Goal: Task Accomplishment & Management: Complete application form

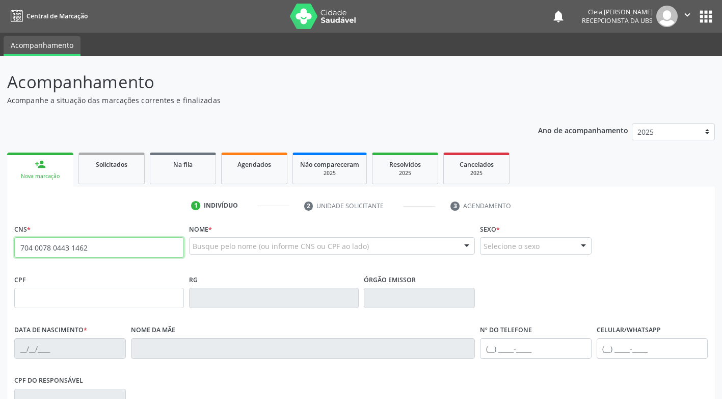
type input "704 0078 0443 1462"
type input "340.538.324-20"
type input "[DATE]"
type input "[PERSON_NAME] da Cnceicao"
type input "[PHONE_NUMBER]"
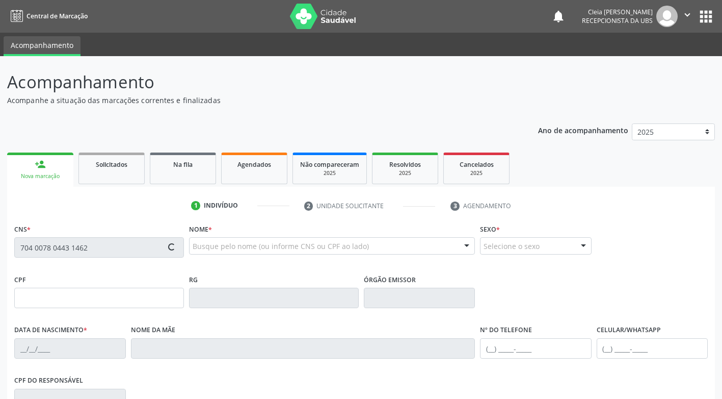
type input "67"
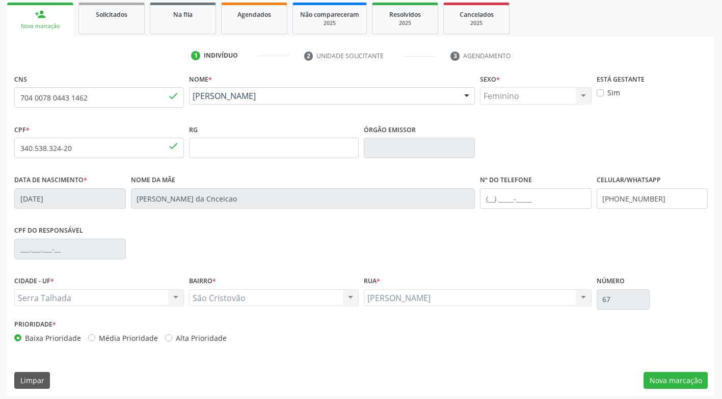
scroll to position [154, 0]
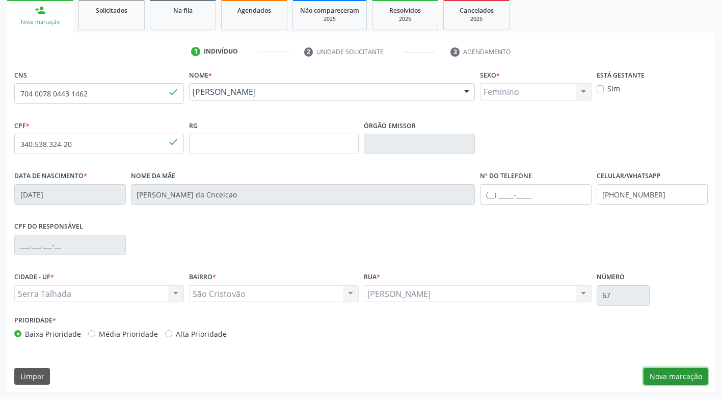
click at [687, 376] on button "Nova marcação" at bounding box center [676, 376] width 64 height 17
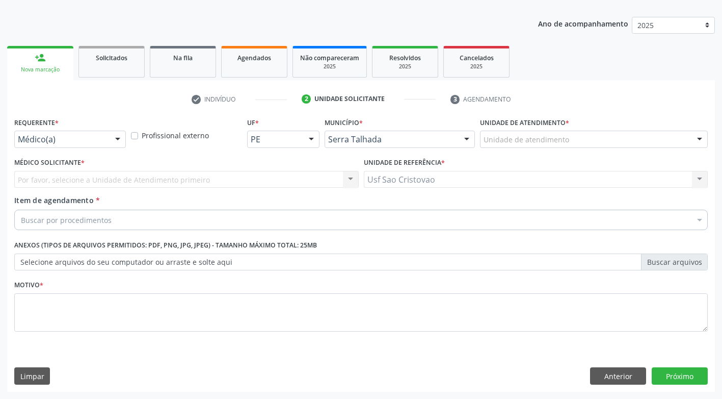
scroll to position [107, 0]
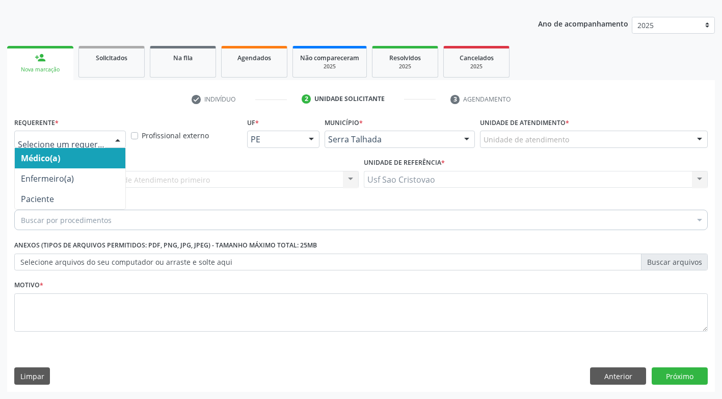
click at [122, 135] on div at bounding box center [117, 139] width 15 height 17
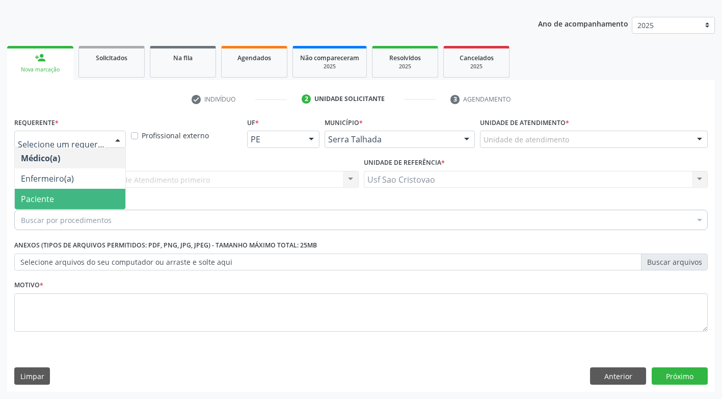
click at [111, 196] on span "Paciente" at bounding box center [70, 199] width 111 height 20
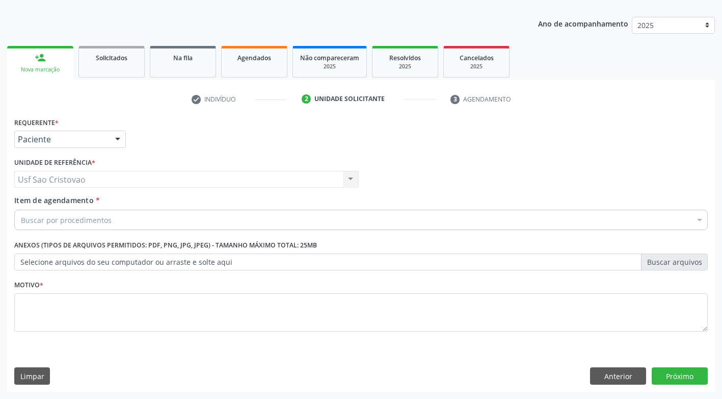
click at [131, 222] on div "Buscar por procedimentos" at bounding box center [361, 220] width 694 height 20
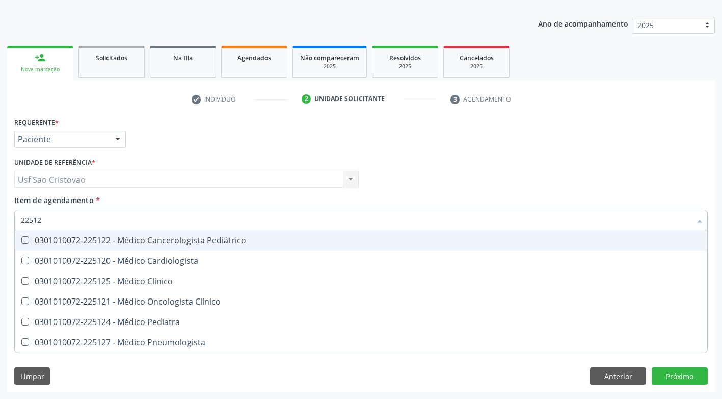
type input "225120"
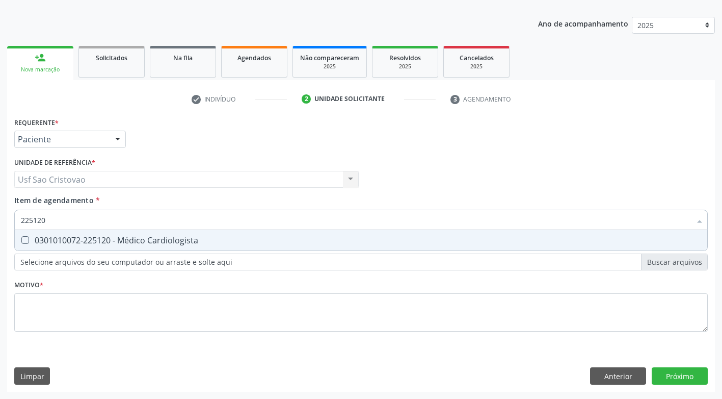
click at [25, 240] on Cardiologista at bounding box center [25, 240] width 8 height 8
click at [21, 240] on Cardiologista "checkbox" at bounding box center [18, 240] width 7 height 7
checkbox Cardiologista "true"
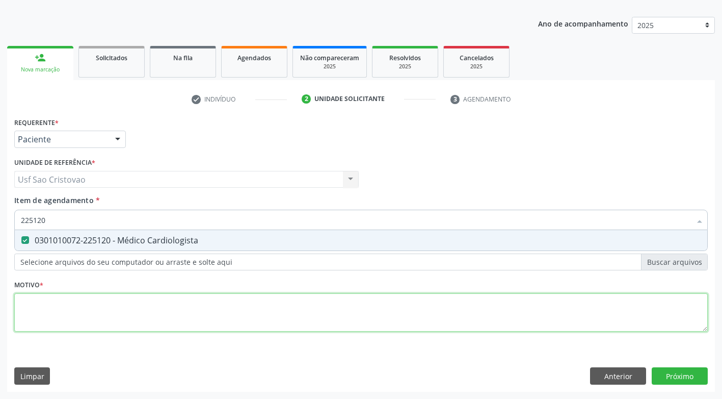
click at [59, 307] on div "Requerente * Paciente Médico(a) Enfermeiro(a) Paciente Nenhum resultado encontr…" at bounding box center [361, 230] width 694 height 231
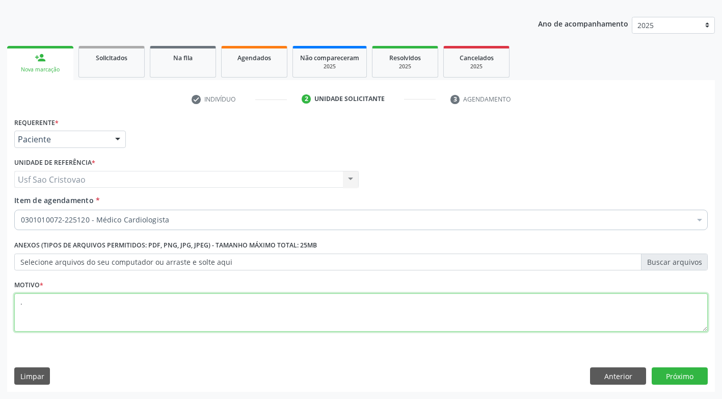
type textarea "."
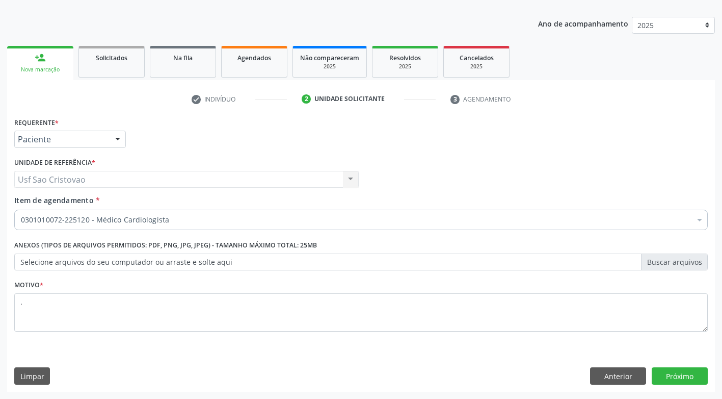
click at [101, 353] on div "Requerente * Paciente Médico(a) Enfermeiro(a) Paciente Nenhum resultado encontr…" at bounding box center [361, 253] width 708 height 277
click at [681, 377] on button "Próximo" at bounding box center [680, 375] width 56 height 17
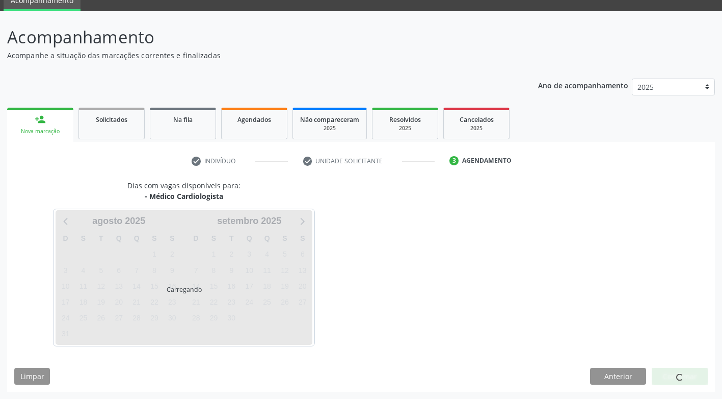
scroll to position [45, 0]
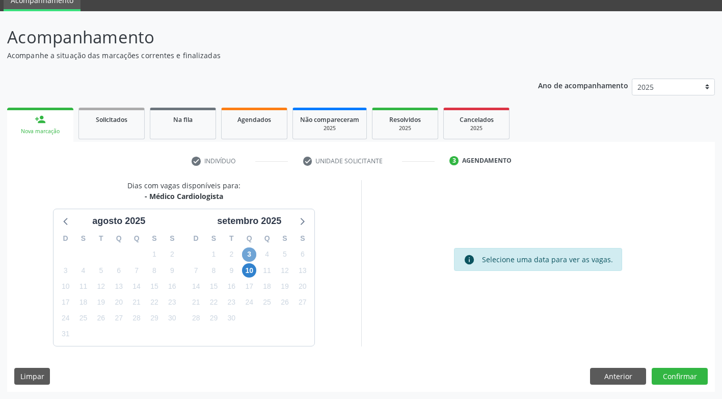
click at [247, 257] on span "3" at bounding box center [249, 254] width 14 height 14
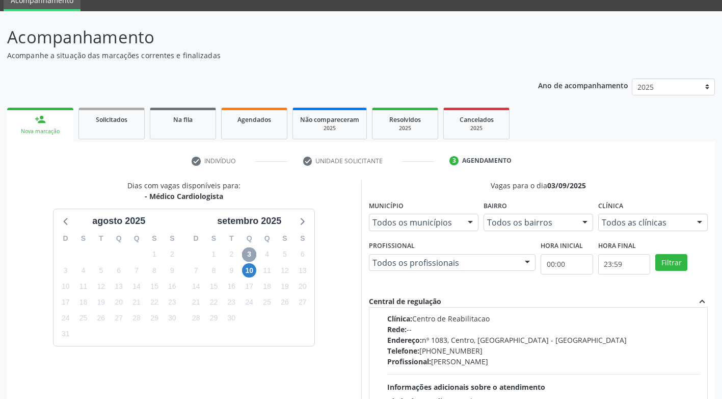
scroll to position [0, 0]
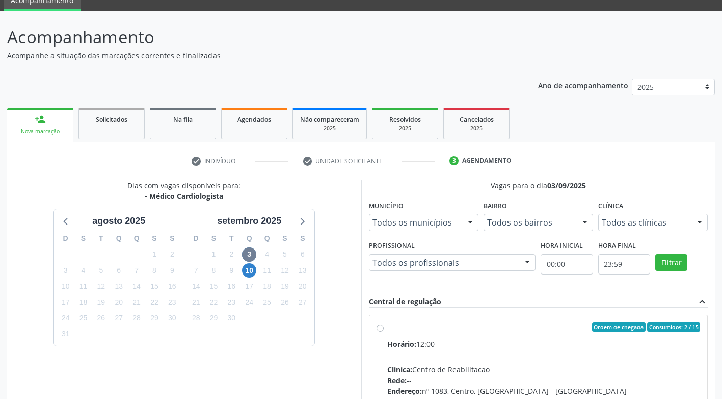
click at [387, 326] on label "Ordem de chegada Consumidos: 2 / 15 Horário: 12:00 Clínica: Centro de Reabilita…" at bounding box center [544, 400] width 314 height 157
click at [381, 326] on input "Ordem de chegada Consumidos: 2 / 15 Horário: 12:00 Clínica: Centro de Reabilita…" at bounding box center [380, 326] width 7 height 9
radio input "true"
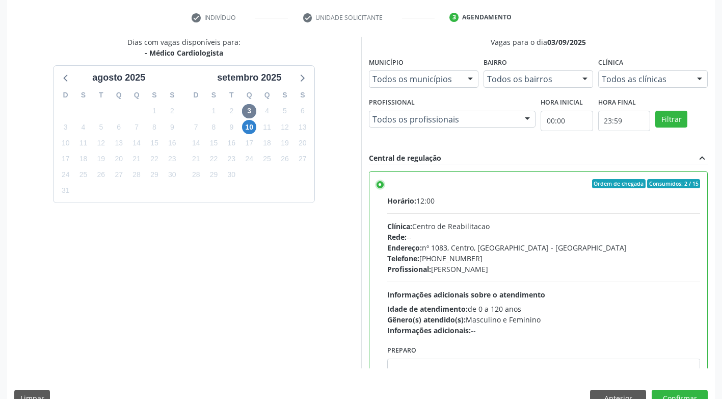
scroll to position [211, 0]
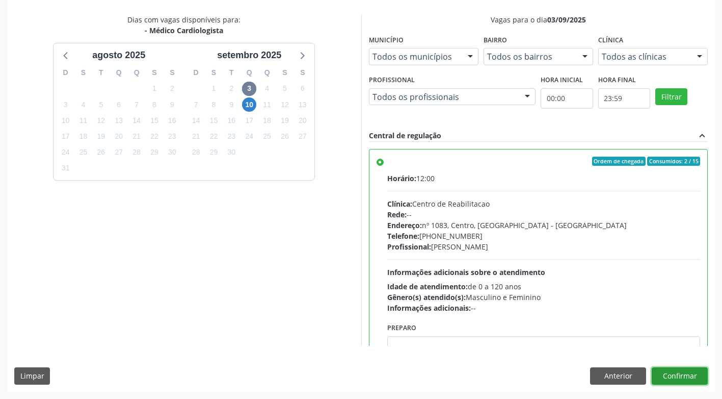
click at [697, 378] on button "Confirmar" at bounding box center [680, 375] width 56 height 17
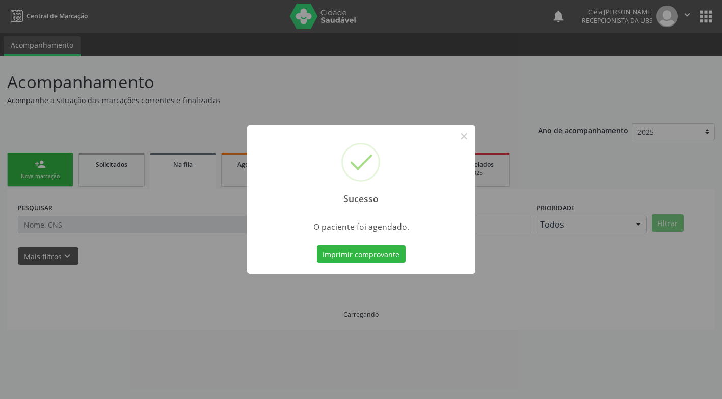
scroll to position [0, 0]
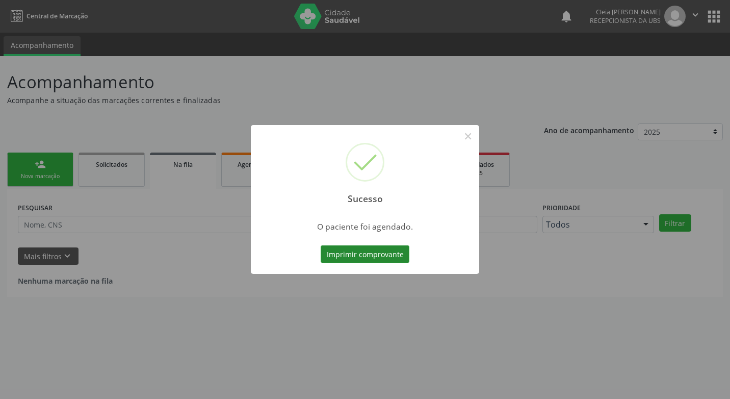
click at [375, 247] on button "Imprimir comprovante" at bounding box center [365, 253] width 89 height 17
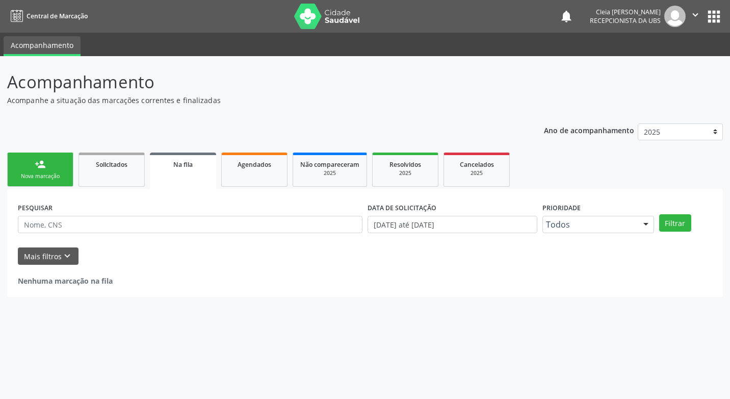
click at [37, 165] on div "person_add" at bounding box center [40, 164] width 11 height 11
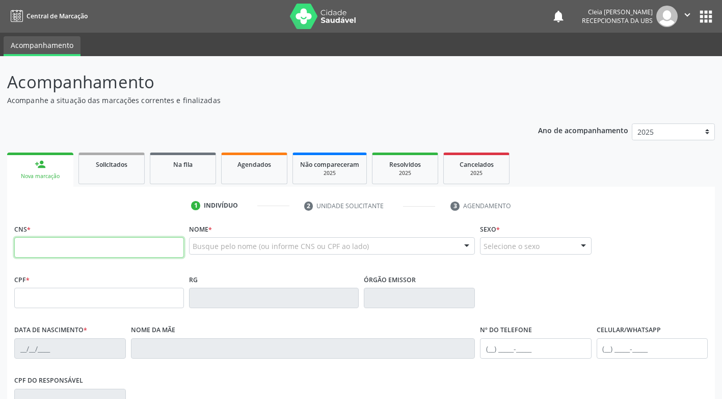
click at [102, 243] on input "text" at bounding box center [99, 247] width 170 height 20
type input "898 0051 8988 6575"
type input "145.865.604-79"
type input "[DATE]"
type input "[PERSON_NAME]"
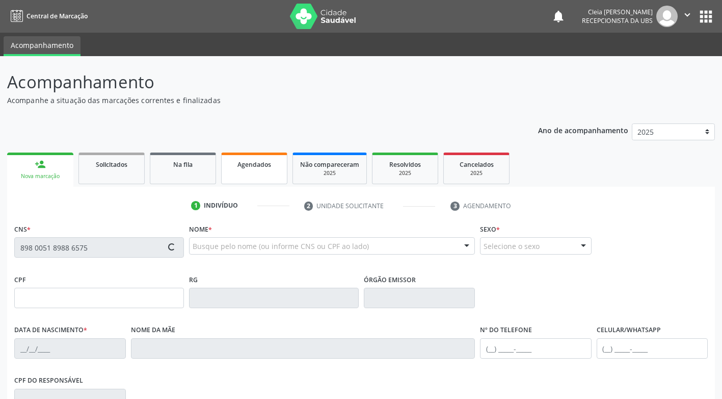
type input "[PHONE_NUMBER]"
type input "129.143.794-04"
type input "274"
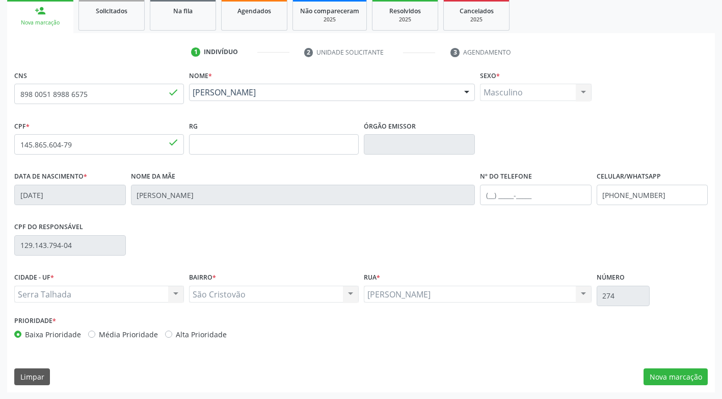
scroll to position [154, 0]
click at [659, 376] on button "Nova marcação" at bounding box center [676, 376] width 64 height 17
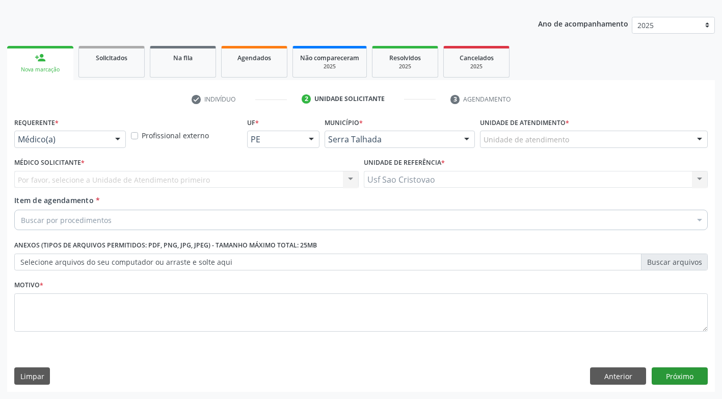
scroll to position [107, 0]
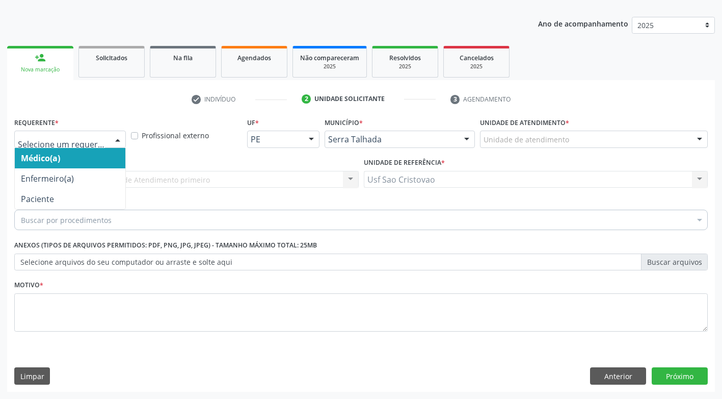
drag, startPoint x: 110, startPoint y: 144, endPoint x: 108, endPoint y: 136, distance: 8.9
click at [110, 144] on div "Médico(a) Enfermeiro(a) Paciente Nenhum resultado encontrado para: " " Não há n…" at bounding box center [70, 139] width 112 height 17
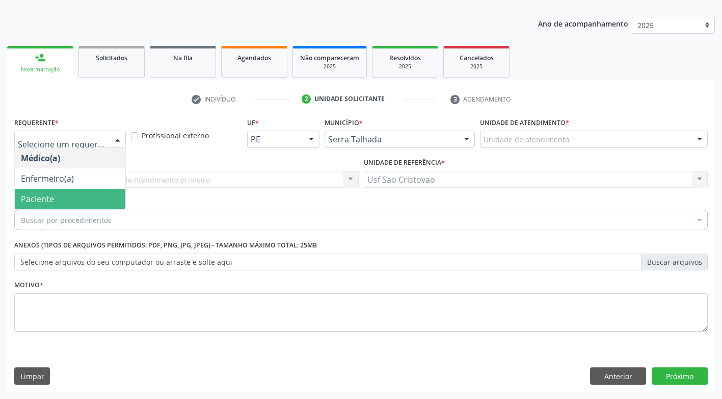
click at [115, 199] on span "Paciente" at bounding box center [70, 199] width 111 height 20
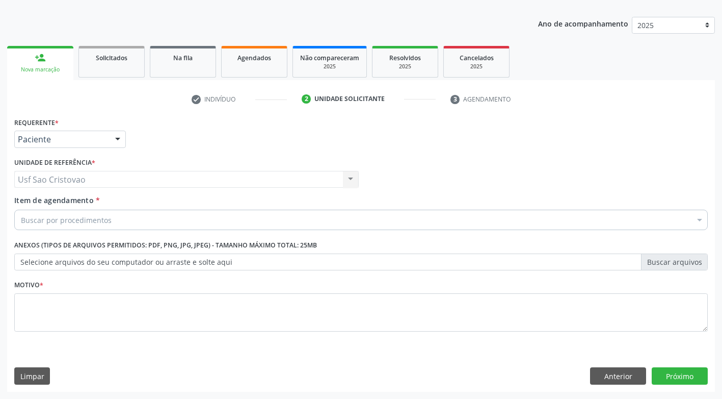
drag, startPoint x: 136, startPoint y: 230, endPoint x: 119, endPoint y: 208, distance: 28.5
click at [122, 211] on div "Item de agendamento * Buscar por procedimentos Selecionar todos 0304070076 - .Q…" at bounding box center [361, 214] width 699 height 39
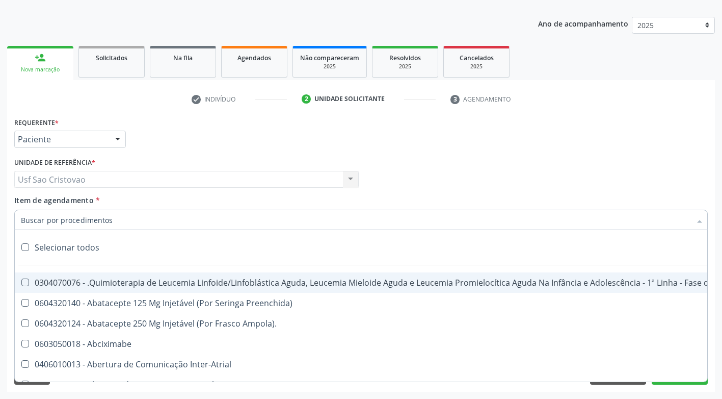
click at [125, 217] on div at bounding box center [361, 220] width 694 height 20
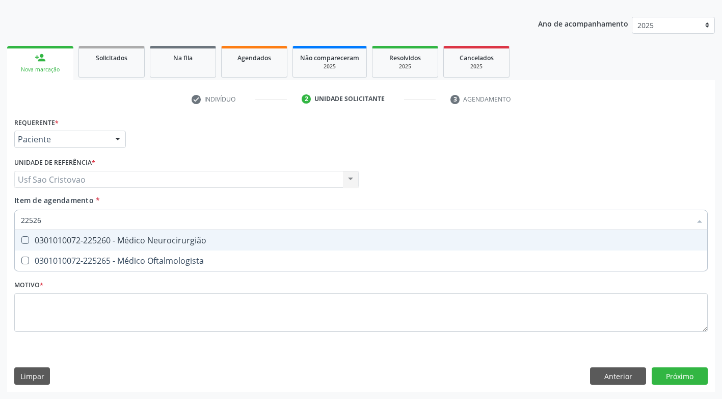
type input "225265"
click at [27, 240] on Oftalmologista at bounding box center [25, 240] width 8 height 8
click at [21, 240] on Oftalmologista "checkbox" at bounding box center [18, 240] width 7 height 7
checkbox Oftalmologista "true"
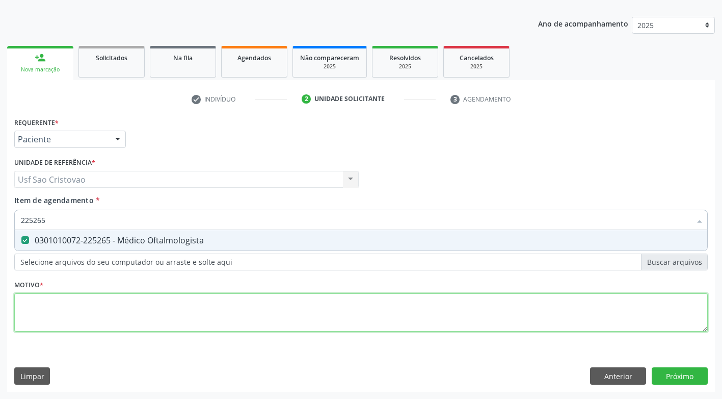
click at [71, 321] on div "Requerente * Paciente Médico(a) Enfermeiro(a) Paciente Nenhum resultado encontr…" at bounding box center [361, 230] width 694 height 231
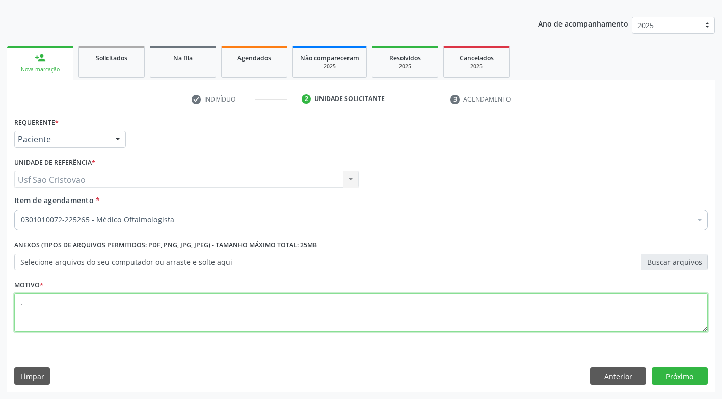
type textarea "."
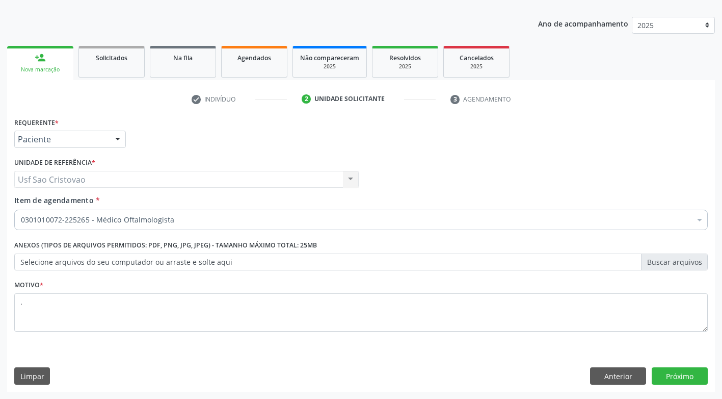
click at [187, 361] on div "Requerente * Paciente Médico(a) Enfermeiro(a) Paciente Nenhum resultado encontr…" at bounding box center [361, 253] width 708 height 277
click at [673, 377] on button "Próximo" at bounding box center [680, 375] width 56 height 17
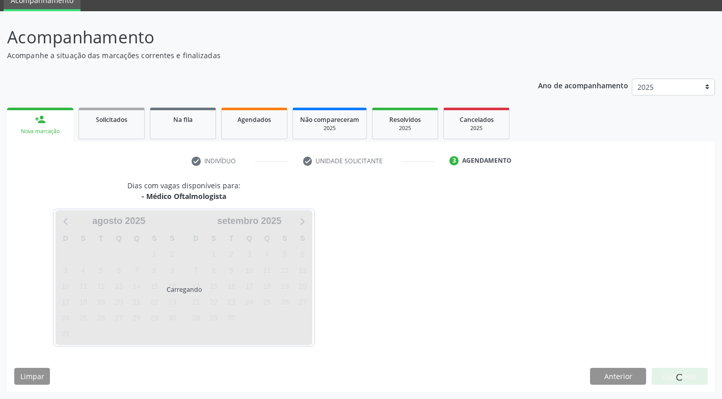
scroll to position [45, 0]
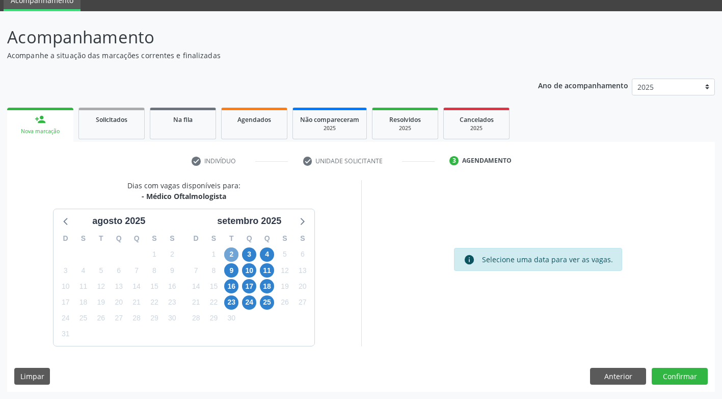
click at [236, 255] on span "2" at bounding box center [231, 254] width 14 height 14
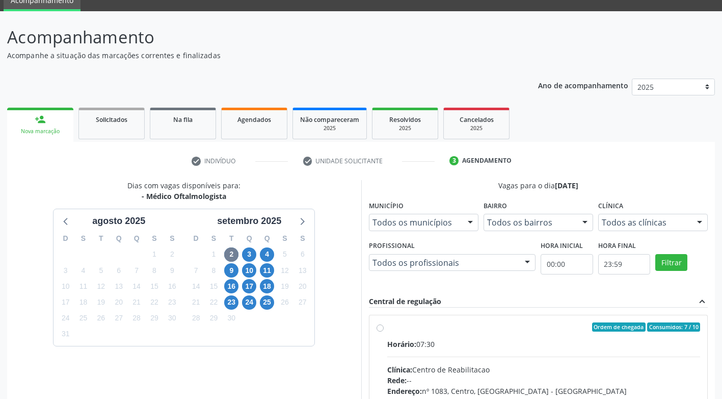
click at [387, 329] on label "Ordem de chegada Consumidos: 7 / 10 Horário: 07:30 Clínica: Centro de Reabilita…" at bounding box center [544, 400] width 314 height 157
click at [381, 329] on input "Ordem de chegada Consumidos: 7 / 10 Horário: 07:30 Clínica: Centro de Reabilita…" at bounding box center [380, 326] width 7 height 9
radio input "true"
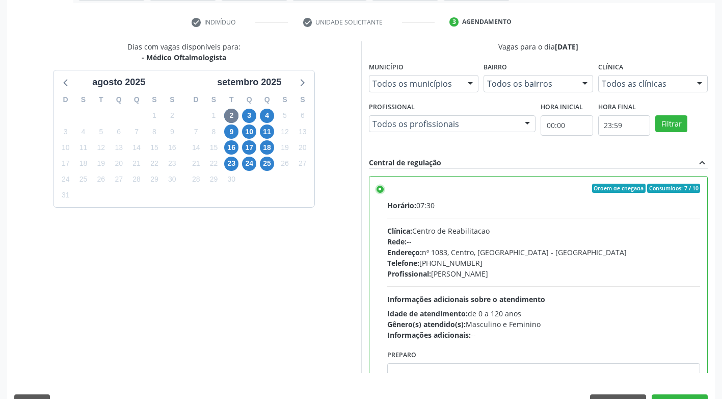
scroll to position [198, 0]
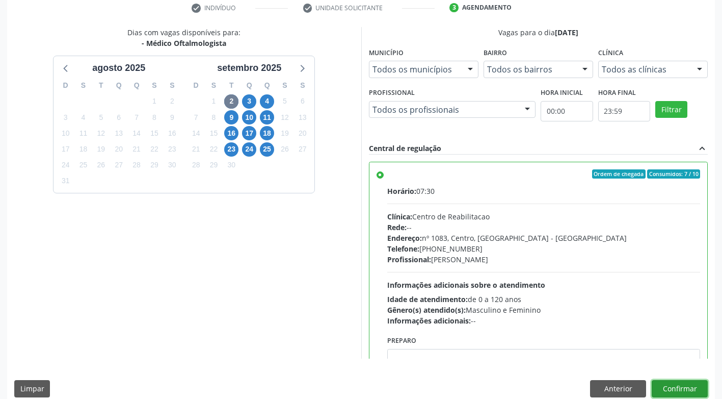
click at [702, 385] on button "Confirmar" at bounding box center [680, 388] width 56 height 17
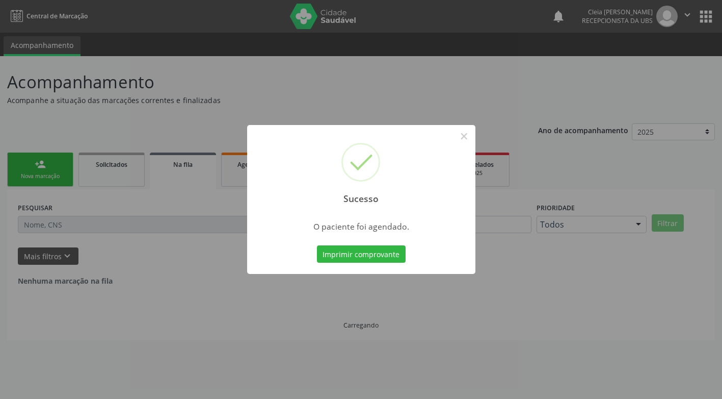
scroll to position [0, 0]
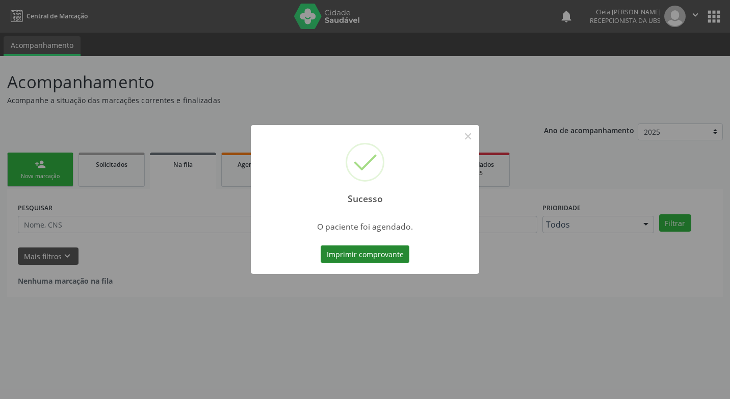
click at [391, 255] on button "Imprimir comprovante" at bounding box center [365, 253] width 89 height 17
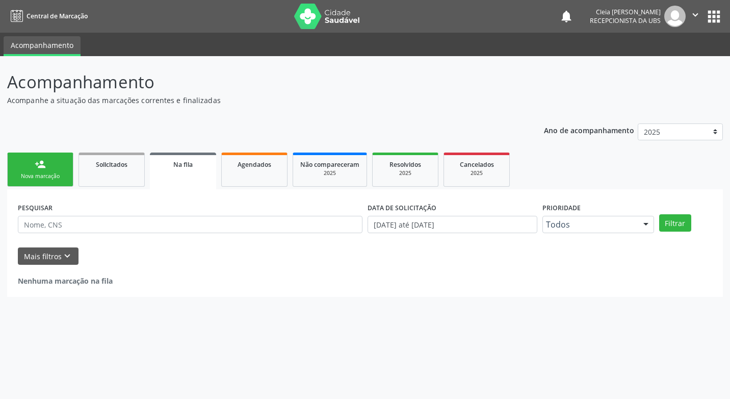
click at [60, 162] on link "person_add Nova marcação" at bounding box center [40, 169] width 66 height 34
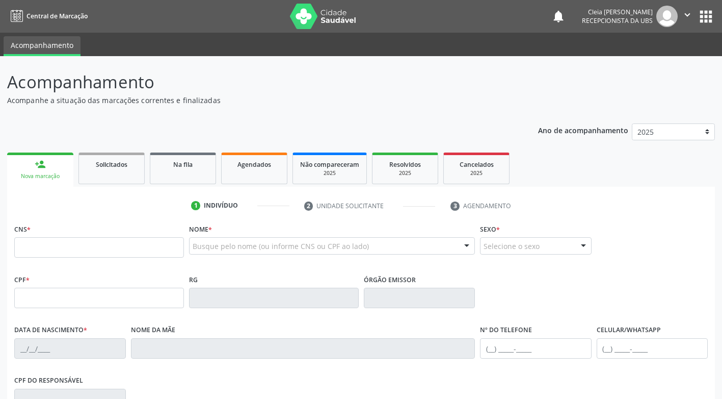
click at [59, 169] on link "person_add Nova marcação" at bounding box center [40, 169] width 66 height 34
click at [69, 262] on fieldset "CNS *" at bounding box center [99, 242] width 170 height 43
click at [73, 243] on input "text" at bounding box center [99, 247] width 170 height 20
type input "702 3005 5049 6120"
type input "471.260.274-00"
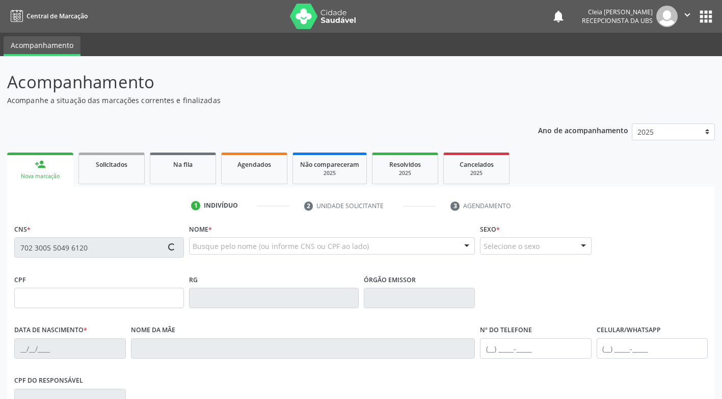
type input "[DATE]"
type input "[PERSON_NAME]"
type input "[PHONE_NUMBER]"
type input "262"
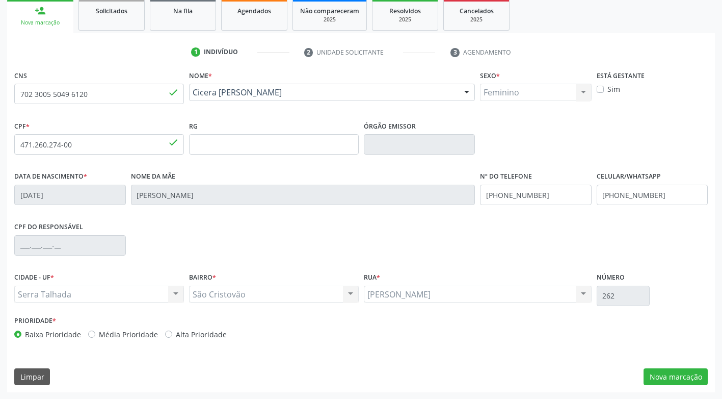
scroll to position [154, 0]
click at [666, 375] on button "Nova marcação" at bounding box center [676, 376] width 64 height 17
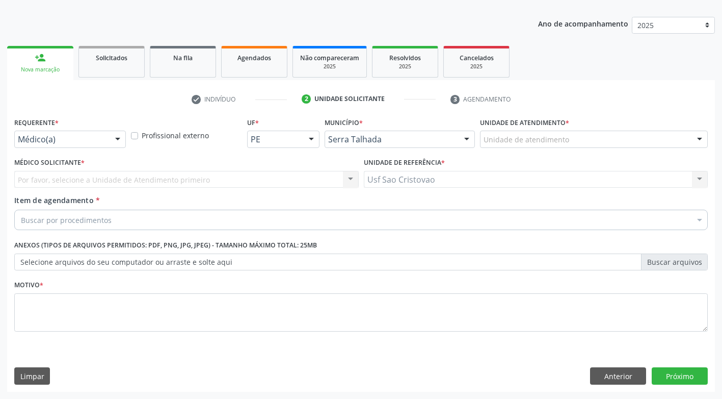
scroll to position [107, 0]
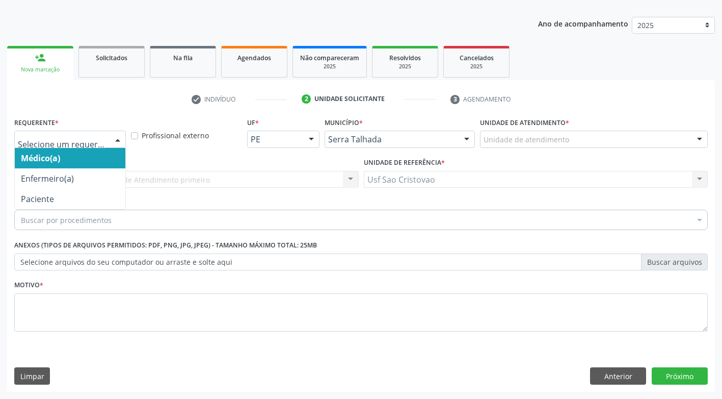
click at [116, 140] on div at bounding box center [117, 139] width 15 height 17
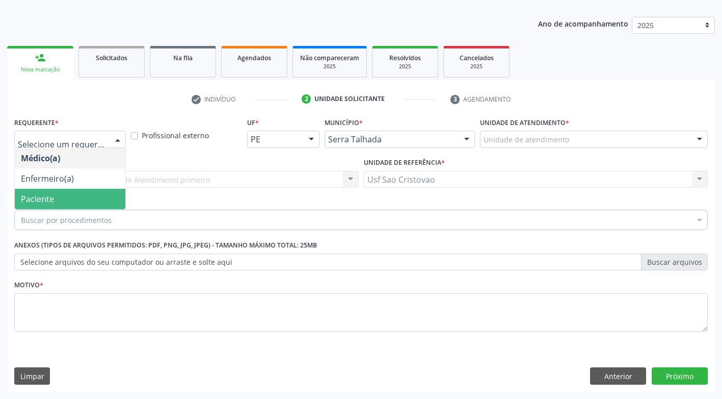
click at [108, 199] on span "Paciente" at bounding box center [70, 199] width 111 height 20
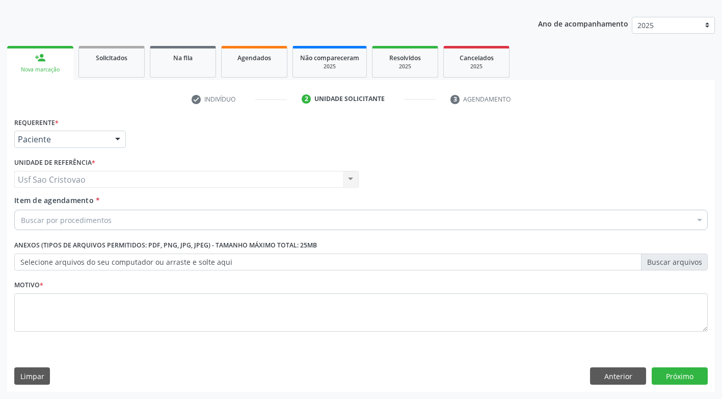
click at [122, 221] on div "Buscar por procedimentos" at bounding box center [361, 220] width 694 height 20
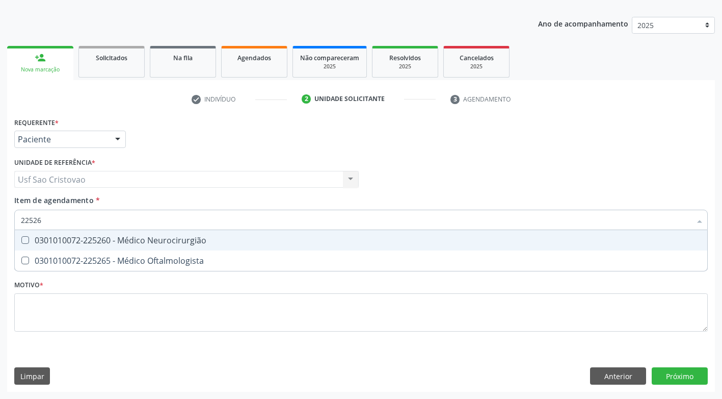
type input "225265"
click at [28, 240] on Oftalmologista at bounding box center [25, 240] width 8 height 8
click at [21, 240] on Oftalmologista "checkbox" at bounding box center [18, 240] width 7 height 7
checkbox Oftalmologista "true"
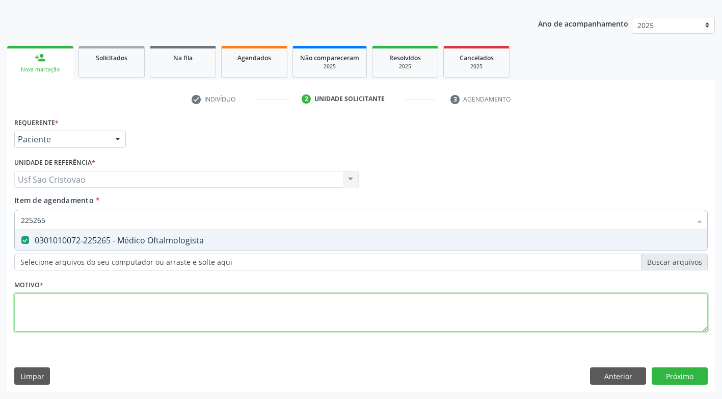
click at [81, 312] on div "Requerente * Paciente Médico(a) Enfermeiro(a) Paciente Nenhum resultado encontr…" at bounding box center [361, 230] width 694 height 231
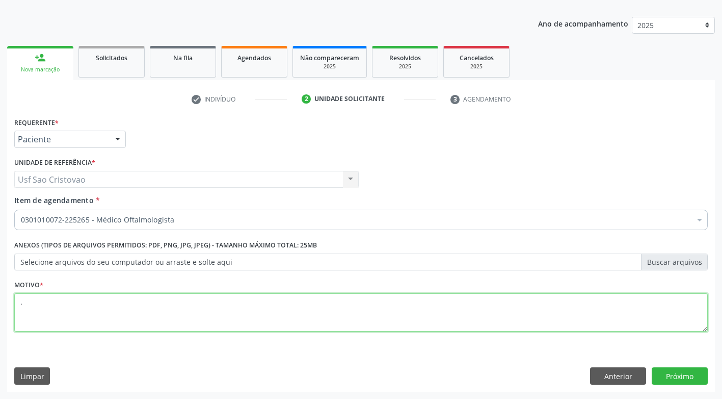
type textarea "."
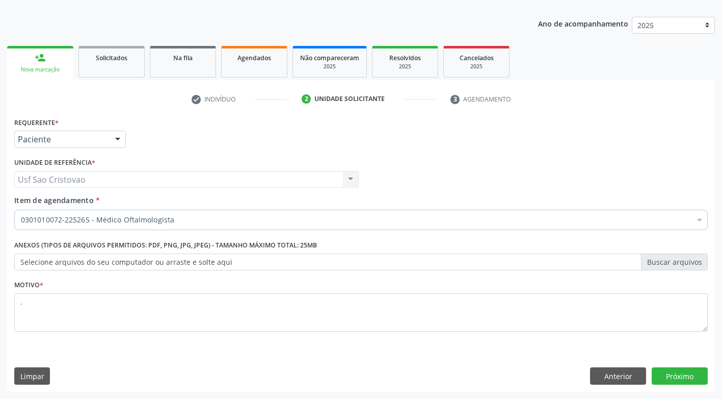
drag, startPoint x: 273, startPoint y: 377, endPoint x: 416, endPoint y: 346, distance: 146.0
click at [270, 374] on div "Limpar Anterior Próximo" at bounding box center [361, 375] width 694 height 17
click at [666, 374] on button "Próximo" at bounding box center [680, 375] width 56 height 17
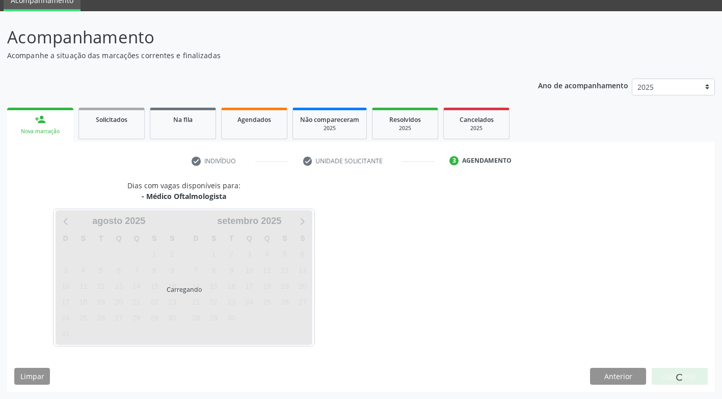
scroll to position [45, 0]
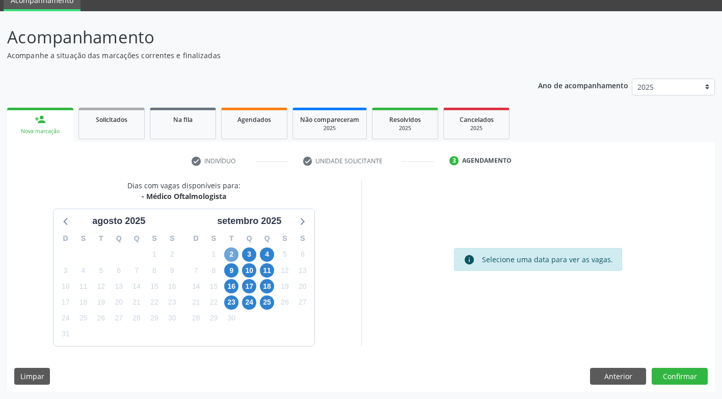
click at [231, 255] on span "2" at bounding box center [231, 254] width 14 height 14
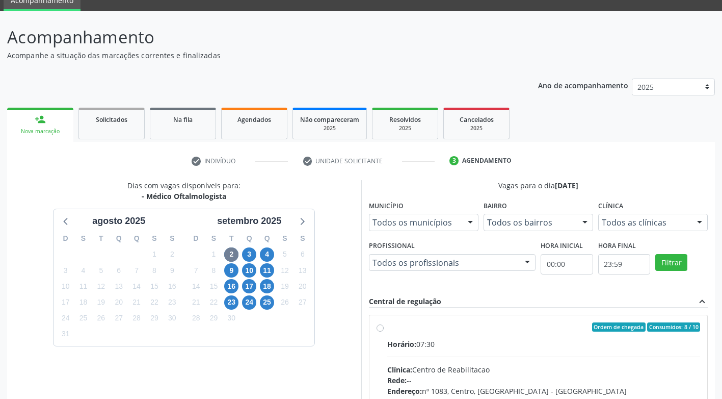
click at [387, 328] on label "Ordem de chegada Consumidos: 8 / 10 Horário: 07:30 Clínica: Centro de Reabilita…" at bounding box center [544, 400] width 314 height 157
click at [380, 328] on input "Ordem de chegada Consumidos: 8 / 10 Horário: 07:30 Clínica: Centro de Reabilita…" at bounding box center [380, 326] width 7 height 9
radio input "true"
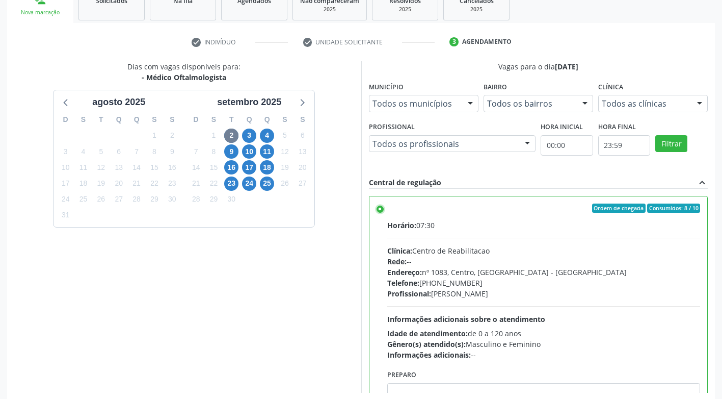
scroll to position [211, 0]
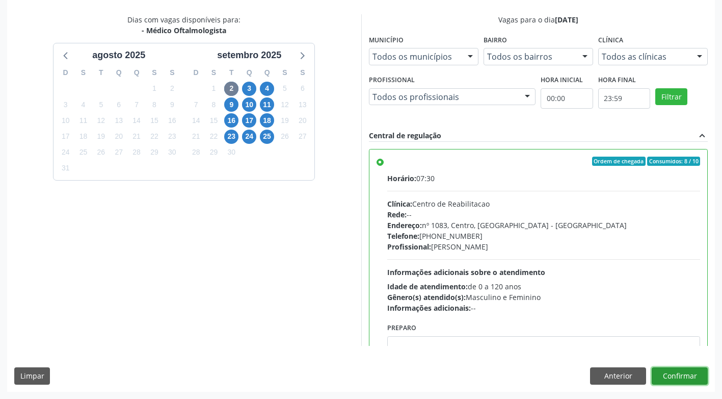
click at [695, 375] on button "Confirmar" at bounding box center [680, 375] width 56 height 17
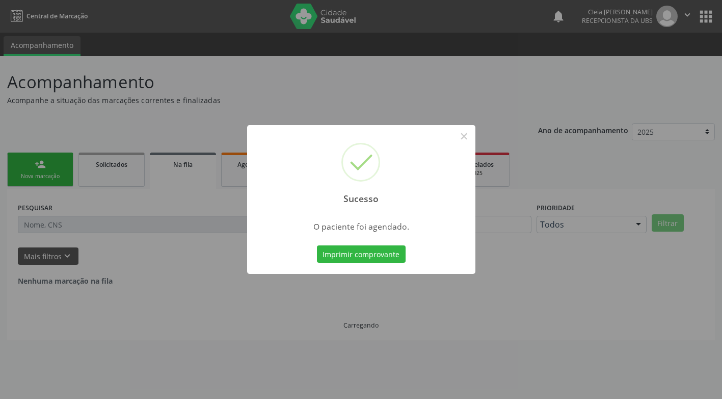
scroll to position [0, 0]
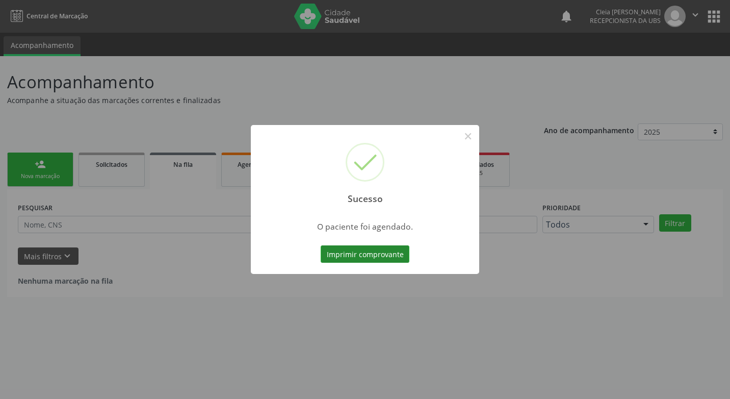
click at [383, 258] on button "Imprimir comprovante" at bounding box center [365, 253] width 89 height 17
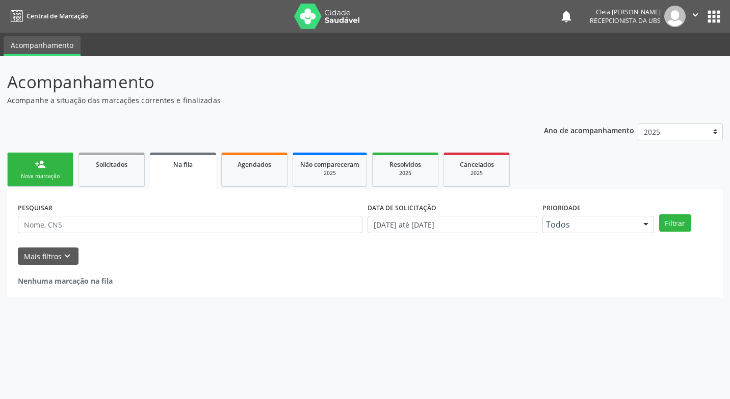
click at [23, 171] on link "person_add Nova marcação" at bounding box center [40, 169] width 66 height 34
click at [25, 171] on link "person_add Nova marcação" at bounding box center [40, 169] width 66 height 34
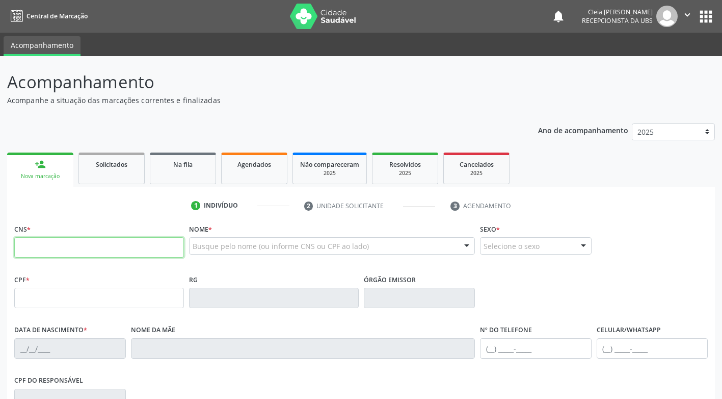
click at [91, 251] on input "text" at bounding box center [99, 247] width 170 height 20
type input "705 6084 6750 3610"
type input "[DATE]"
type input "[PERSON_NAME]"
type input "[PHONE_NUMBER]"
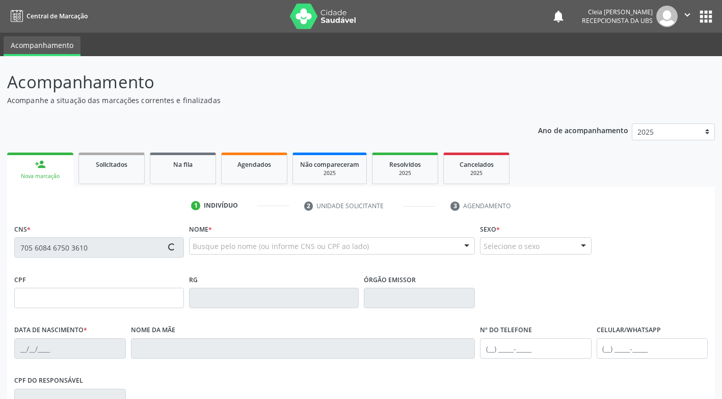
type input "1759"
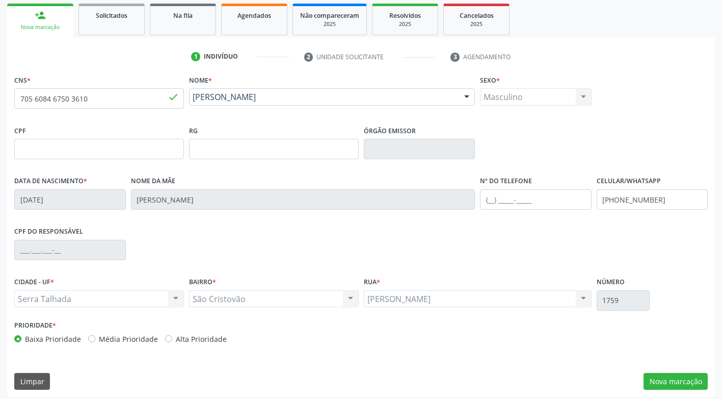
scroll to position [153, 0]
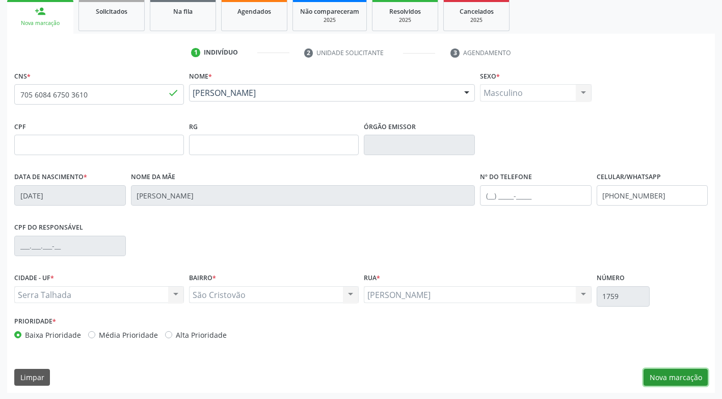
click at [670, 380] on button "Nova marcação" at bounding box center [676, 377] width 64 height 17
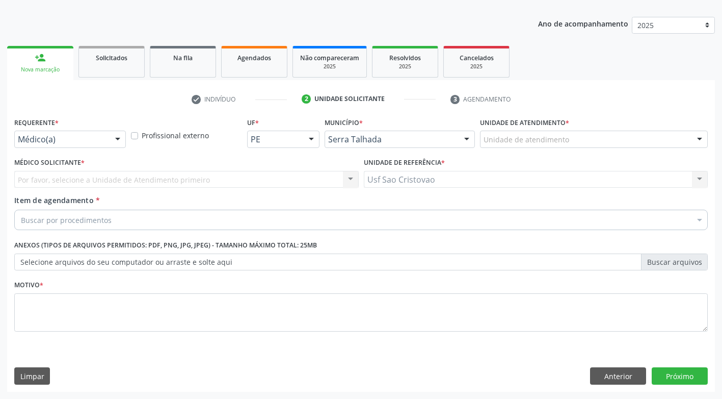
scroll to position [107, 0]
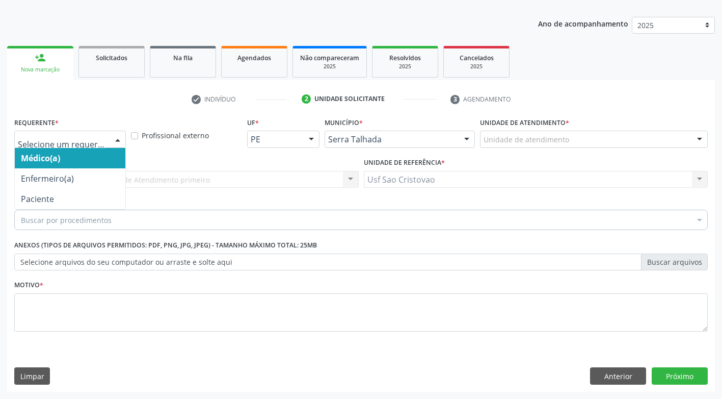
click at [118, 144] on div at bounding box center [117, 139] width 15 height 17
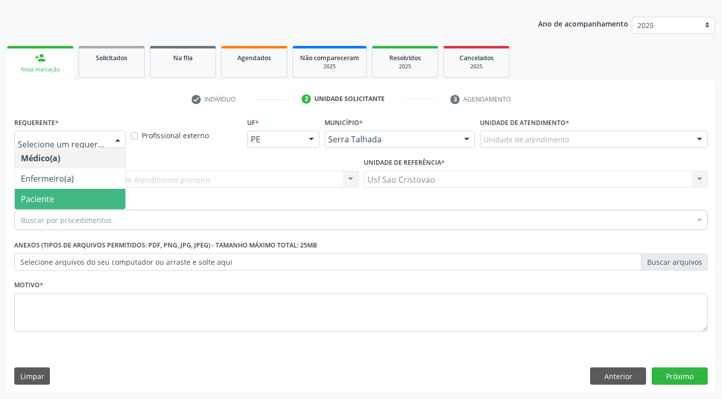
click at [125, 198] on span "Paciente" at bounding box center [70, 199] width 111 height 20
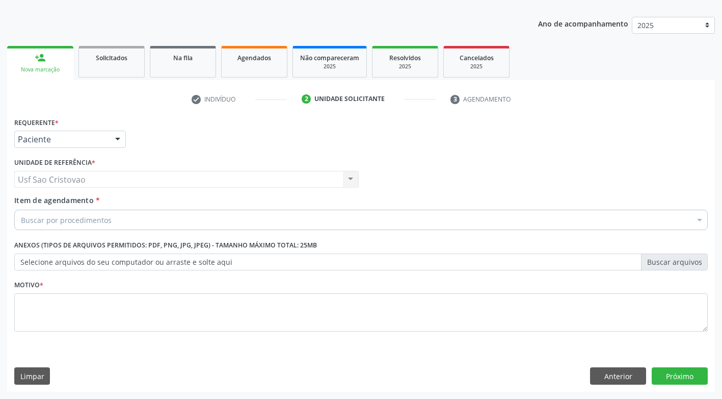
click at [111, 219] on div "Buscar por procedimentos" at bounding box center [361, 220] width 694 height 20
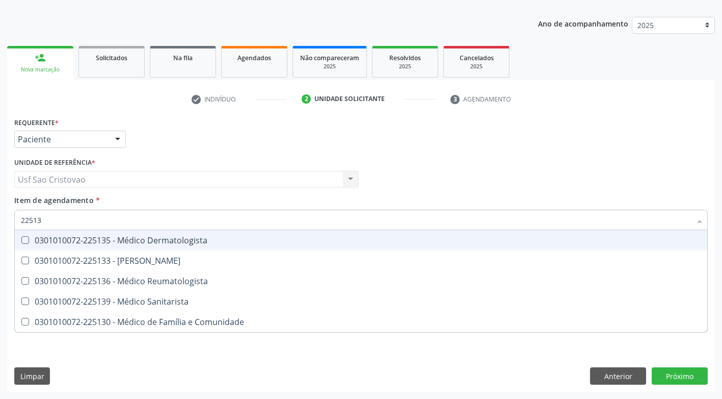
type input "225135"
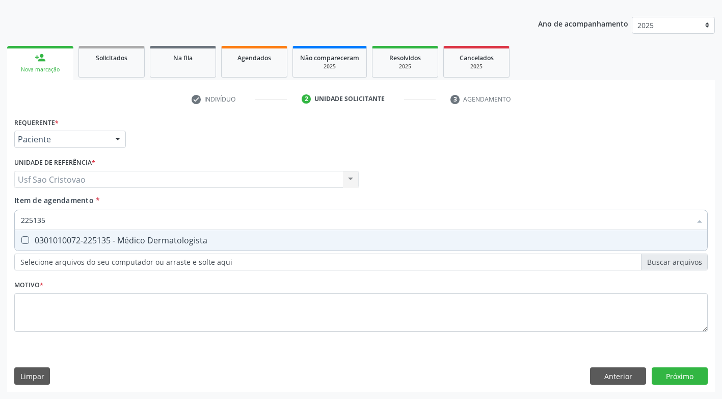
click at [24, 239] on Dermatologista at bounding box center [25, 240] width 8 height 8
click at [21, 239] on Dermatologista "checkbox" at bounding box center [18, 240] width 7 height 7
checkbox Dermatologista "true"
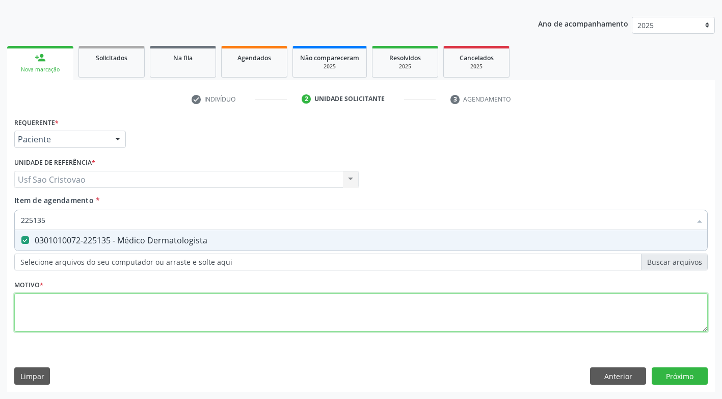
click at [77, 316] on div "Requerente * Paciente Médico(a) Enfermeiro(a) Paciente Nenhum resultado encontr…" at bounding box center [361, 230] width 694 height 231
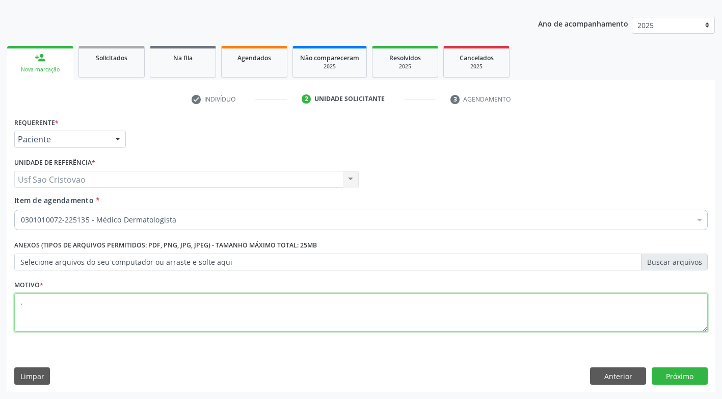
type textarea "."
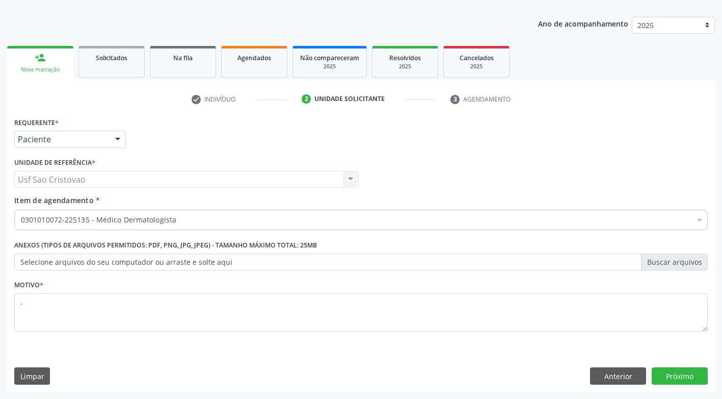
click at [204, 348] on div "Requerente * Paciente Médico(a) Enfermeiro(a) Paciente Nenhum resultado encontr…" at bounding box center [361, 253] width 708 height 277
click at [685, 381] on button "Próximo" at bounding box center [680, 375] width 56 height 17
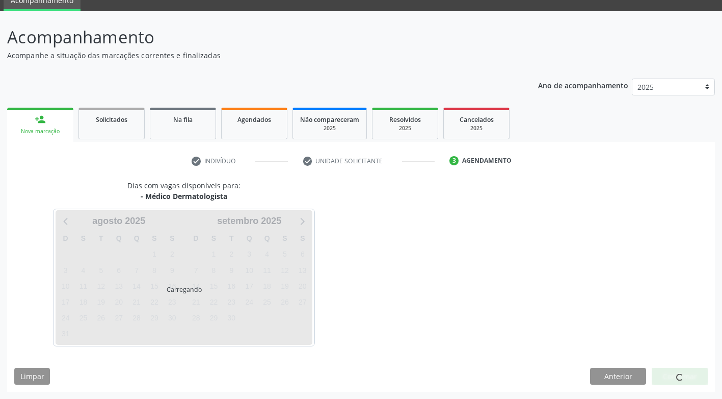
scroll to position [45, 0]
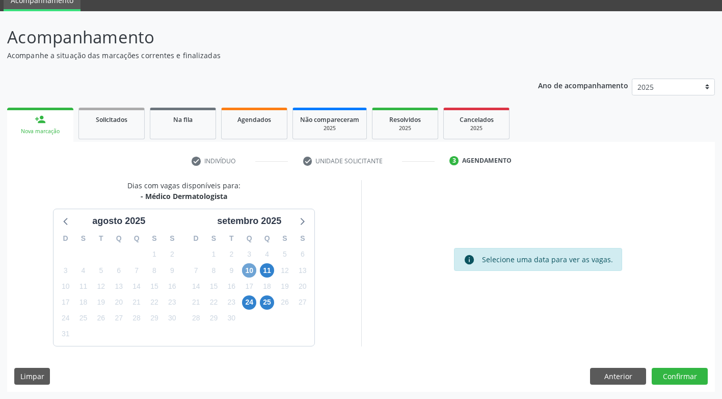
click at [250, 267] on span "10" at bounding box center [249, 270] width 14 height 14
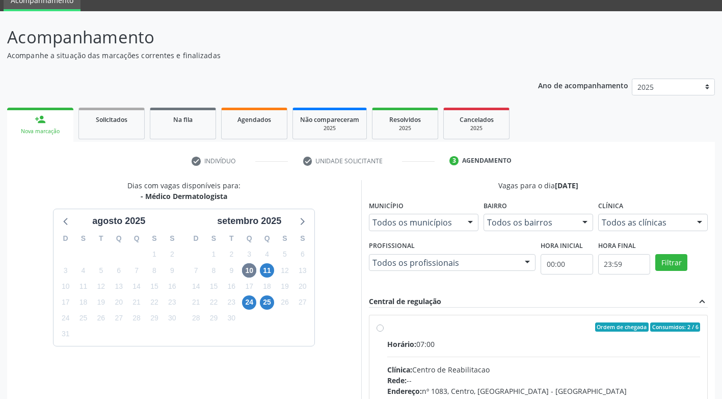
click at [387, 330] on label "Ordem de chegada Consumidos: 2 / 6 Horário: 07:00 Clínica: Centro de Reabilitac…" at bounding box center [544, 400] width 314 height 157
click at [379, 330] on input "Ordem de chegada Consumidos: 2 / 6 Horário: 07:00 Clínica: Centro de Reabilitac…" at bounding box center [380, 326] width 7 height 9
radio input "true"
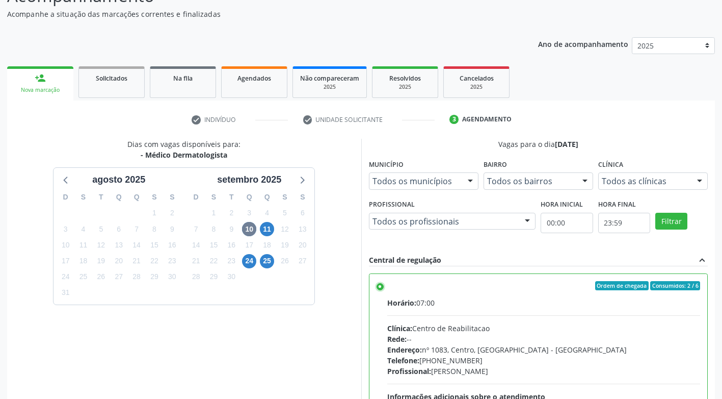
scroll to position [211, 0]
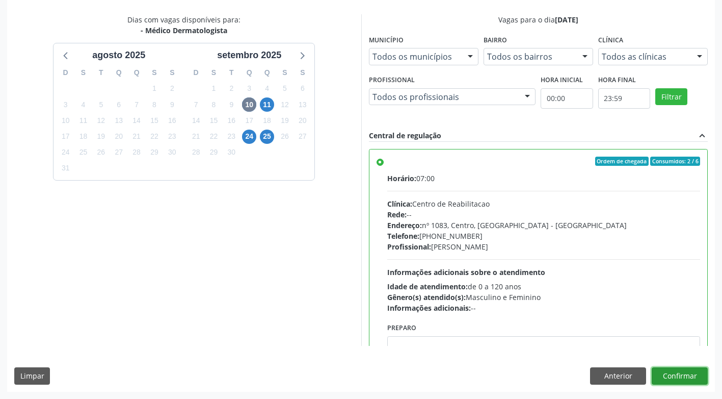
click at [686, 372] on button "Confirmar" at bounding box center [680, 375] width 56 height 17
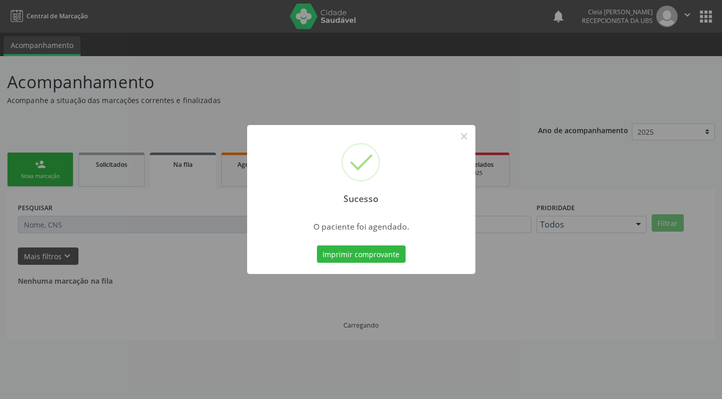
scroll to position [0, 0]
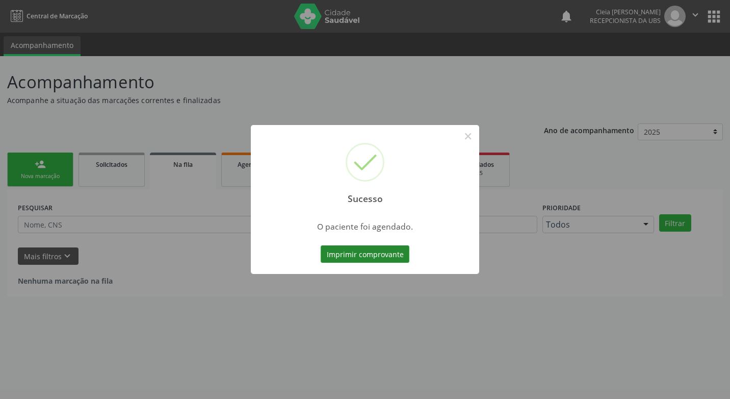
click at [368, 249] on button "Imprimir comprovante" at bounding box center [365, 253] width 89 height 17
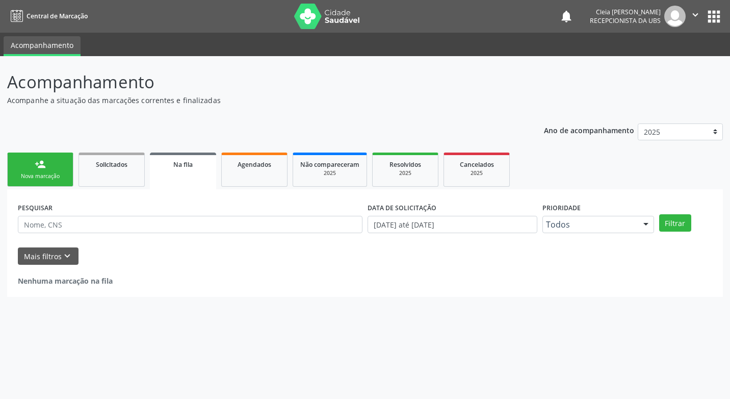
click at [50, 172] on link "person_add Nova marcação" at bounding box center [40, 169] width 66 height 34
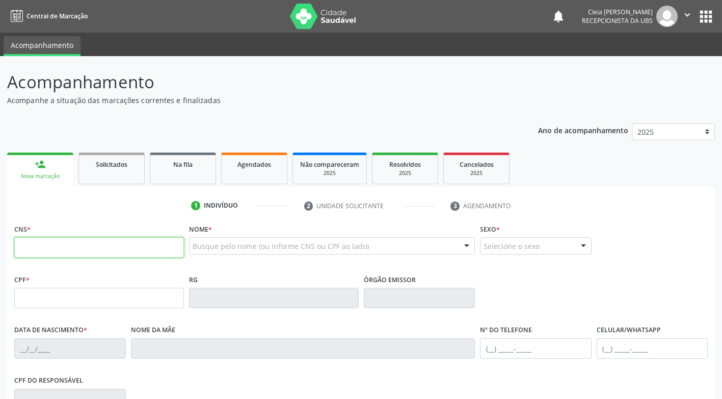
click at [69, 247] on input "text" at bounding box center [99, 247] width 170 height 20
type input "898 0039 2986 9421"
type input "[DATE]"
type input "[PERSON_NAME] do Carmo Liberal Bezerra"
type input "[PHONE_NUMBER]"
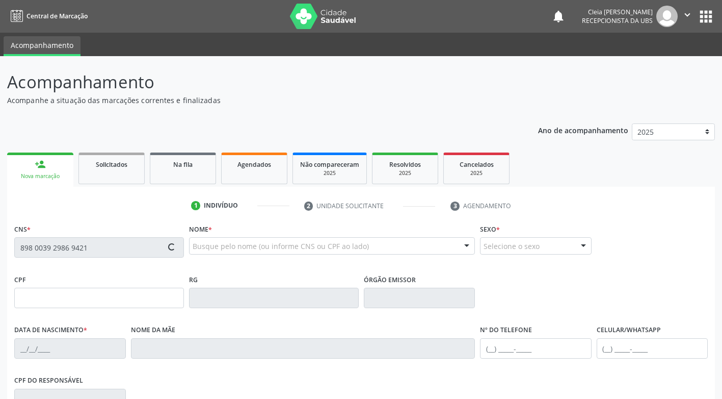
type input "326.128.854-04"
type input "598"
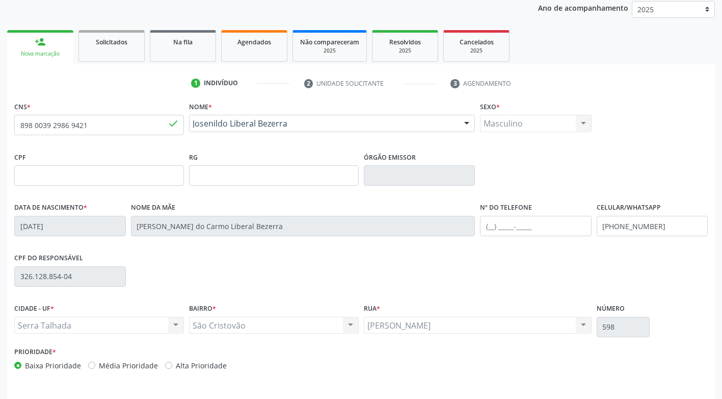
scroll to position [154, 0]
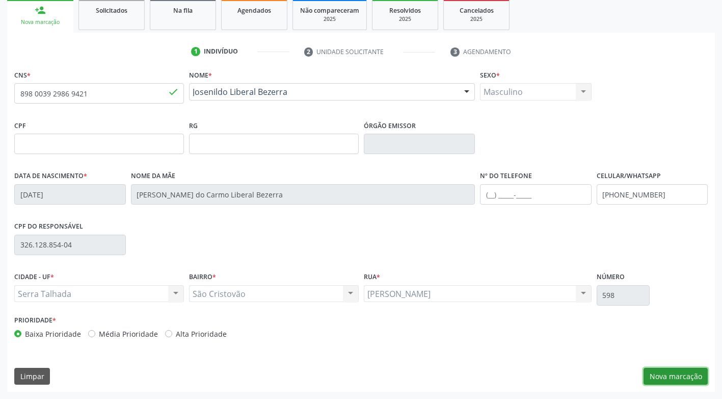
click at [654, 375] on button "Nova marcação" at bounding box center [676, 376] width 64 height 17
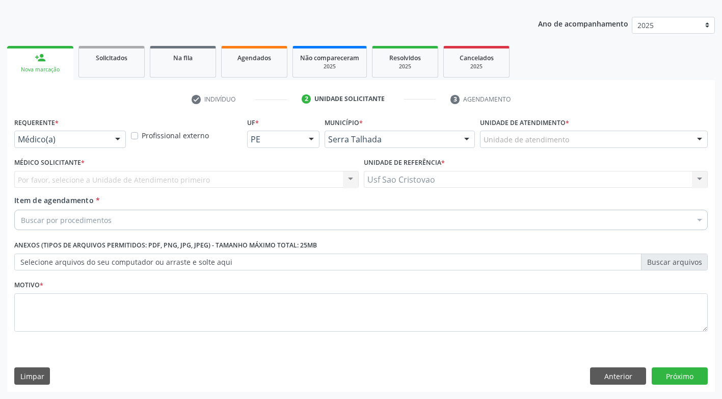
scroll to position [107, 0]
click at [116, 139] on div at bounding box center [117, 139] width 15 height 17
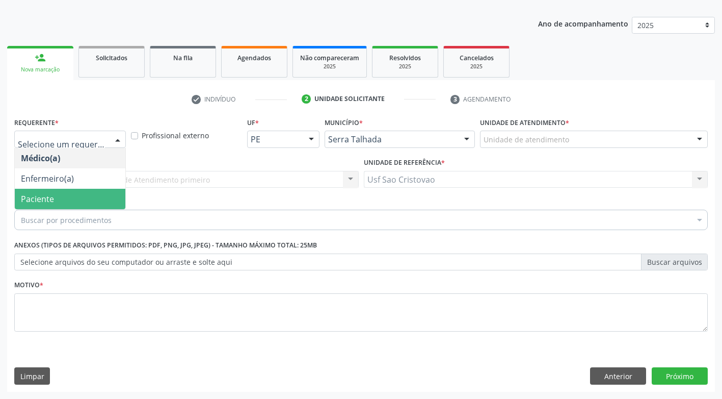
click at [113, 198] on span "Paciente" at bounding box center [70, 199] width 111 height 20
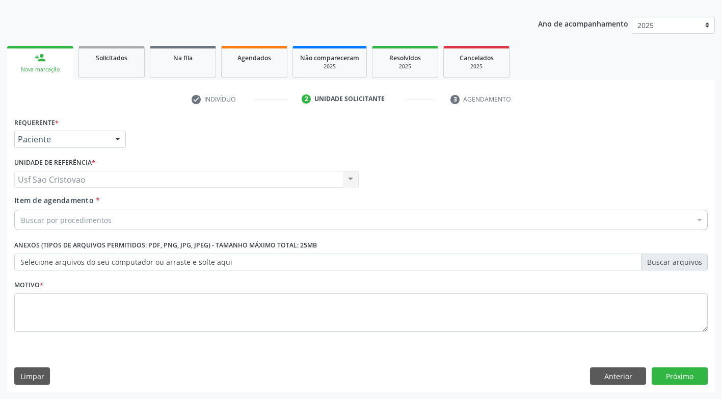
click at [112, 217] on div "Buscar por procedimentos" at bounding box center [361, 220] width 694 height 20
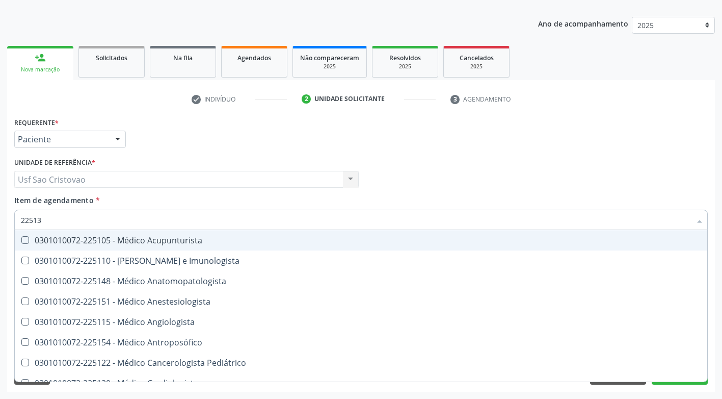
type input "225135"
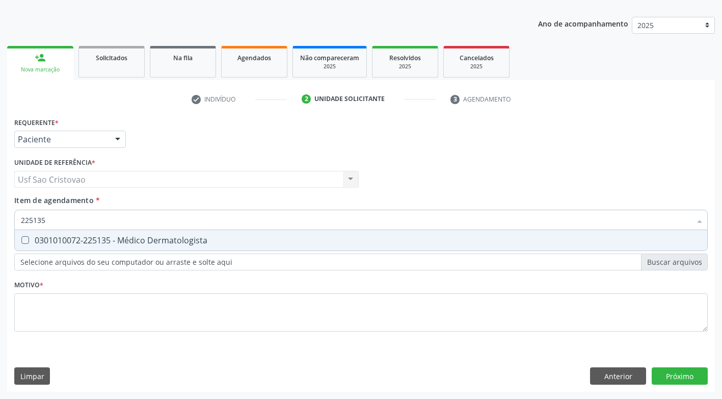
click at [22, 242] on Dermatologista at bounding box center [25, 240] width 8 height 8
click at [21, 242] on Dermatologista "checkbox" at bounding box center [18, 240] width 7 height 7
checkbox Dermatologista "true"
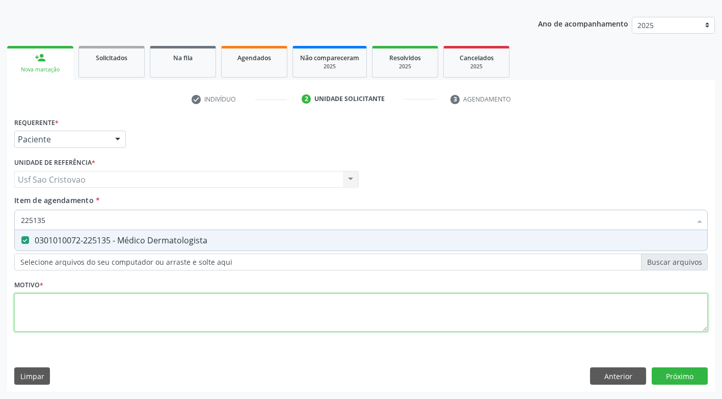
click at [69, 309] on div "Requerente * Paciente Médico(a) Enfermeiro(a) Paciente Nenhum resultado encontr…" at bounding box center [361, 230] width 694 height 231
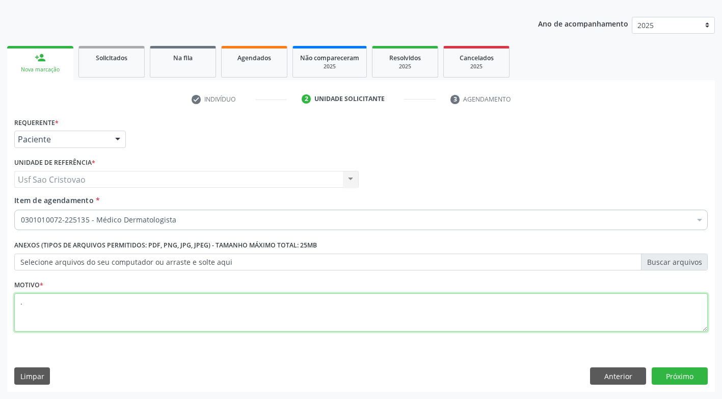
type textarea "."
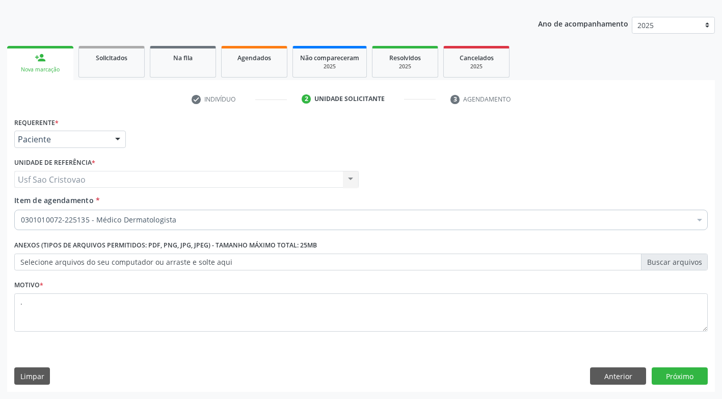
click at [248, 368] on div "Limpar Anterior Próximo" at bounding box center [361, 375] width 694 height 17
click at [670, 380] on button "Próximo" at bounding box center [680, 375] width 56 height 17
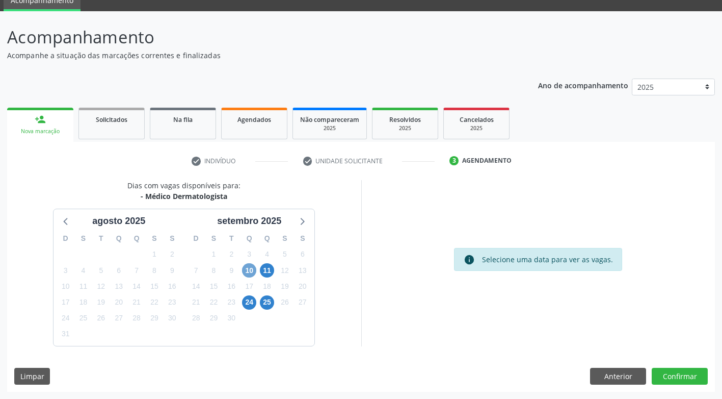
click at [247, 270] on span "10" at bounding box center [249, 270] width 14 height 14
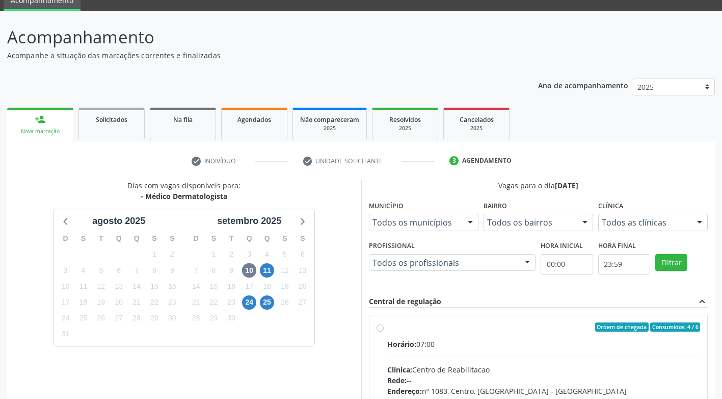
click at [387, 326] on label "Ordem de chegada Consumidos: 4 / 6 Horário: 07:00 Clínica: Centro de Reabilitac…" at bounding box center [544, 400] width 314 height 157
click at [381, 326] on input "Ordem de chegada Consumidos: 4 / 6 Horário: 07:00 Clínica: Centro de Reabilitac…" at bounding box center [380, 326] width 7 height 9
radio input "true"
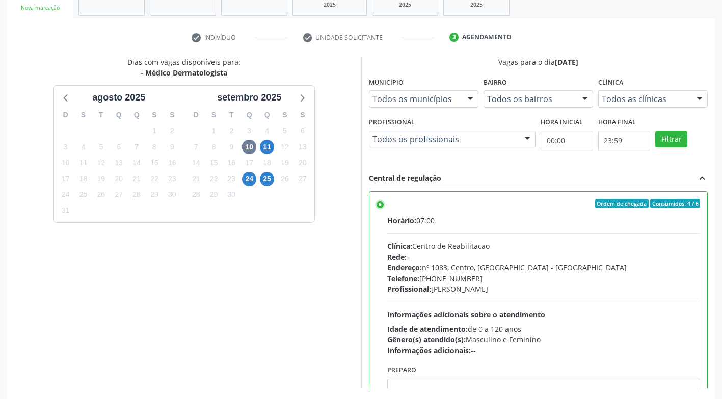
scroll to position [211, 0]
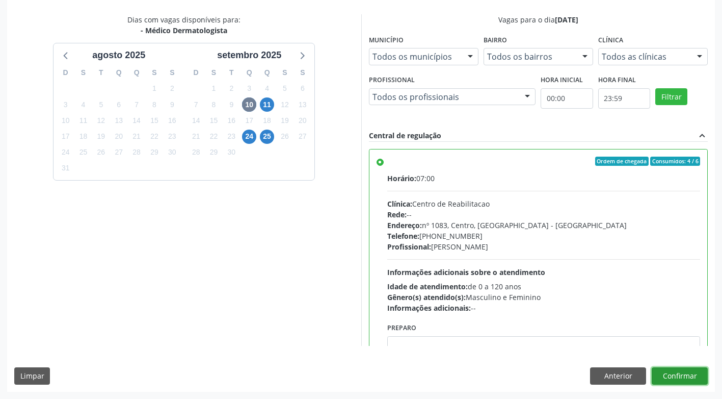
click at [686, 375] on button "Confirmar" at bounding box center [680, 375] width 56 height 17
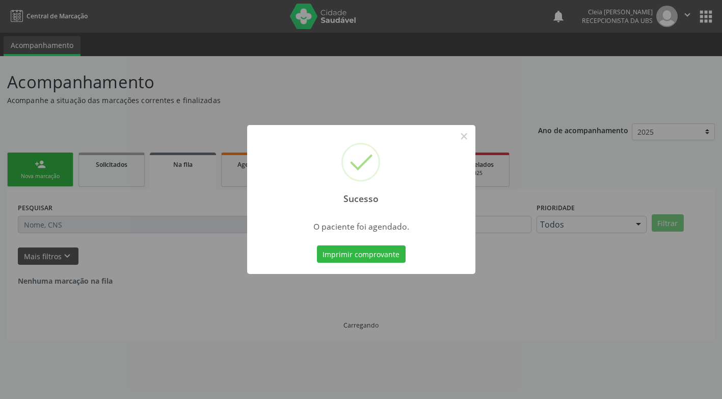
scroll to position [0, 0]
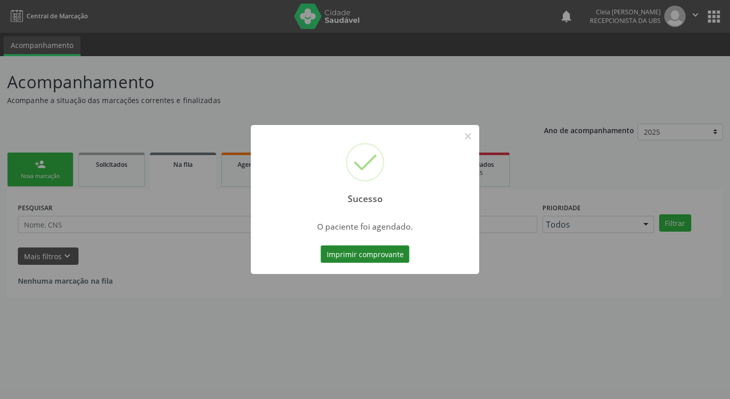
click at [357, 255] on button "Imprimir comprovante" at bounding box center [365, 253] width 89 height 17
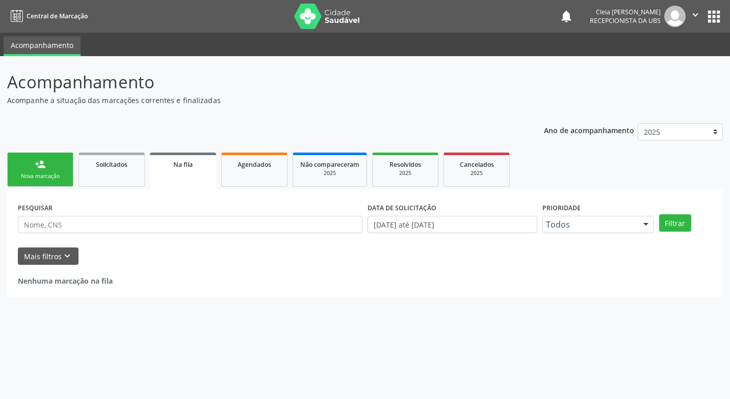
click at [60, 170] on link "person_add Nova marcação" at bounding box center [40, 169] width 66 height 34
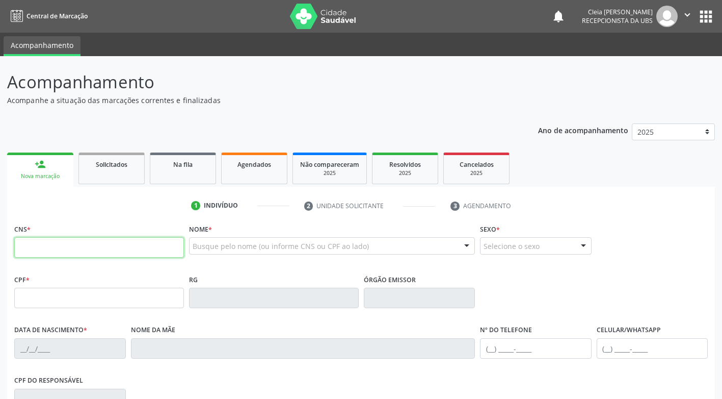
click at [160, 243] on input "text" at bounding box center [99, 247] width 170 height 20
paste input "705 0012 7684 0158"
type input "705 0012 7684 0158"
type input "122.594.894-00"
type input "[DATE]"
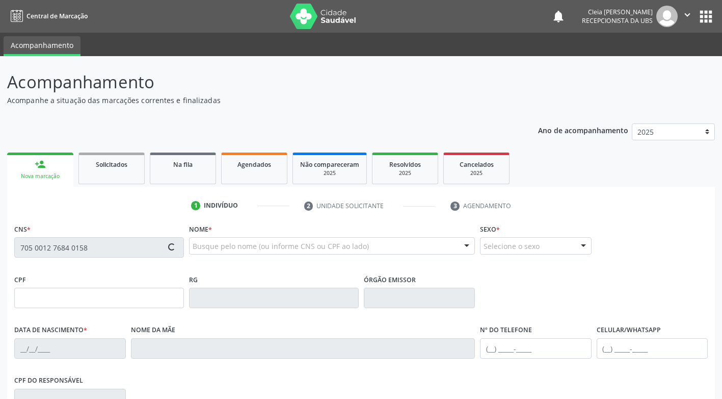
type input "[PERSON_NAME]"
type input "[PHONE_NUMBER]"
type input "481"
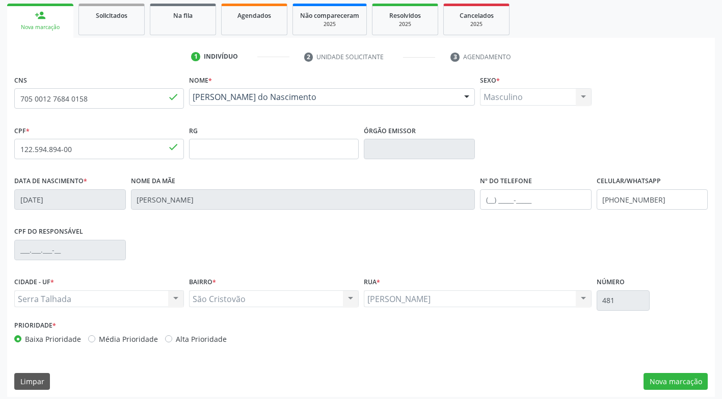
scroll to position [154, 0]
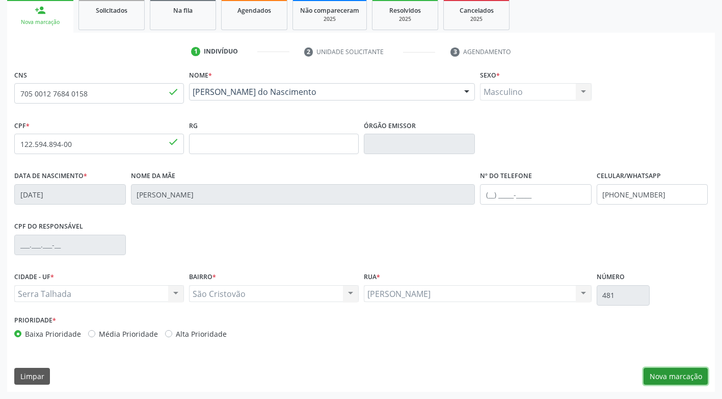
click at [679, 370] on button "Nova marcação" at bounding box center [676, 376] width 64 height 17
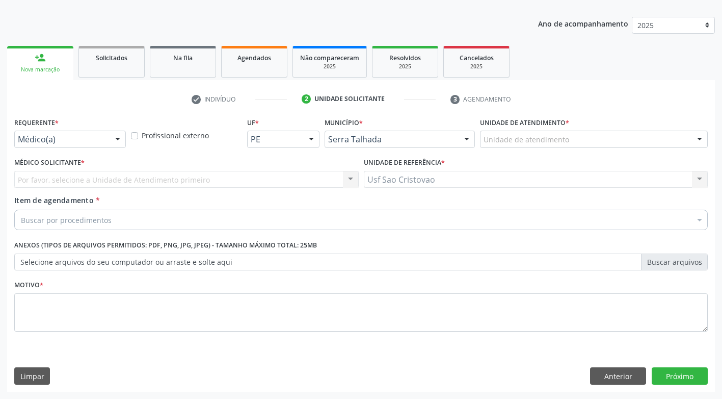
scroll to position [107, 0]
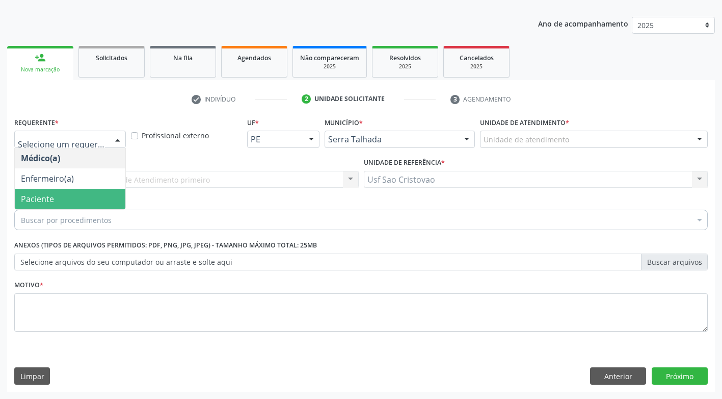
click at [82, 202] on span "Paciente" at bounding box center [70, 199] width 111 height 20
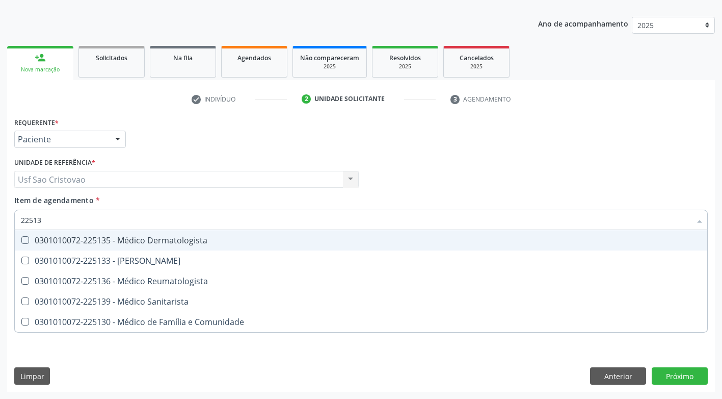
type input "225135"
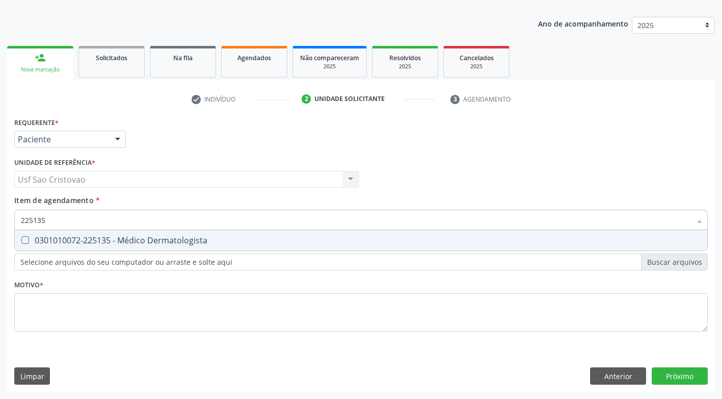
click at [22, 240] on Dermatologista at bounding box center [25, 240] width 8 height 8
click at [21, 240] on Dermatologista "checkbox" at bounding box center [18, 240] width 7 height 7
checkbox Dermatologista "true"
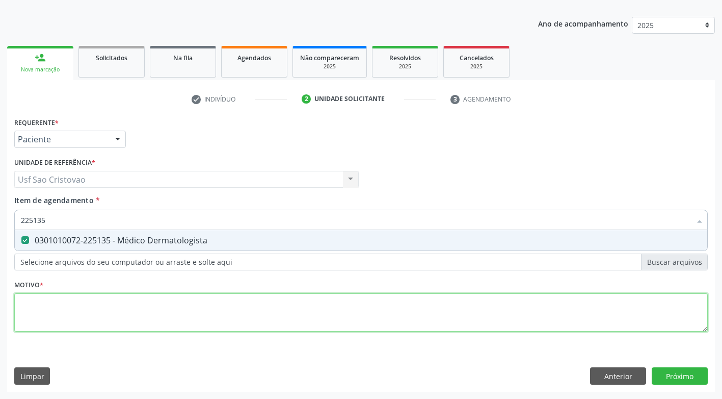
click at [94, 316] on div "Requerente * Paciente Médico(a) Enfermeiro(a) Paciente Nenhum resultado encontr…" at bounding box center [361, 230] width 694 height 231
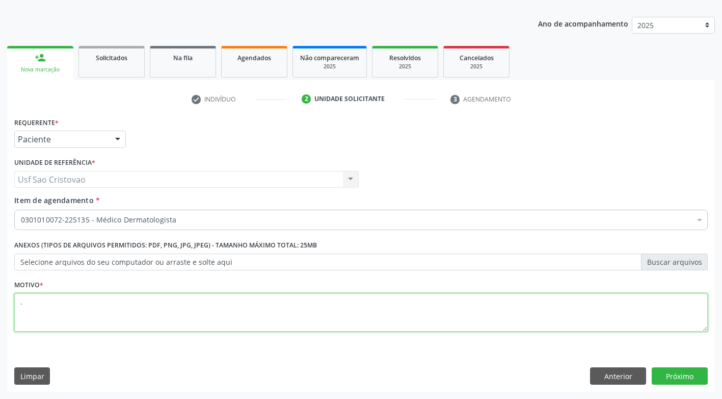
type textarea "."
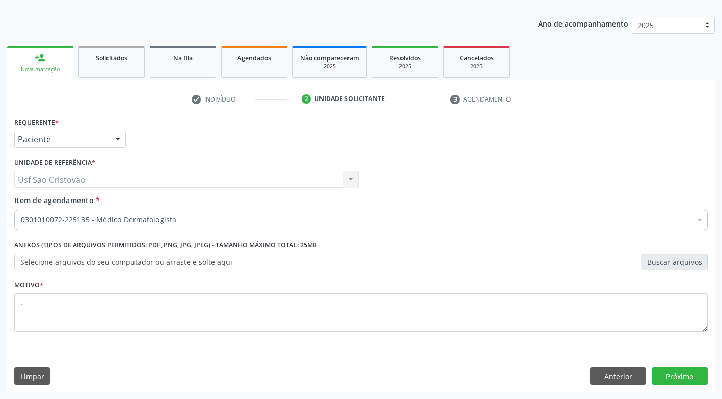
drag, startPoint x: 209, startPoint y: 378, endPoint x: 396, endPoint y: 302, distance: 202.2
click at [210, 377] on div "Limpar Anterior Próximo" at bounding box center [361, 375] width 694 height 17
click at [676, 373] on button "Próximo" at bounding box center [680, 375] width 56 height 17
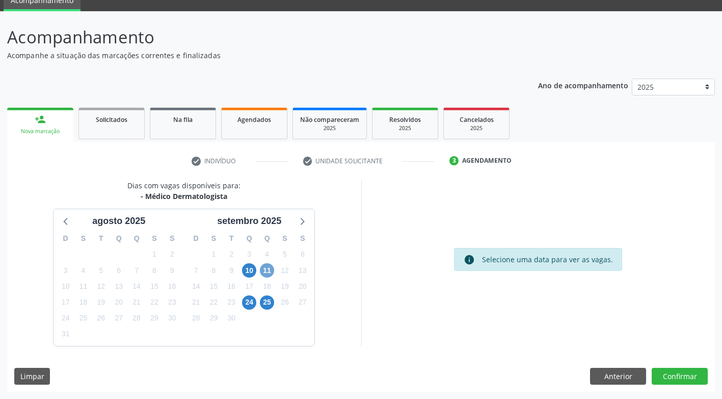
click at [268, 271] on span "11" at bounding box center [267, 270] width 14 height 14
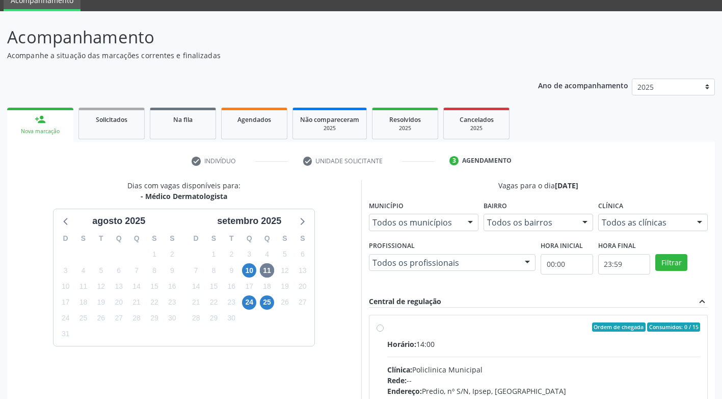
click at [387, 327] on label "Ordem de chegada Consumidos: 0 / 15 Horário: 14:00 Clínica: Policlinica Municip…" at bounding box center [544, 400] width 314 height 157
click at [381, 327] on input "Ordem de chegada Consumidos: 0 / 15 Horário: 14:00 Clínica: Policlinica Municip…" at bounding box center [380, 326] width 7 height 9
radio input "true"
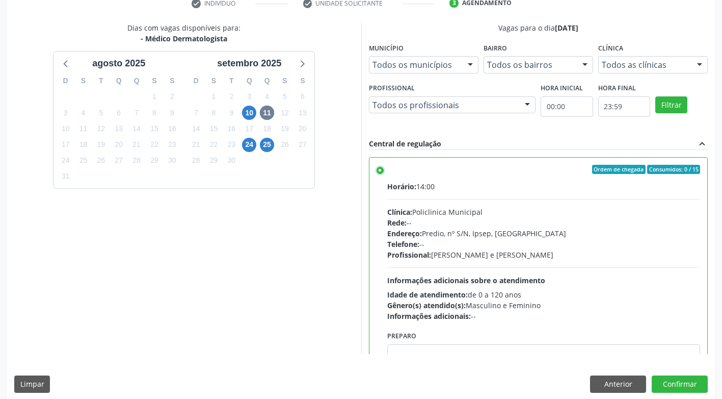
scroll to position [211, 0]
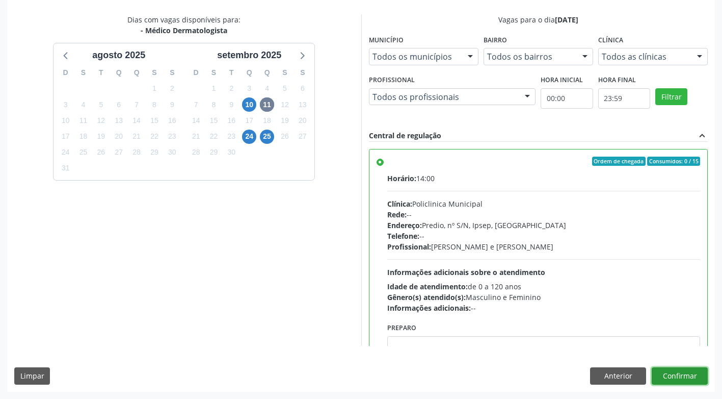
click at [677, 376] on button "Confirmar" at bounding box center [680, 375] width 56 height 17
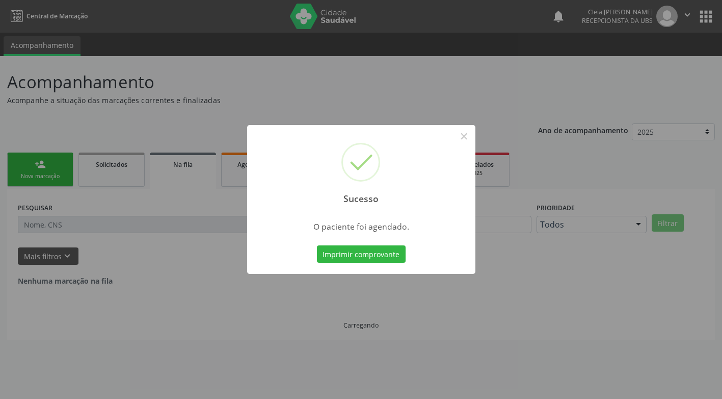
scroll to position [0, 0]
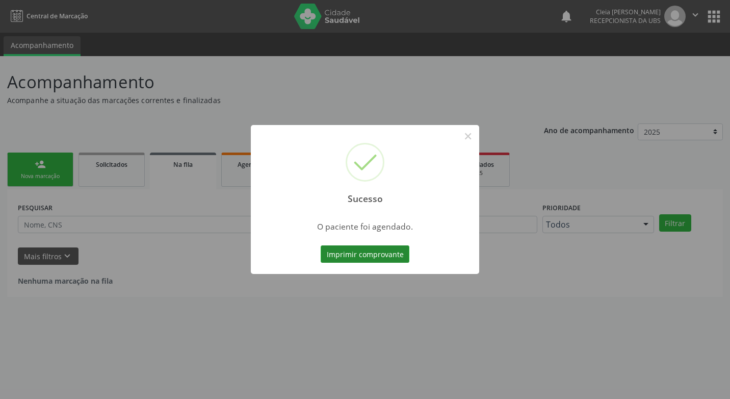
click at [351, 254] on button "Imprimir comprovante" at bounding box center [365, 253] width 89 height 17
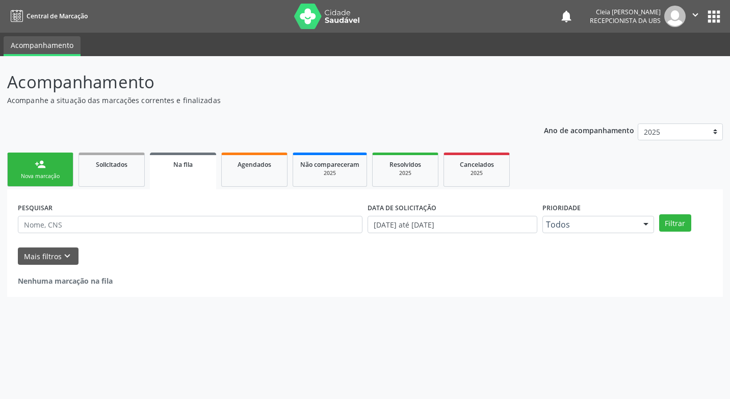
click at [28, 172] on div "Nova marcação" at bounding box center [40, 176] width 51 height 8
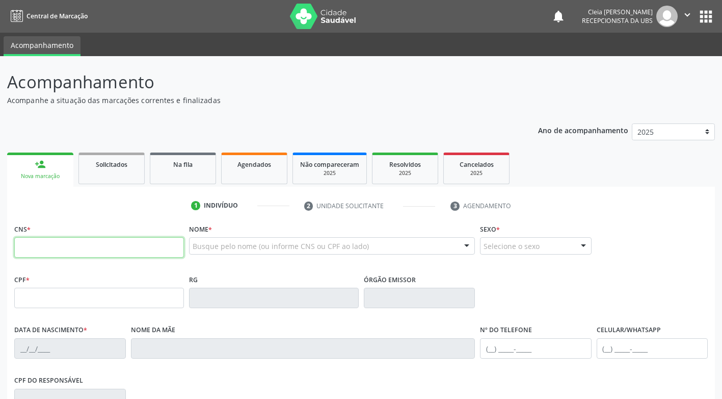
click at [88, 244] on input "text" at bounding box center [99, 247] width 170 height 20
type input "707 0008 1973 5037"
type input "656.625.804-30"
type input "04/08/1954"
type input "Sofia Cristina Nogueira"
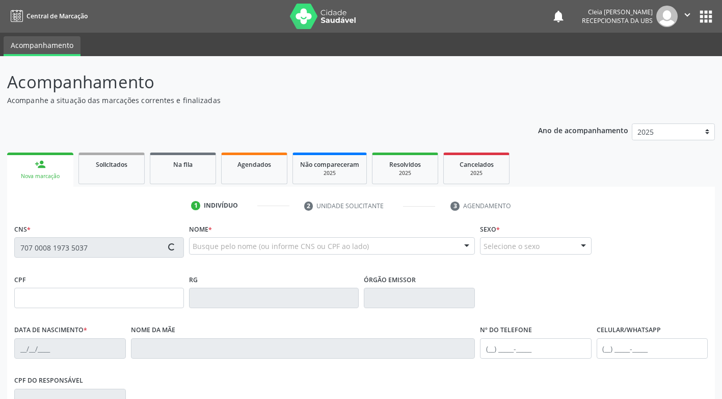
type input "(87) 9947-1270"
type input "303"
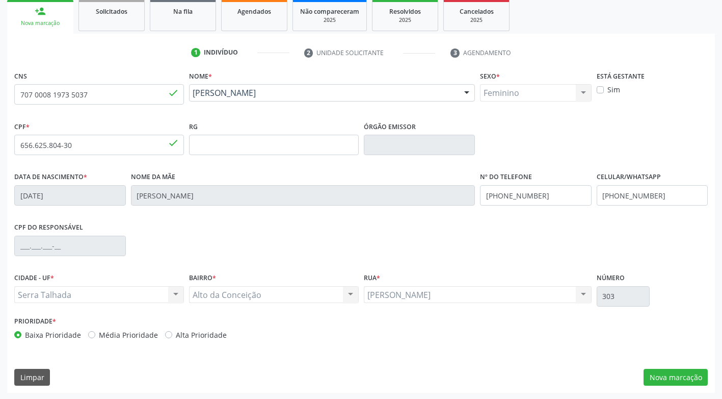
scroll to position [154, 0]
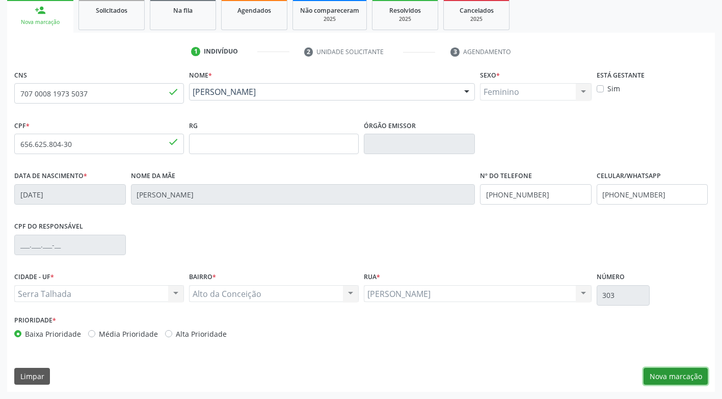
click at [675, 371] on button "Nova marcação" at bounding box center [676, 376] width 64 height 17
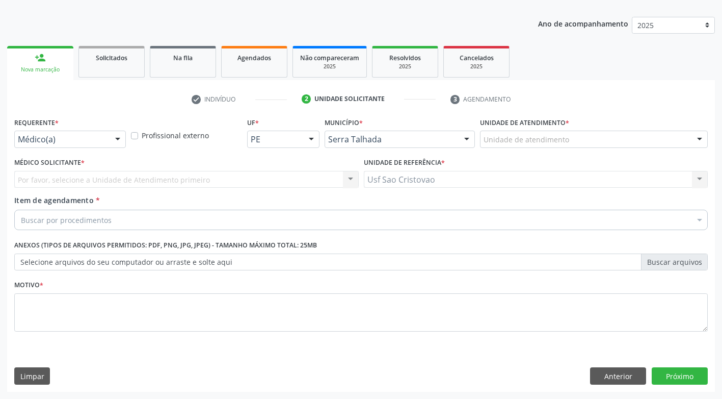
click at [119, 140] on div at bounding box center [117, 139] width 15 height 17
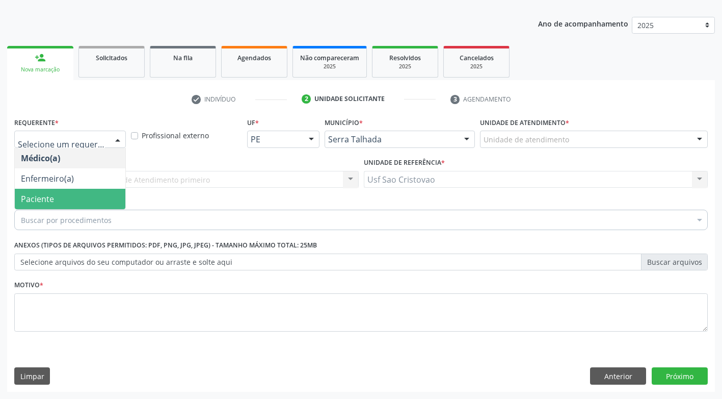
click at [108, 199] on span "Paciente" at bounding box center [70, 199] width 111 height 20
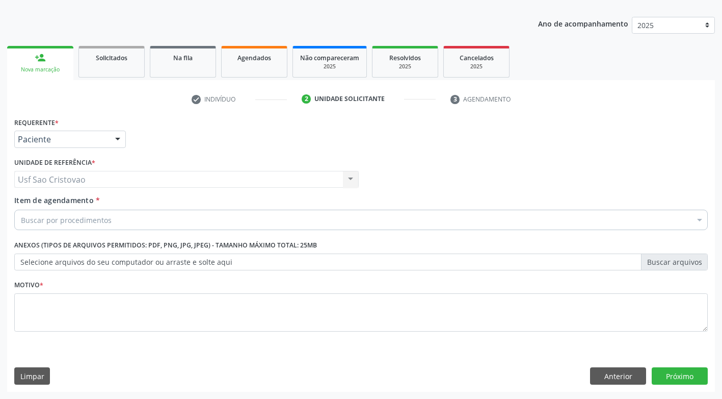
click at [126, 222] on div "Buscar por procedimentos" at bounding box center [361, 220] width 694 height 20
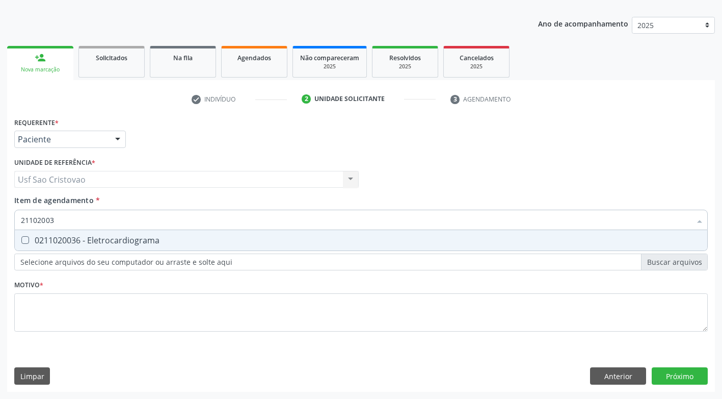
type input "211020036"
click at [24, 239] on Eletrocardiograma at bounding box center [25, 240] width 8 height 8
click at [21, 239] on Eletrocardiograma "checkbox" at bounding box center [18, 240] width 7 height 7
checkbox Eletrocardiograma "true"
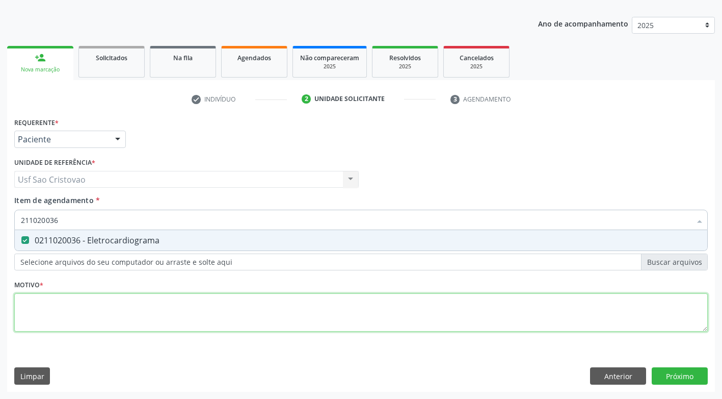
click at [89, 318] on div "Requerente * Paciente Médico(a) Enfermeiro(a) Paciente Nenhum resultado encontr…" at bounding box center [361, 230] width 694 height 231
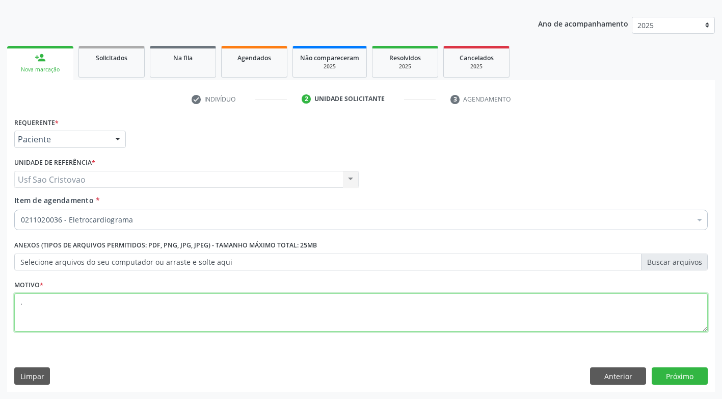
type textarea "."
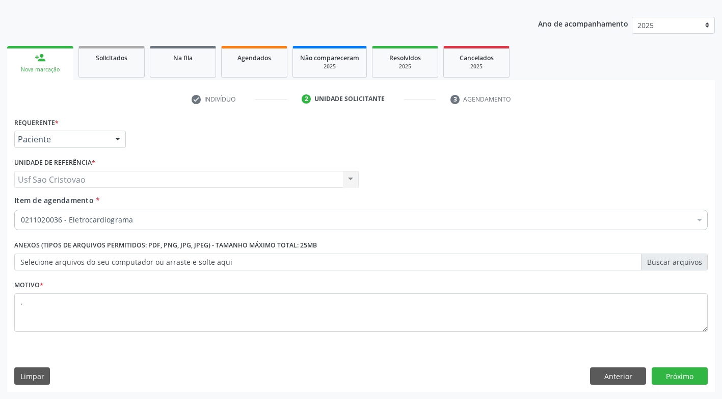
click at [283, 356] on div "Requerente * Paciente Médico(a) Enfermeiro(a) Paciente Nenhum resultado encontr…" at bounding box center [361, 253] width 708 height 277
click at [667, 374] on button "Próximo" at bounding box center [680, 375] width 56 height 17
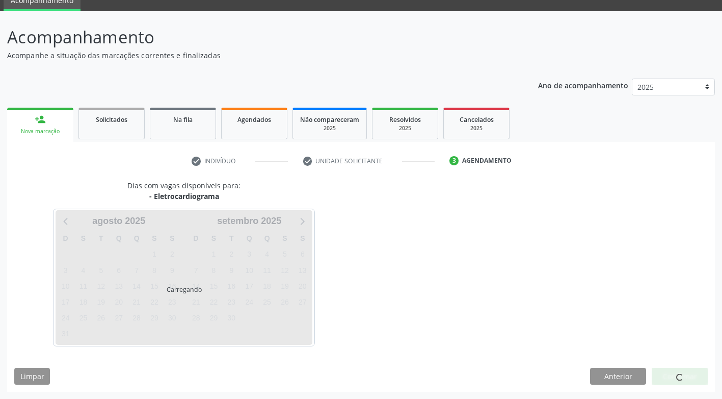
scroll to position [45, 0]
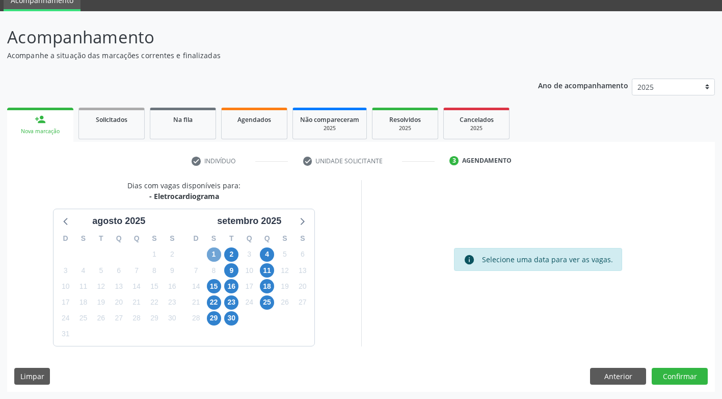
click at [214, 254] on span "1" at bounding box center [214, 254] width 14 height 14
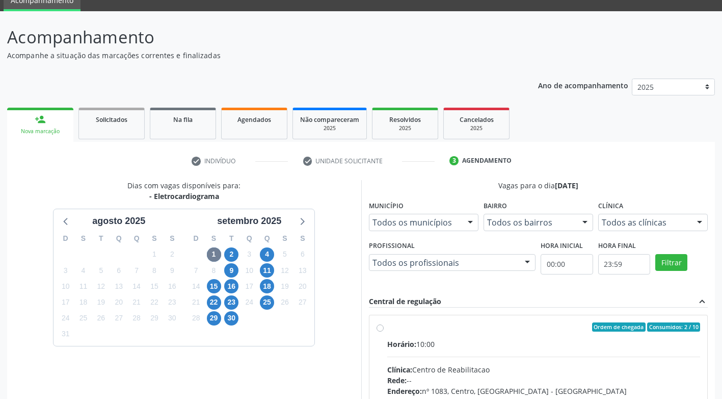
click at [387, 329] on label "Ordem de chegada Consumidos: 2 / 10 Horário: 10:00 Clínica: Centro de Reabilita…" at bounding box center [544, 400] width 314 height 157
click at [378, 329] on input "Ordem de chegada Consumidos: 2 / 10 Horário: 10:00 Clínica: Centro de Reabilita…" at bounding box center [380, 326] width 7 height 9
radio input "true"
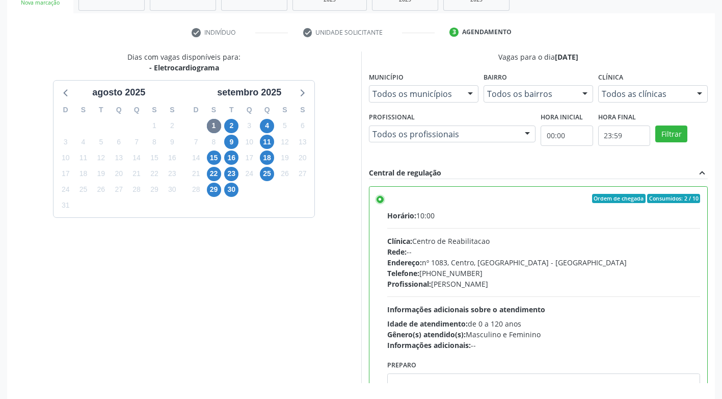
scroll to position [211, 0]
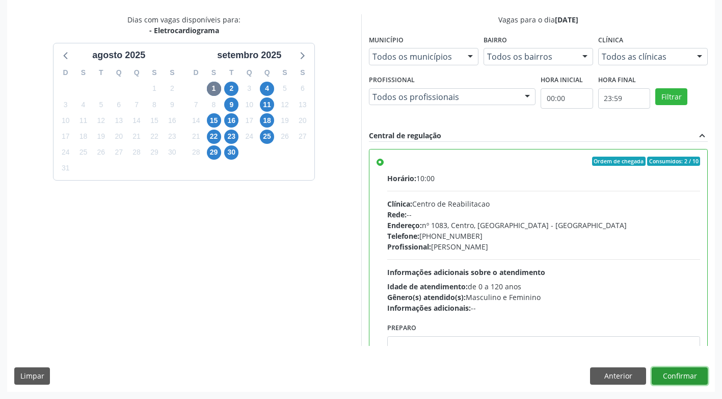
click at [697, 373] on button "Confirmar" at bounding box center [680, 375] width 56 height 17
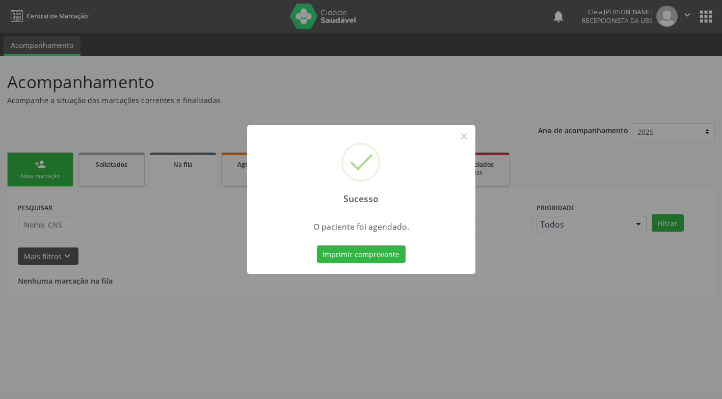
scroll to position [0, 0]
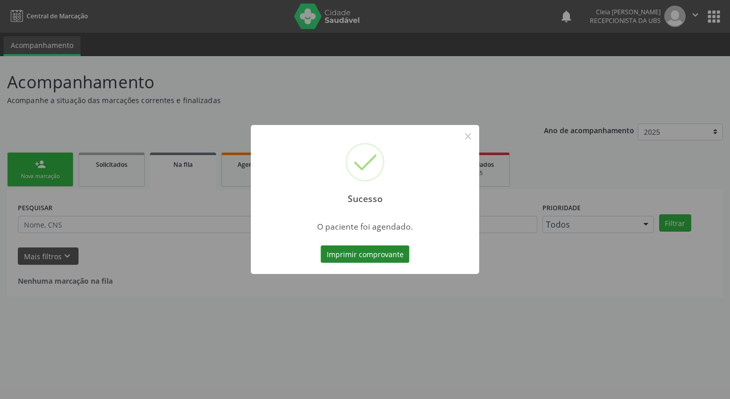
click at [344, 255] on button "Imprimir comprovante" at bounding box center [365, 253] width 89 height 17
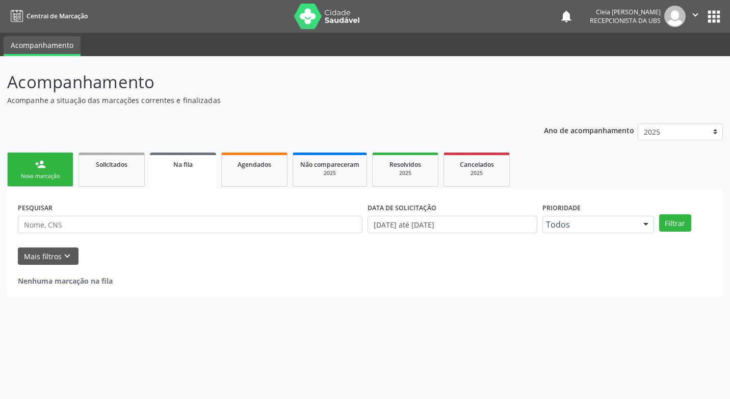
drag, startPoint x: 44, startPoint y: 176, endPoint x: 50, endPoint y: 179, distance: 6.8
click at [44, 176] on div "Nova marcação" at bounding box center [40, 176] width 51 height 8
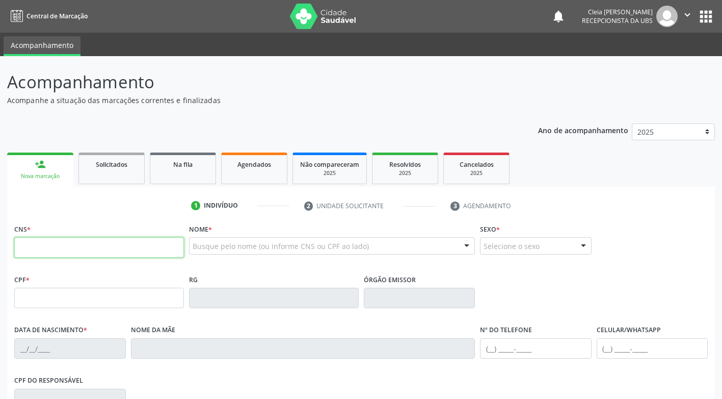
click at [107, 244] on input "text" at bounding box center [99, 247] width 170 height 20
type input "700 0077 6979 2902"
type input "045.544.814-09"
type input "12/01/1979"
type input "Maria Joana da Conceicao"
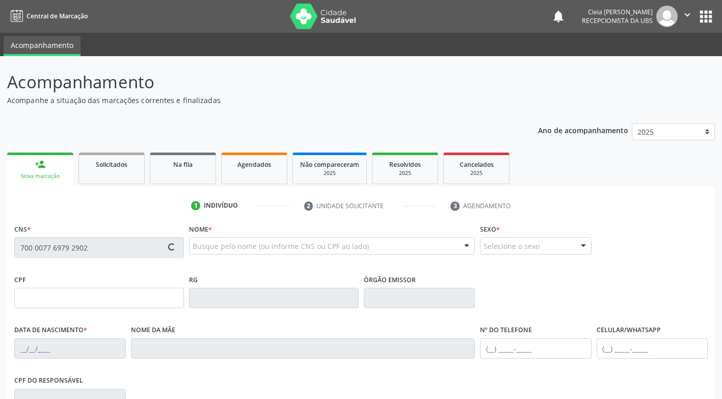
type input "(87) 99820-0778"
type input "064.940.504-84"
type input "1684"
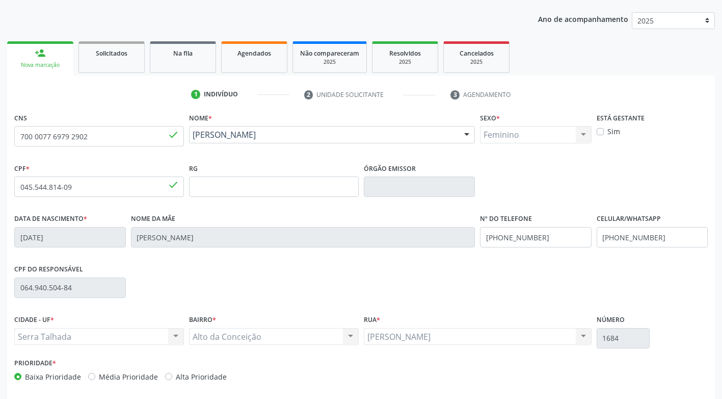
scroll to position [154, 0]
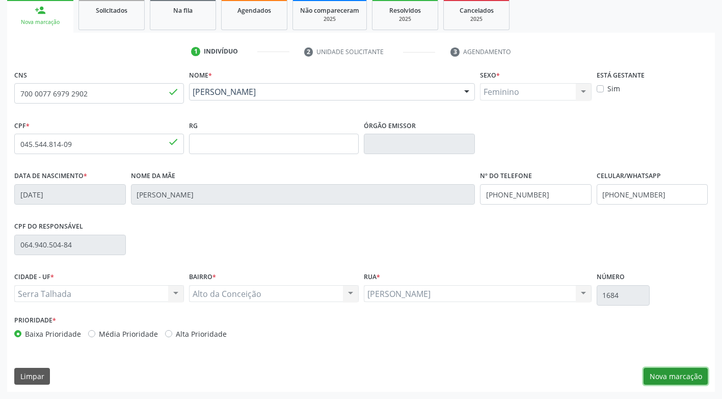
click at [677, 374] on button "Nova marcação" at bounding box center [676, 376] width 64 height 17
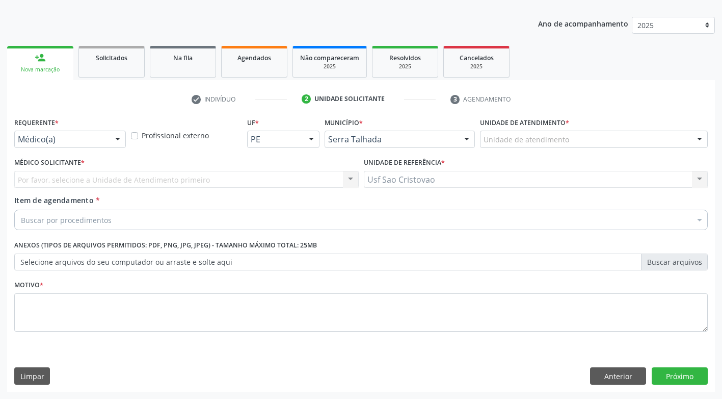
scroll to position [107, 0]
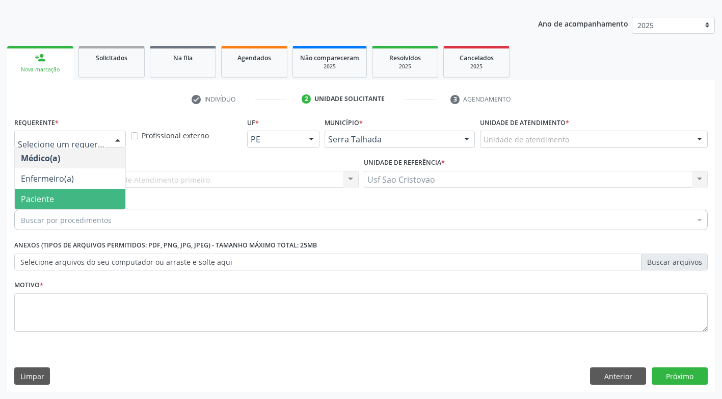
click at [127, 223] on div "Buscar por procedimentos" at bounding box center [361, 220] width 694 height 20
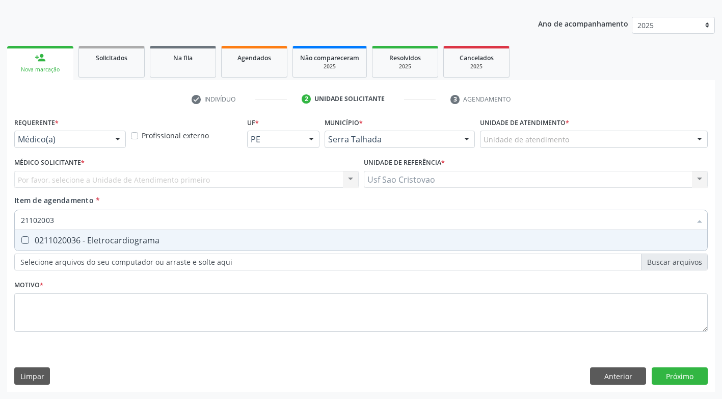
type input "211020036"
click at [23, 239] on Eletrocardiograma at bounding box center [25, 240] width 8 height 8
click at [21, 239] on Eletrocardiograma "checkbox" at bounding box center [18, 240] width 7 height 7
checkbox Eletrocardiograma "true"
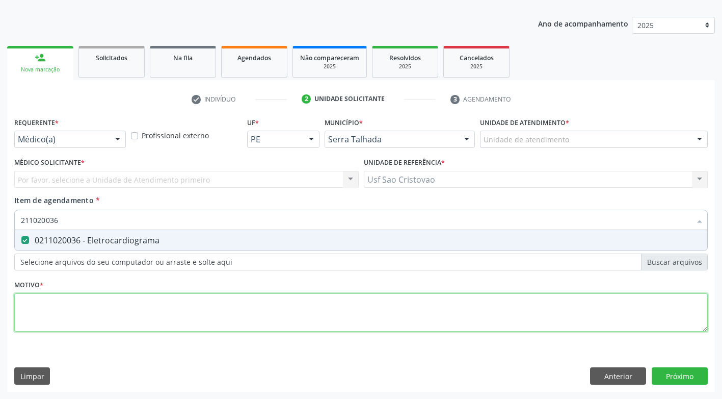
click at [56, 309] on div "Requerente * Médico(a) Médico(a) Enfermeiro(a) Paciente Nenhum resultado encont…" at bounding box center [361, 230] width 694 height 231
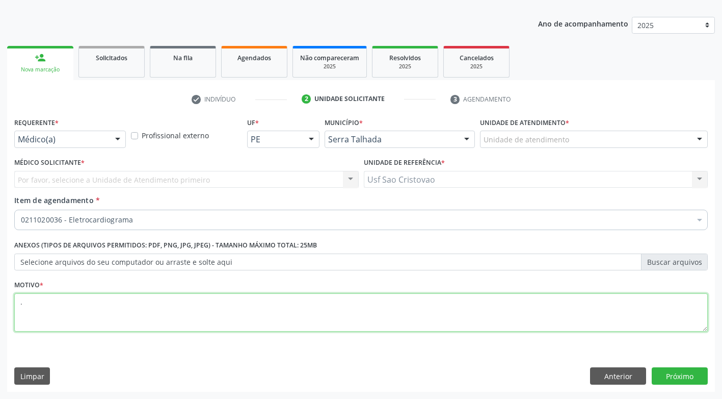
type textarea "."
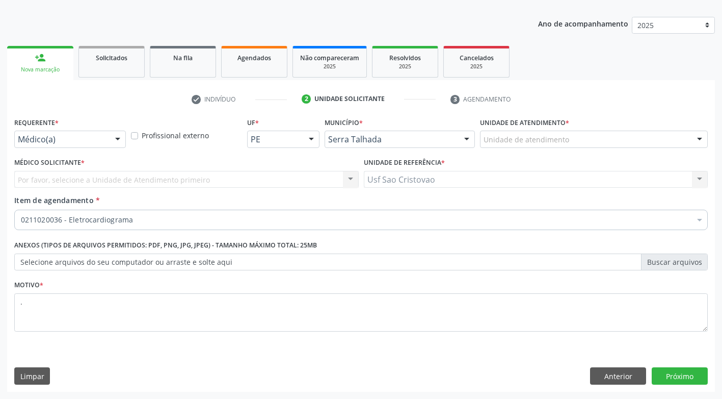
click at [291, 378] on div "Limpar Anterior Próximo" at bounding box center [361, 375] width 694 height 17
click at [667, 377] on button "Próximo" at bounding box center [680, 375] width 56 height 17
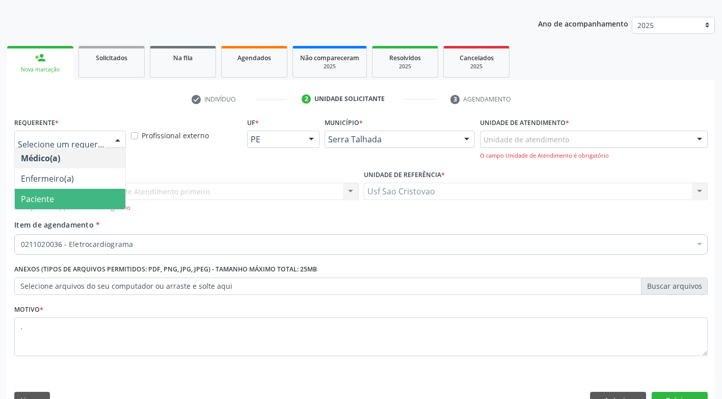
click at [89, 199] on span "Paciente" at bounding box center [70, 199] width 111 height 20
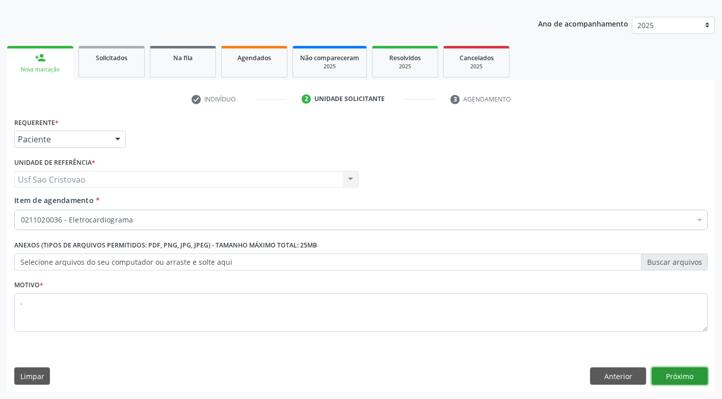
click at [693, 373] on button "Próximo" at bounding box center [680, 375] width 56 height 17
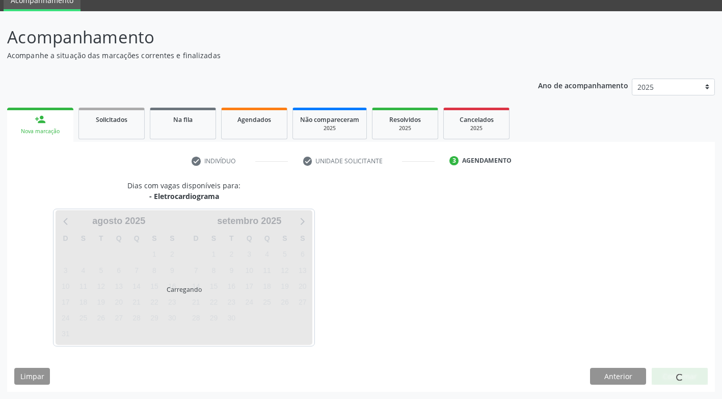
scroll to position [45, 0]
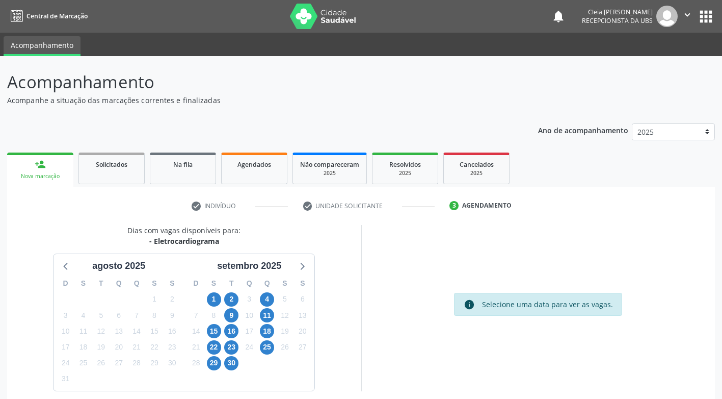
scroll to position [45, 0]
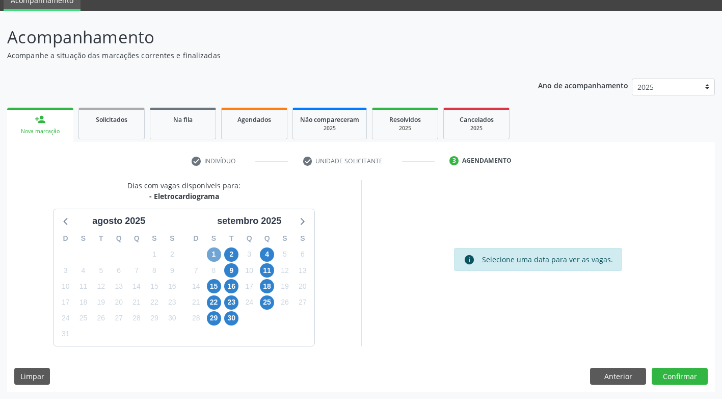
click at [216, 250] on span "1" at bounding box center [214, 254] width 14 height 14
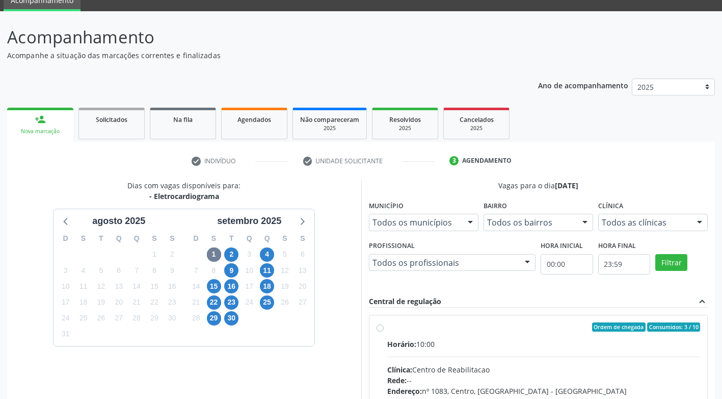
click at [387, 326] on label "Ordem de chegada Consumidos: 3 / 10 Horário: 10:00 Clínica: Centro de Reabilita…" at bounding box center [544, 400] width 314 height 157
click at [381, 326] on input "Ordem de chegada Consumidos: 3 / 10 Horário: 10:00 Clínica: Centro de Reabilita…" at bounding box center [380, 326] width 7 height 9
radio input "true"
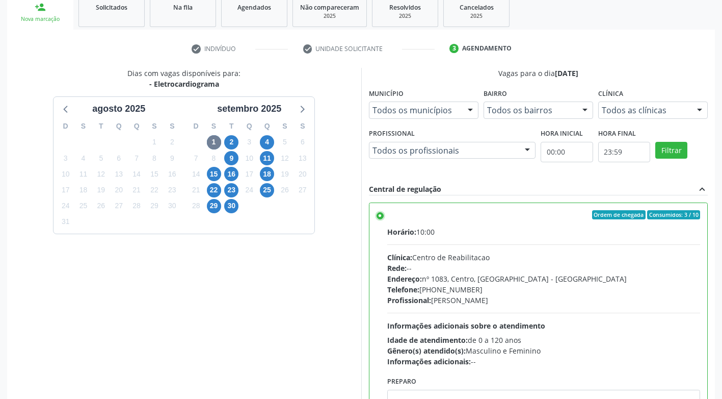
scroll to position [211, 0]
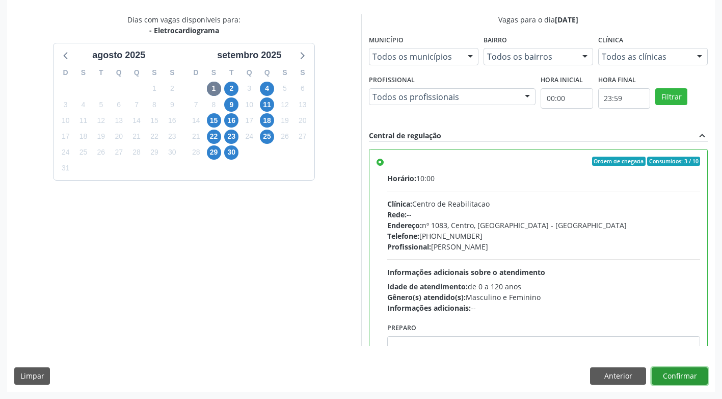
click at [676, 378] on button "Confirmar" at bounding box center [680, 375] width 56 height 17
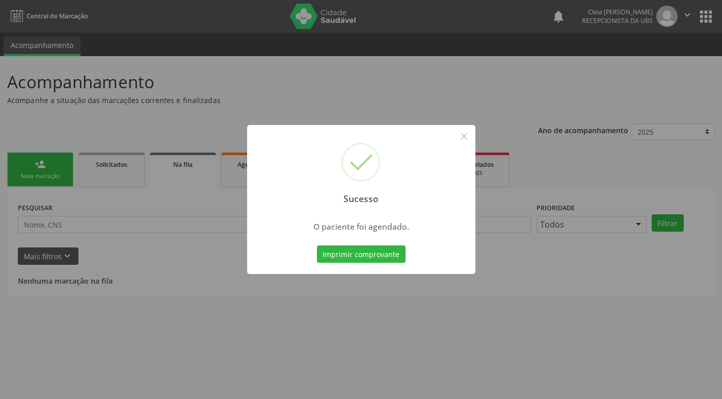
scroll to position [0, 0]
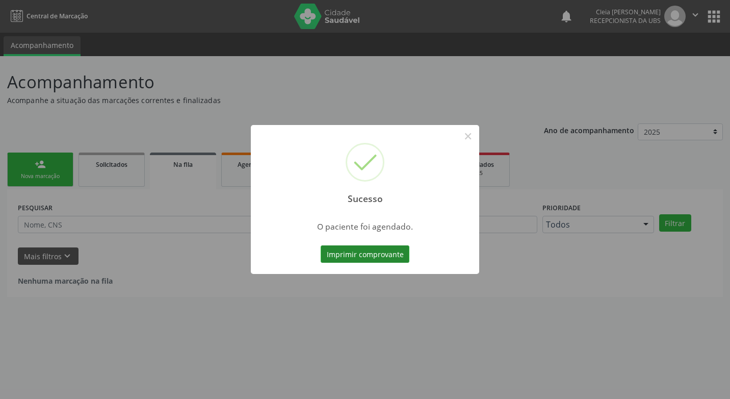
click at [382, 253] on button "Imprimir comprovante" at bounding box center [365, 253] width 89 height 17
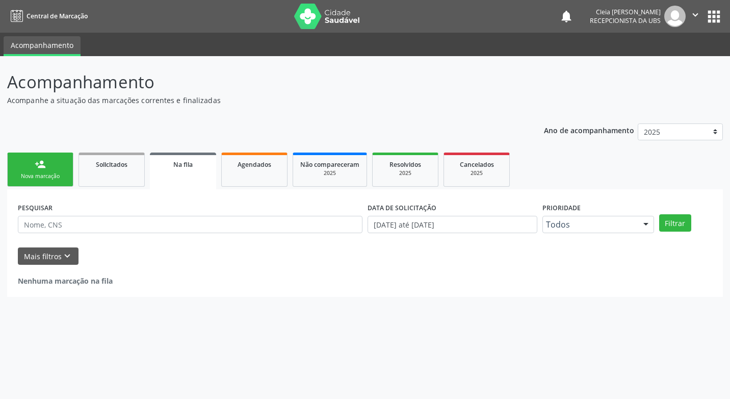
click at [30, 170] on link "person_add Nova marcação" at bounding box center [40, 169] width 66 height 34
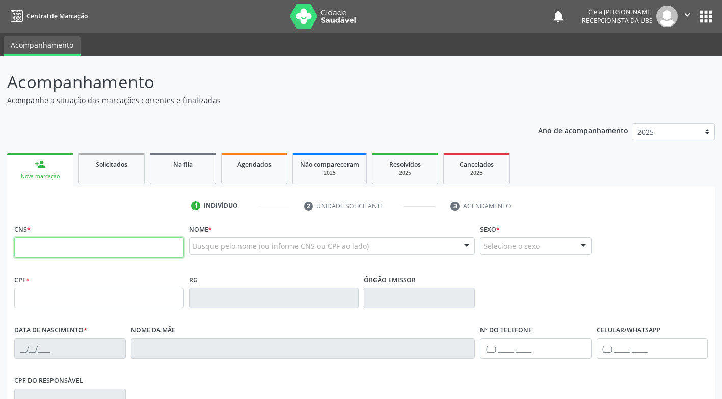
click at [136, 251] on input "text" at bounding box center [99, 247] width 170 height 20
type input "702 0067 0957 7490"
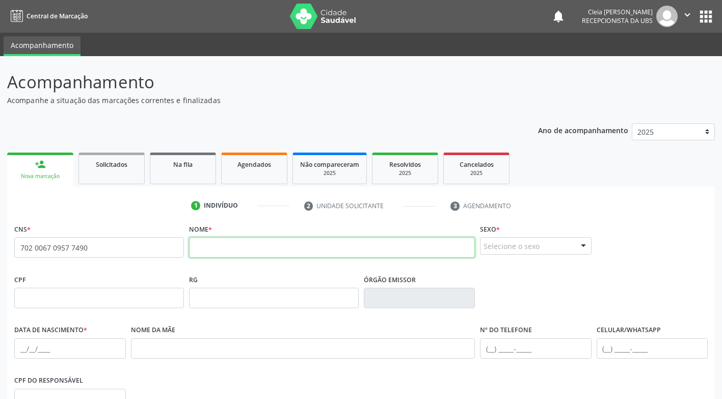
click at [323, 248] on input "text" at bounding box center [332, 247] width 286 height 20
type input "avaneide sebastiao"
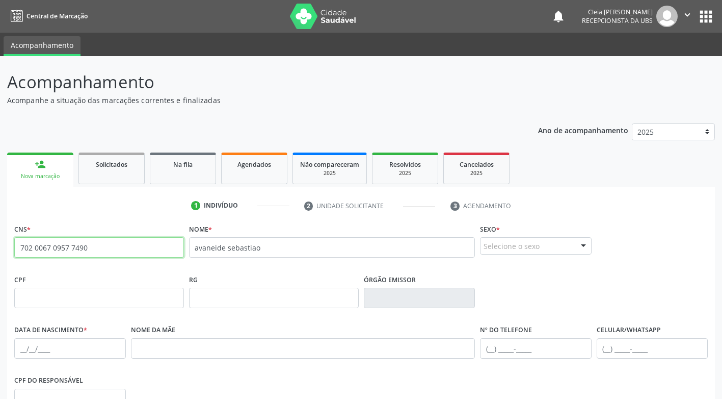
drag, startPoint x: 76, startPoint y: 248, endPoint x: -2, endPoint y: 268, distance: 80.6
click at [0, 268] on html "Central de Marcação notifications Cleia Rejane Pereira da Silva Mello Recepcion…" at bounding box center [361, 199] width 722 height 399
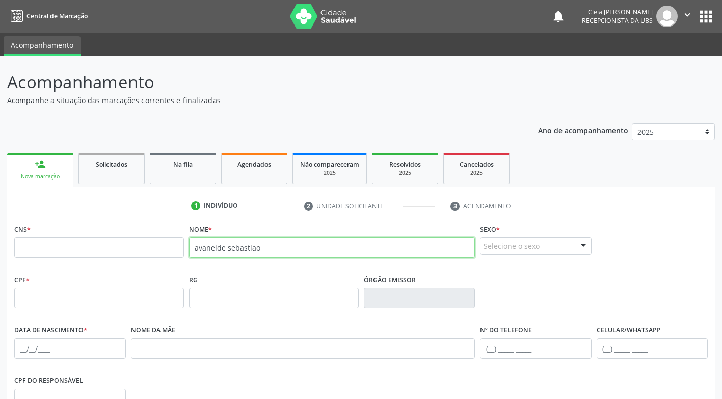
click at [267, 250] on input "avaneide sebastiao" at bounding box center [332, 247] width 286 height 20
type input "a"
type input "avaneide"
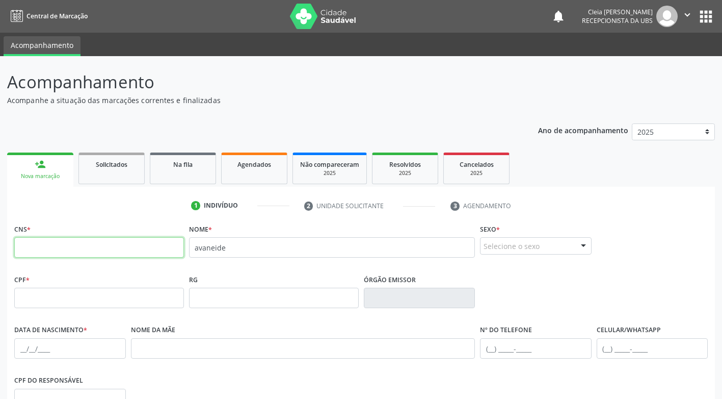
click at [121, 248] on input "text" at bounding box center [99, 247] width 170 height 20
paste input "702 0067 0957 7490"
type input "702 0067 0957 7490"
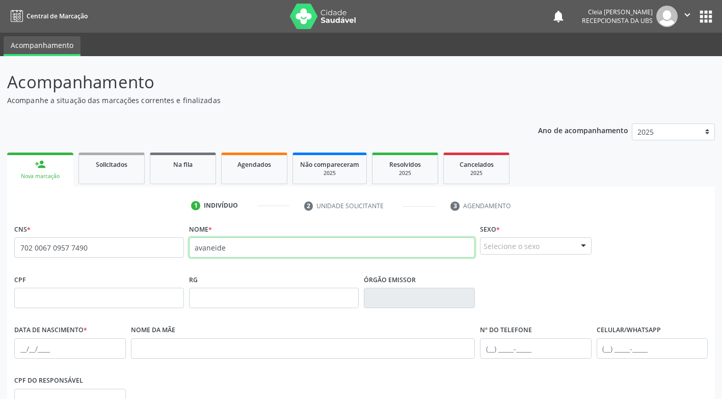
drag, startPoint x: 229, startPoint y: 245, endPoint x: 183, endPoint y: 254, distance: 47.3
click at [183, 254] on div "CNS * 702 0067 0957 7490 none Nome * avaneide Sexo * Selecione o sexo Masculino…" at bounding box center [361, 246] width 699 height 50
type input "a"
type input "AVANEIDE SEBASTIAO DE LIMA"
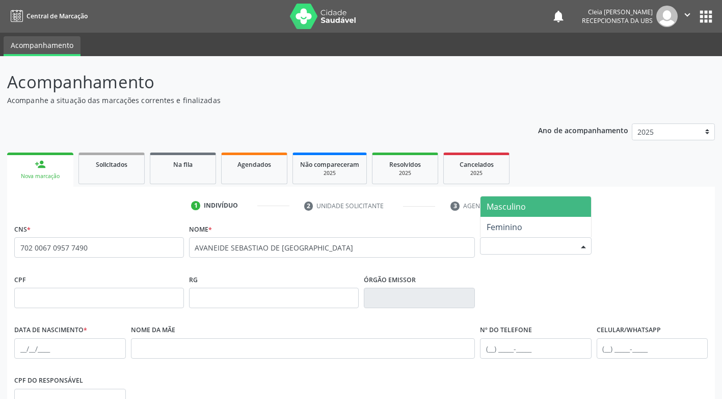
click at [585, 247] on div at bounding box center [583, 246] width 15 height 17
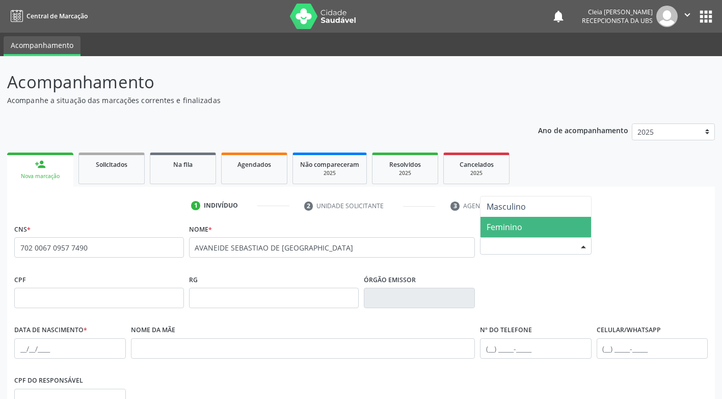
click at [554, 229] on span "Feminino" at bounding box center [536, 227] width 111 height 20
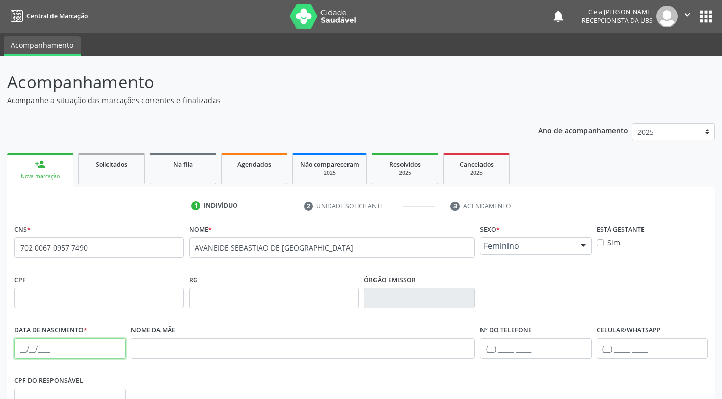
click at [104, 345] on input "text" at bounding box center [70, 348] width 112 height 20
type input "11/06/1973"
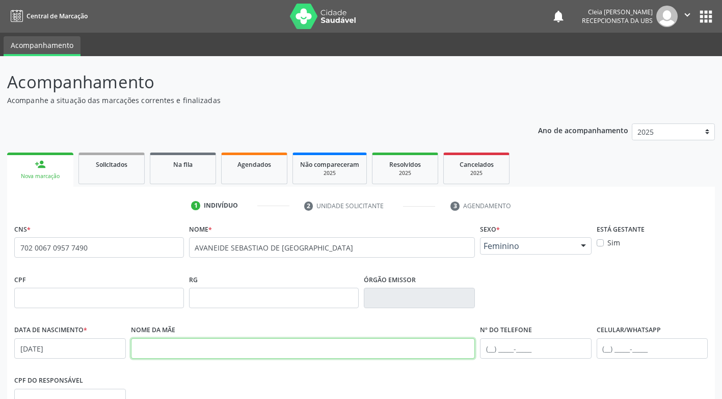
click at [383, 352] on input "text" at bounding box center [303, 348] width 345 height 20
type input "MARIA AVANI DA CONCEIÇAO"
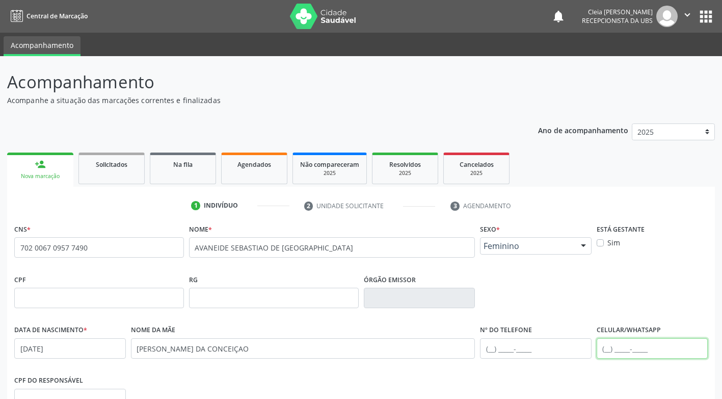
click at [627, 344] on input "text" at bounding box center [653, 348] width 112 height 20
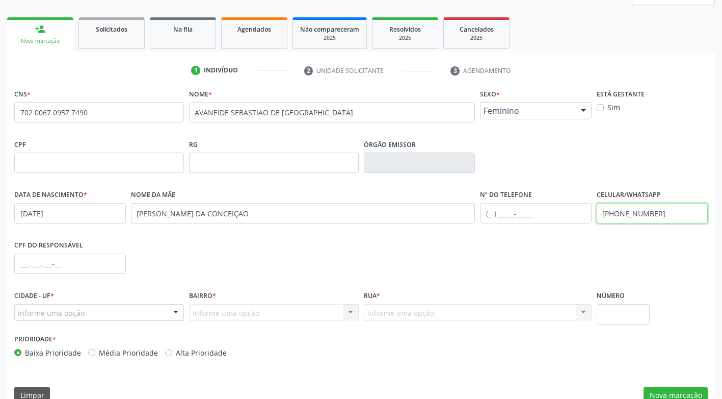
scroll to position [153, 0]
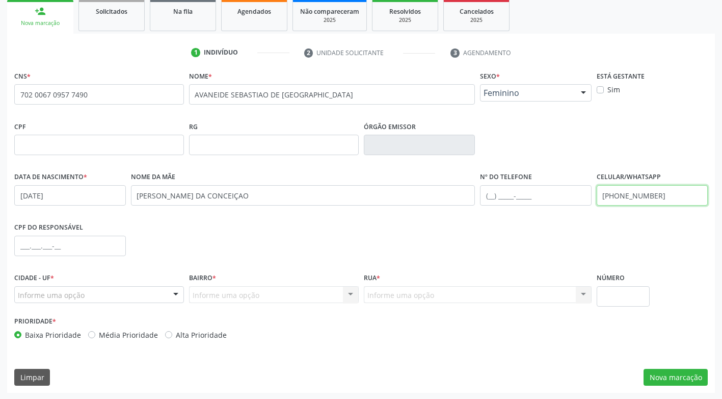
type input "(87) 99971-3911"
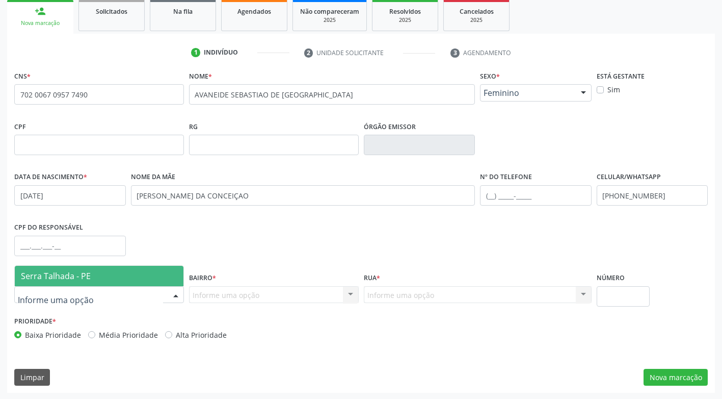
click at [178, 295] on div at bounding box center [175, 295] width 15 height 17
click at [155, 277] on span "Serra Talhada - PE" at bounding box center [99, 276] width 169 height 20
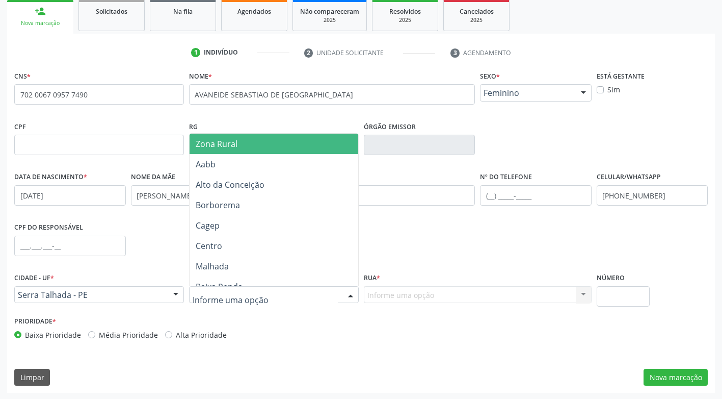
click at [350, 297] on div at bounding box center [350, 295] width 15 height 17
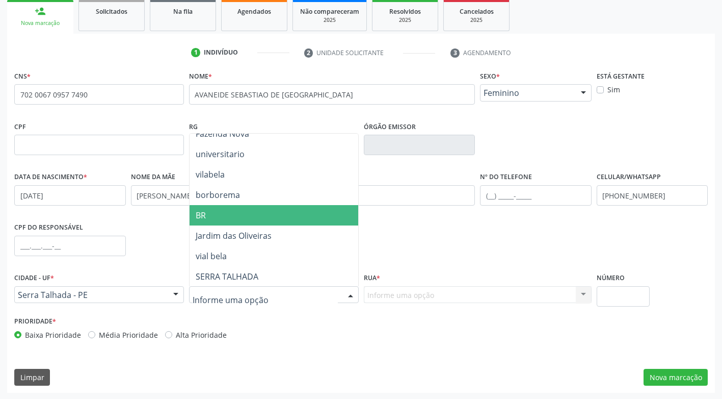
scroll to position [459, 0]
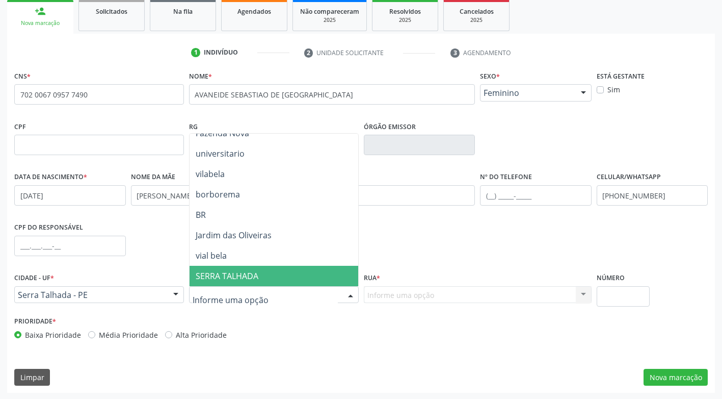
click at [289, 295] on input "text" at bounding box center [265, 300] width 145 height 20
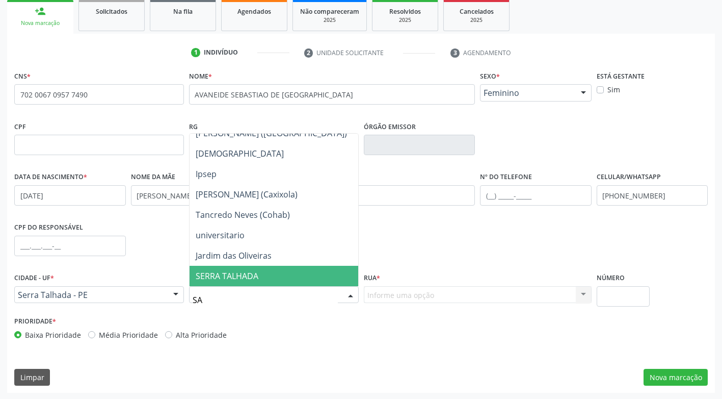
scroll to position [0, 0]
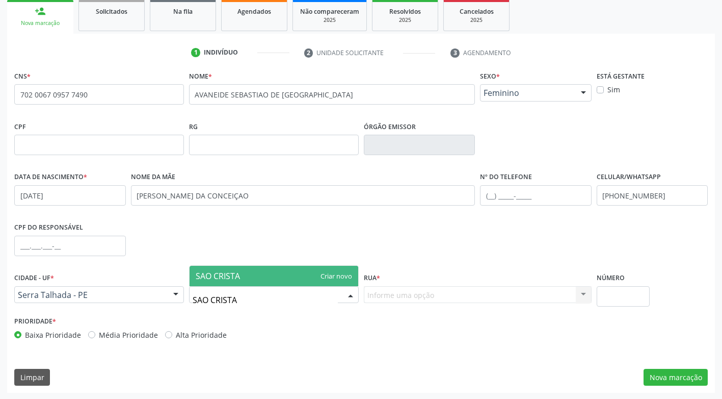
type input "SAO CRISTAO"
click at [349, 298] on div at bounding box center [350, 295] width 15 height 17
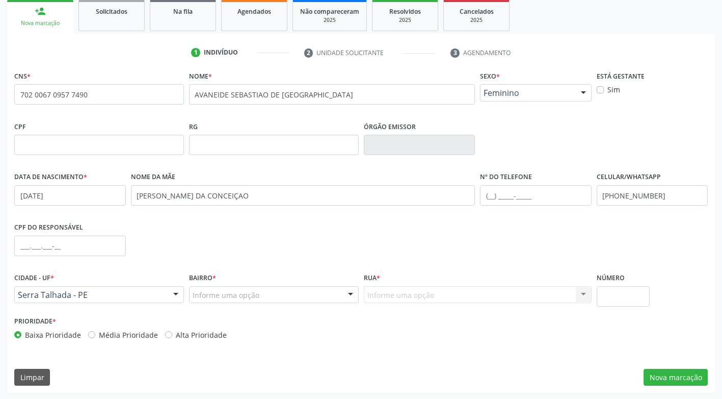
click at [321, 295] on div "Informe uma opção" at bounding box center [274, 294] width 170 height 17
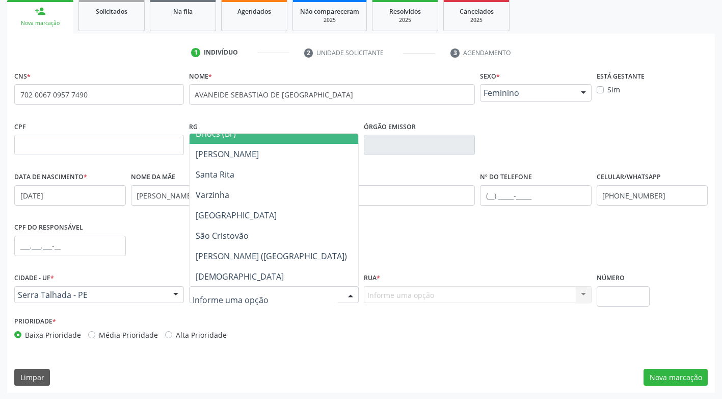
scroll to position [204, 0]
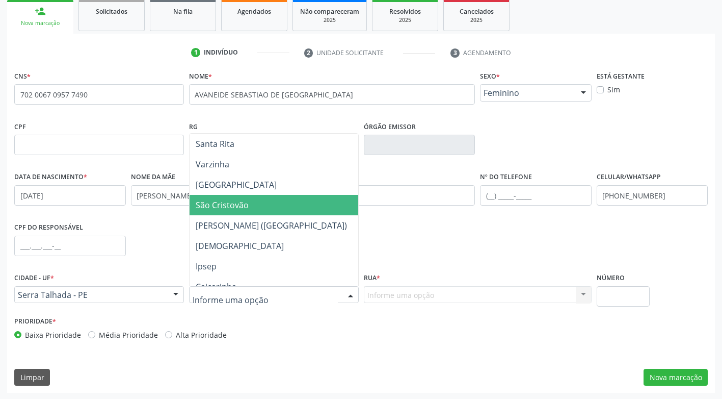
click at [295, 205] on span "São Cristovão" at bounding box center [274, 205] width 169 height 20
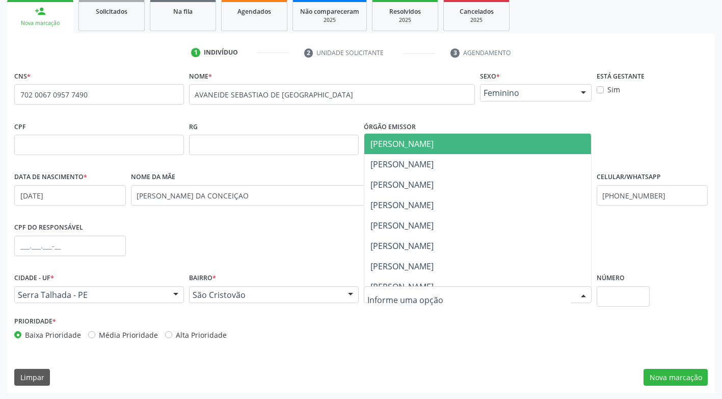
click at [521, 300] on div at bounding box center [478, 294] width 228 height 17
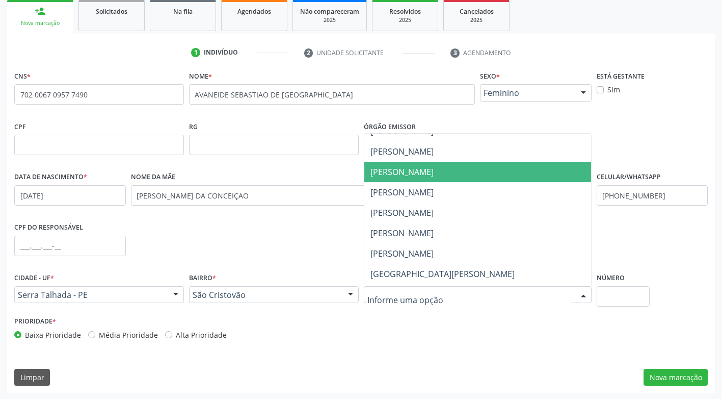
scroll to position [153, 0]
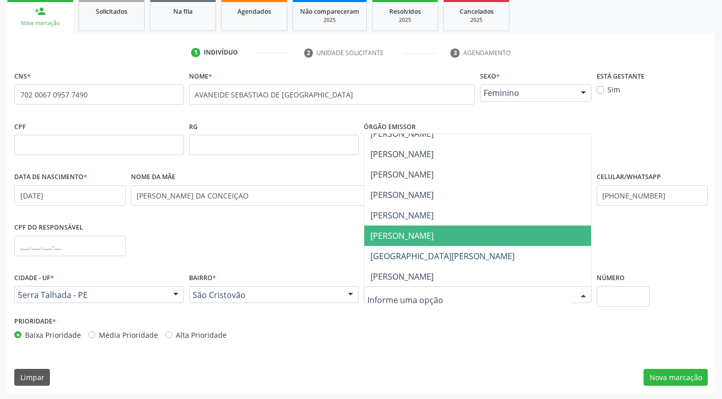
click at [434, 235] on span "Lindinalva Nunes de Souza" at bounding box center [402, 235] width 63 height 11
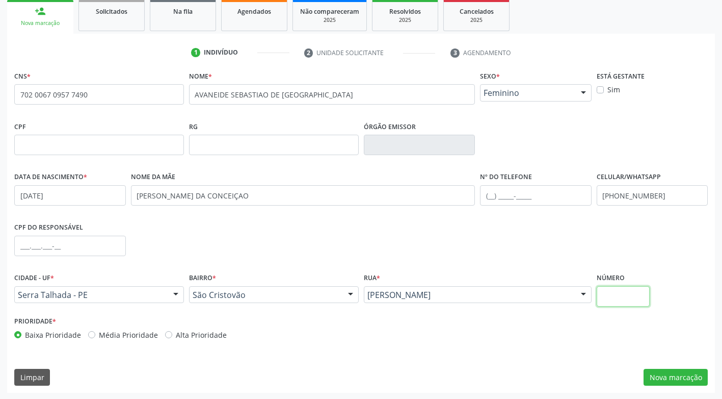
click at [600, 294] on input "text" at bounding box center [623, 296] width 53 height 20
type input "399"
click at [679, 375] on button "Nova marcação" at bounding box center [676, 377] width 64 height 17
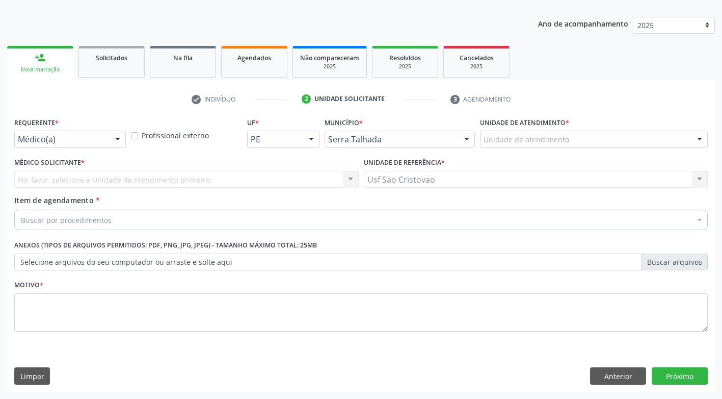
click at [225, 218] on div "Buscar por procedimentos" at bounding box center [361, 220] width 694 height 20
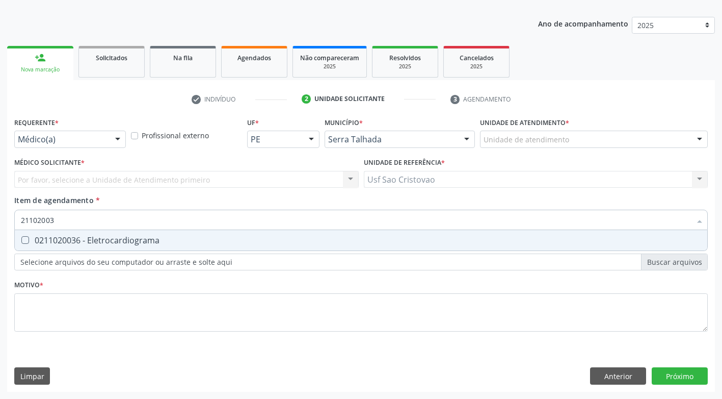
type input "211020036"
click at [25, 237] on Eletrocardiograma at bounding box center [25, 240] width 8 height 8
click at [21, 237] on Eletrocardiograma "checkbox" at bounding box center [18, 240] width 7 height 7
checkbox Eletrocardiograma "true"
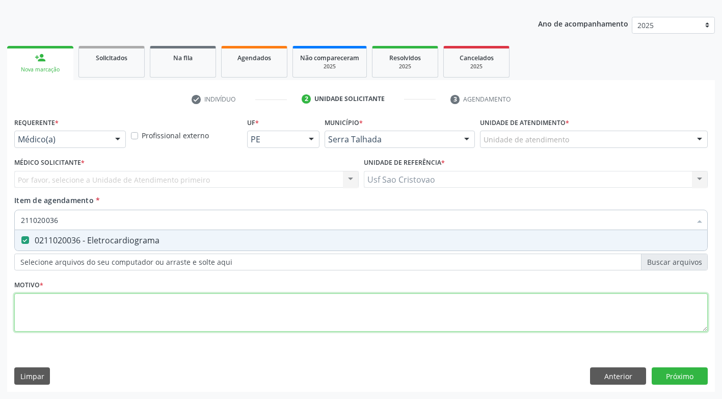
click at [106, 309] on div "Requerente * Médico(a) Médico(a) Enfermeiro(a) Paciente Nenhum resultado encont…" at bounding box center [361, 230] width 694 height 231
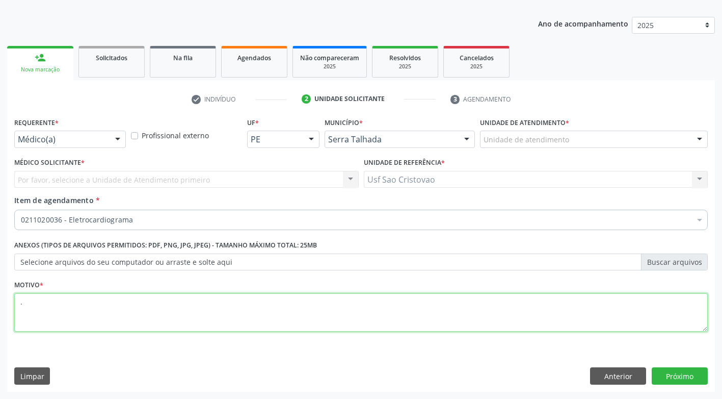
type textarea "."
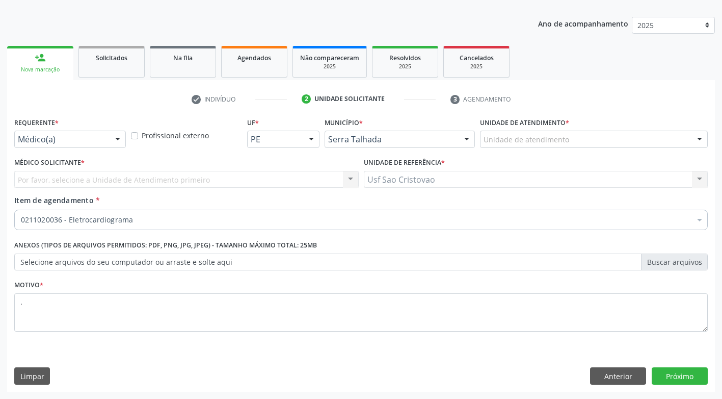
click at [444, 373] on div "Limpar Anterior Próximo" at bounding box center [361, 375] width 694 height 17
click at [676, 377] on button "Próximo" at bounding box center [680, 375] width 56 height 17
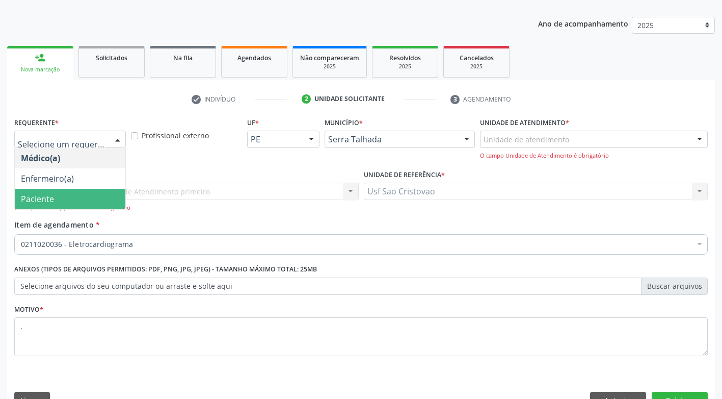
click at [102, 202] on span "Paciente" at bounding box center [70, 199] width 111 height 20
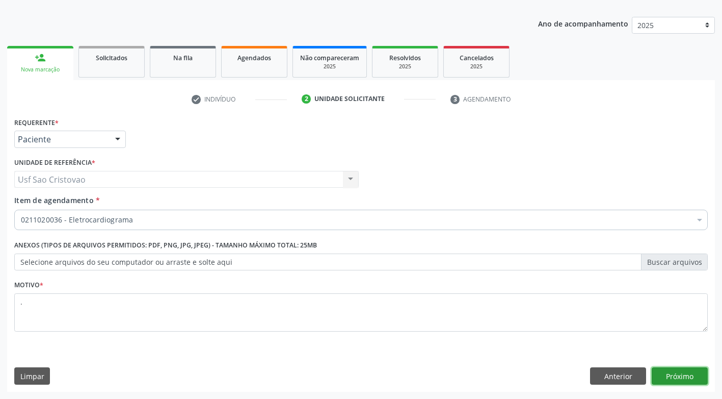
click at [664, 373] on button "Próximo" at bounding box center [680, 375] width 56 height 17
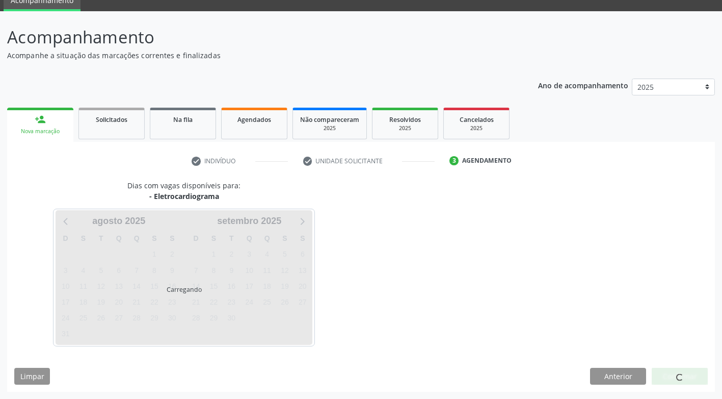
scroll to position [45, 0]
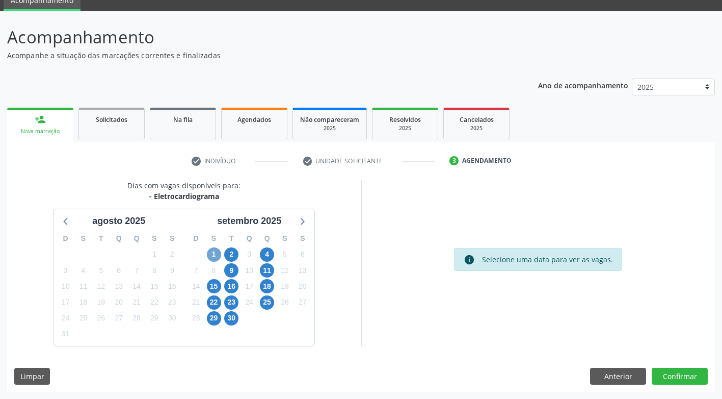
click at [218, 252] on span "1" at bounding box center [214, 254] width 14 height 14
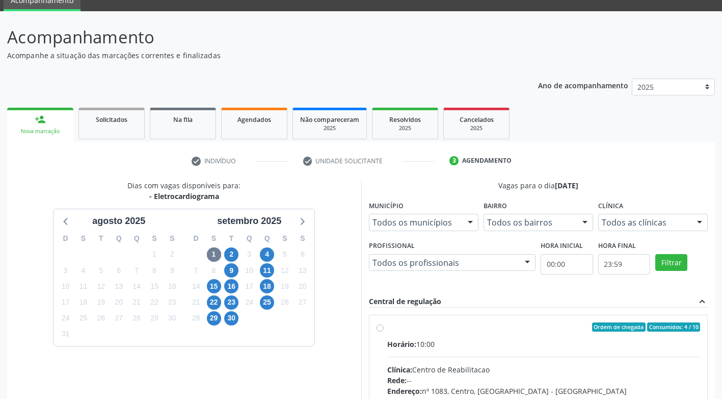
drag, startPoint x: 380, startPoint y: 327, endPoint x: 411, endPoint y: 302, distance: 39.9
click at [387, 325] on label "Ordem de chegada Consumidos: 4 / 10 Horário: 10:00 Clínica: Centro de Reabilita…" at bounding box center [544, 400] width 314 height 157
click at [380, 325] on input "Ordem de chegada Consumidos: 4 / 10 Horário: 10:00 Clínica: Centro de Reabilita…" at bounding box center [380, 326] width 7 height 9
radio input "true"
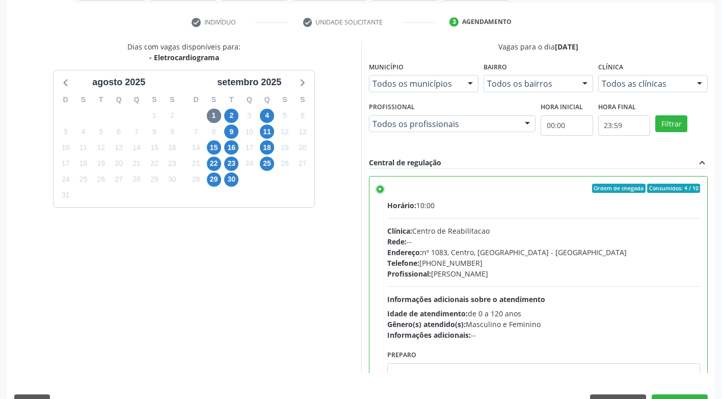
scroll to position [211, 0]
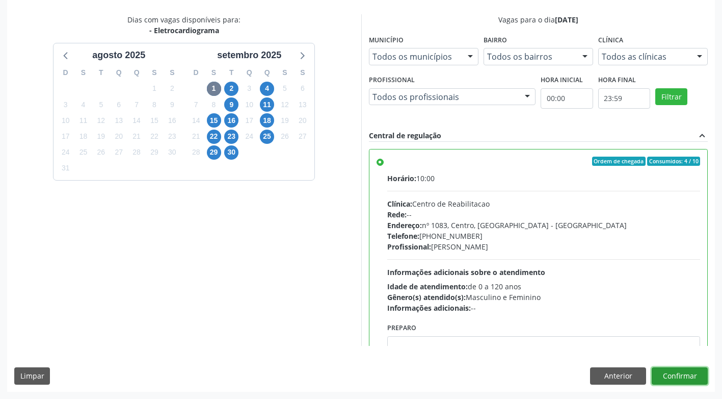
click at [694, 372] on button "Confirmar" at bounding box center [680, 375] width 56 height 17
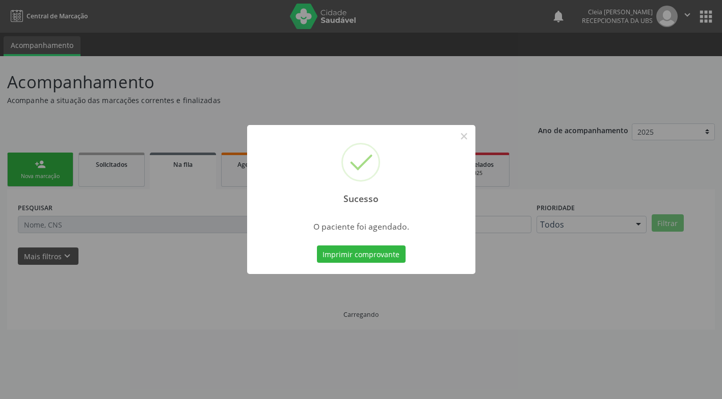
scroll to position [0, 0]
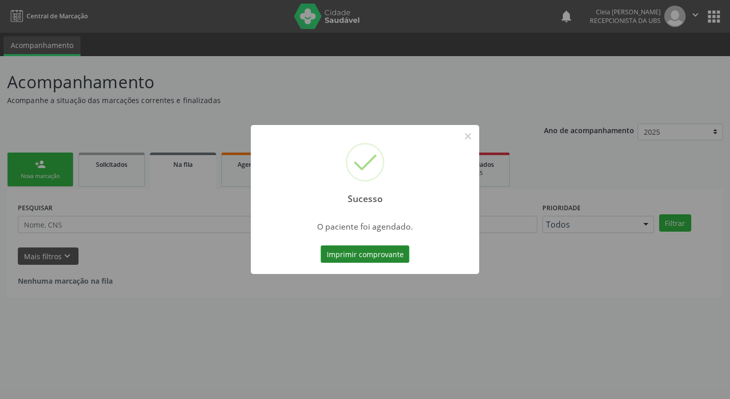
click at [383, 254] on button "Imprimir comprovante" at bounding box center [365, 253] width 89 height 17
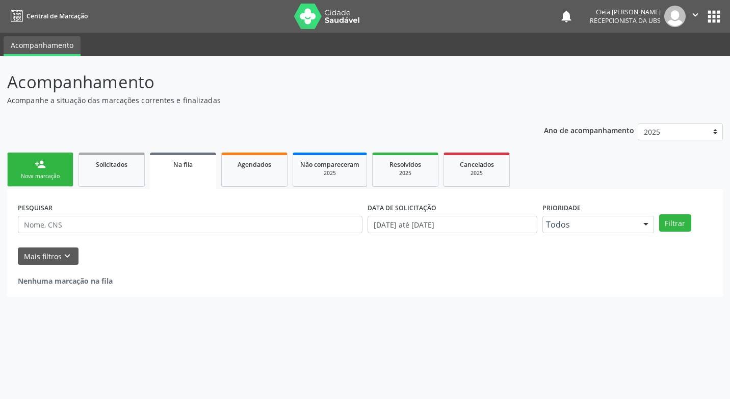
click at [36, 170] on link "person_add Nova marcação" at bounding box center [40, 169] width 66 height 34
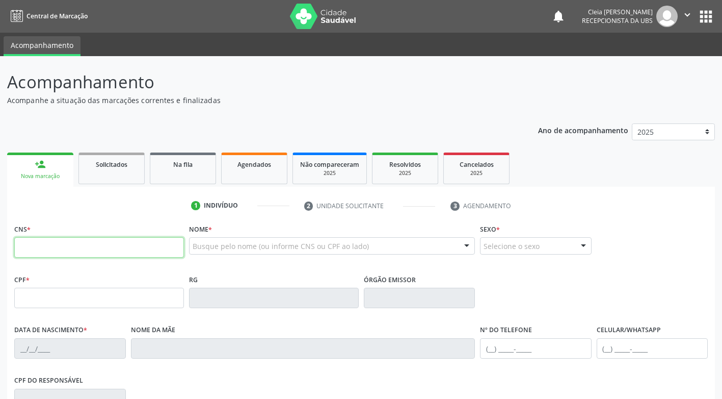
click at [87, 243] on input "text" at bounding box center [99, 247] width 170 height 20
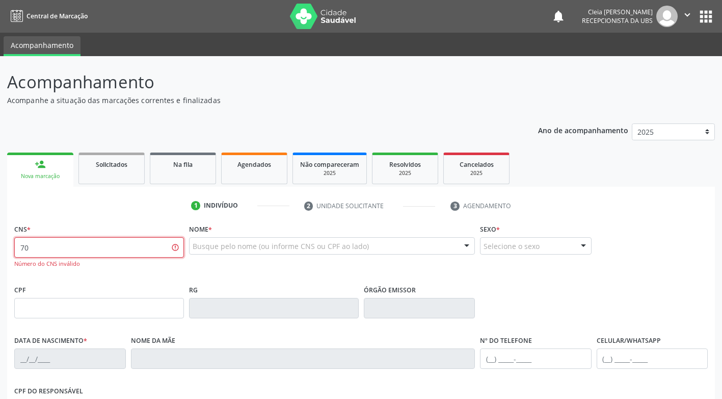
type input "7"
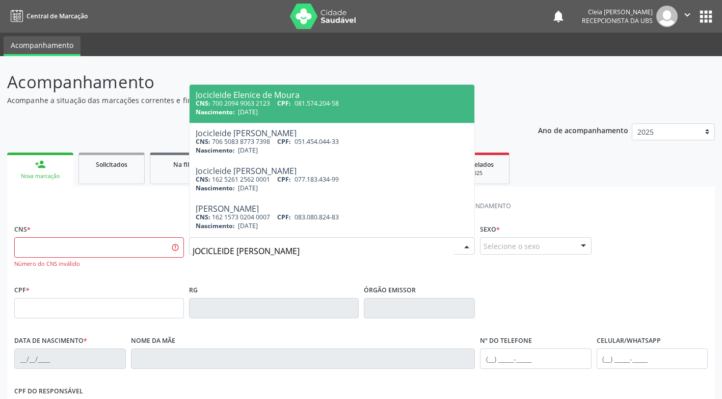
type input "JOCICLEIDE GOMES DA SILVA"
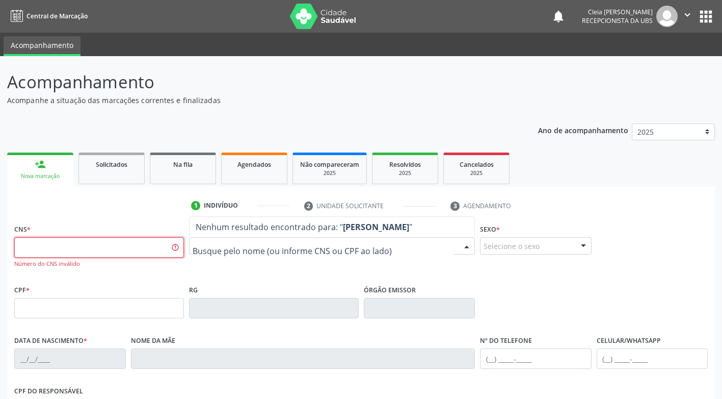
click at [134, 250] on input "text" at bounding box center [99, 247] width 170 height 20
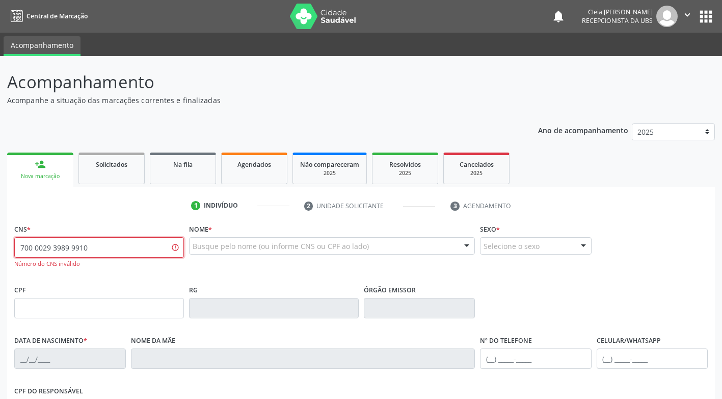
type input "700 0029 3989 9910"
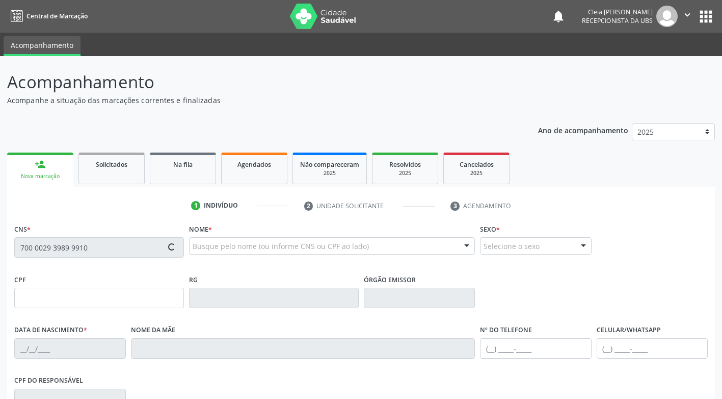
type input "040.675.564-70"
type input "12/07/1983"
type input "Maria de Lourdes Silva"
type input "(87) 99961-2433"
type input "680.220.184-49"
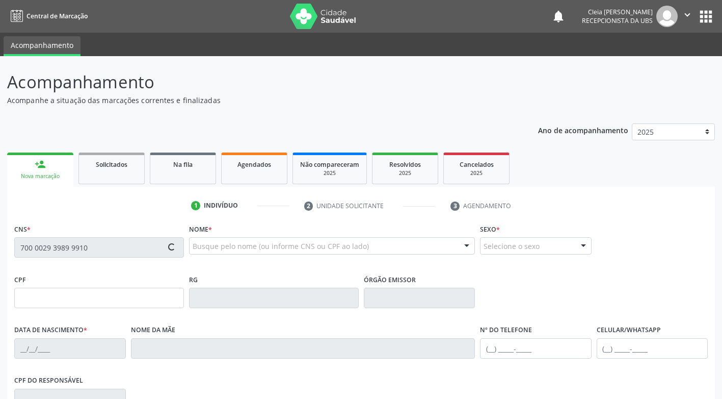
type input "286"
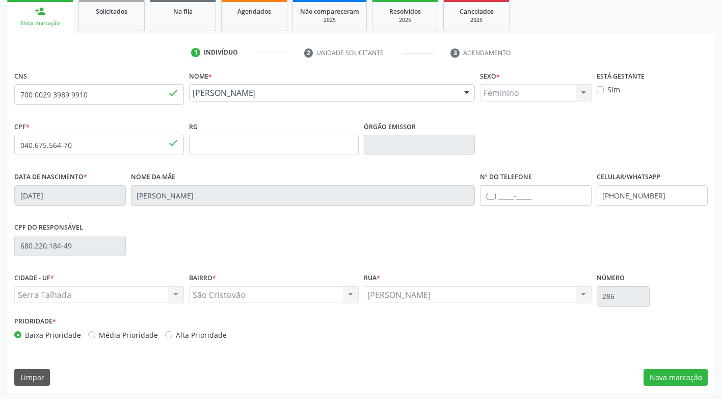
scroll to position [154, 0]
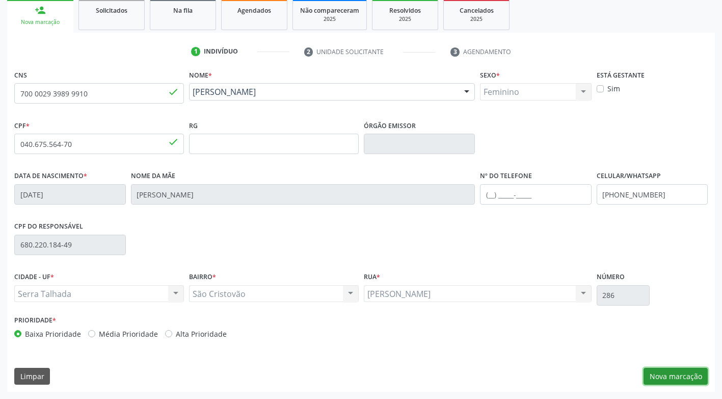
click at [701, 373] on button "Nova marcação" at bounding box center [676, 376] width 64 height 17
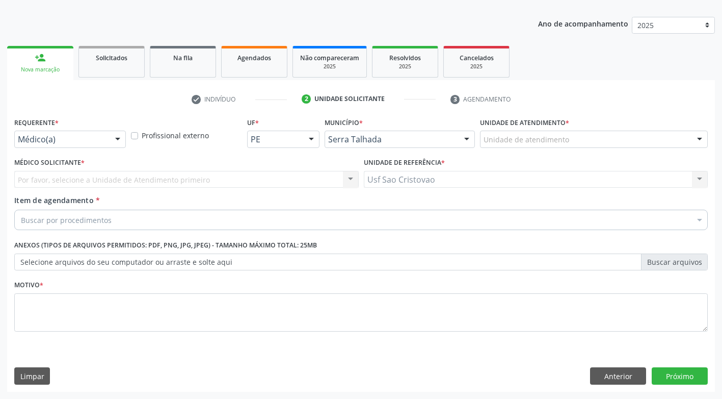
scroll to position [107, 0]
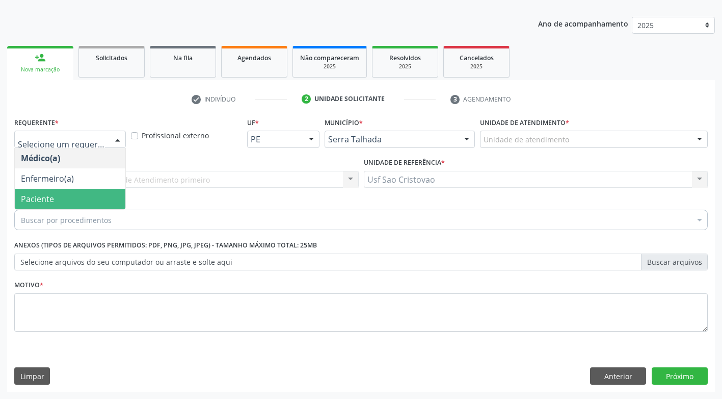
click at [76, 198] on span "Paciente" at bounding box center [70, 199] width 111 height 20
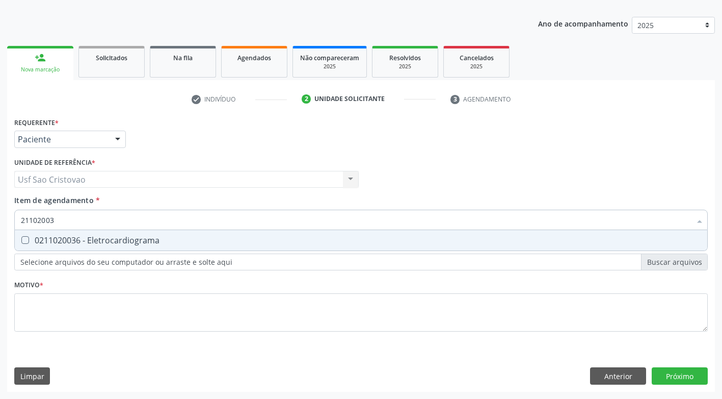
type input "211020036"
click at [23, 242] on Eletrocardiograma at bounding box center [25, 240] width 8 height 8
click at [21, 242] on Eletrocardiograma "checkbox" at bounding box center [18, 240] width 7 height 7
checkbox Eletrocardiograma "true"
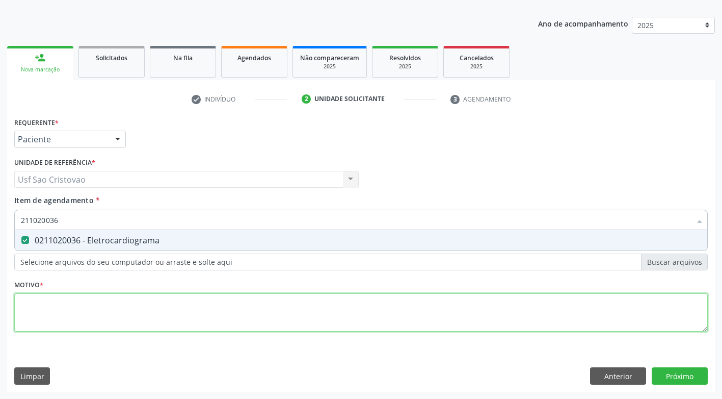
click at [67, 305] on div "Requerente * Paciente Médico(a) Enfermeiro(a) Paciente Nenhum resultado encontr…" at bounding box center [361, 230] width 694 height 231
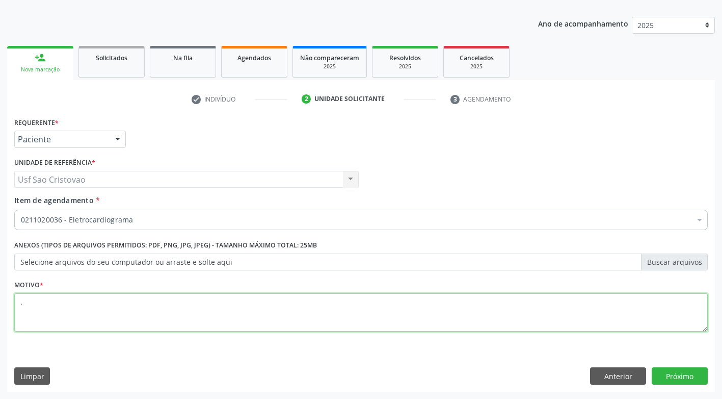
type textarea "."
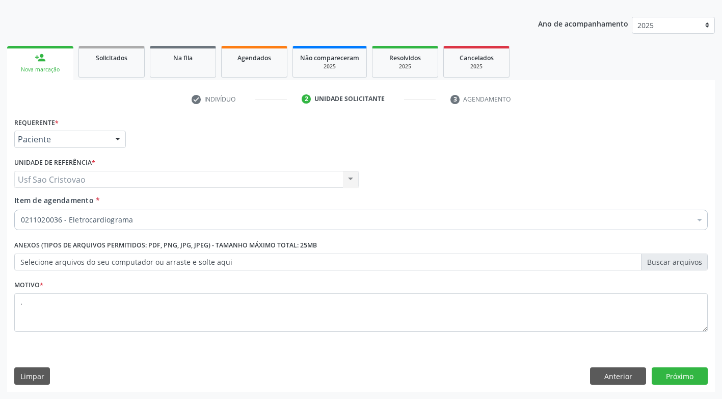
click at [343, 367] on div "Requerente * Paciente Médico(a) Enfermeiro(a) Paciente Nenhum resultado encontr…" at bounding box center [361, 253] width 708 height 277
click at [668, 379] on button "Próximo" at bounding box center [680, 375] width 56 height 17
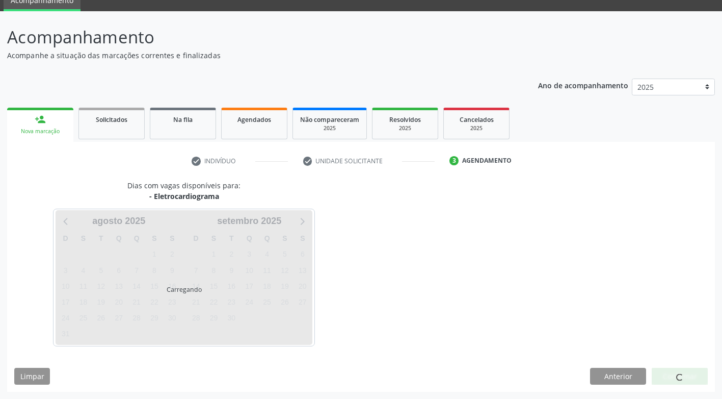
scroll to position [45, 0]
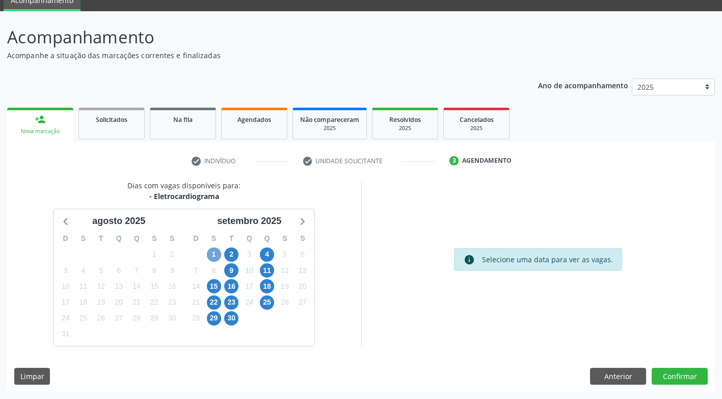
click at [215, 257] on span "1" at bounding box center [214, 254] width 14 height 14
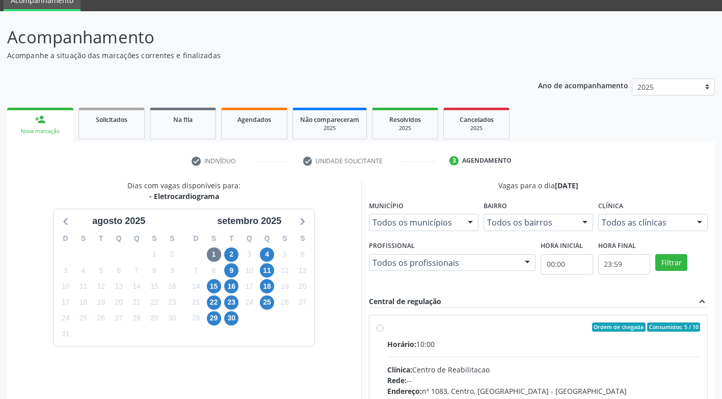
click at [387, 329] on label "Ordem de chegada Consumidos: 5 / 10 Horário: 10:00 Clínica: Centro de Reabilita…" at bounding box center [544, 400] width 314 height 157
click at [383, 329] on input "Ordem de chegada Consumidos: 5 / 10 Horário: 10:00 Clínica: Centro de Reabilita…" at bounding box center [380, 326] width 7 height 9
radio input "true"
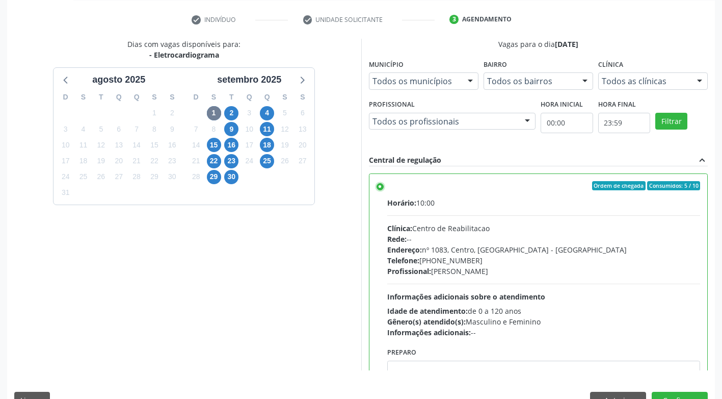
scroll to position [211, 0]
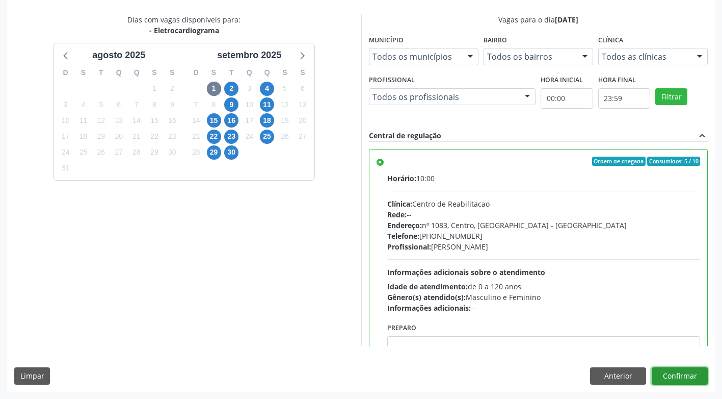
click at [675, 373] on button "Confirmar" at bounding box center [680, 375] width 56 height 17
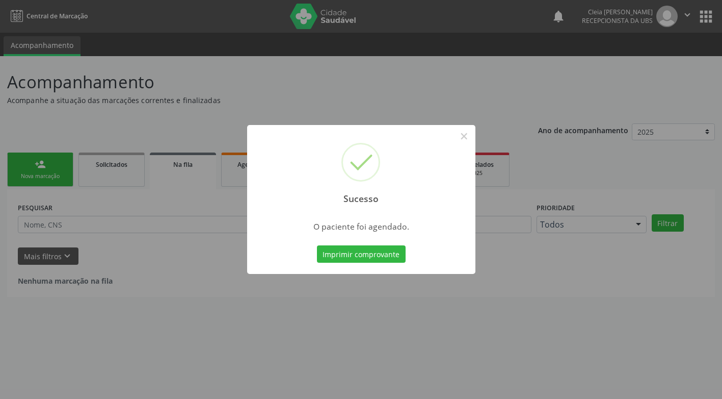
scroll to position [0, 0]
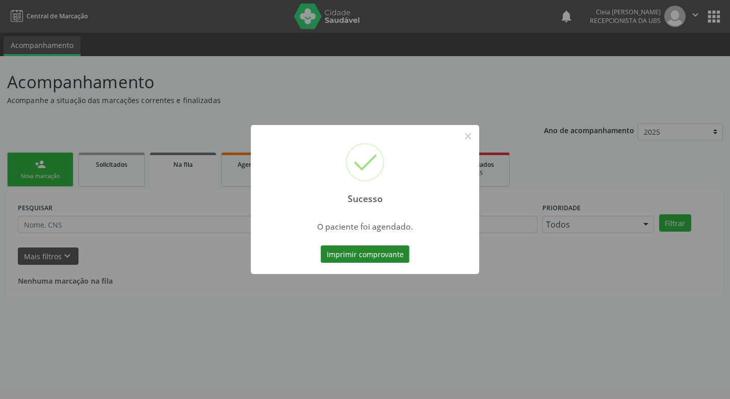
click at [380, 260] on button "Imprimir comprovante" at bounding box center [365, 253] width 89 height 17
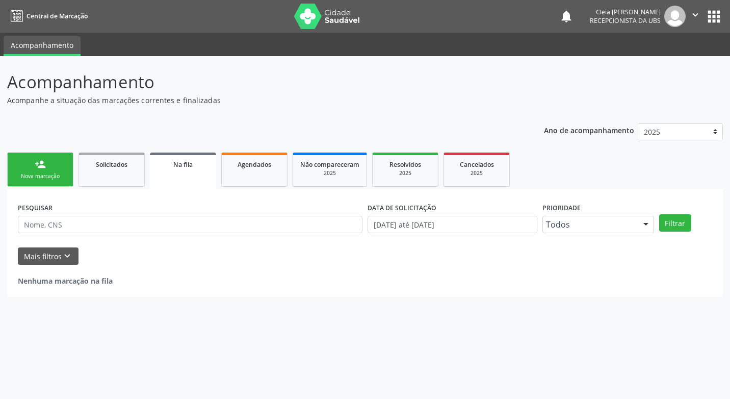
click at [53, 165] on link "person_add Nova marcação" at bounding box center [40, 169] width 66 height 34
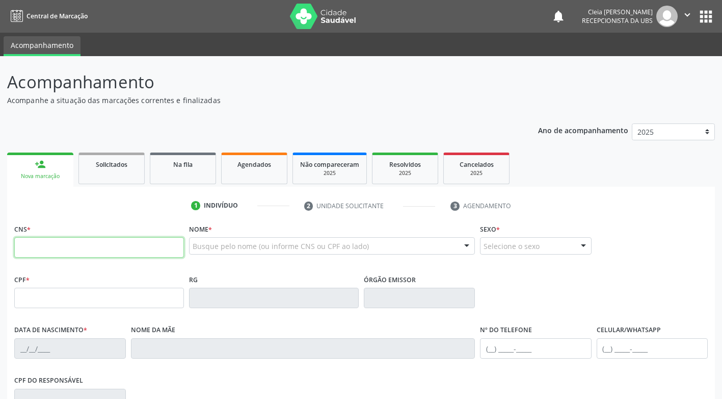
click at [100, 251] on input "text" at bounding box center [99, 247] width 170 height 20
type input "700 5077 4234 7652"
type input "096.320.284-73"
type input "16/05/1992"
type input "Josefa Ivone Alves da Silva Barros"
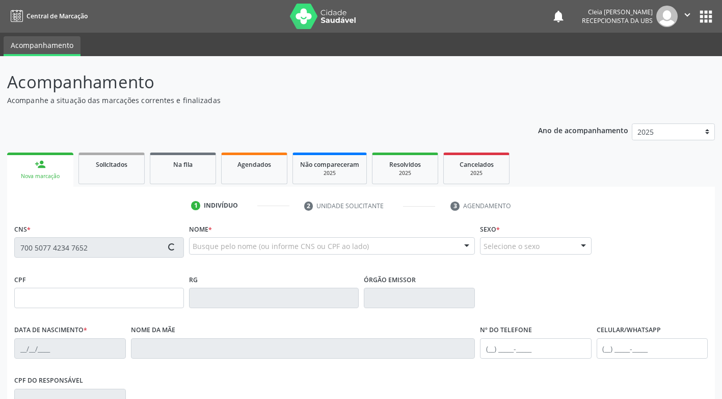
type input "(87) 99943-1542"
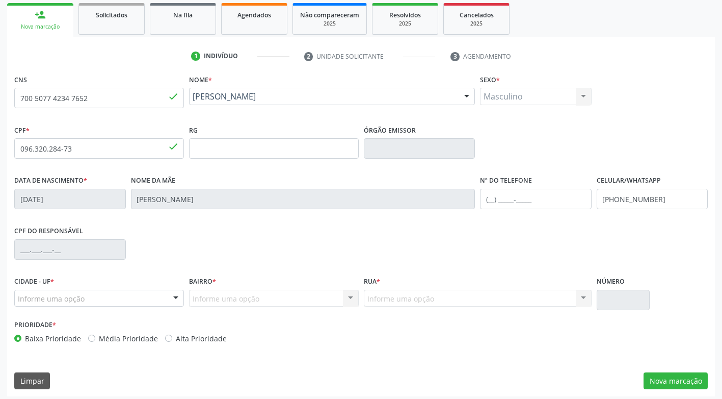
scroll to position [154, 0]
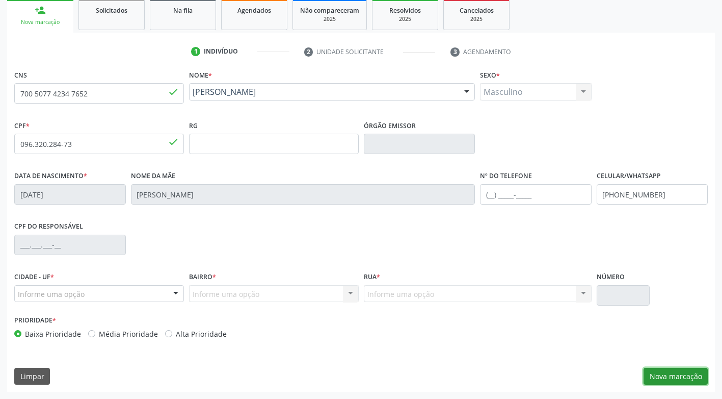
click at [658, 380] on button "Nova marcação" at bounding box center [676, 376] width 64 height 17
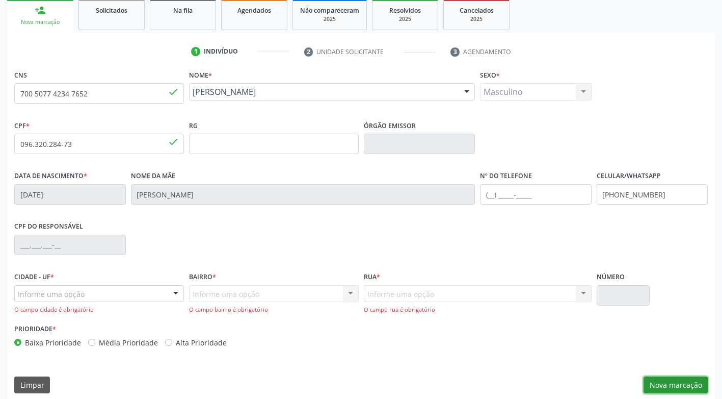
click at [662, 383] on button "Nova marcação" at bounding box center [676, 384] width 64 height 17
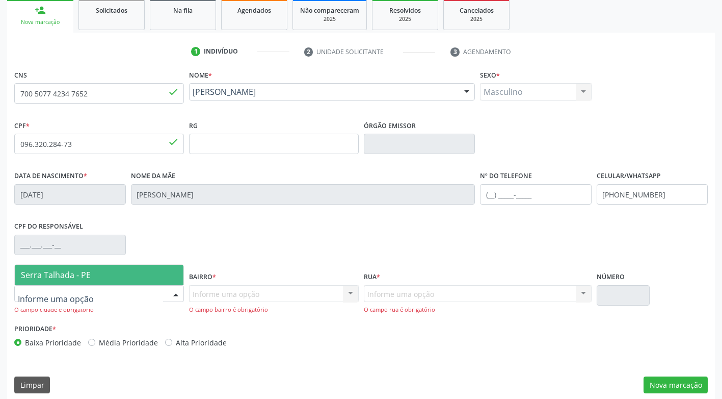
click at [178, 293] on div at bounding box center [175, 294] width 15 height 17
click at [157, 272] on span "Serra Talhada - PE" at bounding box center [99, 275] width 169 height 20
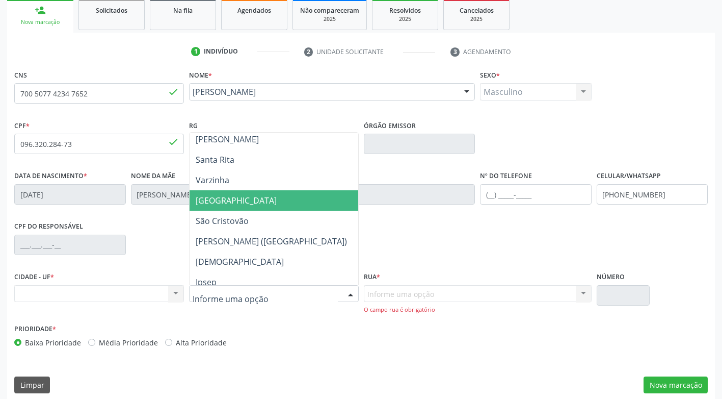
scroll to position [204, 0]
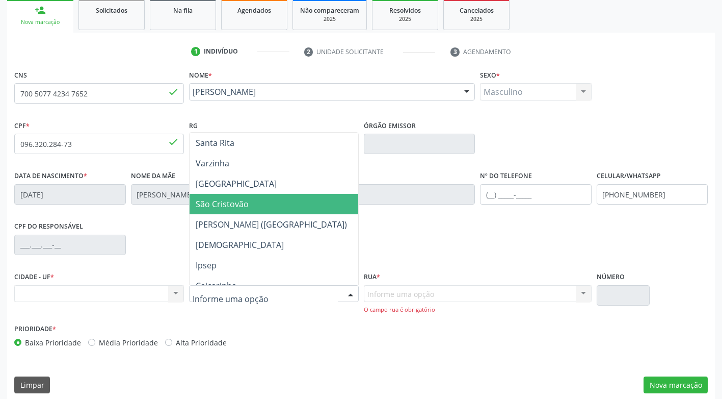
click at [243, 206] on span "São Cristovão" at bounding box center [222, 203] width 53 height 11
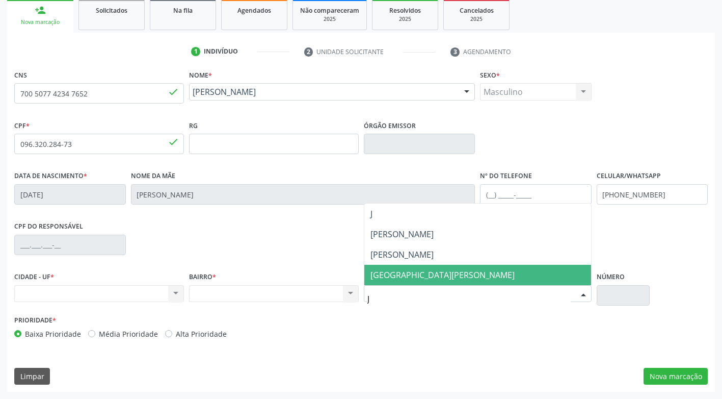
scroll to position [0, 0]
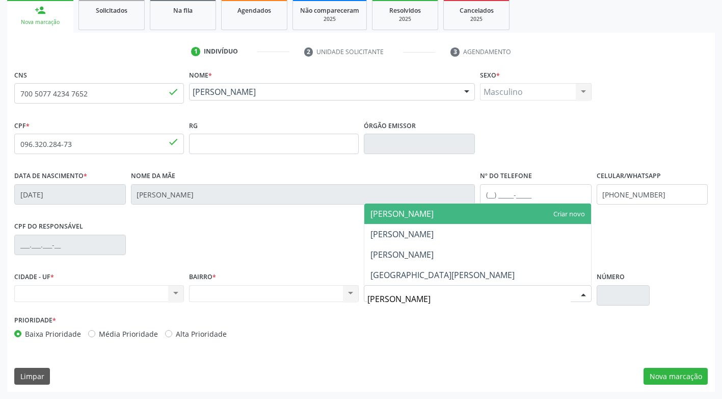
type input "J"
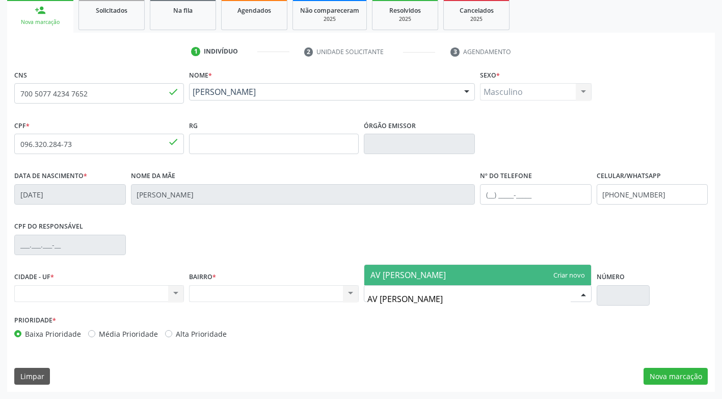
type input "AV JOAOA GOMES DE LUCENA"
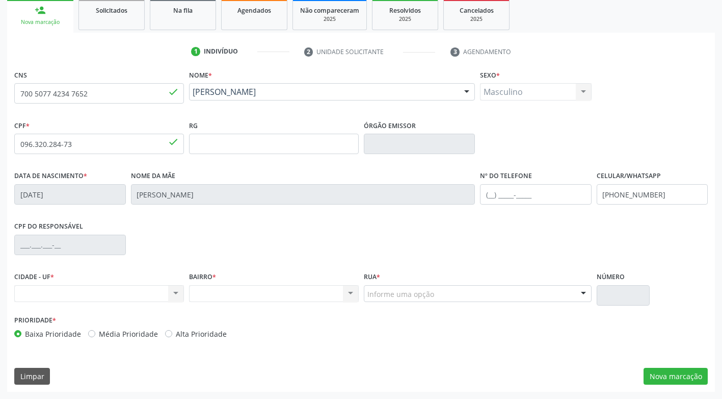
click at [585, 294] on div at bounding box center [583, 294] width 15 height 17
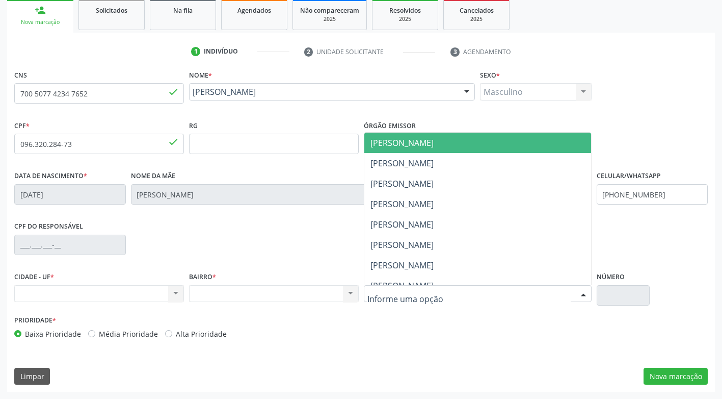
click at [487, 291] on div at bounding box center [478, 293] width 228 height 17
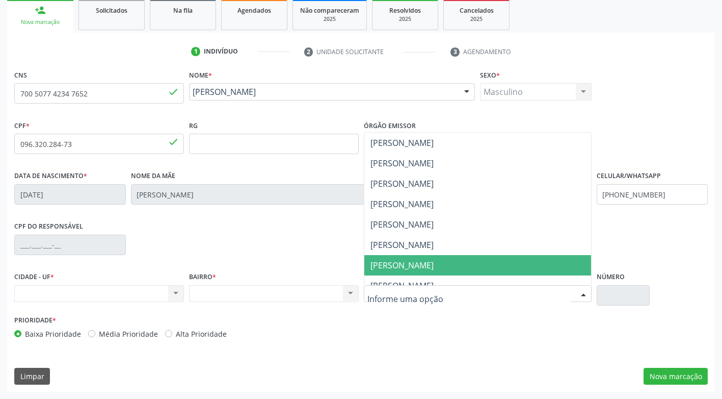
scroll to position [153, 0]
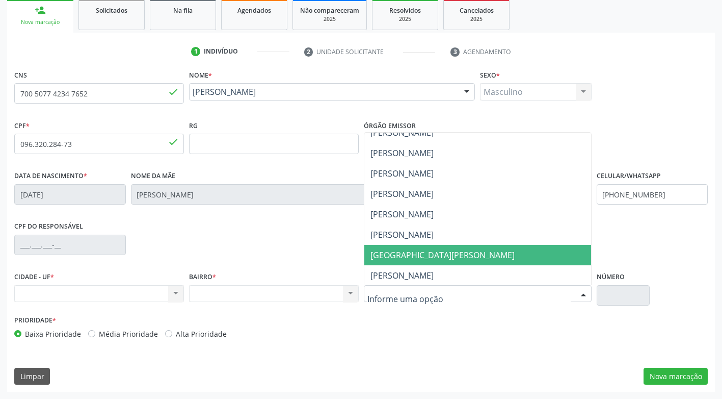
click at [473, 256] on span "Avenida João Gomes de Lucena" at bounding box center [443, 254] width 144 height 11
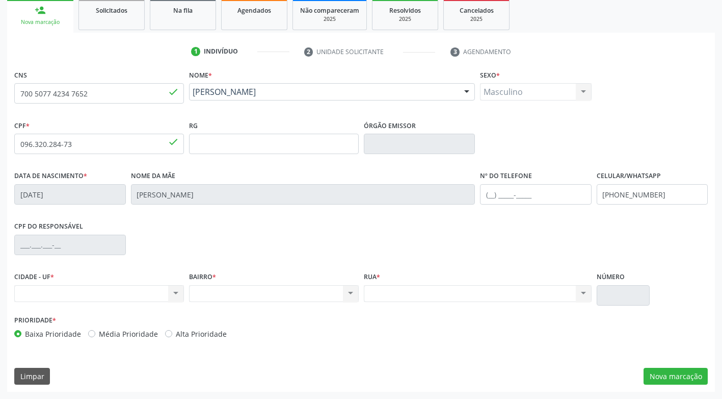
click at [552, 297] on div "Nenhum resultado encontrado para: " " Não há nenhuma opção para ser exibida." at bounding box center [478, 293] width 228 height 17
click at [178, 294] on div "Nenhum resultado encontrado para: " " Não há nenhuma opção para ser exibida." at bounding box center [99, 293] width 170 height 17
click at [172, 293] on div "Nenhum resultado encontrado para: " " Não há nenhuma opção para ser exibida." at bounding box center [99, 293] width 170 height 17
click at [350, 294] on div "Nenhum resultado encontrado para: " " Não há nenhuma opção para ser exibida." at bounding box center [274, 293] width 170 height 17
click at [677, 375] on button "Nova marcação" at bounding box center [676, 376] width 64 height 17
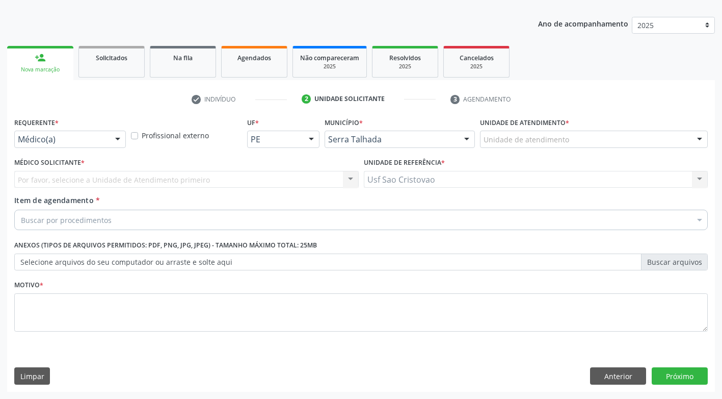
scroll to position [107, 0]
click at [118, 144] on div at bounding box center [117, 139] width 15 height 17
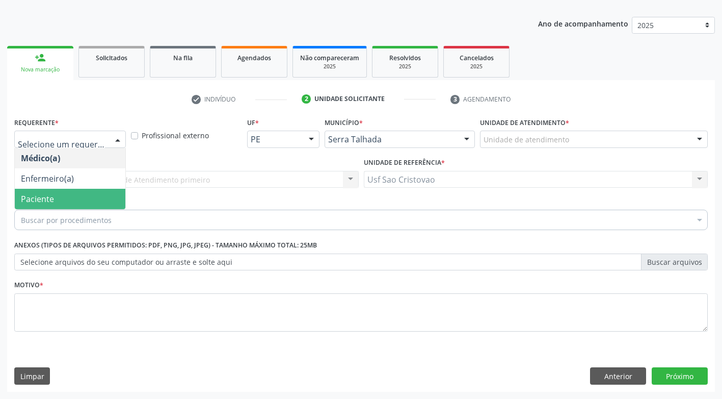
click at [80, 200] on span "Paciente" at bounding box center [70, 199] width 111 height 20
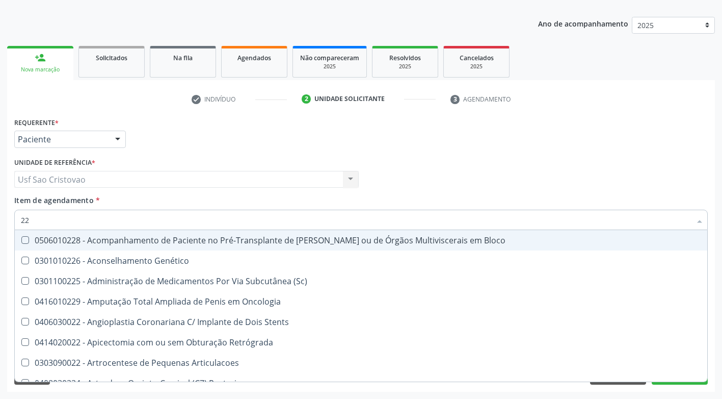
type input "2"
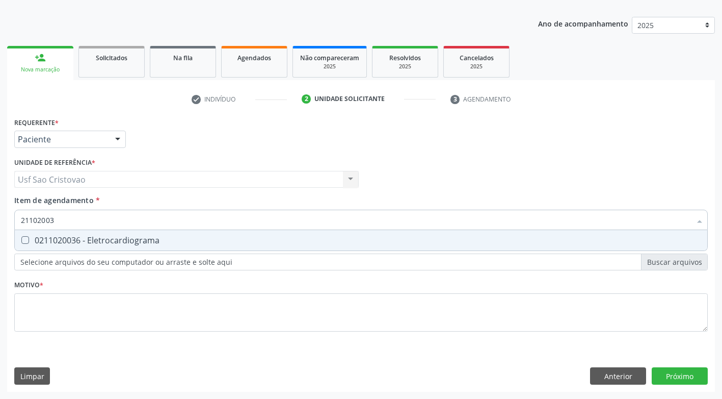
type input "211020036"
click at [24, 239] on Eletrocardiograma at bounding box center [25, 240] width 8 height 8
click at [21, 239] on Eletrocardiograma "checkbox" at bounding box center [18, 240] width 7 height 7
checkbox Eletrocardiograma "true"
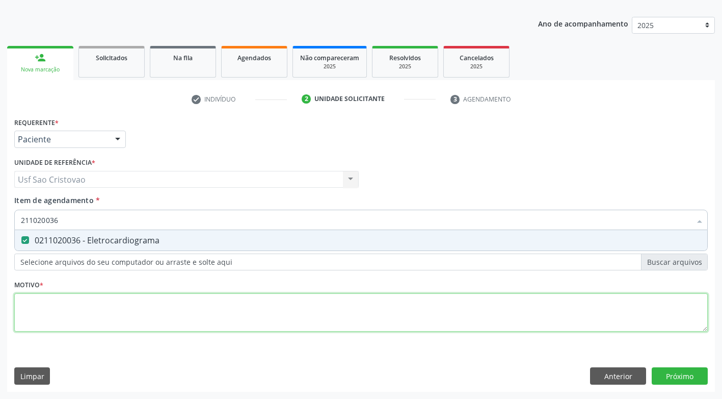
click at [99, 315] on div "Requerente * Paciente Médico(a) Enfermeiro(a) Paciente Nenhum resultado encontr…" at bounding box center [361, 230] width 694 height 231
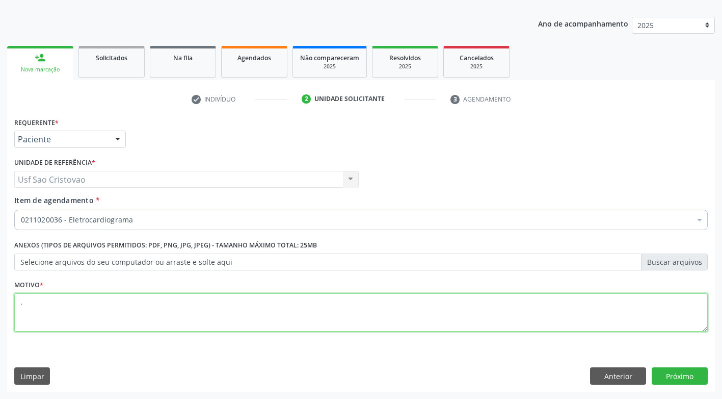
type textarea "."
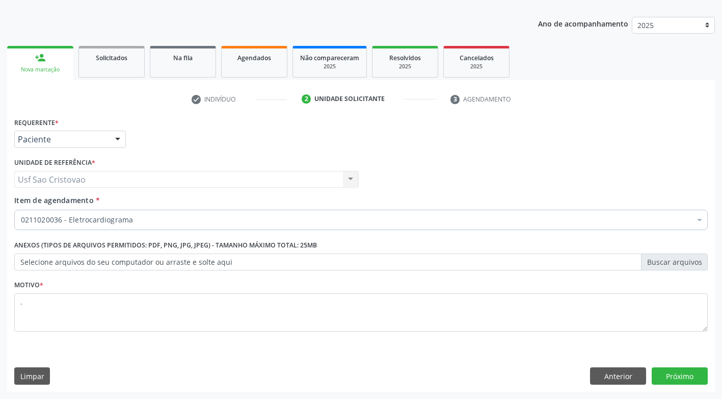
click at [202, 356] on div "Requerente * Paciente Médico(a) Enfermeiro(a) Paciente Nenhum resultado encontr…" at bounding box center [361, 253] width 708 height 277
click at [675, 376] on button "Próximo" at bounding box center [680, 375] width 56 height 17
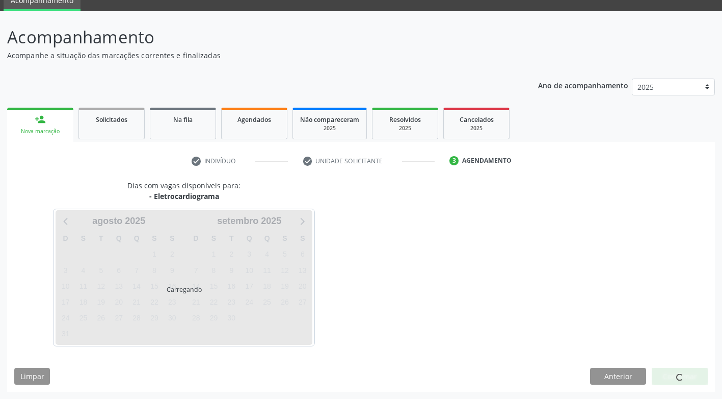
scroll to position [45, 0]
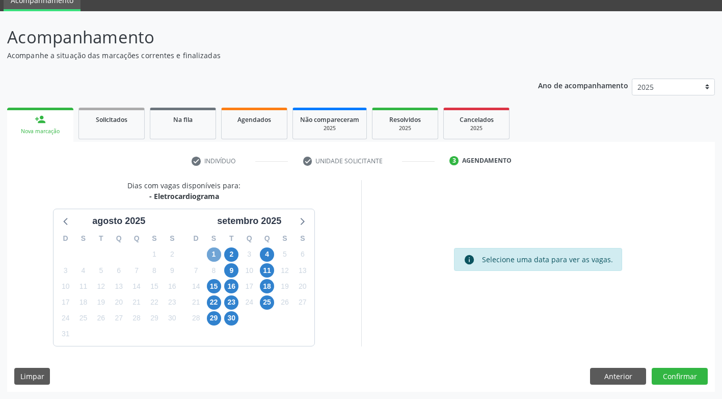
click at [218, 254] on span "1" at bounding box center [214, 254] width 14 height 14
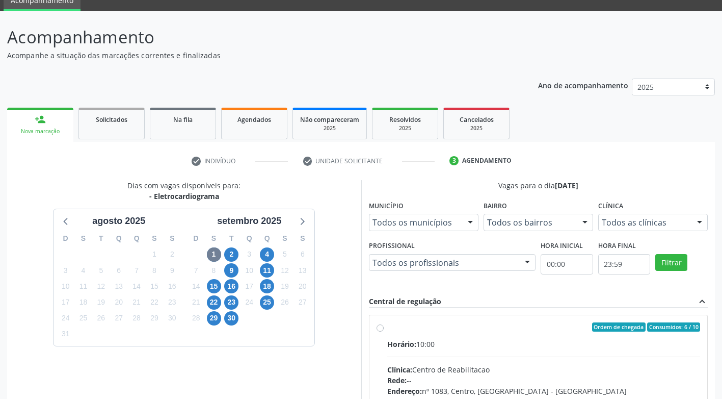
click at [387, 328] on label "Ordem de chegada Consumidos: 6 / 10 Horário: 10:00 Clínica: Centro de Reabilita…" at bounding box center [544, 400] width 314 height 157
click at [382, 328] on input "Ordem de chegada Consumidos: 6 / 10 Horário: 10:00 Clínica: Centro de Reabilita…" at bounding box center [380, 326] width 7 height 9
radio input "true"
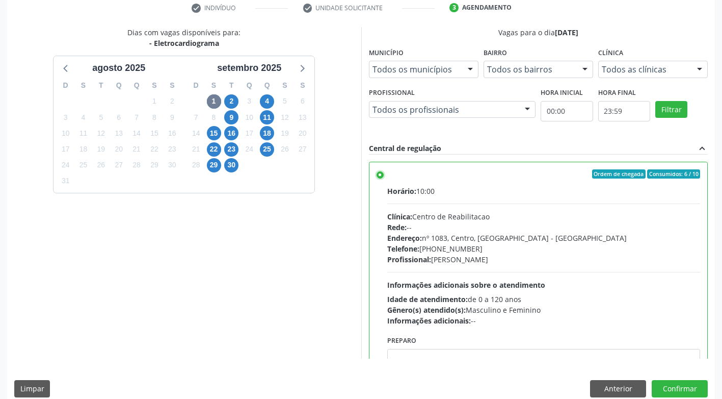
scroll to position [211, 0]
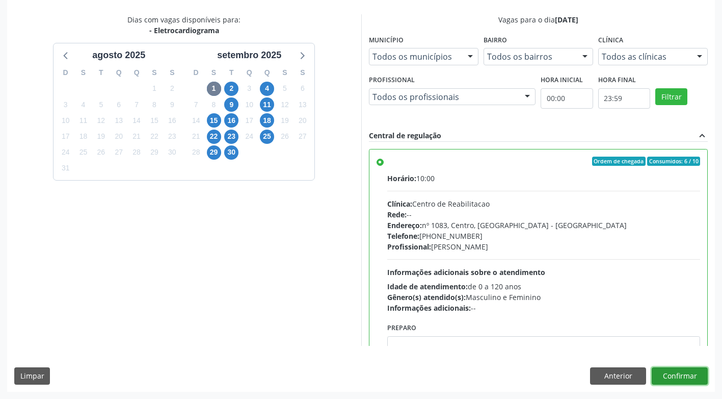
click at [684, 378] on button "Confirmar" at bounding box center [680, 375] width 56 height 17
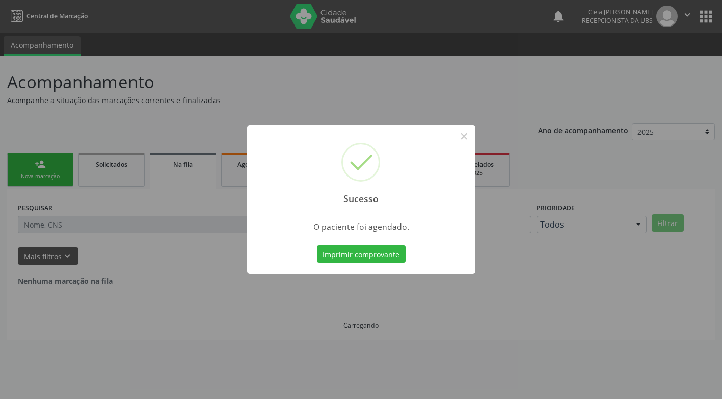
scroll to position [0, 0]
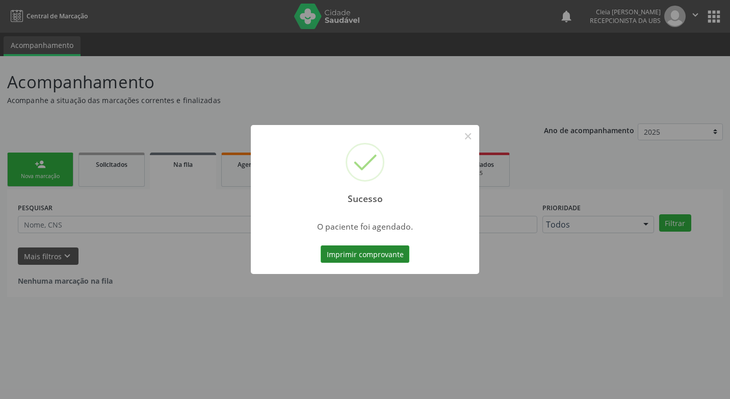
click at [375, 255] on button "Imprimir comprovante" at bounding box center [365, 253] width 89 height 17
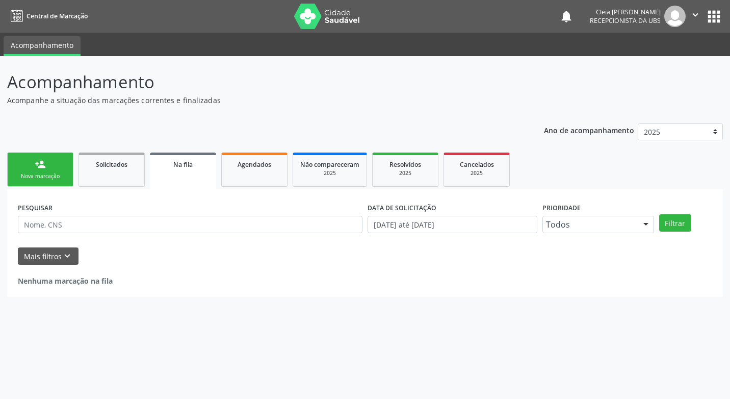
click at [36, 175] on div "Nova marcação" at bounding box center [40, 176] width 51 height 8
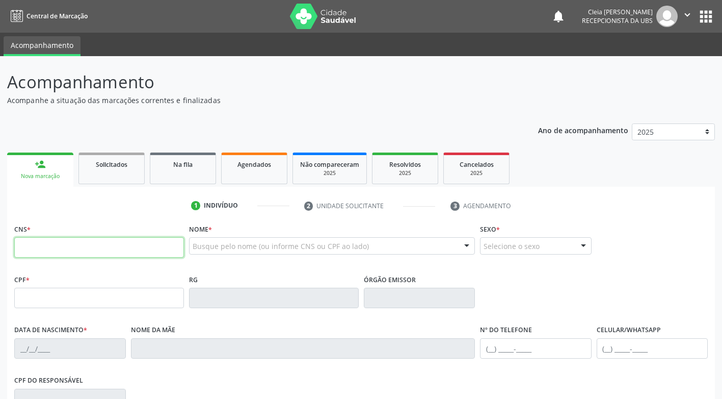
click at [80, 245] on input "text" at bounding box center [99, 247] width 170 height 20
type input "708 2066 2875 7143"
type input "009.329.084-54"
type input "09/11/1974"
type input "Francisca Barbosa da Silva"
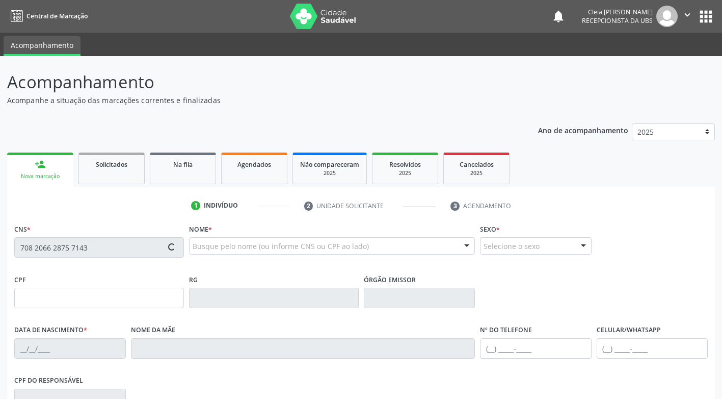
type input "[PHONE_NUMBER]"
type input "(87) 9883-5240"
type input "009.329.034-95"
type input "206"
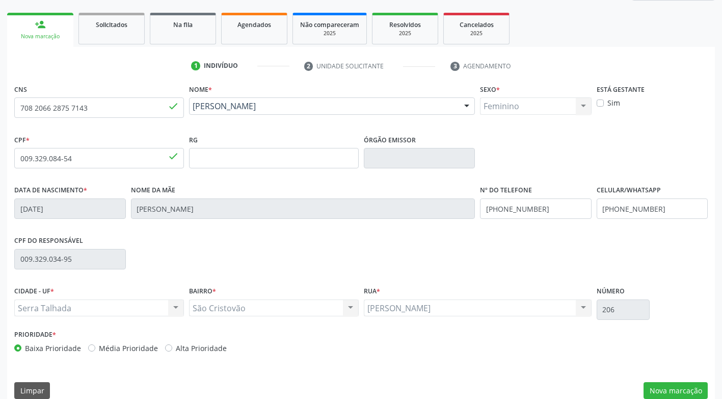
scroll to position [154, 0]
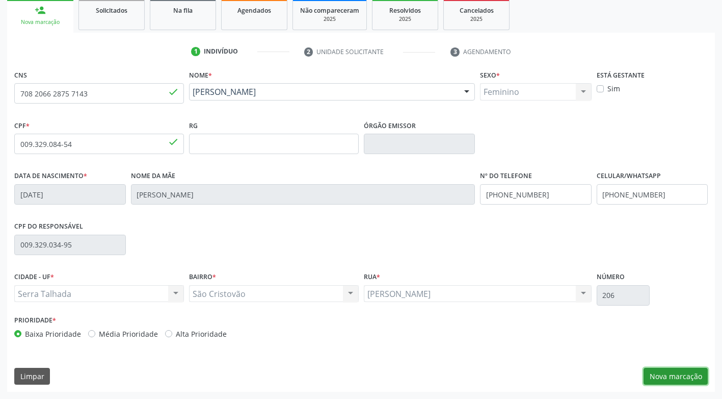
click at [689, 377] on button "Nova marcação" at bounding box center [676, 376] width 64 height 17
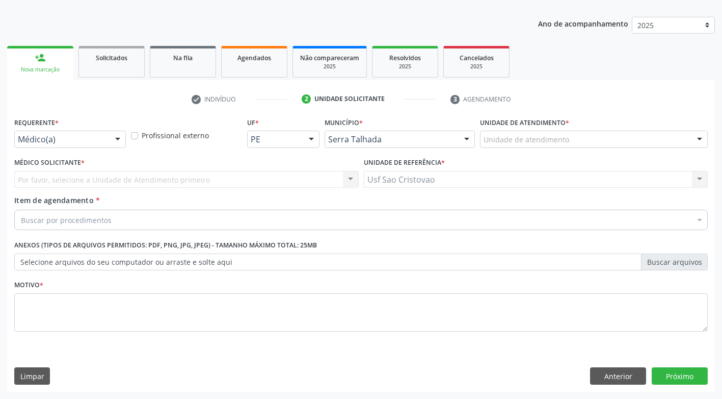
scroll to position [107, 0]
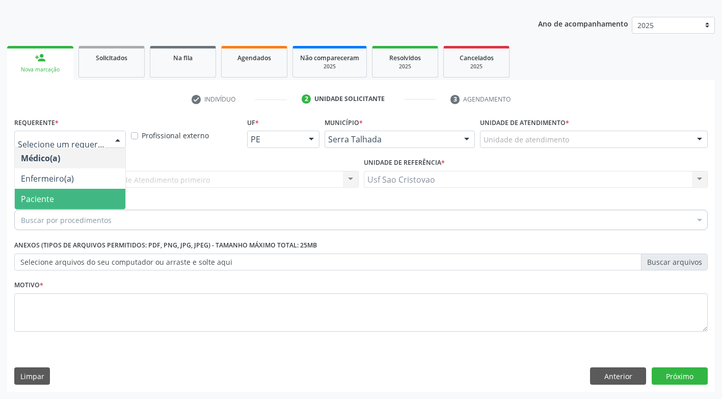
click at [97, 194] on span "Paciente" at bounding box center [70, 199] width 111 height 20
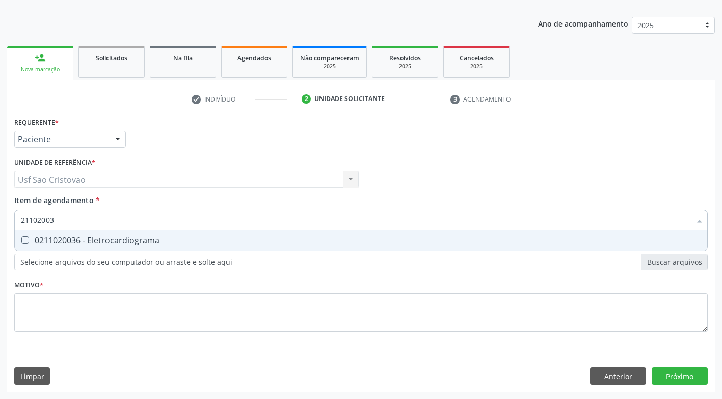
type input "211020036"
click at [27, 241] on Eletrocardiograma at bounding box center [25, 240] width 8 height 8
click at [21, 241] on Eletrocardiograma "checkbox" at bounding box center [18, 240] width 7 height 7
checkbox Eletrocardiograma "true"
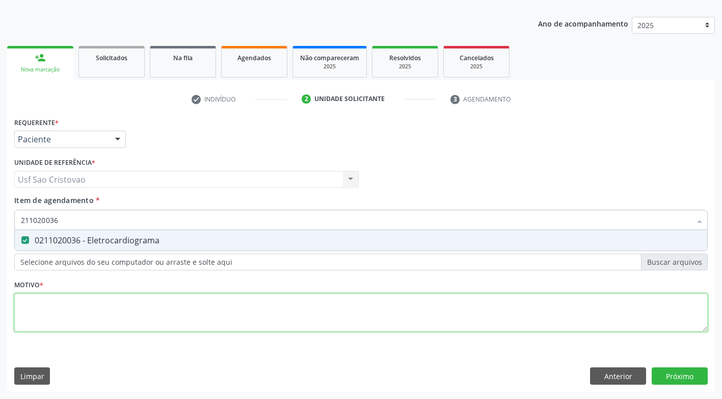
click at [69, 314] on div "Requerente * Paciente Médico(a) Enfermeiro(a) Paciente Nenhum resultado encontr…" at bounding box center [361, 230] width 694 height 231
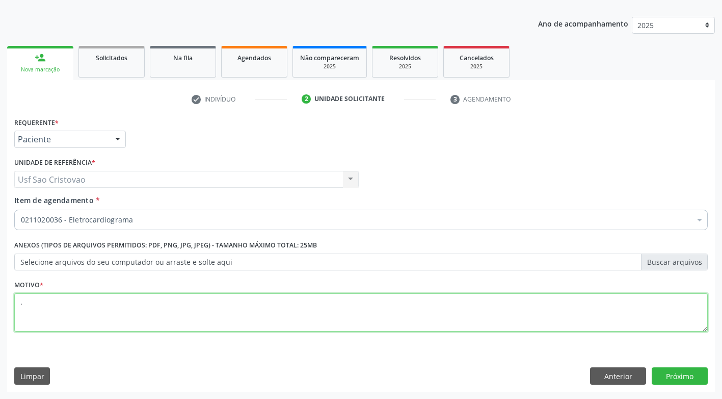
type textarea "."
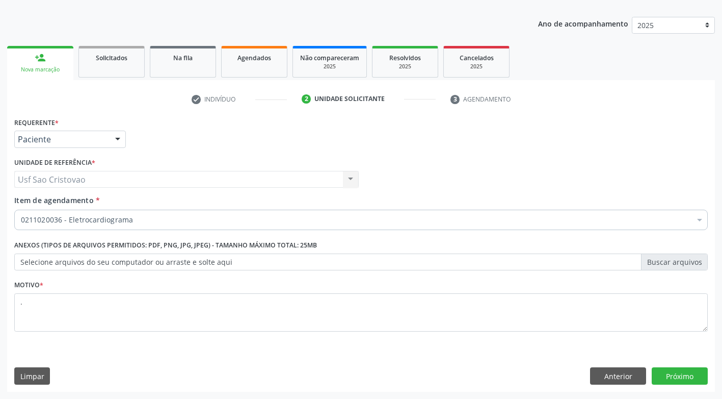
click at [112, 361] on div "Requerente * Paciente Médico(a) Enfermeiro(a) Paciente Nenhum resultado encontr…" at bounding box center [361, 253] width 708 height 277
click at [670, 371] on button "Próximo" at bounding box center [680, 375] width 56 height 17
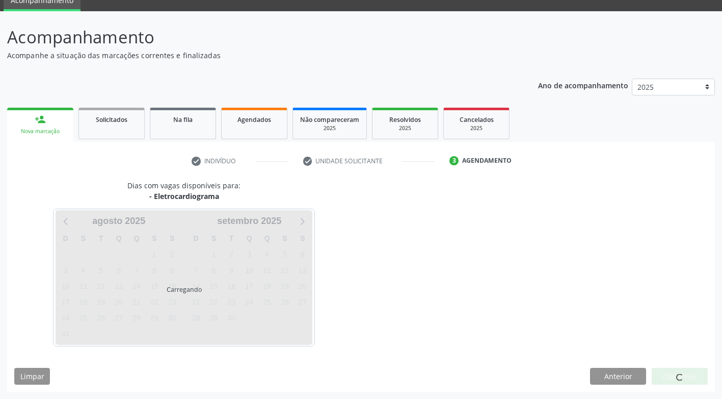
scroll to position [45, 0]
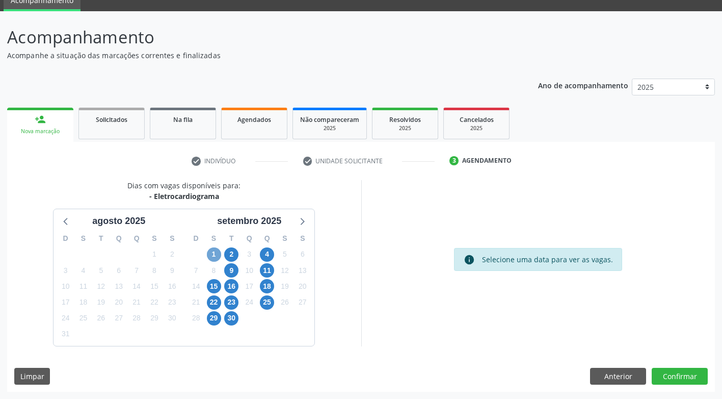
click at [211, 256] on span "1" at bounding box center [214, 254] width 14 height 14
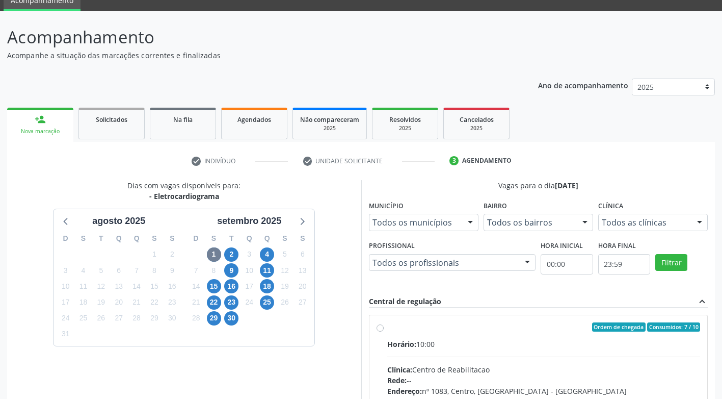
click at [387, 326] on label "Ordem de chegada Consumidos: 7 / 10 Horário: 10:00 Clínica: Centro de Reabilita…" at bounding box center [544, 400] width 314 height 157
click at [380, 326] on input "Ordem de chegada Consumidos: 7 / 10 Horário: 10:00 Clínica: Centro de Reabilita…" at bounding box center [380, 326] width 7 height 9
radio input "true"
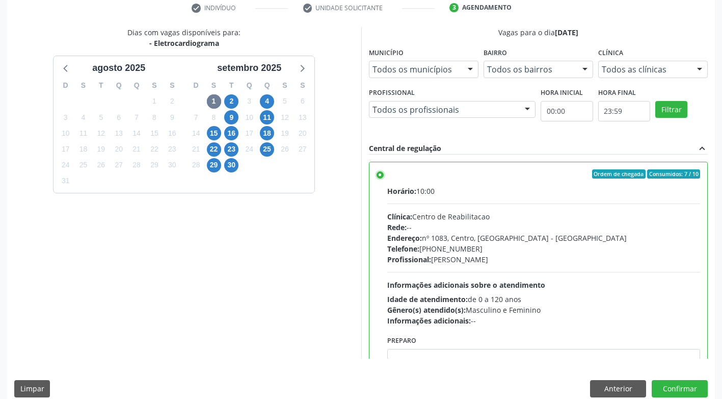
scroll to position [211, 0]
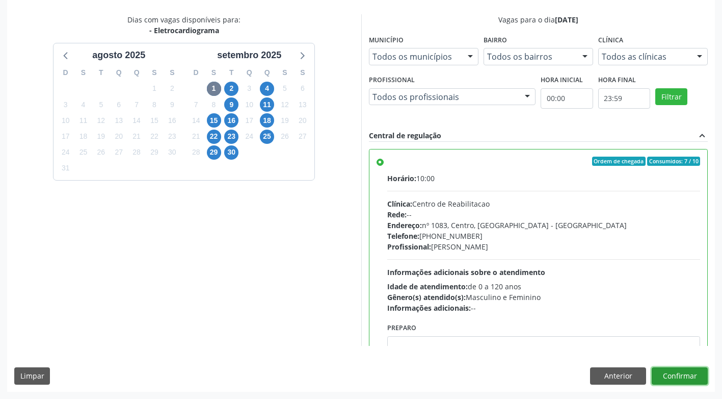
click at [672, 376] on button "Confirmar" at bounding box center [680, 375] width 56 height 17
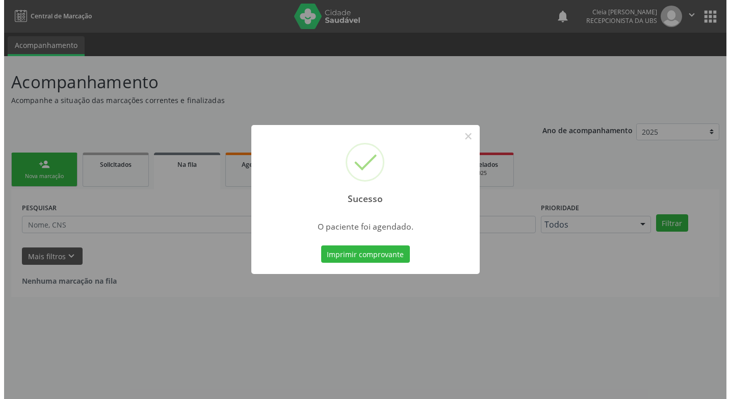
scroll to position [0, 0]
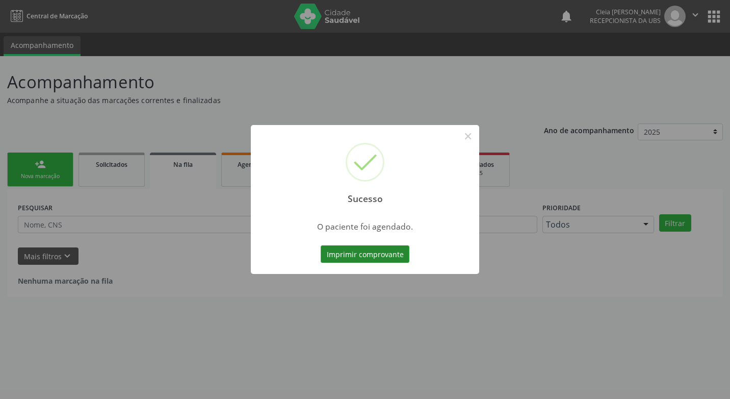
drag, startPoint x: 352, startPoint y: 253, endPoint x: 350, endPoint y: 246, distance: 7.3
click at [351, 247] on button "Imprimir comprovante" at bounding box center [365, 253] width 89 height 17
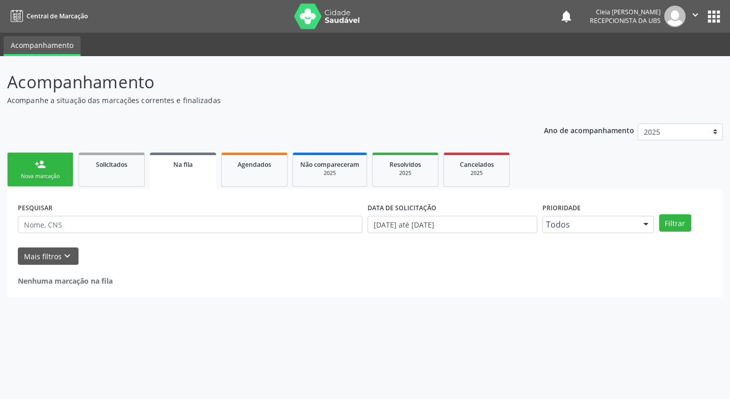
click at [39, 169] on div "person_add" at bounding box center [40, 164] width 11 height 11
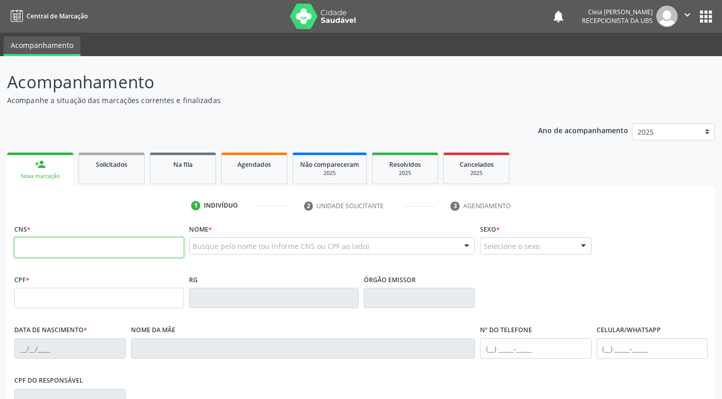
click at [79, 244] on input "text" at bounding box center [99, 247] width 170 height 20
type input "702 8096 7911 5767"
type input "518.310.584-72"
type input "25/10/1938"
type input "Isabel Maria da Conceicao"
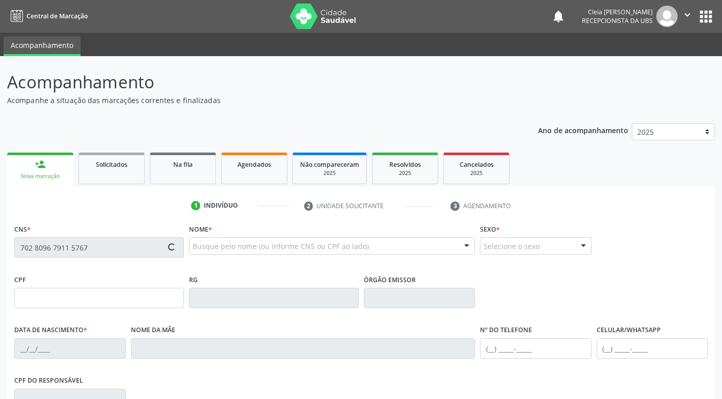
type input "(87) 99652-0304"
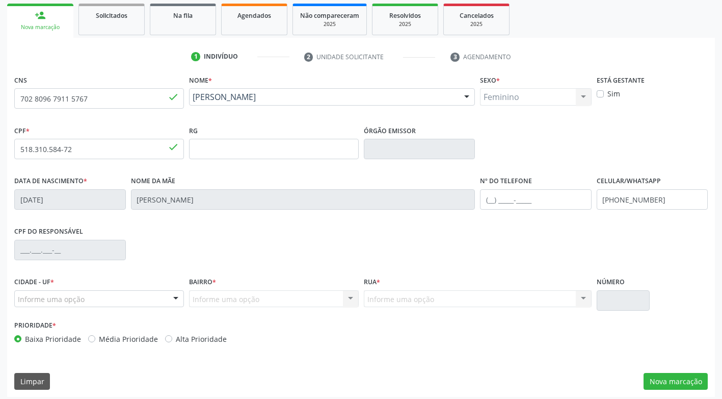
scroll to position [154, 0]
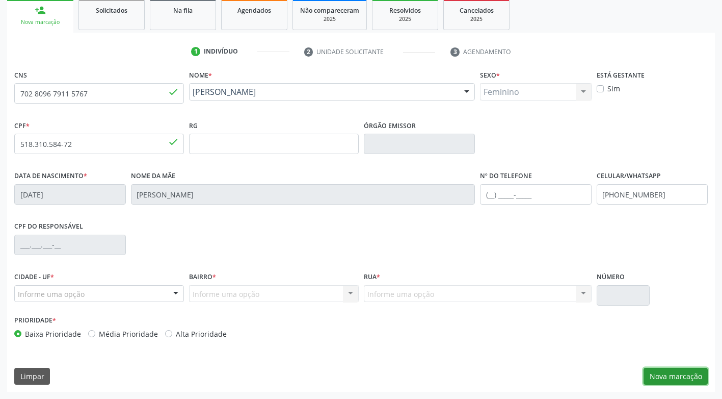
click at [704, 378] on button "Nova marcação" at bounding box center [676, 376] width 64 height 17
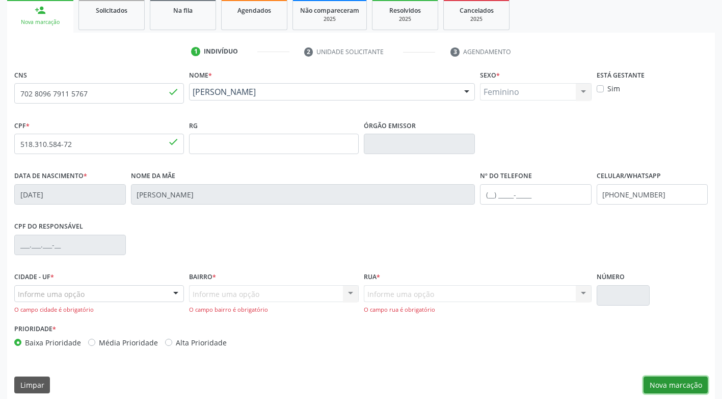
click at [683, 383] on button "Nova marcação" at bounding box center [676, 384] width 64 height 17
click at [174, 292] on div at bounding box center [175, 294] width 15 height 17
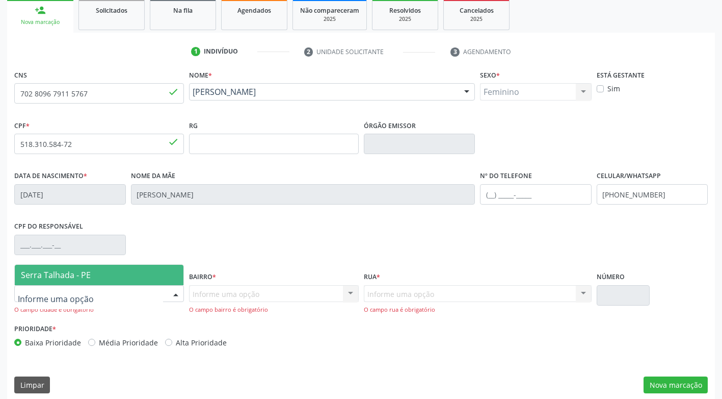
click at [146, 278] on span "Serra Talhada - PE" at bounding box center [99, 275] width 169 height 20
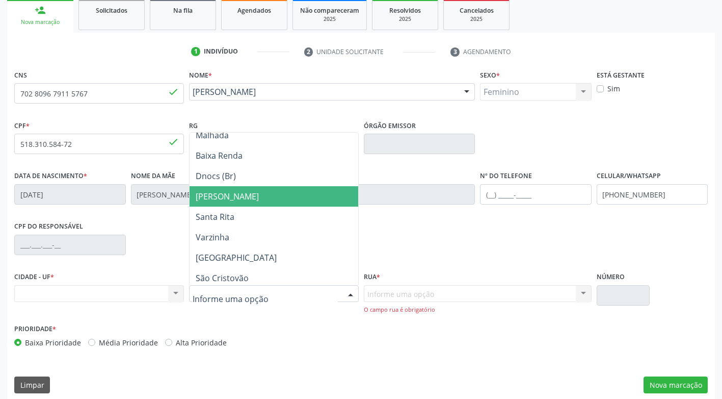
scroll to position [153, 0]
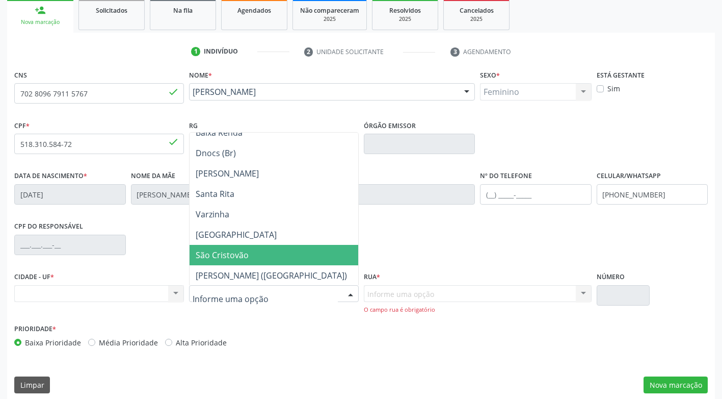
click at [255, 256] on span "São Cristovão" at bounding box center [274, 255] width 169 height 20
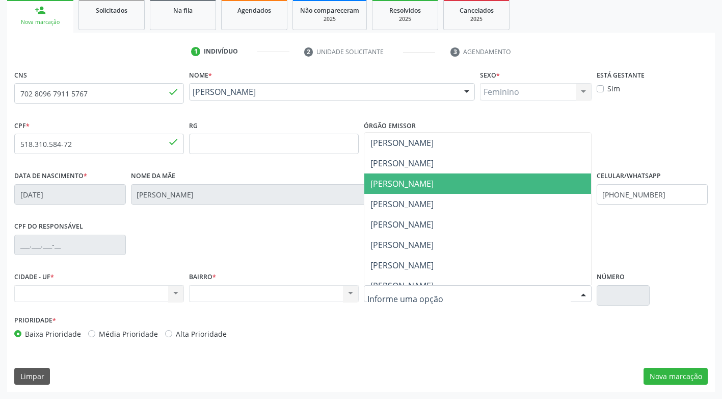
click at [413, 189] on span "Getúlio Vargas" at bounding box center [402, 183] width 63 height 11
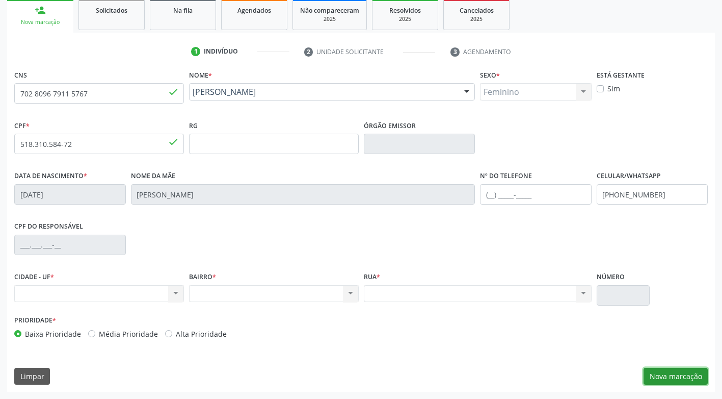
click at [669, 377] on button "Nova marcação" at bounding box center [676, 376] width 64 height 17
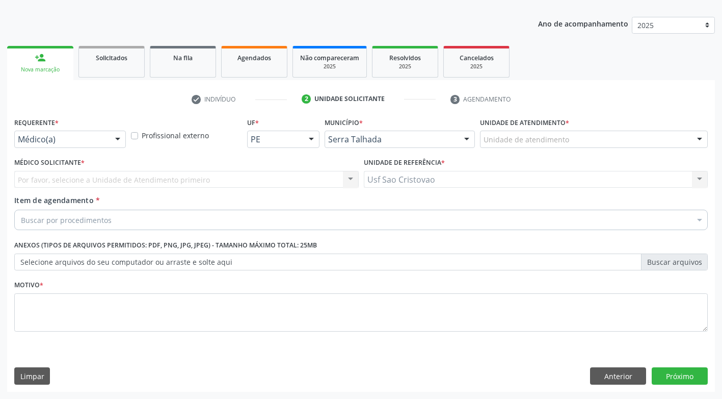
scroll to position [107, 0]
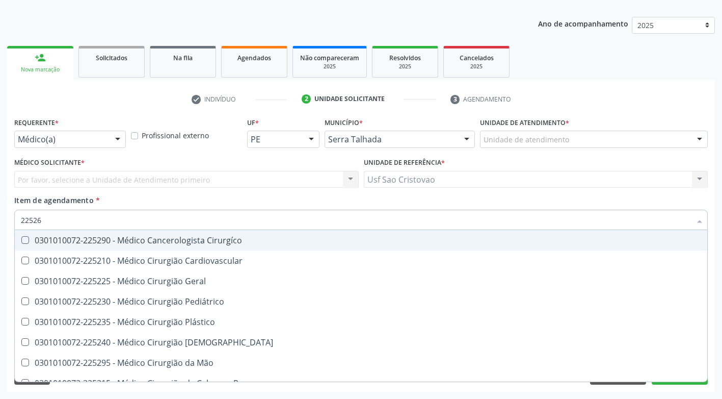
type input "225265"
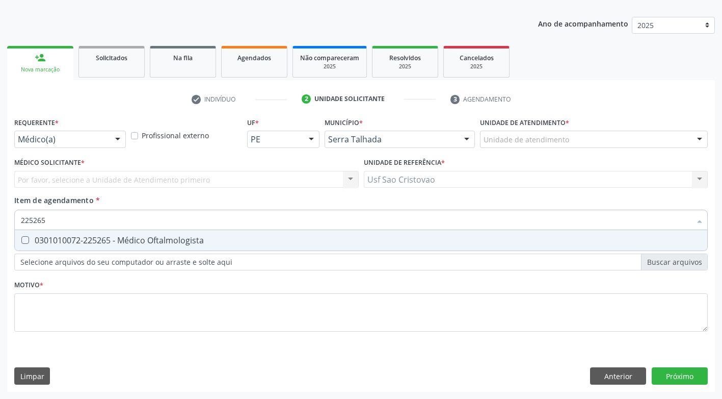
click at [25, 241] on Oftalmologista at bounding box center [25, 240] width 8 height 8
click at [21, 241] on Oftalmologista "checkbox" at bounding box center [18, 240] width 7 height 7
checkbox Oftalmologista "true"
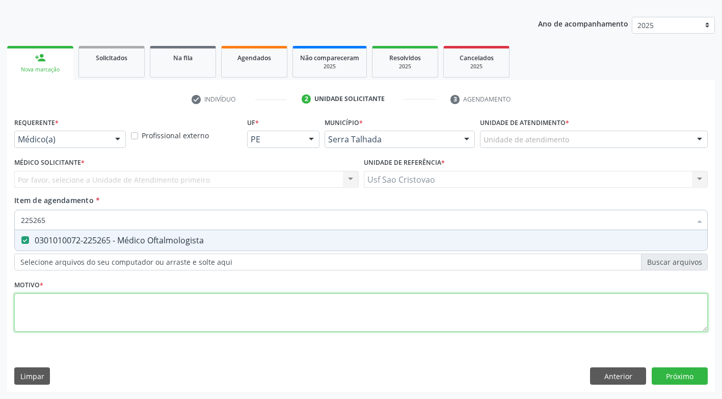
click at [78, 312] on div "Requerente * Médico(a) Médico(a) Enfermeiro(a) Paciente Nenhum resultado encont…" at bounding box center [361, 230] width 694 height 231
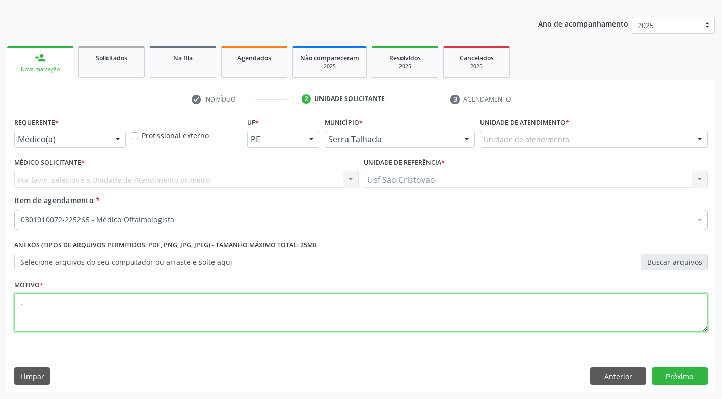
type textarea "."
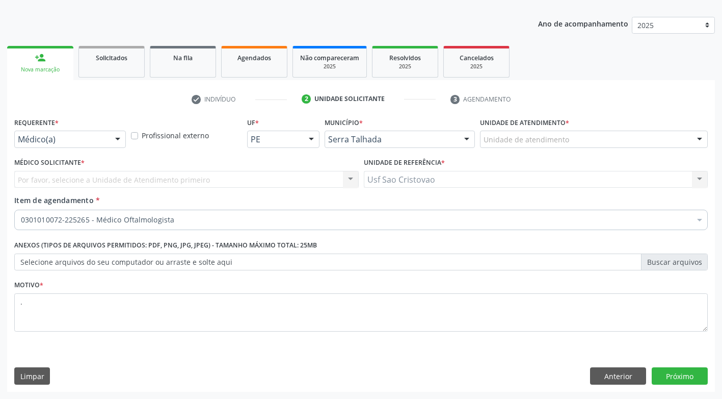
click at [360, 379] on div "Limpar Anterior Próximo" at bounding box center [361, 375] width 694 height 17
click at [662, 375] on button "Próximo" at bounding box center [680, 375] width 56 height 17
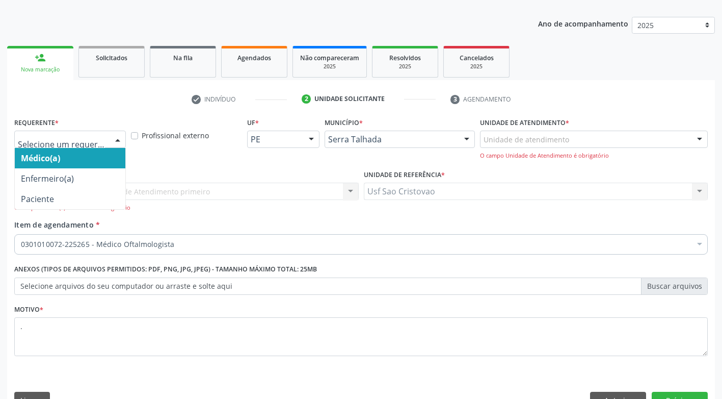
click at [119, 135] on div at bounding box center [117, 139] width 15 height 17
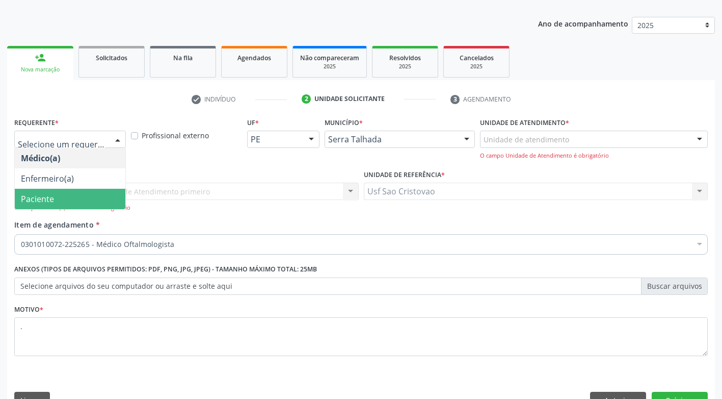
click at [92, 204] on span "Paciente" at bounding box center [70, 199] width 111 height 20
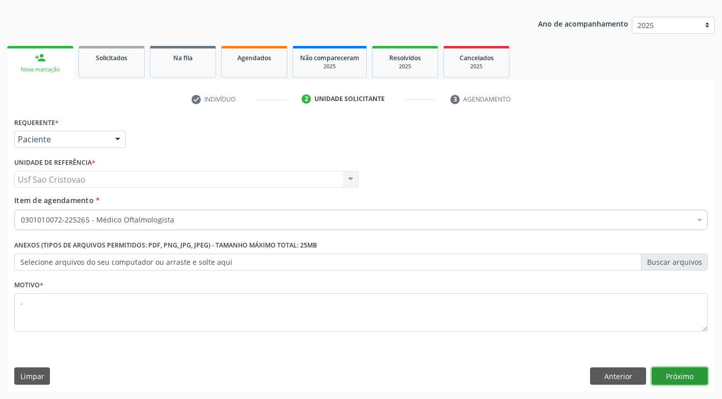
click at [697, 377] on button "Próximo" at bounding box center [680, 375] width 56 height 17
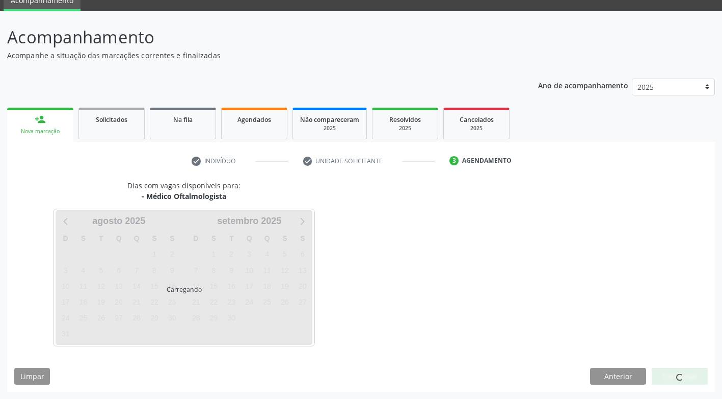
scroll to position [45, 0]
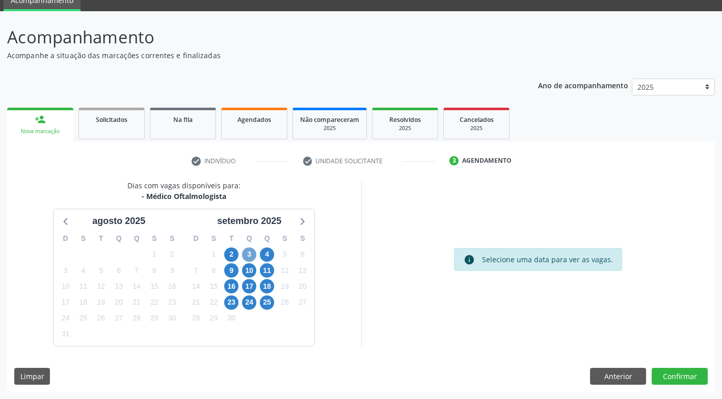
click at [250, 253] on span "3" at bounding box center [249, 254] width 14 height 14
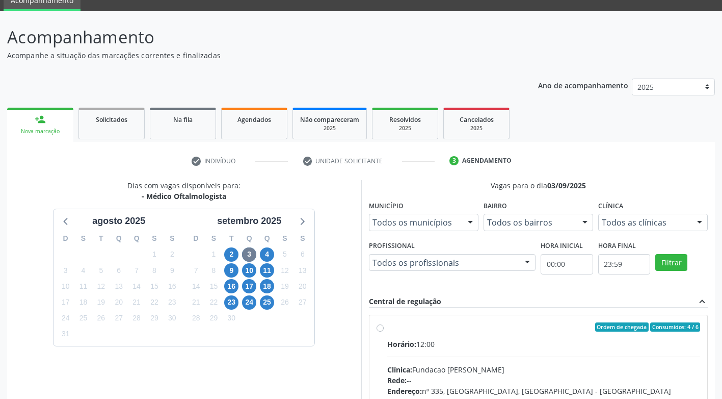
click at [387, 327] on label "Ordem de chegada Consumidos: 4 / 6 Horário: 12:00 Clínica: Fundacao Altino Vent…" at bounding box center [544, 400] width 314 height 157
click at [380, 327] on input "Ordem de chegada Consumidos: 4 / 6 Horário: 12:00 Clínica: Fundacao Altino Vent…" at bounding box center [380, 326] width 7 height 9
radio input "true"
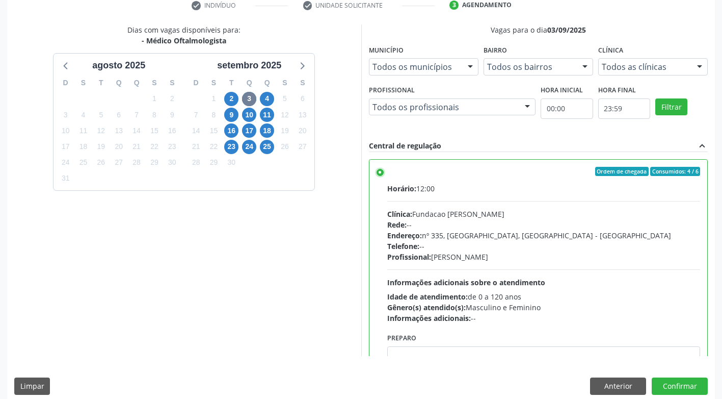
scroll to position [211, 0]
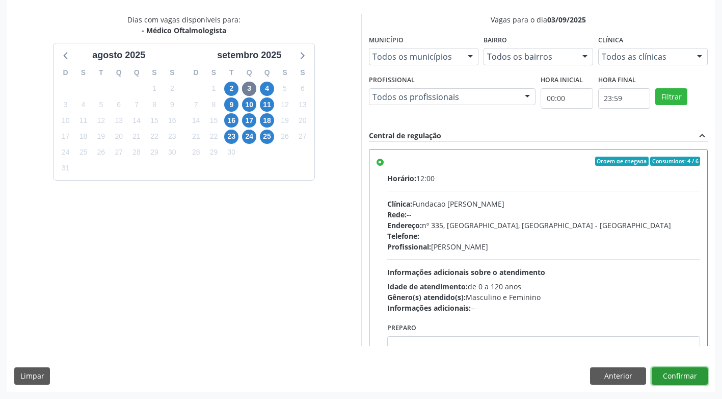
click at [679, 370] on button "Confirmar" at bounding box center [680, 375] width 56 height 17
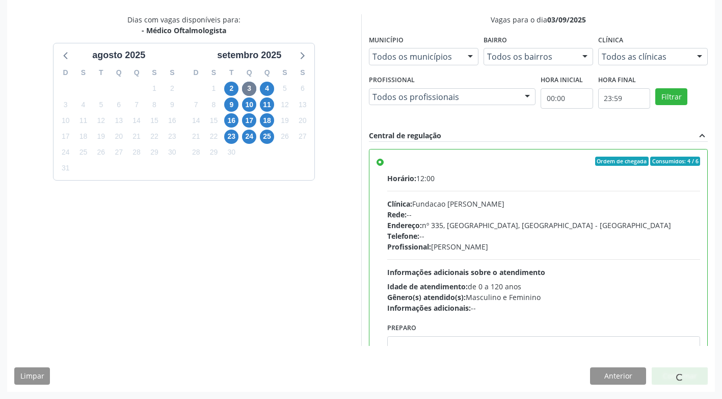
scroll to position [0, 0]
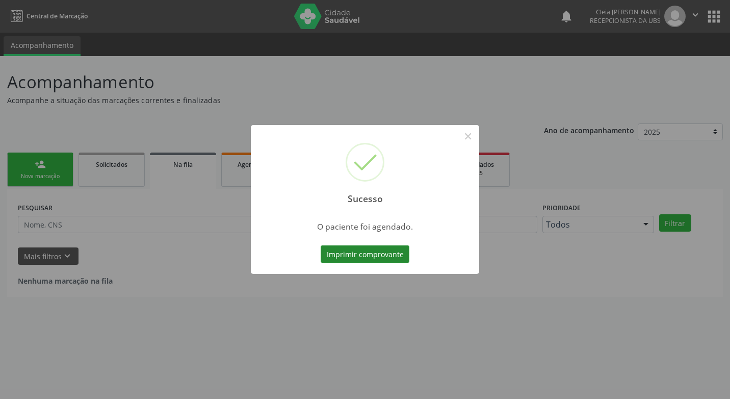
click at [355, 256] on button "Imprimir comprovante" at bounding box center [365, 253] width 89 height 17
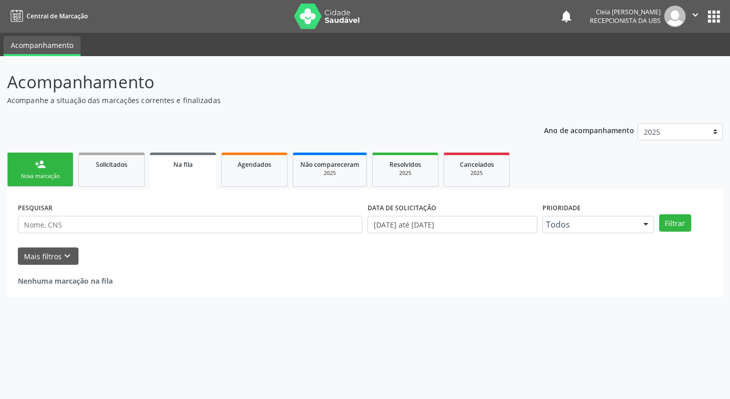
click at [54, 164] on link "person_add Nova marcação" at bounding box center [40, 169] width 66 height 34
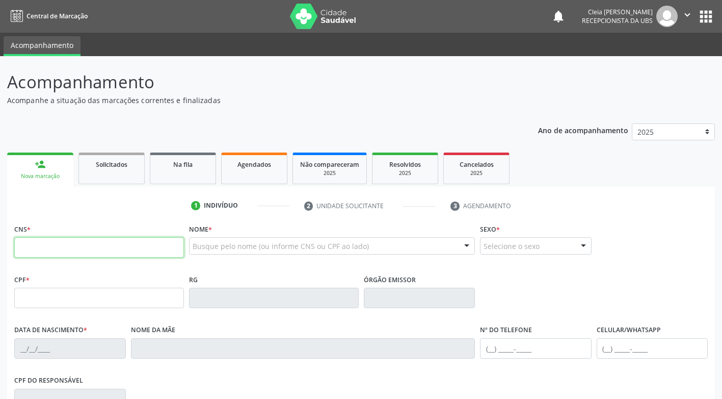
click at [109, 249] on input "text" at bounding box center [99, 247] width 170 height 20
type input "898 0003 7289 4927"
type input "628.357.504-87"
type input "22/04/1959"
type input "Severina Maria da Conceicao"
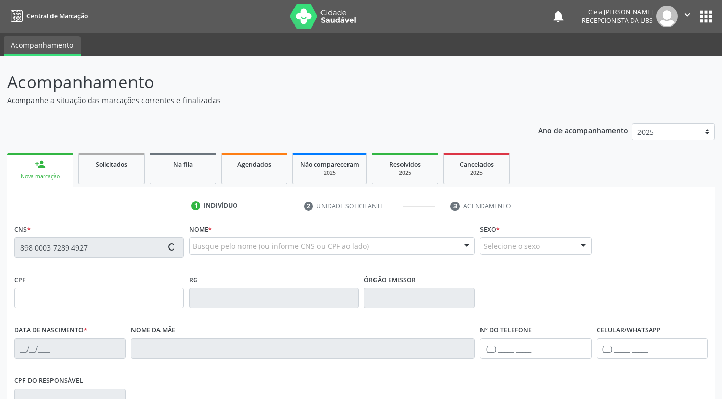
type input "(87) 99901-4448"
type input "49"
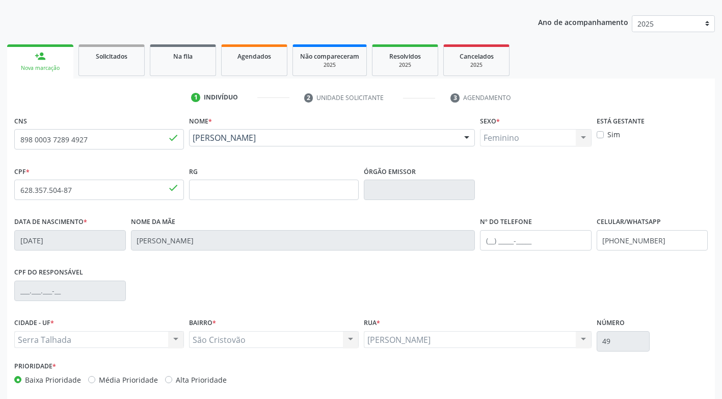
scroll to position [153, 0]
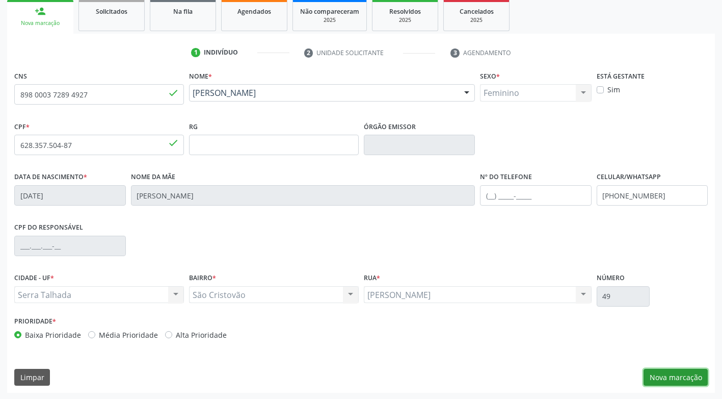
click at [688, 382] on button "Nova marcação" at bounding box center [676, 377] width 64 height 17
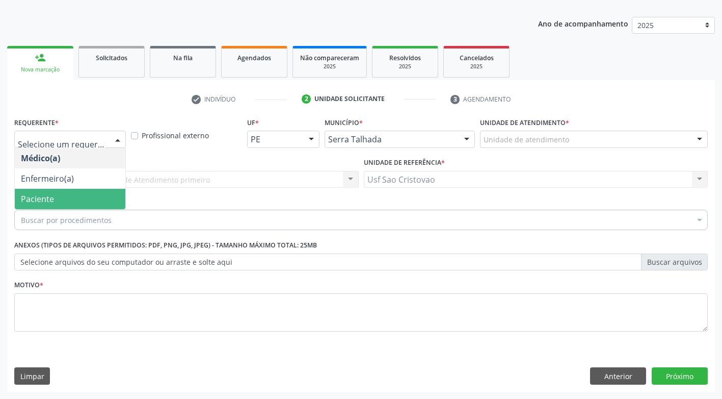
click at [97, 200] on span "Paciente" at bounding box center [70, 199] width 111 height 20
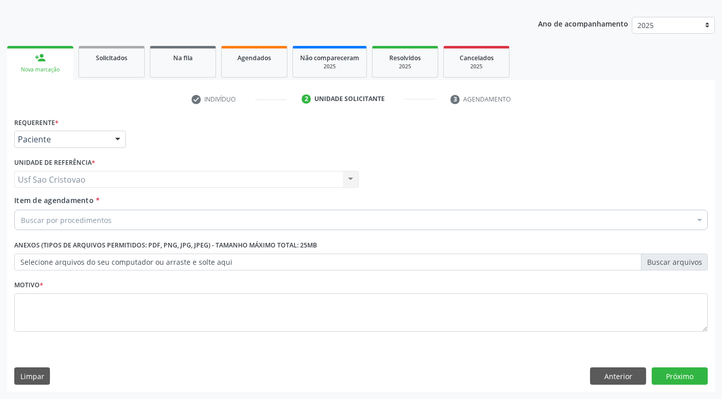
click at [110, 218] on div "Buscar por procedimentos" at bounding box center [361, 220] width 694 height 20
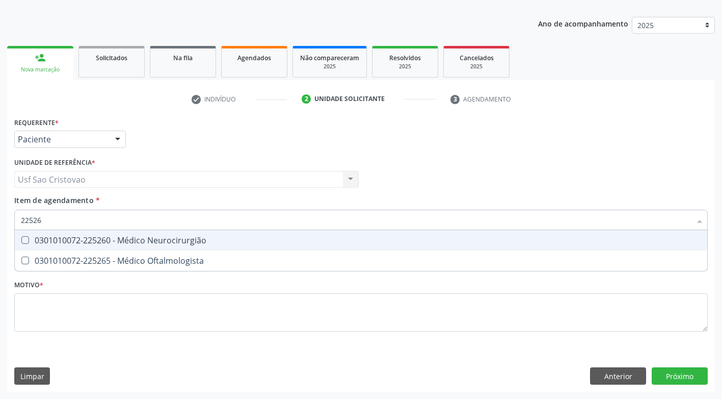
type input "225265"
click at [24, 242] on Oftalmologista at bounding box center [25, 240] width 8 height 8
click at [21, 242] on Oftalmologista "checkbox" at bounding box center [18, 240] width 7 height 7
checkbox Oftalmologista "true"
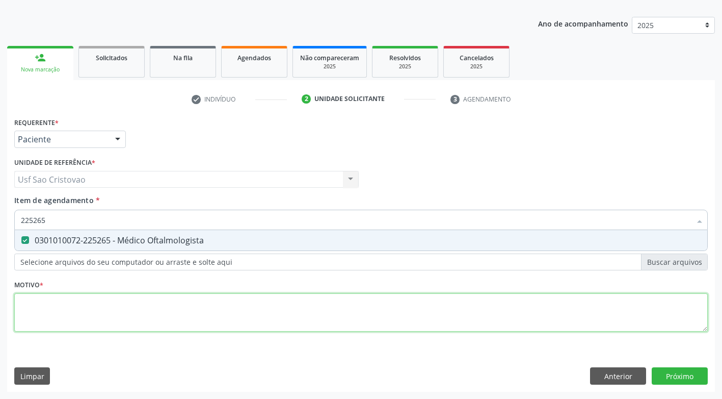
click at [72, 305] on div "Requerente * Paciente Médico(a) Enfermeiro(a) Paciente Nenhum resultado encontr…" at bounding box center [361, 230] width 694 height 231
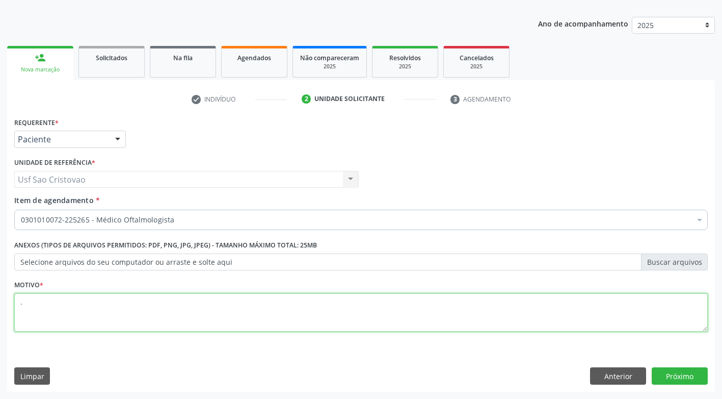
type textarea "."
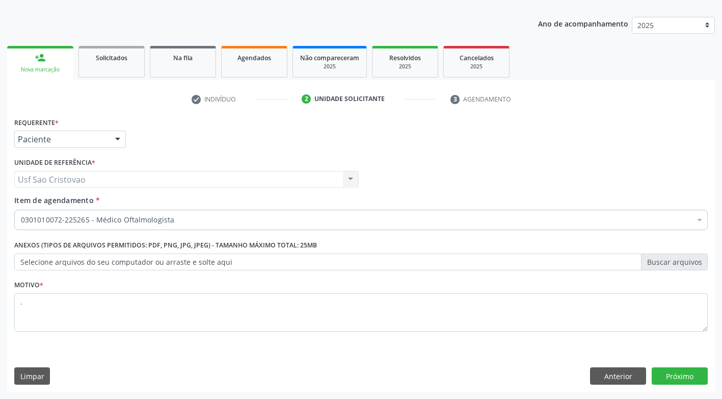
click at [273, 358] on div "Requerente * Paciente Médico(a) Enfermeiro(a) Paciente Nenhum resultado encontr…" at bounding box center [361, 253] width 708 height 277
click at [679, 376] on button "Próximo" at bounding box center [680, 375] width 56 height 17
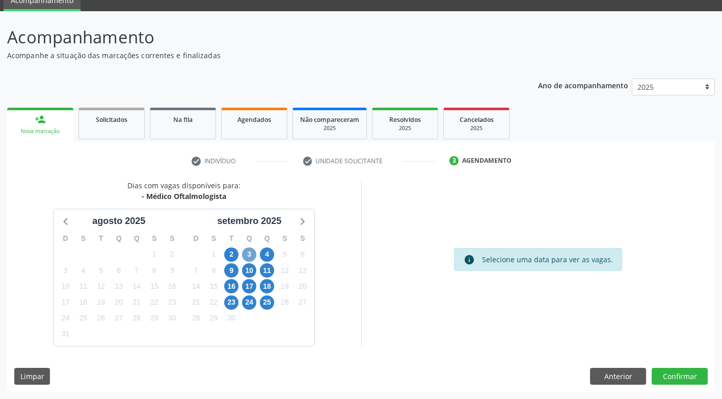
click at [253, 253] on span "3" at bounding box center [249, 254] width 14 height 14
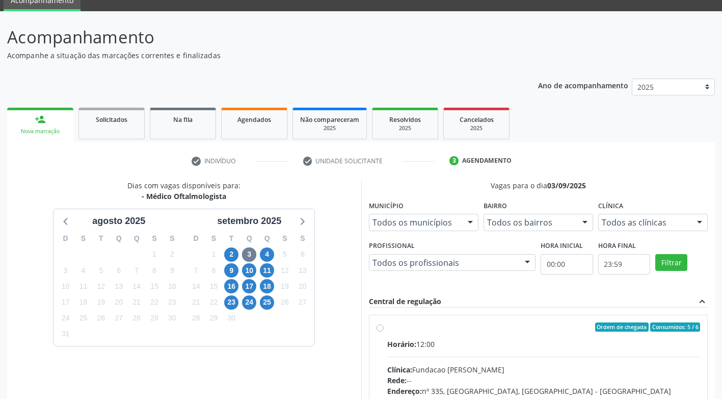
click at [387, 330] on label "Ordem de chegada Consumidos: 5 / 6 Horário: 12:00 Clínica: Fundacao Altino Vent…" at bounding box center [544, 400] width 314 height 157
click at [379, 330] on input "Ordem de chegada Consumidos: 5 / 6 Horário: 12:00 Clínica: Fundacao Altino Vent…" at bounding box center [380, 326] width 7 height 9
radio input "true"
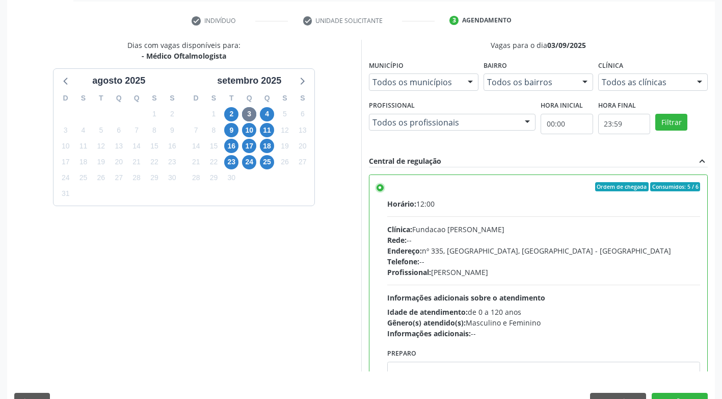
scroll to position [211, 0]
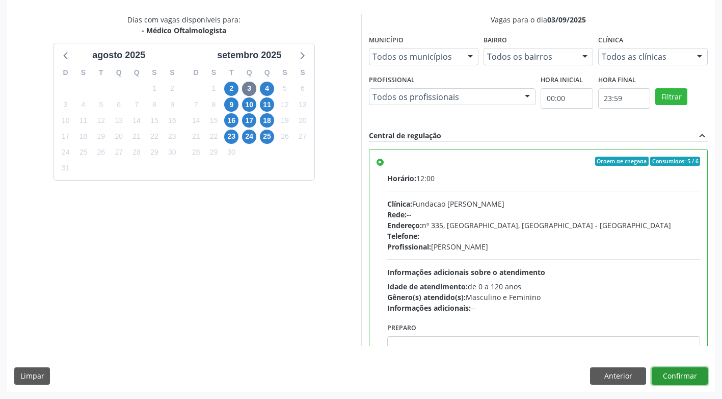
click at [672, 378] on button "Confirmar" at bounding box center [680, 375] width 56 height 17
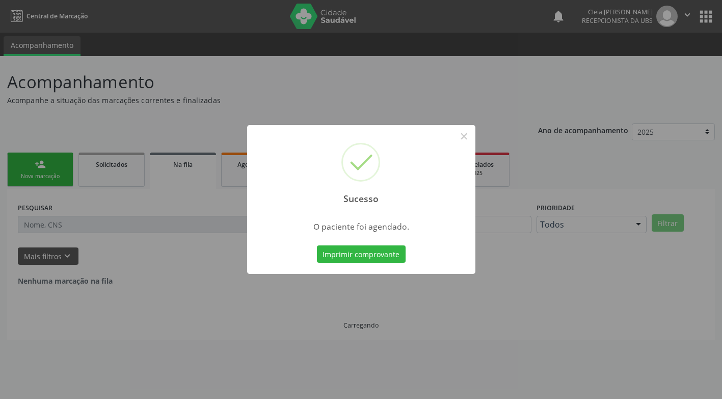
scroll to position [0, 0]
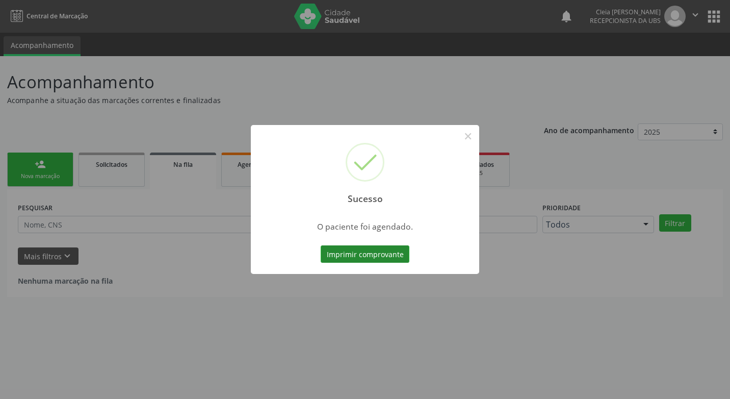
click at [386, 255] on button "Imprimir comprovante" at bounding box center [365, 253] width 89 height 17
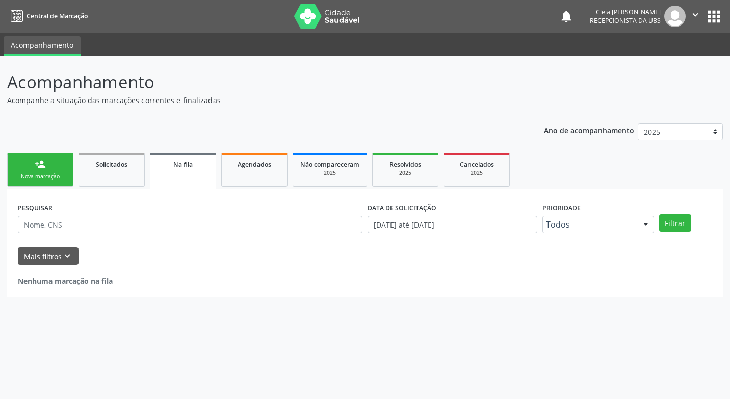
click at [38, 170] on link "person_add Nova marcação" at bounding box center [40, 169] width 66 height 34
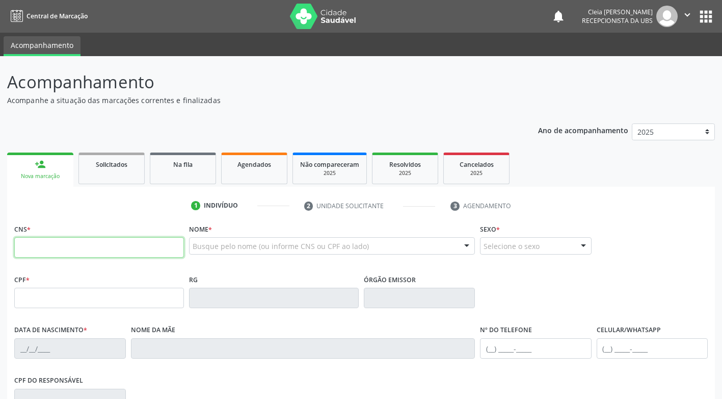
click at [76, 250] on input "text" at bounding box center [99, 247] width 170 height 20
type input "700 0012 3607 6405"
type input "25/11/1937"
type input "Leonilda Pereira de Souza"
type input "(87) 99652-0304"
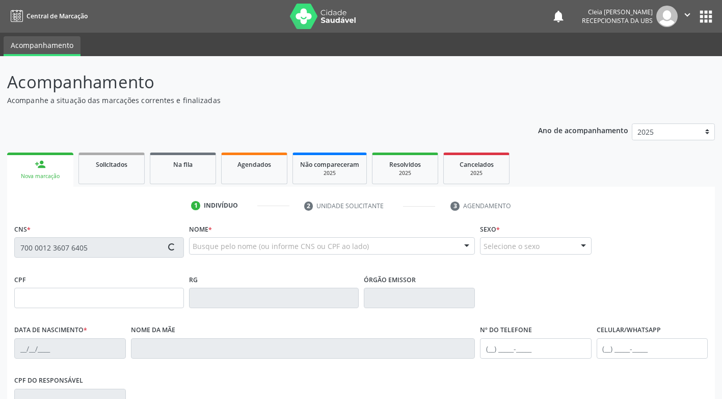
type input "155"
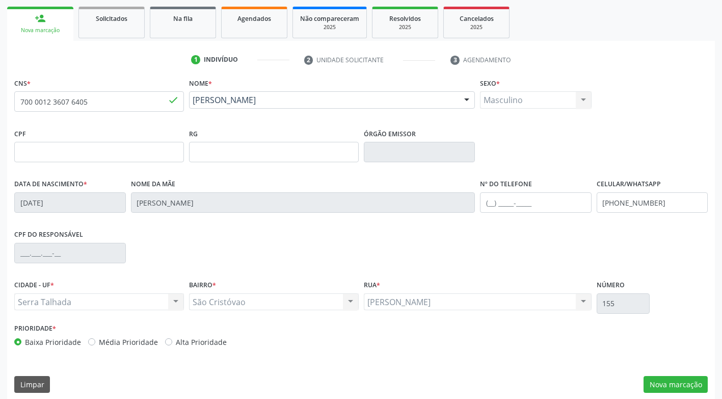
scroll to position [154, 0]
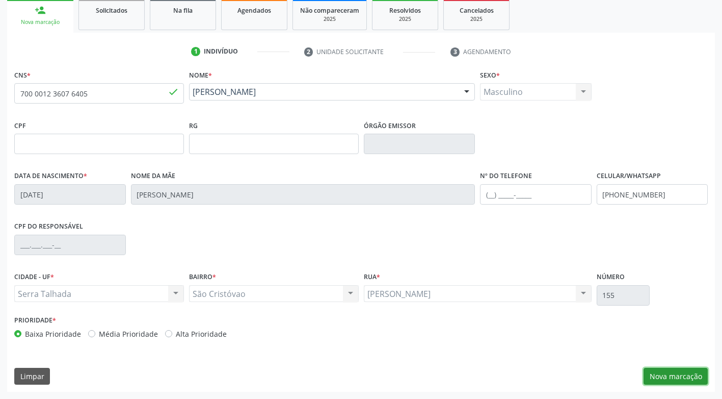
click at [691, 377] on button "Nova marcação" at bounding box center [676, 376] width 64 height 17
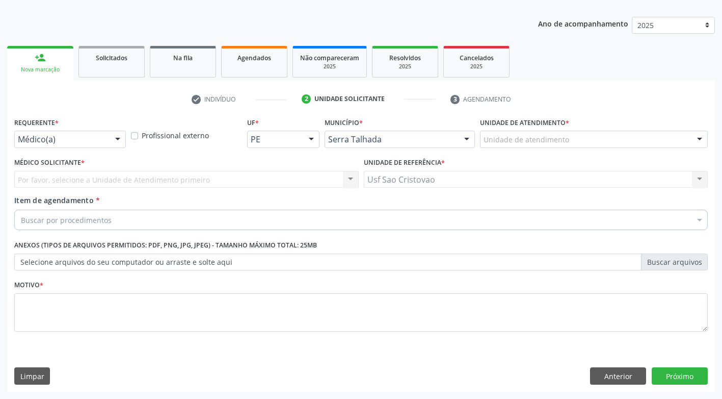
scroll to position [107, 0]
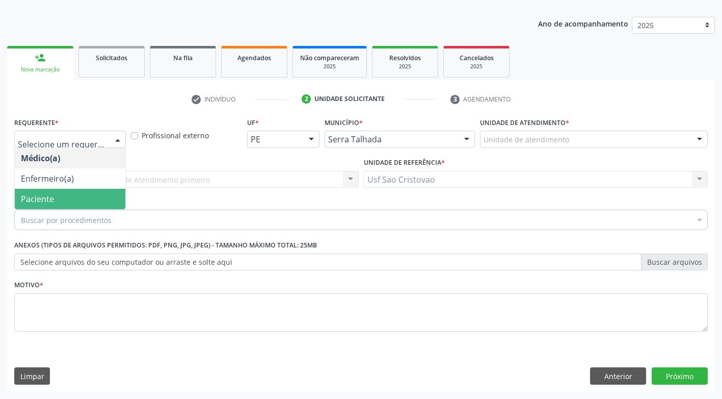
click at [82, 198] on span "Paciente" at bounding box center [70, 199] width 111 height 20
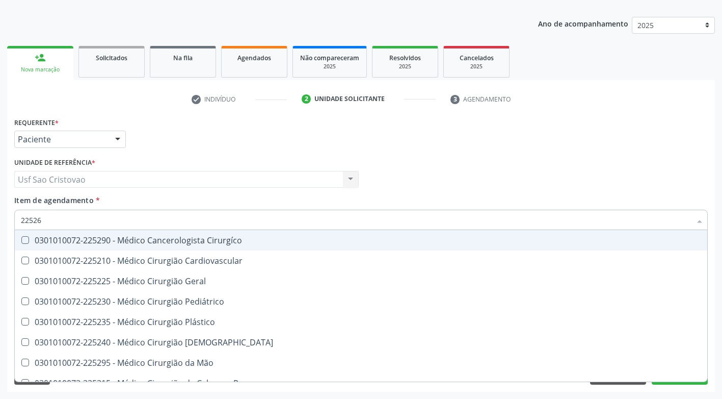
type input "225265"
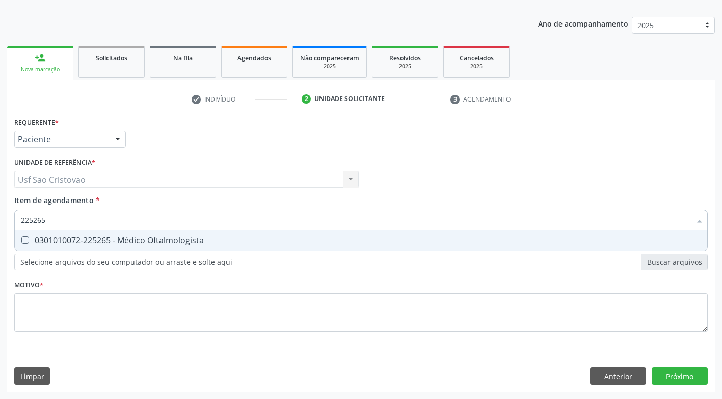
click at [24, 241] on Oftalmologista at bounding box center [25, 240] width 8 height 8
click at [21, 241] on Oftalmologista "checkbox" at bounding box center [18, 240] width 7 height 7
checkbox Oftalmologista "true"
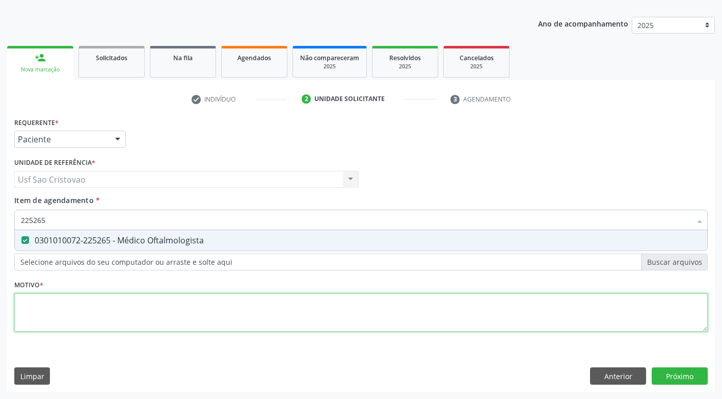
click at [91, 315] on div "Requerente * Paciente Médico(a) Enfermeiro(a) Paciente Nenhum resultado encontr…" at bounding box center [361, 230] width 694 height 231
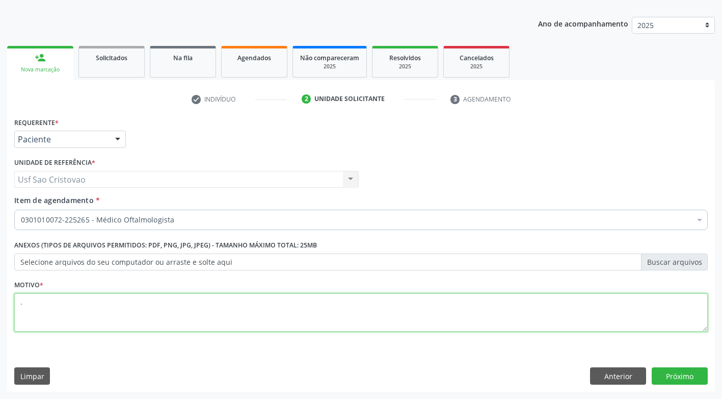
type textarea "."
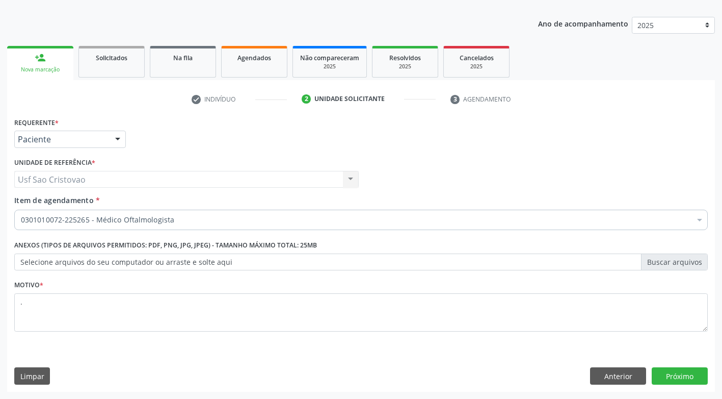
click at [363, 356] on div "Requerente * Paciente Médico(a) Enfermeiro(a) Paciente Nenhum resultado encontr…" at bounding box center [361, 253] width 708 height 277
click at [673, 374] on button "Próximo" at bounding box center [680, 375] width 56 height 17
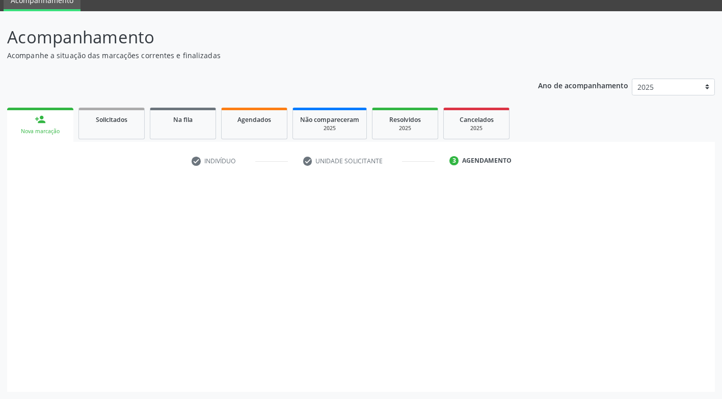
scroll to position [45, 0]
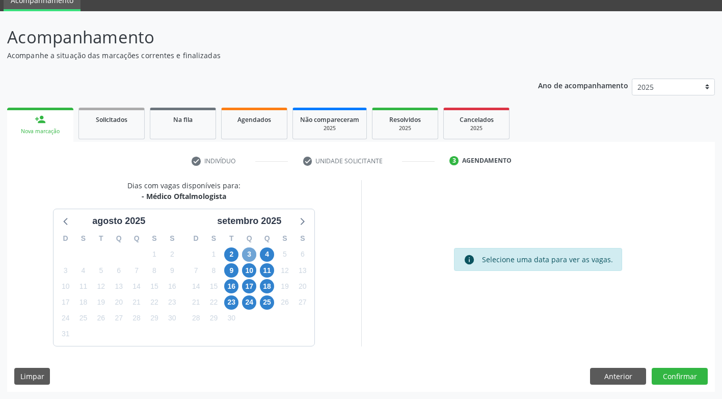
click at [253, 252] on span "3" at bounding box center [249, 254] width 14 height 14
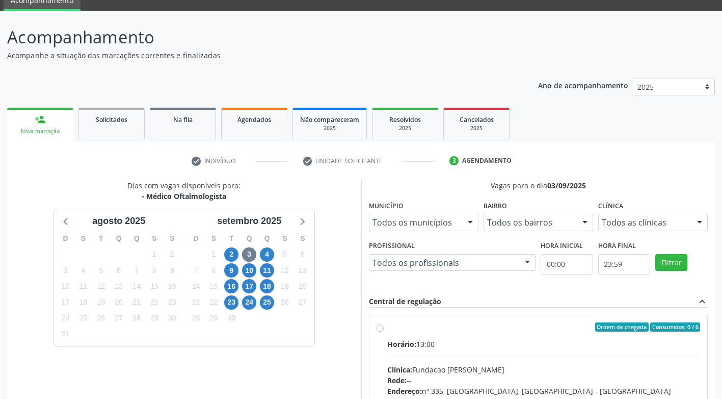
click at [387, 328] on label "Ordem de chegada Consumidos: 0 / 6 Horário: 13:00 Clínica: Fundacao Altino Vent…" at bounding box center [544, 400] width 314 height 157
click at [379, 328] on input "Ordem de chegada Consumidos: 0 / 6 Horário: 13:00 Clínica: Fundacao Altino Vent…" at bounding box center [380, 326] width 7 height 9
radio input "true"
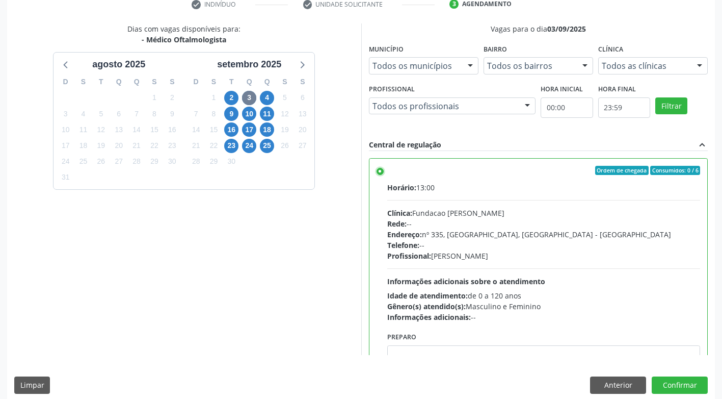
scroll to position [211, 0]
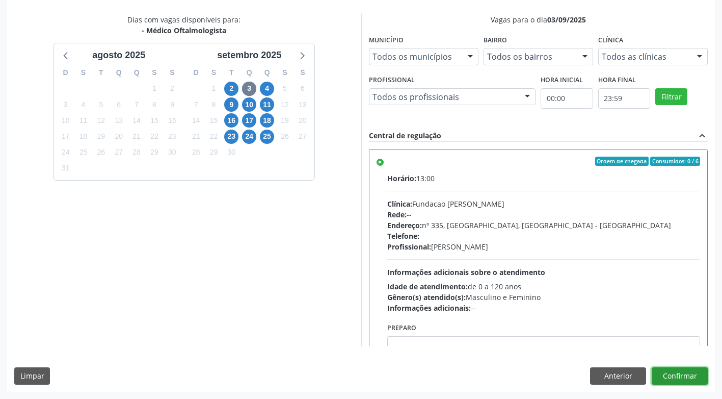
click at [664, 378] on button "Confirmar" at bounding box center [680, 375] width 56 height 17
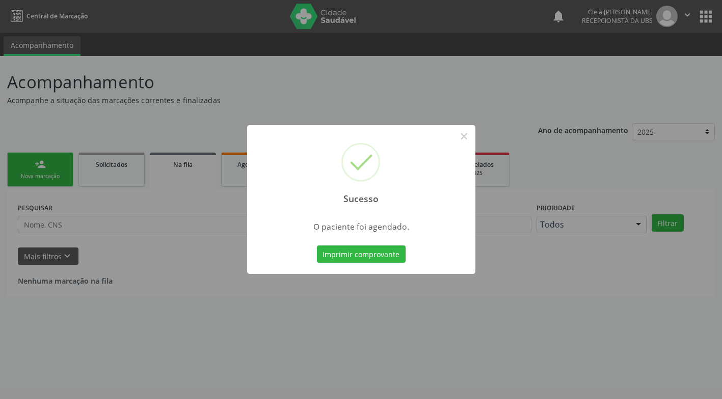
scroll to position [0, 0]
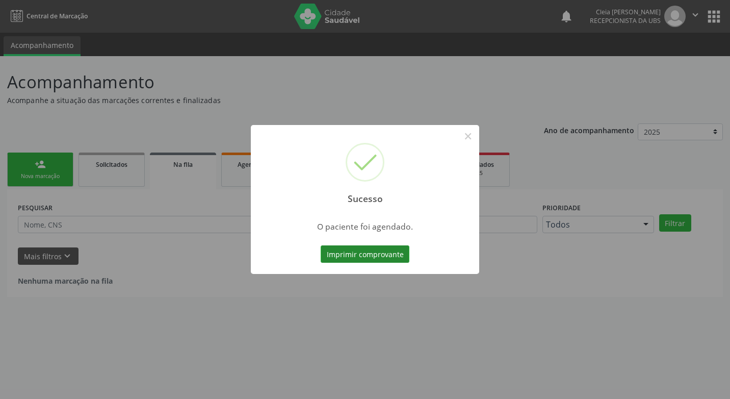
click at [357, 251] on button "Imprimir comprovante" at bounding box center [365, 253] width 89 height 17
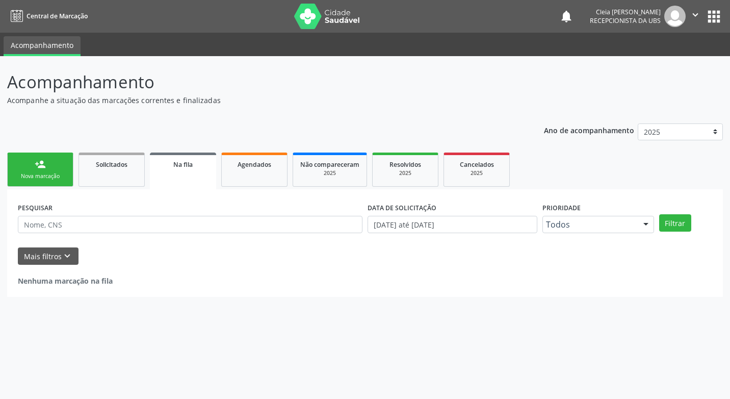
click at [48, 163] on link "person_add Nova marcação" at bounding box center [40, 169] width 66 height 34
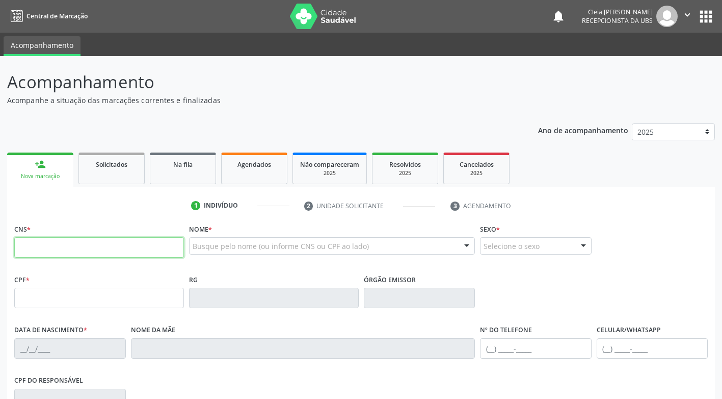
click at [79, 241] on input "text" at bounding box center [99, 247] width 170 height 20
paste input "703 4022 2578 0515"
type input "703 4022 2578 0515"
type input "11/01/1968"
type input "Maria do Espirito Santo Lima"
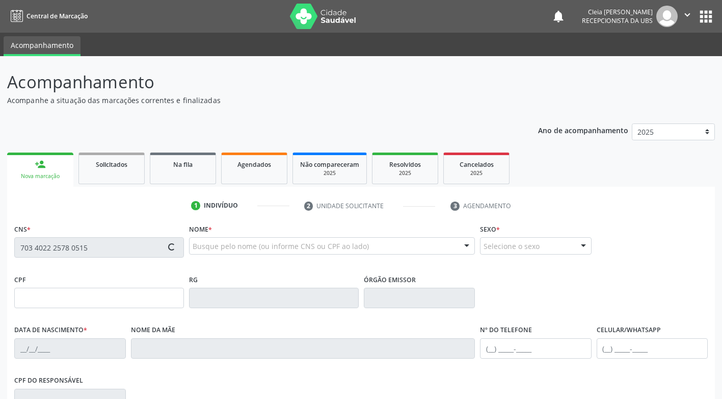
type input "(87) 99636-2324"
type input "748.225.864-72"
type input "292"
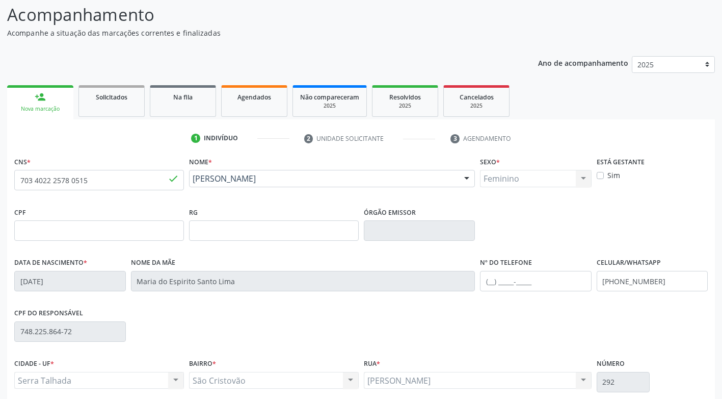
scroll to position [154, 0]
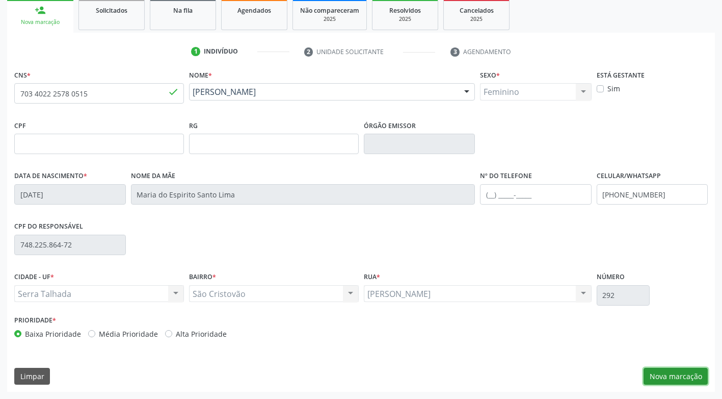
click at [675, 383] on button "Nova marcação" at bounding box center [676, 376] width 64 height 17
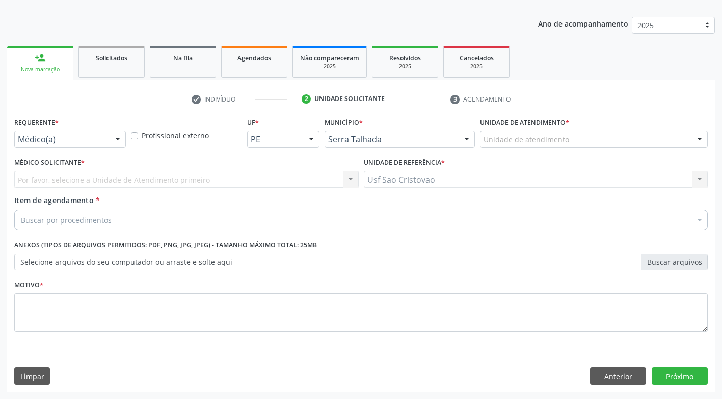
scroll to position [107, 0]
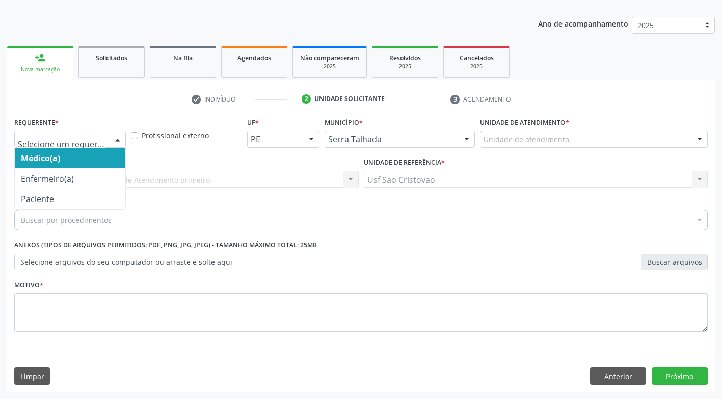
click at [60, 145] on div at bounding box center [70, 139] width 112 height 17
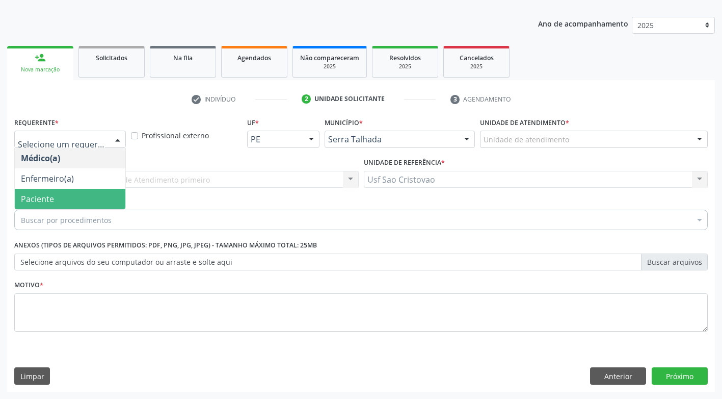
click at [70, 198] on span "Paciente" at bounding box center [70, 199] width 111 height 20
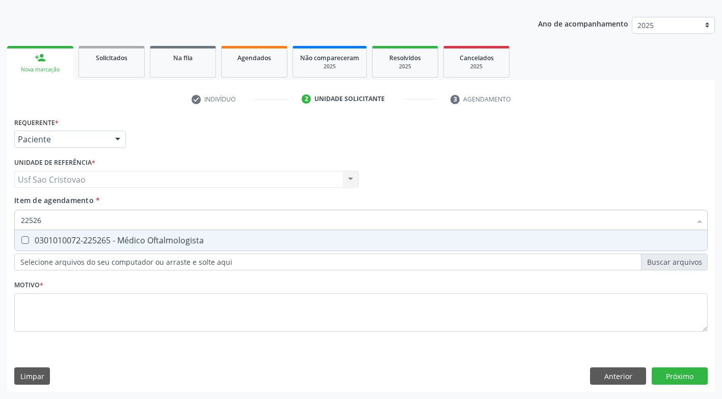
type input "225265"
click at [22, 239] on Oftalmologista at bounding box center [25, 240] width 8 height 8
click at [21, 239] on Oftalmologista "checkbox" at bounding box center [18, 240] width 7 height 7
checkbox Oftalmologista "true"
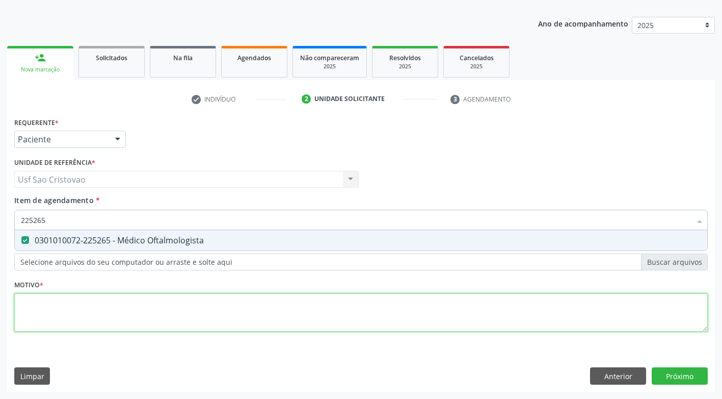
click at [73, 316] on div "Requerente * Paciente Médico(a) Enfermeiro(a) Paciente Nenhum resultado encontr…" at bounding box center [361, 230] width 694 height 231
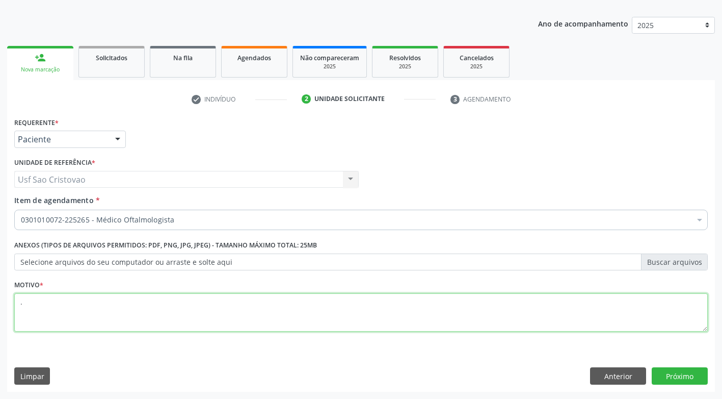
type textarea "."
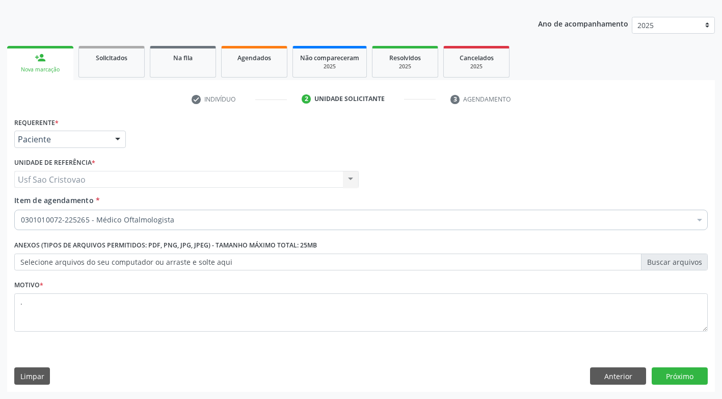
click at [204, 356] on div "Requerente * Paciente Médico(a) Enfermeiro(a) Paciente Nenhum resultado encontr…" at bounding box center [361, 253] width 708 height 277
click at [675, 372] on button "Próximo" at bounding box center [680, 375] width 56 height 17
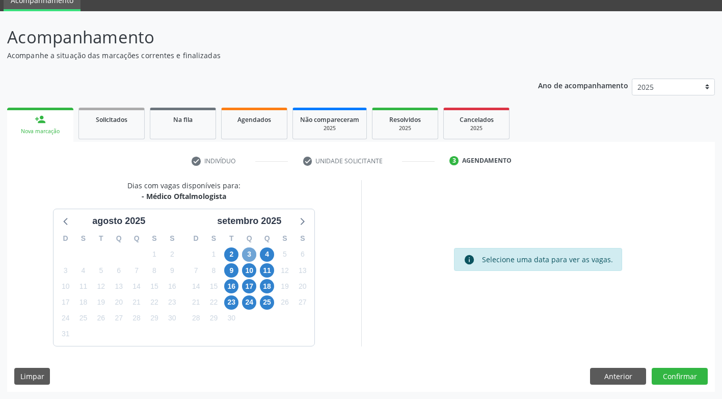
click at [251, 253] on span "3" at bounding box center [249, 254] width 14 height 14
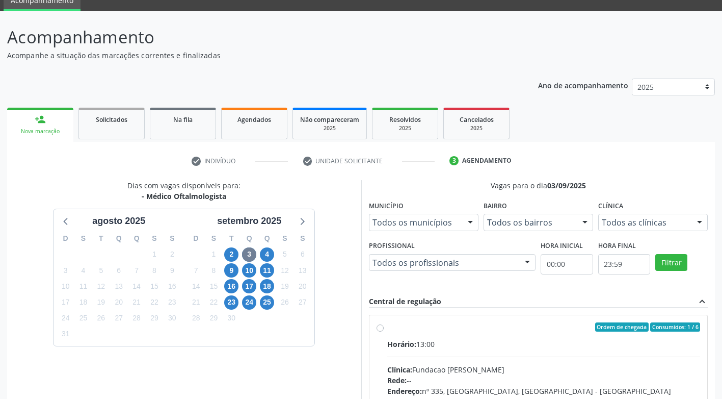
click at [387, 328] on label "Ordem de chegada Consumidos: 1 / 6 Horário: 13:00 Clínica: Fundacao Altino Vent…" at bounding box center [544, 400] width 314 height 157
click at [382, 328] on input "Ordem de chegada Consumidos: 1 / 6 Horário: 13:00 Clínica: Fundacao Altino Vent…" at bounding box center [380, 326] width 7 height 9
radio input "true"
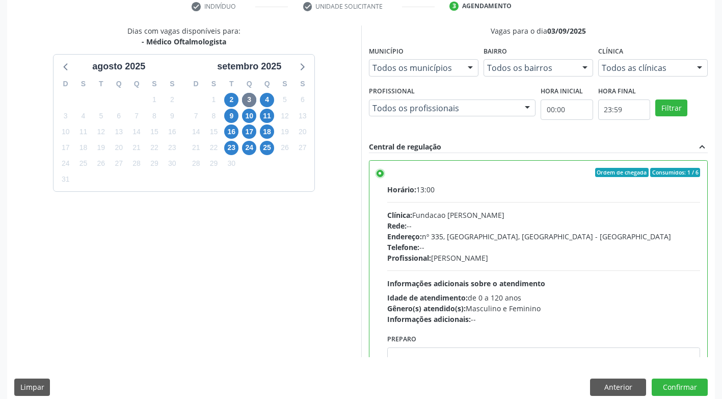
scroll to position [211, 0]
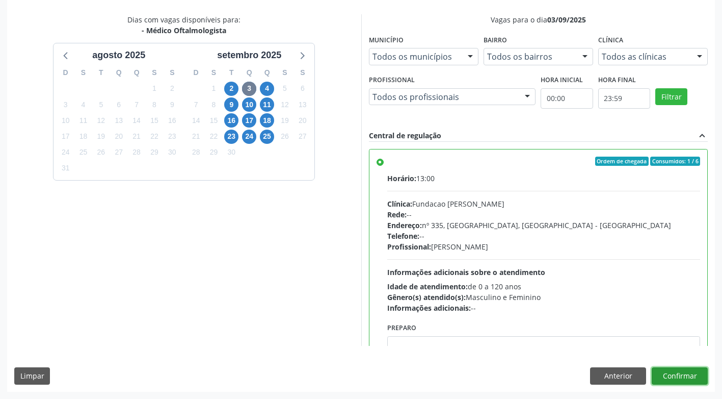
click at [691, 378] on button "Confirmar" at bounding box center [680, 375] width 56 height 17
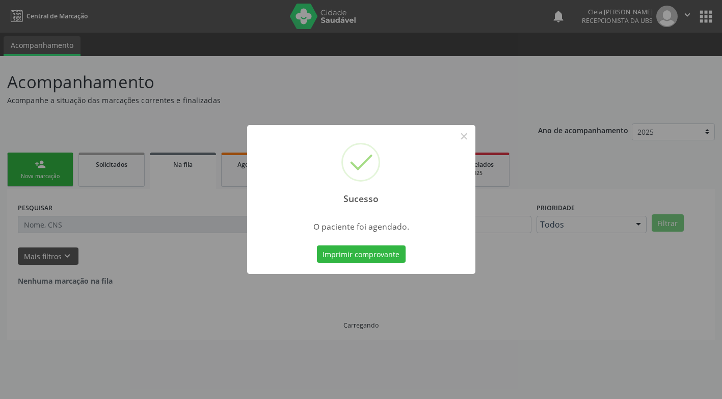
scroll to position [0, 0]
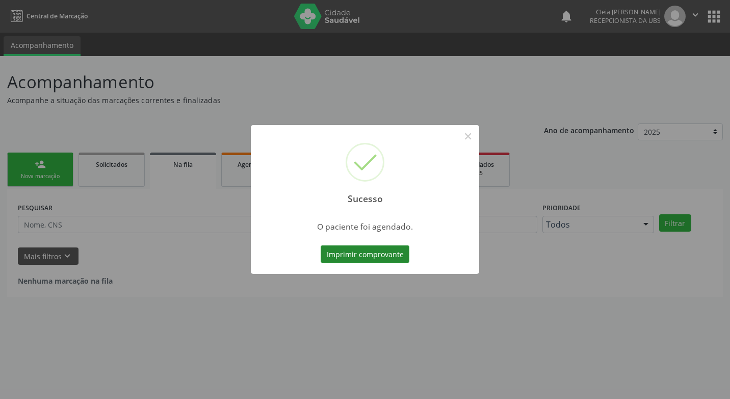
click at [386, 256] on button "Imprimir comprovante" at bounding box center [365, 253] width 89 height 17
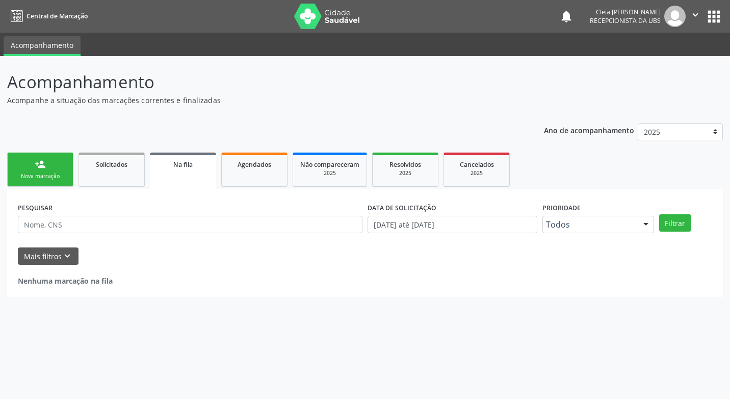
click at [47, 167] on link "person_add Nova marcação" at bounding box center [40, 169] width 66 height 34
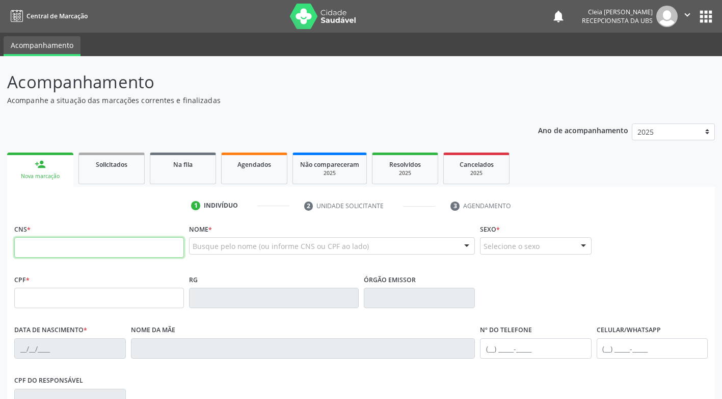
click at [71, 248] on input "text" at bounding box center [99, 247] width 170 height 20
paste input "706 8082 5957 7220"
type input "706 8082 5957 7220"
type input "105.575.124-68"
type input "01/01/1951"
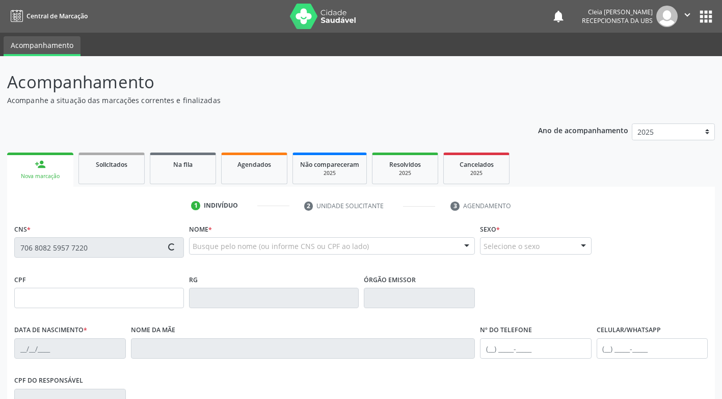
type input "Maria Timoteo de Lima"
type input "(87) 99658-5899"
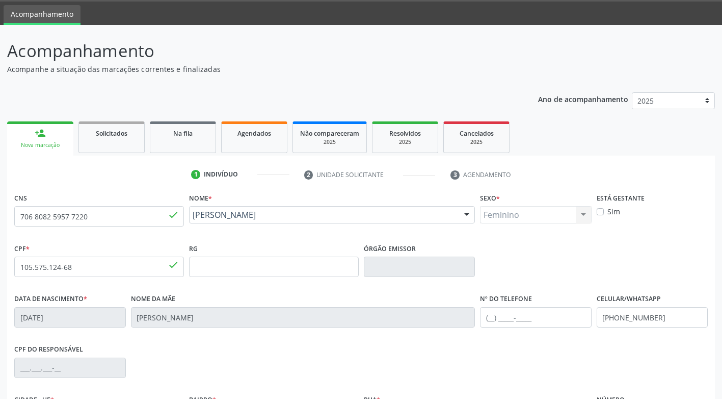
scroll to position [154, 0]
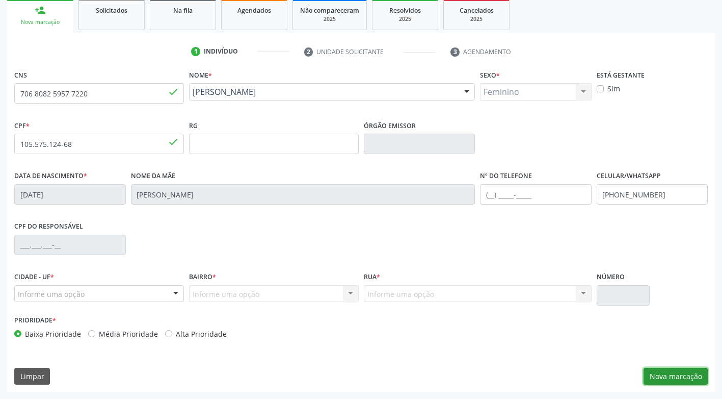
click at [682, 377] on button "Nova marcação" at bounding box center [676, 376] width 64 height 17
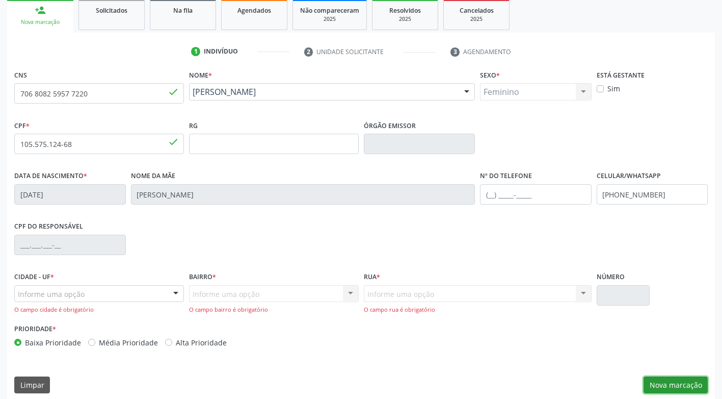
click at [677, 385] on button "Nova marcação" at bounding box center [676, 384] width 64 height 17
click at [177, 295] on div at bounding box center [175, 294] width 15 height 17
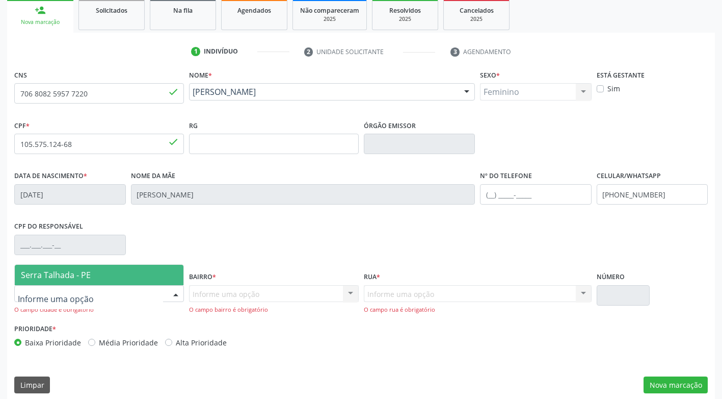
click at [113, 281] on span "Serra Talhada - PE" at bounding box center [99, 275] width 169 height 20
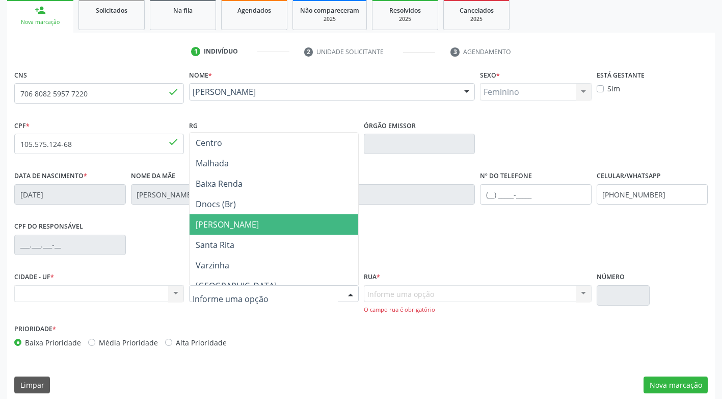
scroll to position [153, 0]
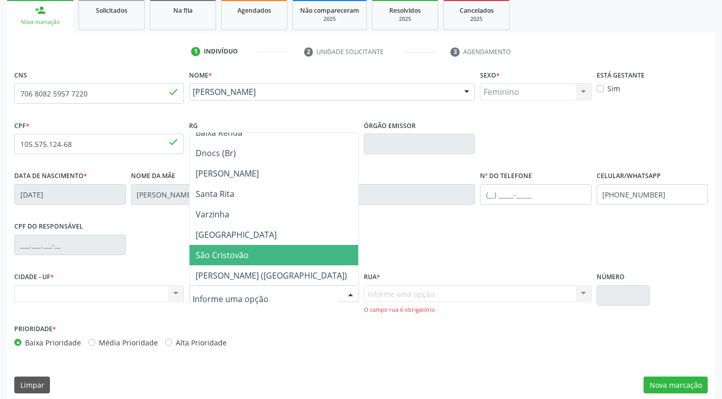
click at [253, 260] on span "São Cristovão" at bounding box center [274, 255] width 169 height 20
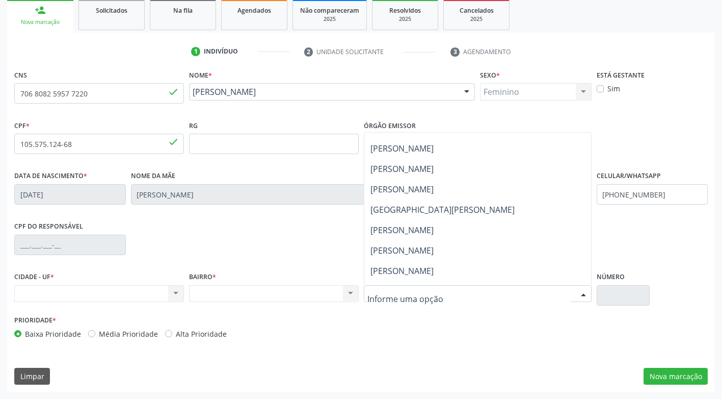
scroll to position [204, 0]
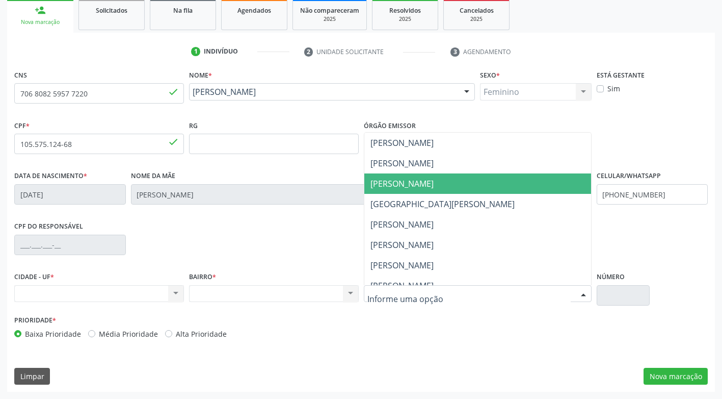
click at [407, 182] on span "Lindinalva Nunes de Souza" at bounding box center [402, 183] width 63 height 11
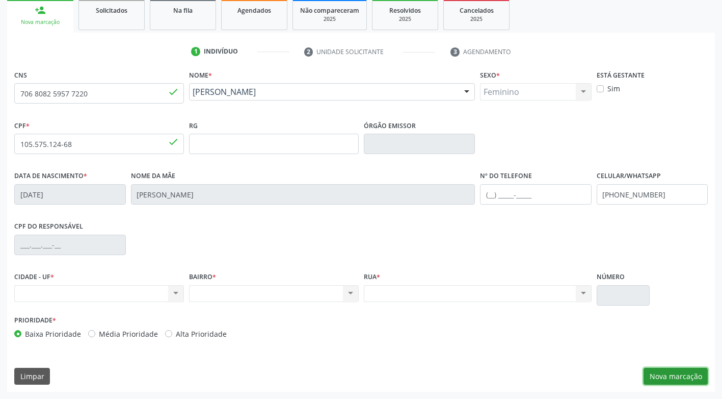
click at [668, 378] on button "Nova marcação" at bounding box center [676, 376] width 64 height 17
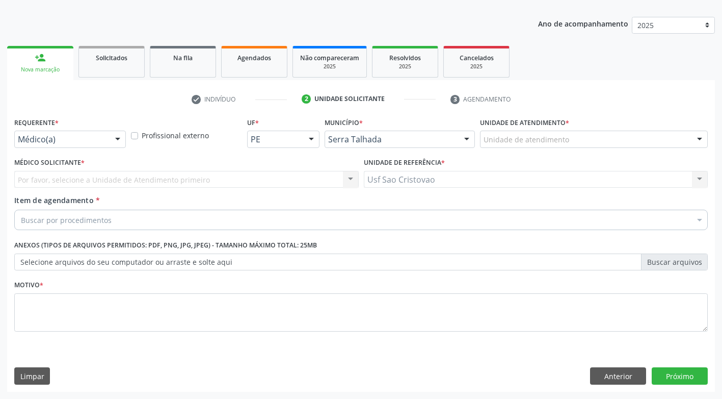
click at [136, 220] on div "Buscar por procedimentos" at bounding box center [361, 220] width 694 height 20
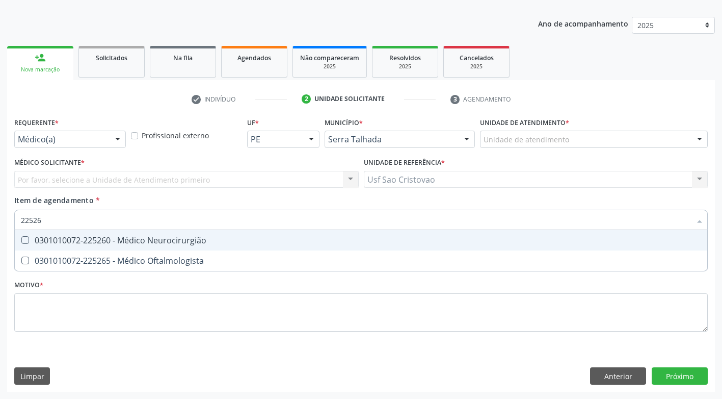
type input "225265"
click at [27, 239] on Oftalmologista at bounding box center [25, 240] width 8 height 8
click at [21, 239] on Oftalmologista "checkbox" at bounding box center [18, 240] width 7 height 7
checkbox Oftalmologista "true"
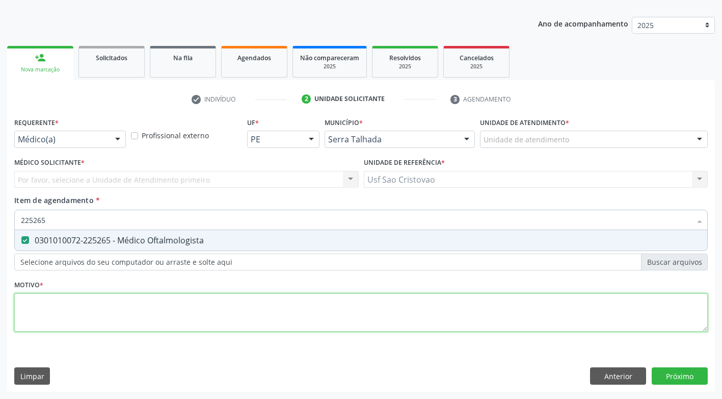
click at [78, 309] on div "Requerente * Médico(a) Médico(a) Enfermeiro(a) Paciente Nenhum resultado encont…" at bounding box center [361, 230] width 694 height 231
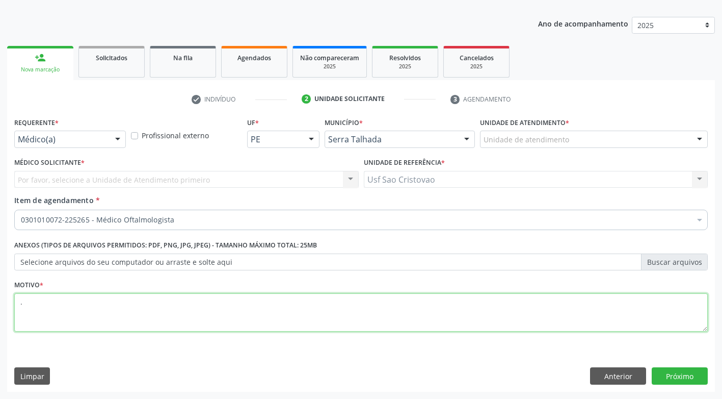
type textarea "."
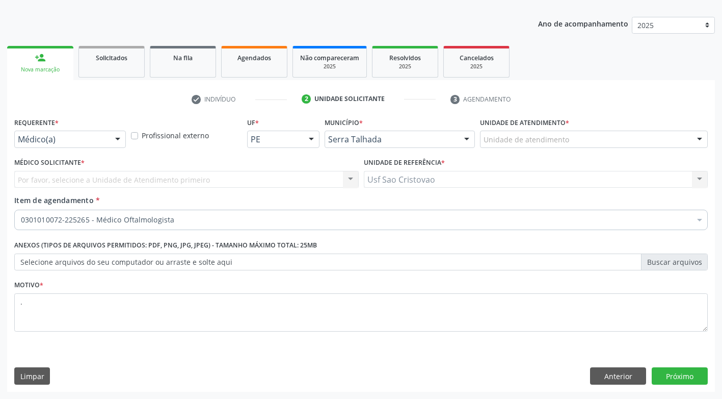
click at [263, 361] on div "Requerente * Médico(a) Médico(a) Enfermeiro(a) Paciente Nenhum resultado encont…" at bounding box center [361, 253] width 708 height 277
click at [685, 375] on button "Próximo" at bounding box center [680, 375] width 56 height 17
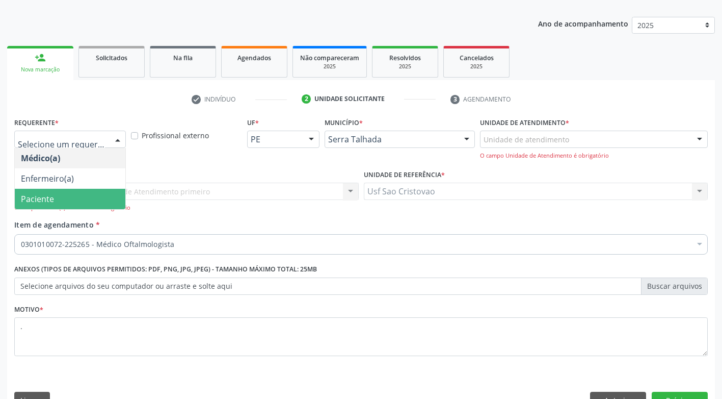
click at [79, 200] on span "Paciente" at bounding box center [70, 199] width 111 height 20
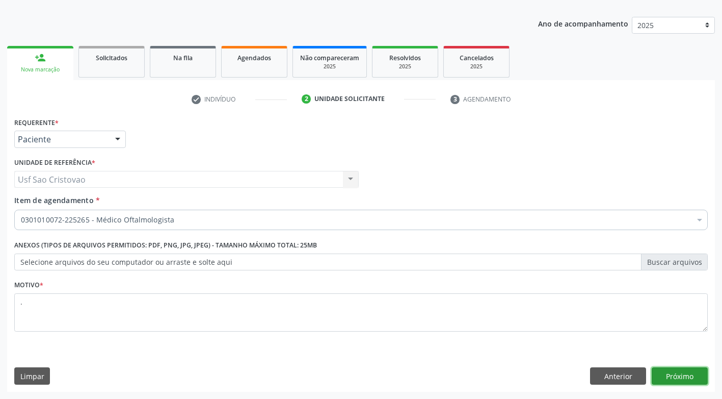
click at [689, 372] on button "Próximo" at bounding box center [680, 375] width 56 height 17
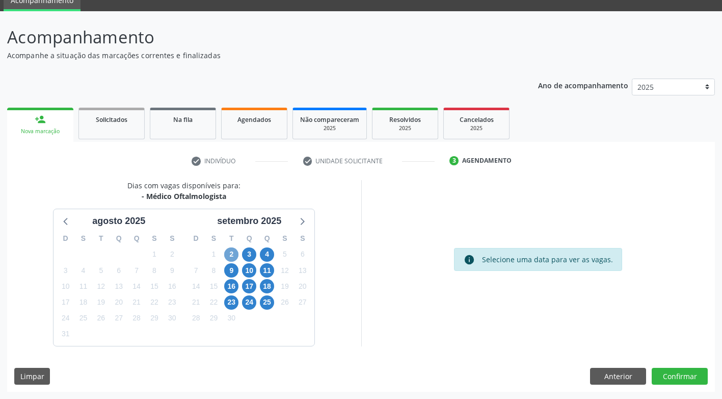
click at [229, 254] on span "2" at bounding box center [231, 254] width 14 height 14
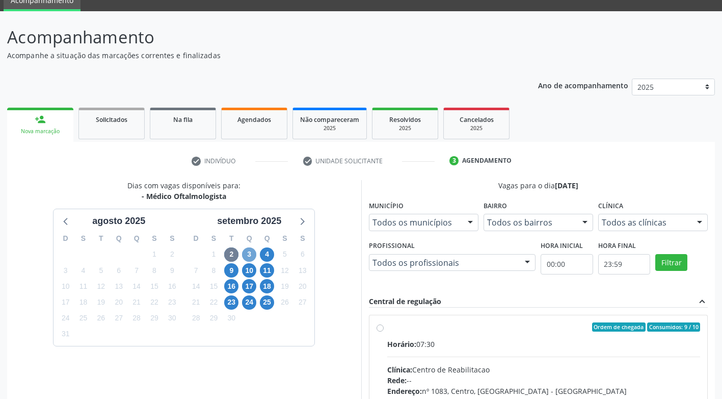
click at [248, 250] on span "3" at bounding box center [249, 254] width 14 height 14
click at [387, 326] on label "Ordem de chegada Consumidos: 2 / 6 Horário: 13:00 Clínica: Fundacao Altino Vent…" at bounding box center [544, 400] width 314 height 157
click at [381, 326] on input "Ordem de chegada Consumidos: 2 / 6 Horário: 13:00 Clínica: Fundacao Altino Vent…" at bounding box center [380, 326] width 7 height 9
radio input "true"
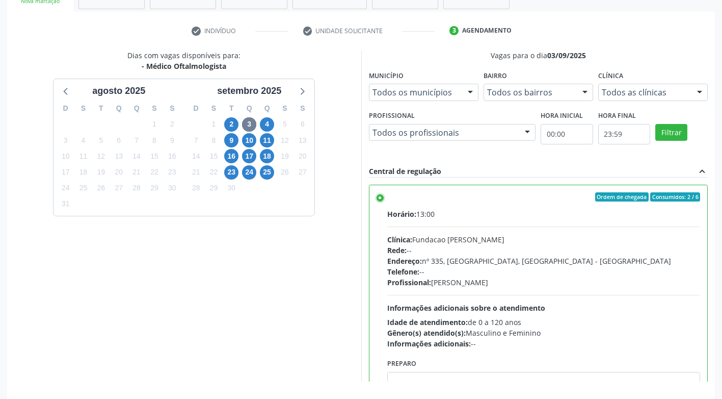
scroll to position [211, 0]
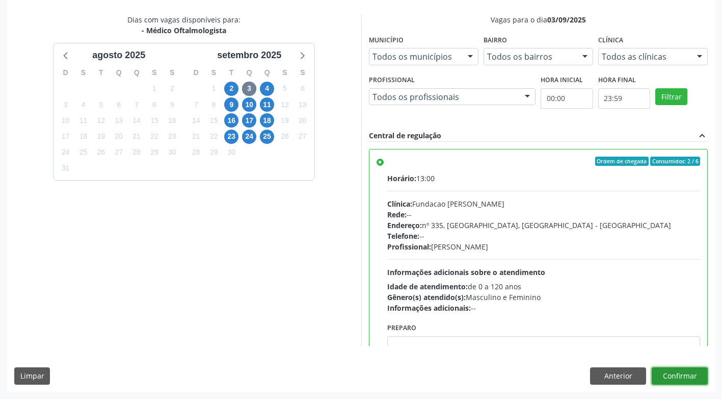
click at [685, 377] on button "Confirmar" at bounding box center [680, 375] width 56 height 17
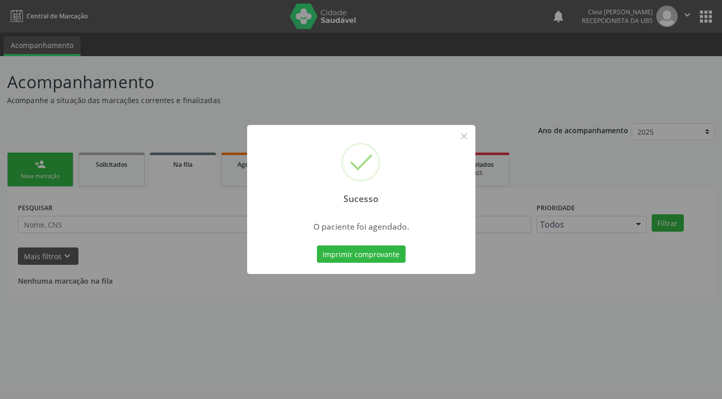
scroll to position [0, 0]
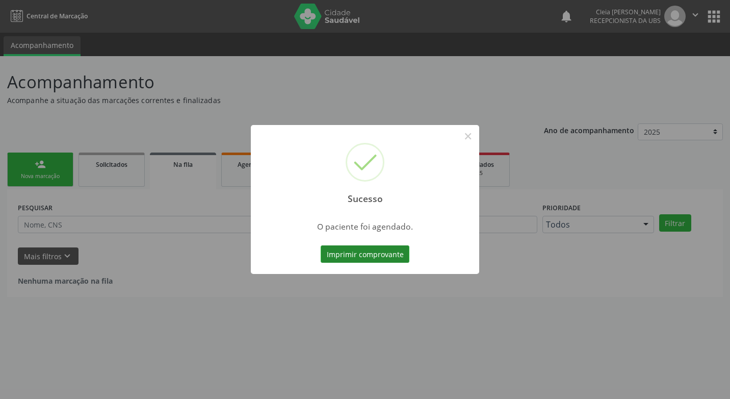
click at [340, 253] on button "Imprimir comprovante" at bounding box center [365, 253] width 89 height 17
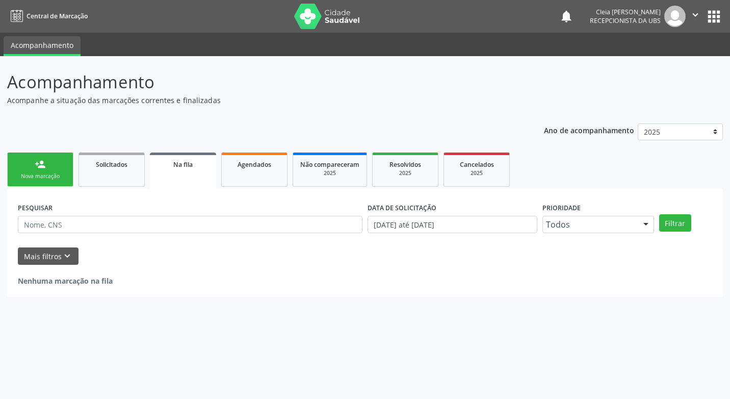
click at [49, 171] on div "Sucesso × O paciente foi agendado. Imprimir comprovante Cancel" at bounding box center [365, 199] width 730 height 399
click at [49, 171] on link "person_add Nova marcação" at bounding box center [40, 169] width 66 height 34
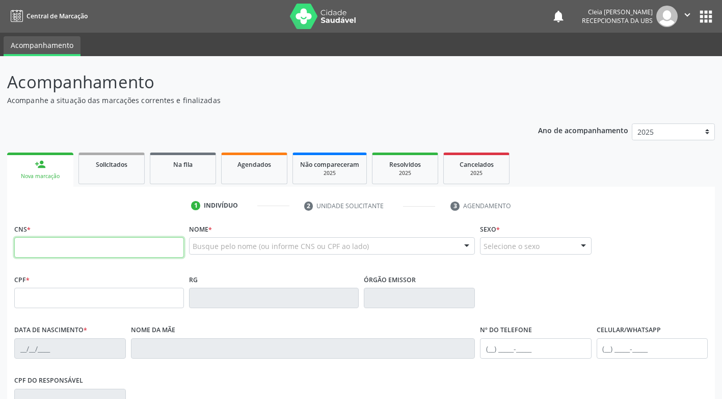
click at [121, 241] on input "text" at bounding box center [99, 247] width 170 height 20
paste input "701 0068 6940 8095"
type input "701 0068 6940 8095"
type input "065.561.424-92"
type input "25/06/1979"
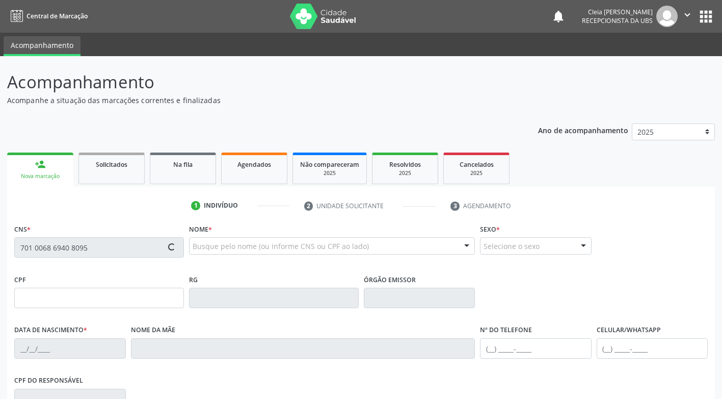
type input "Maria Auxiliadora da Silva Souza"
type input "(87) 9933-3061"
type input "561.202.654-49"
type input "64"
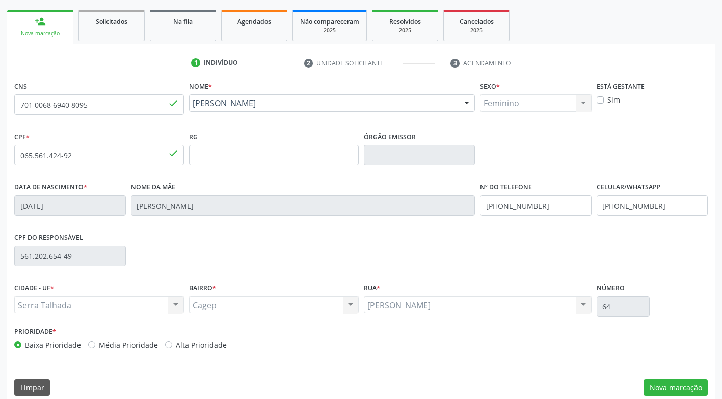
scroll to position [154, 0]
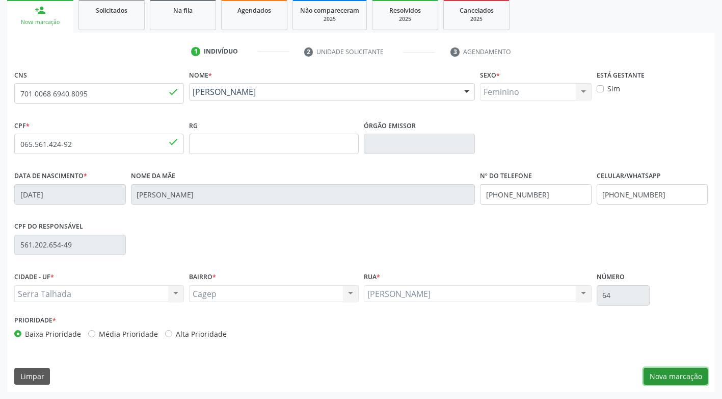
click at [663, 378] on button "Nova marcação" at bounding box center [676, 376] width 64 height 17
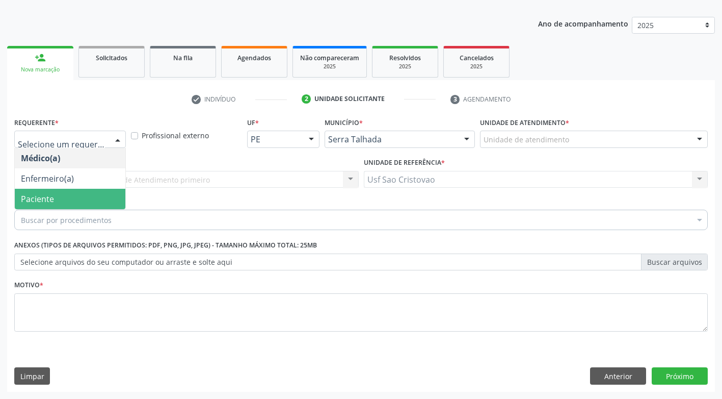
click at [62, 198] on span "Paciente" at bounding box center [70, 199] width 111 height 20
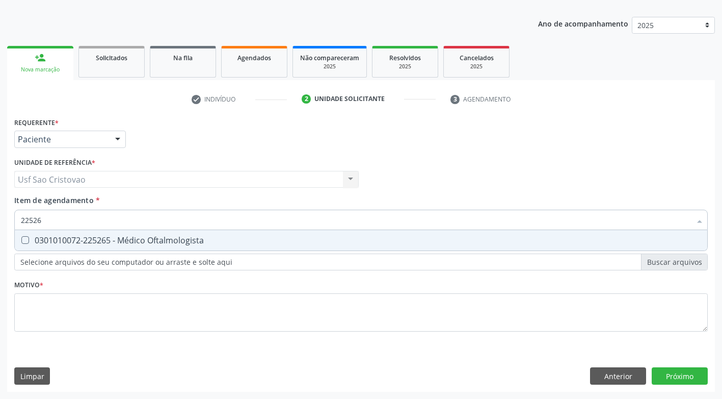
type input "225265"
click at [26, 238] on Oftalmologista at bounding box center [25, 240] width 8 height 8
click at [21, 238] on Oftalmologista "checkbox" at bounding box center [18, 240] width 7 height 7
checkbox Oftalmologista "true"
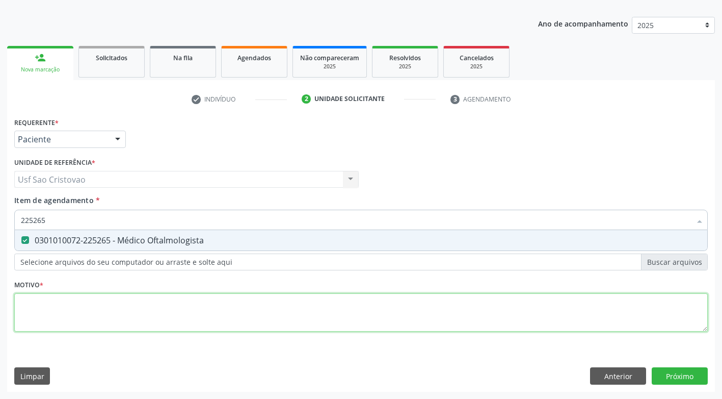
click at [89, 318] on div "Requerente * Paciente Médico(a) Enfermeiro(a) Paciente Nenhum resultado encontr…" at bounding box center [361, 230] width 694 height 231
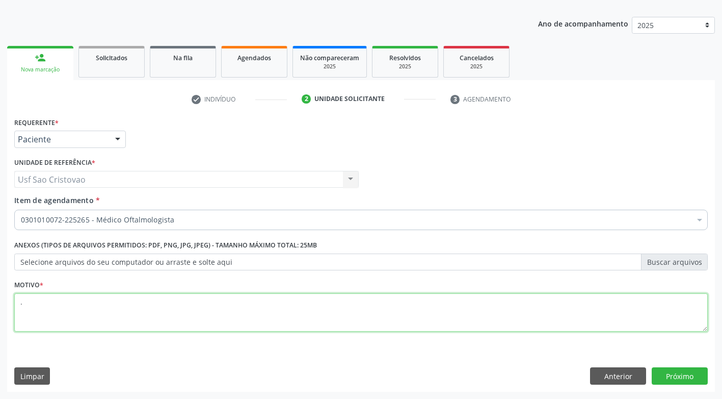
type textarea "."
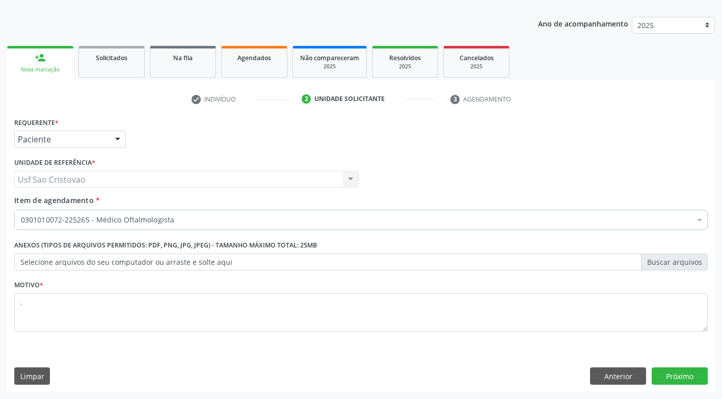
click at [162, 369] on div "Limpar Anterior Próximo" at bounding box center [361, 375] width 694 height 17
click at [665, 380] on button "Próximo" at bounding box center [680, 375] width 56 height 17
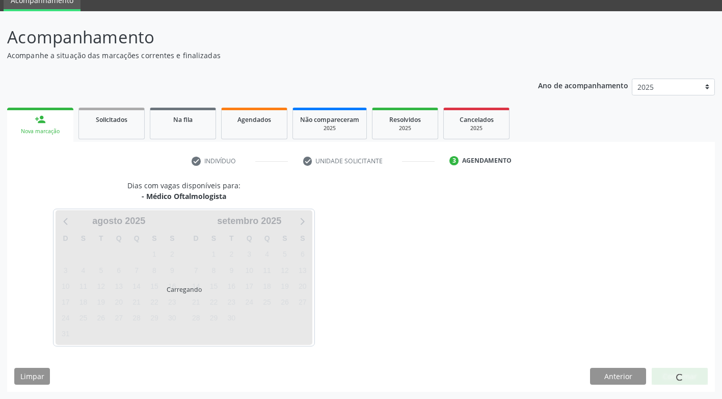
scroll to position [45, 0]
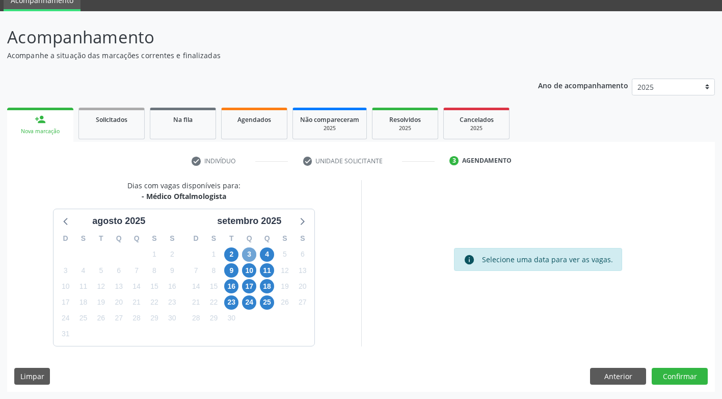
click at [250, 254] on span "3" at bounding box center [249, 254] width 14 height 14
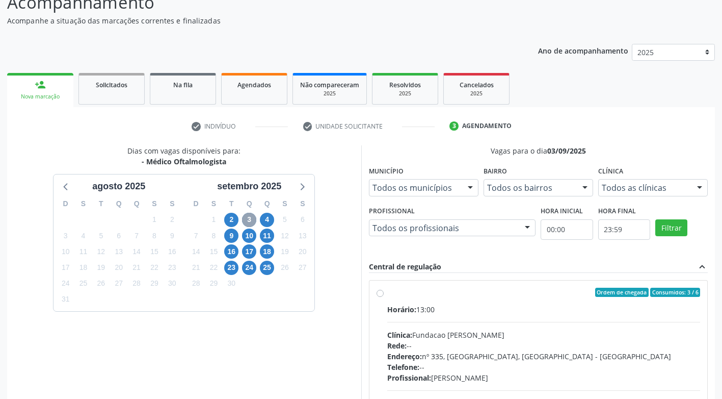
scroll to position [96, 0]
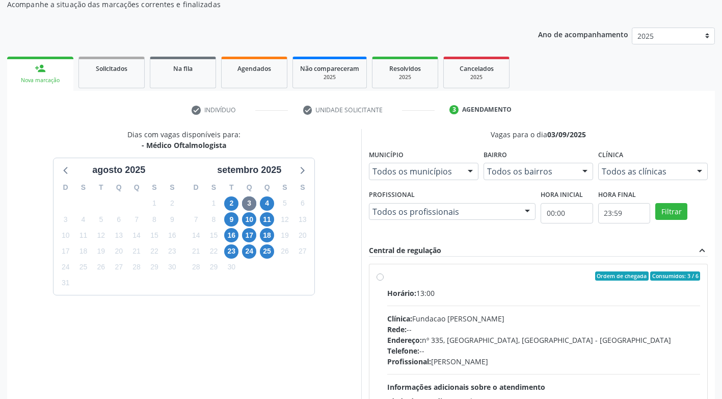
click at [387, 277] on label "Ordem de chegada Consumidos: 3 / 6 Horário: 13:00 Clínica: Fundacao Altino Vent…" at bounding box center [544, 349] width 314 height 157
click at [379, 277] on input "Ordem de chegada Consumidos: 3 / 6 Horário: 13:00 Clínica: Fundacao Altino Vent…" at bounding box center [380, 275] width 7 height 9
radio input "true"
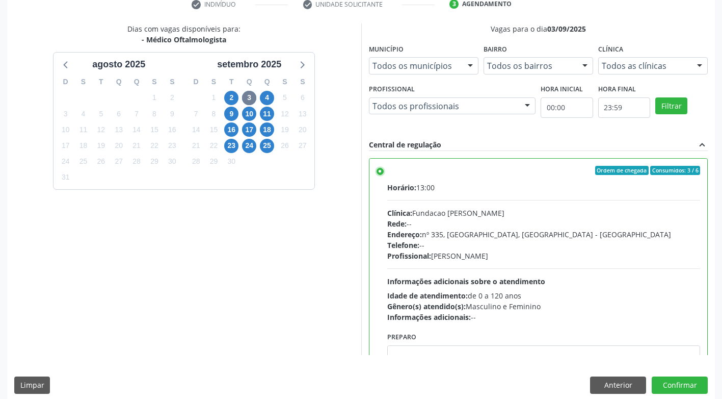
scroll to position [211, 0]
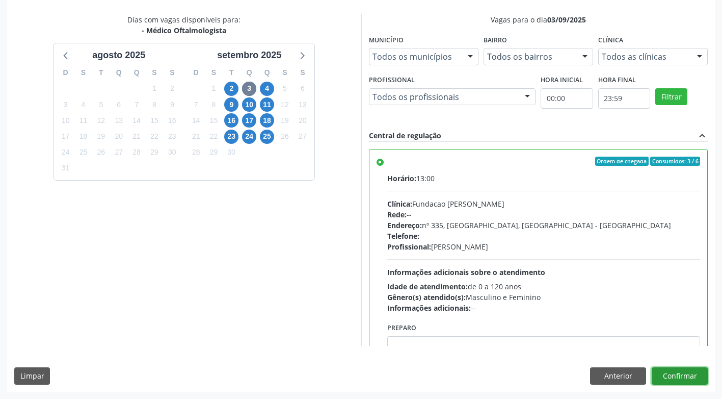
click at [678, 373] on button "Confirmar" at bounding box center [680, 375] width 56 height 17
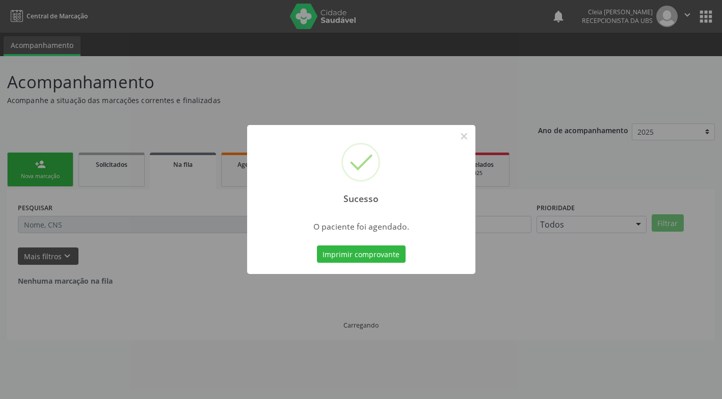
scroll to position [0, 0]
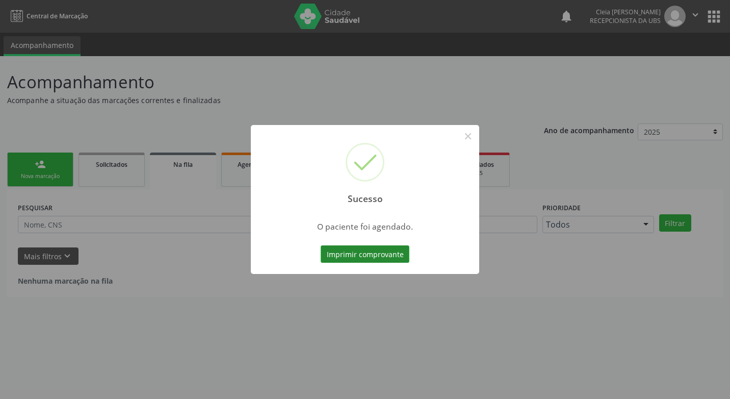
click at [372, 255] on button "Imprimir comprovante" at bounding box center [365, 253] width 89 height 17
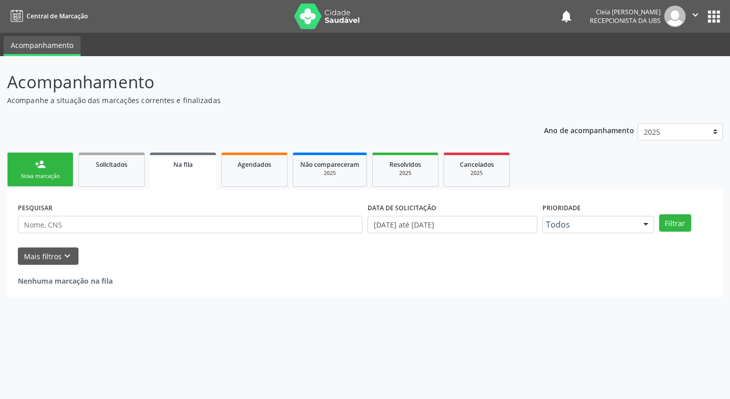
click at [54, 174] on div "Nova marcação" at bounding box center [40, 176] width 51 height 8
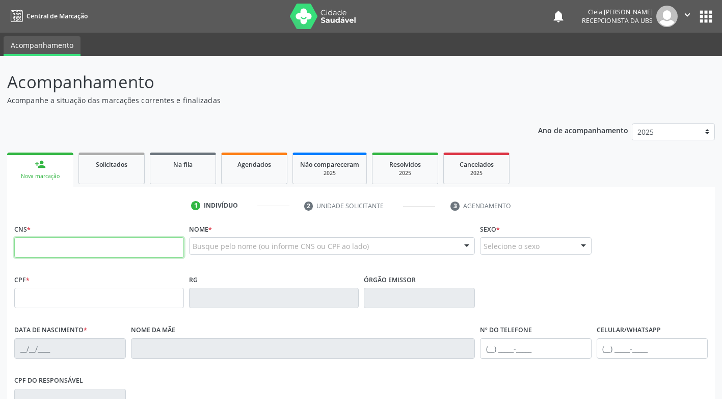
click at [86, 242] on input "text" at bounding box center [99, 247] width 170 height 20
paste input "204 9873 0853 0008"
type input "204 9873 0853 0008"
type input "561.202.654-49"
type input "20/06/1962"
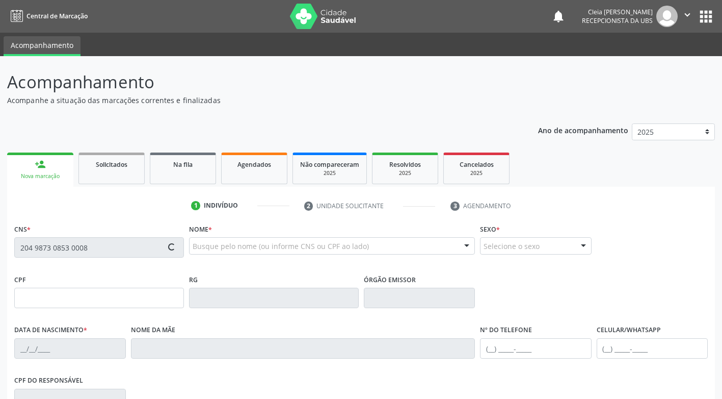
type input "Adalgiza Andreza da Silva"
type input "(87) 99962-8011"
type input "64"
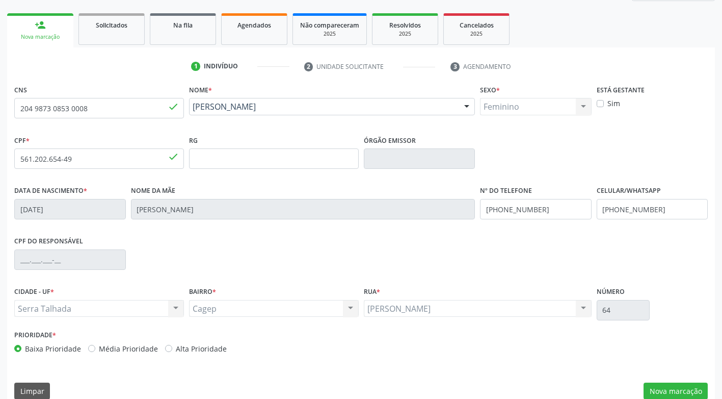
scroll to position [154, 0]
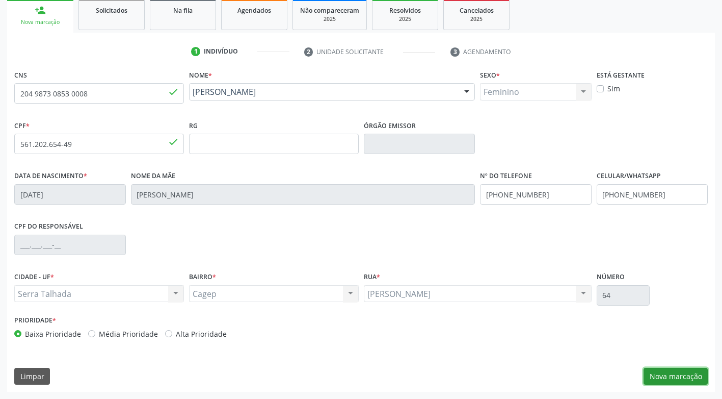
click at [688, 378] on button "Nova marcação" at bounding box center [676, 376] width 64 height 17
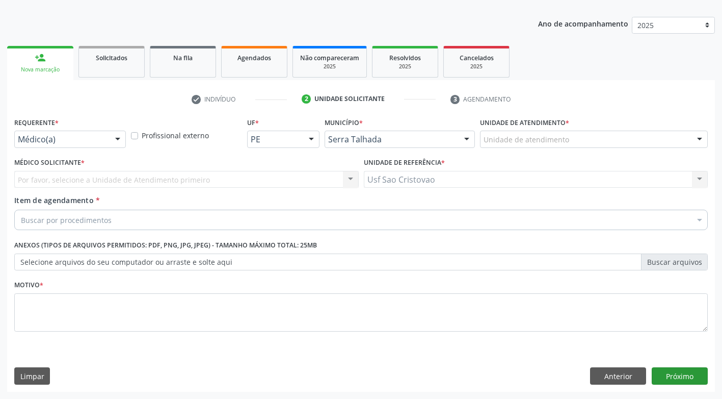
scroll to position [107, 0]
click at [107, 143] on div "Médico(a)" at bounding box center [70, 139] width 112 height 17
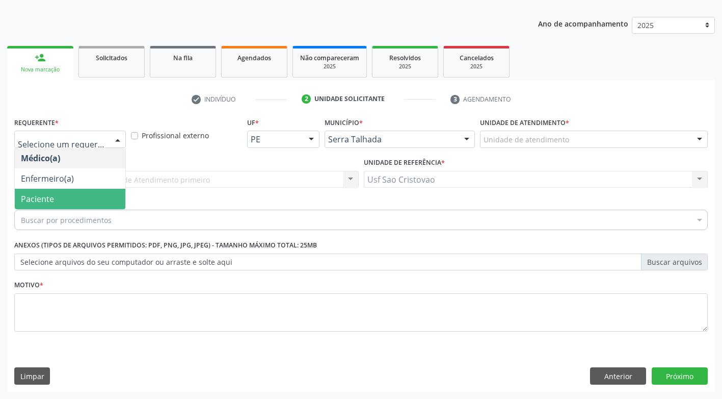
click at [96, 194] on span "Paciente" at bounding box center [70, 199] width 111 height 20
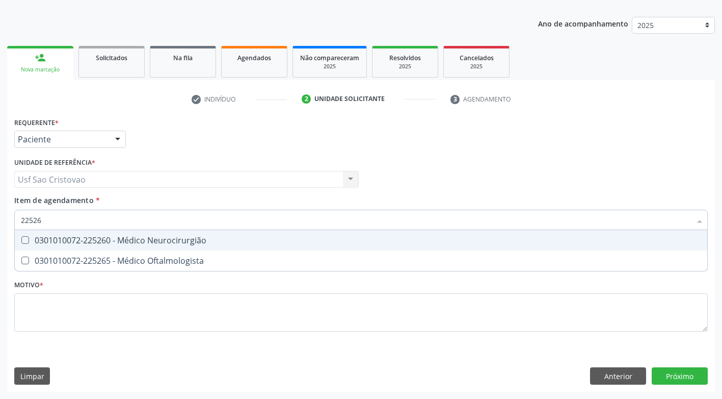
type input "225265"
click at [24, 240] on Oftalmologista at bounding box center [25, 240] width 8 height 8
click at [21, 240] on Oftalmologista "checkbox" at bounding box center [18, 240] width 7 height 7
checkbox Oftalmologista "true"
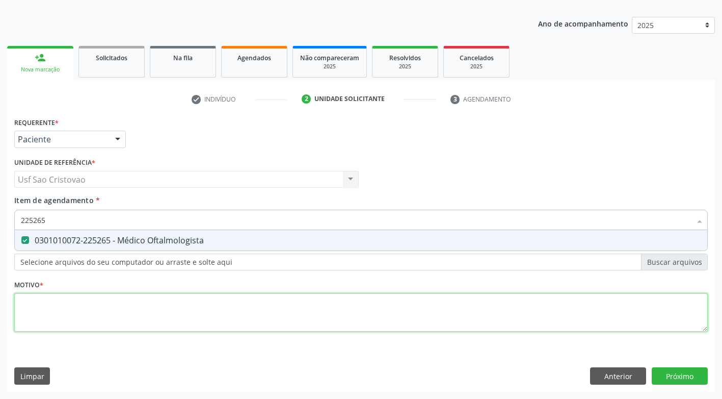
click at [151, 316] on div "Requerente * Paciente Médico(a) Enfermeiro(a) Paciente Nenhum resultado encontr…" at bounding box center [361, 230] width 694 height 231
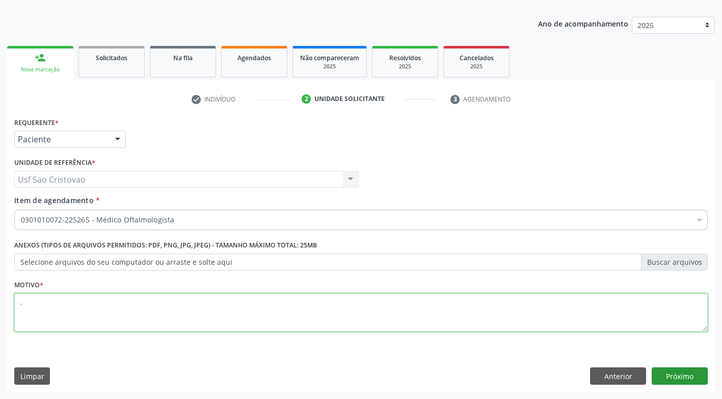
type textarea "."
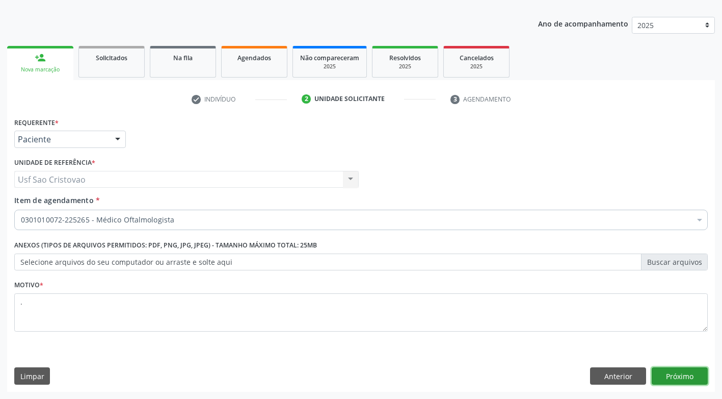
click at [685, 375] on button "Próximo" at bounding box center [680, 375] width 56 height 17
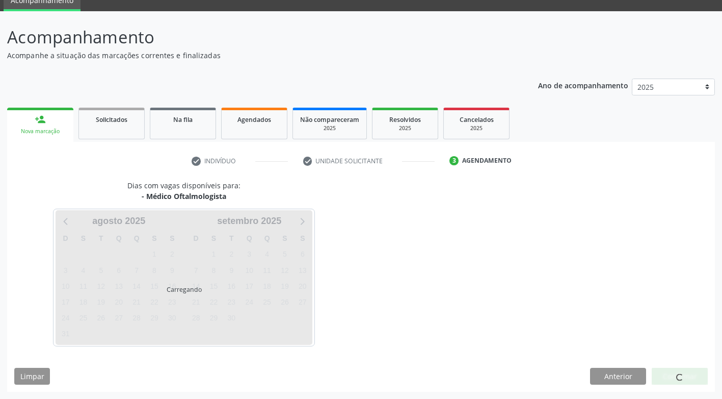
scroll to position [45, 0]
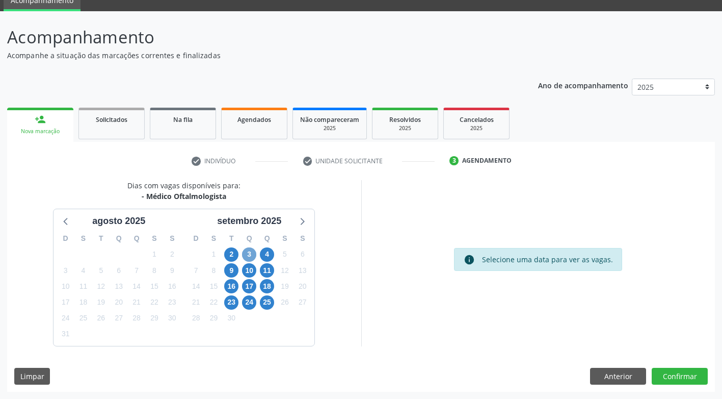
click at [251, 251] on span "3" at bounding box center [249, 254] width 14 height 14
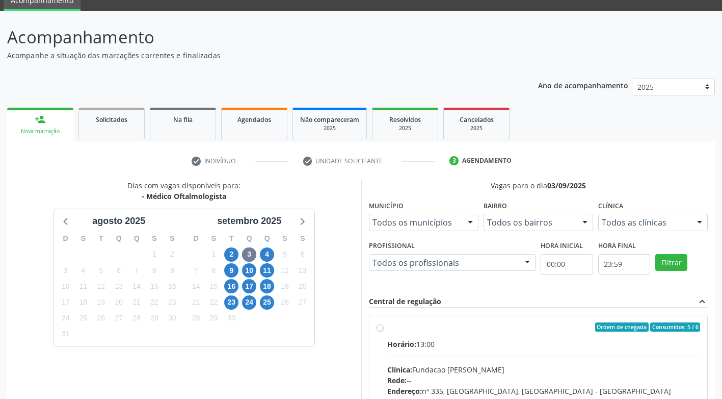
click at [387, 329] on label "Ordem de chegada Consumidos: 5 / 6 Horário: 13:00 Clínica: Fundacao Altino Vent…" at bounding box center [544, 400] width 314 height 157
click at [378, 329] on input "Ordem de chegada Consumidos: 5 / 6 Horário: 13:00 Clínica: Fundacao Altino Vent…" at bounding box center [380, 326] width 7 height 9
radio input "true"
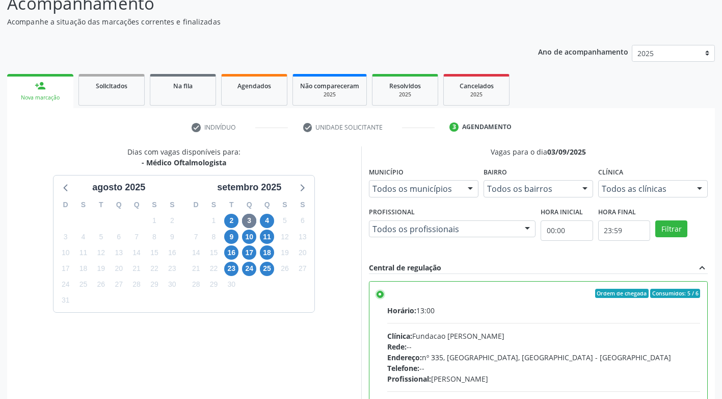
scroll to position [211, 0]
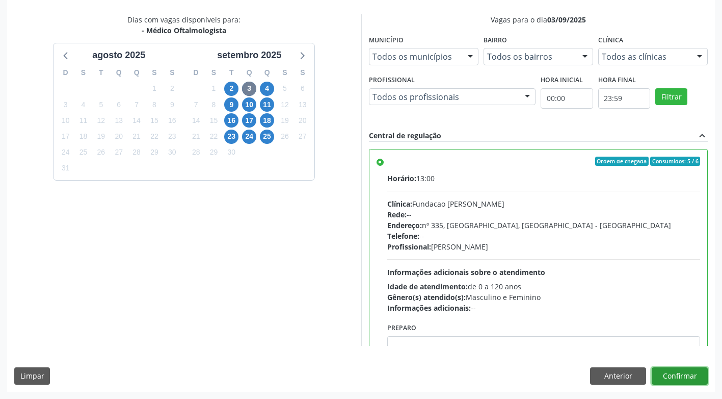
click at [671, 374] on button "Confirmar" at bounding box center [680, 375] width 56 height 17
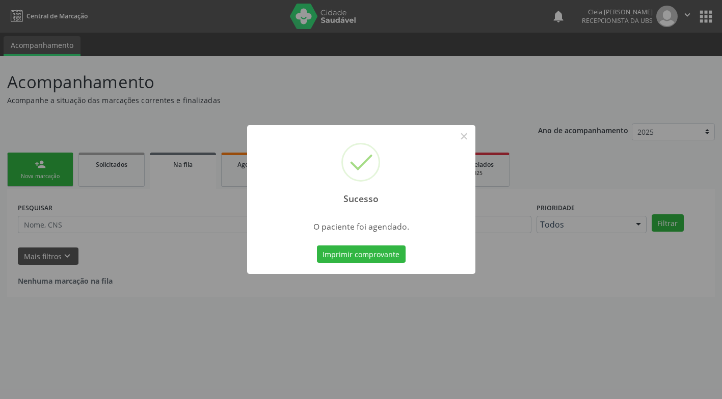
scroll to position [0, 0]
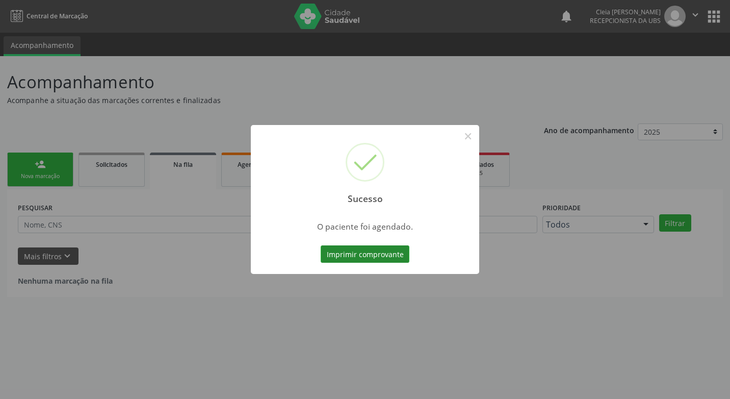
click at [372, 256] on button "Imprimir comprovante" at bounding box center [365, 253] width 89 height 17
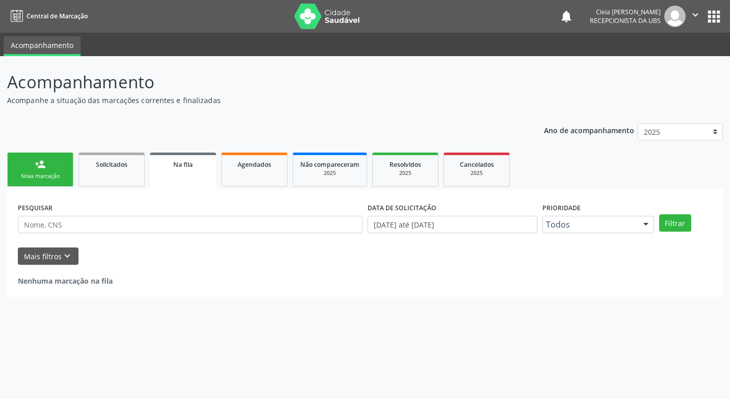
click at [50, 174] on div "Nova marcação" at bounding box center [40, 176] width 51 height 8
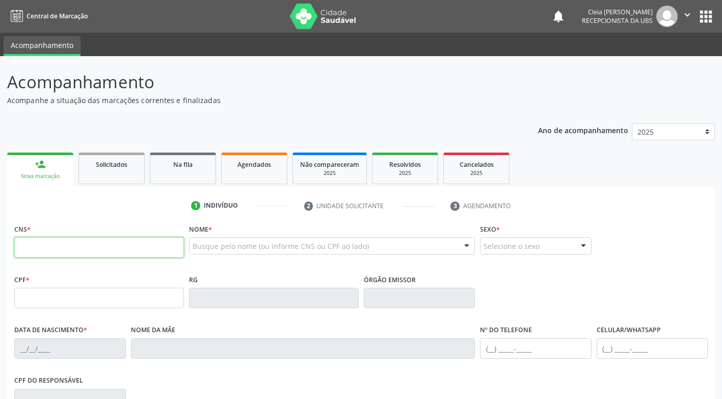
click at [135, 249] on input "text" at bounding box center [99, 247] width 170 height 20
paste input "700 8029 4606 2780"
type input "700 8029 4606 2780"
type input "340.682.104-97"
type input "24/09/1948"
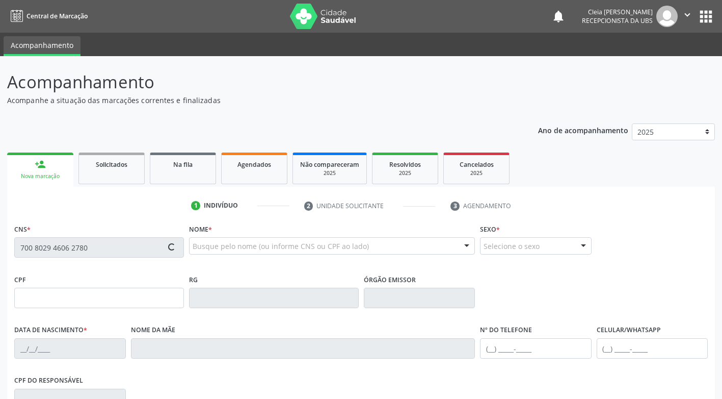
type input "Adalgiza Francisca da Silva"
type input "(87) 99621-8484"
type input "357"
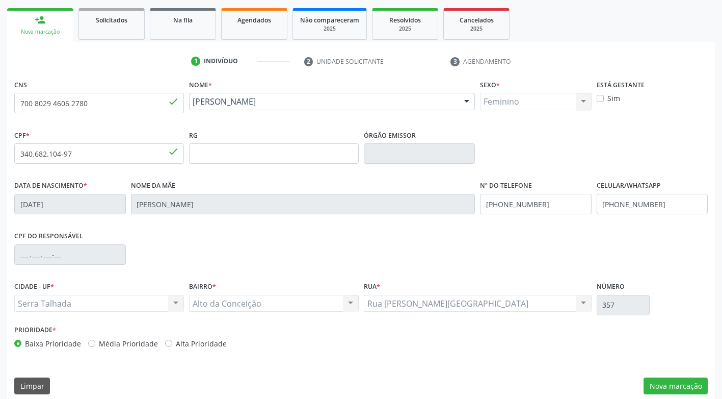
scroll to position [154, 0]
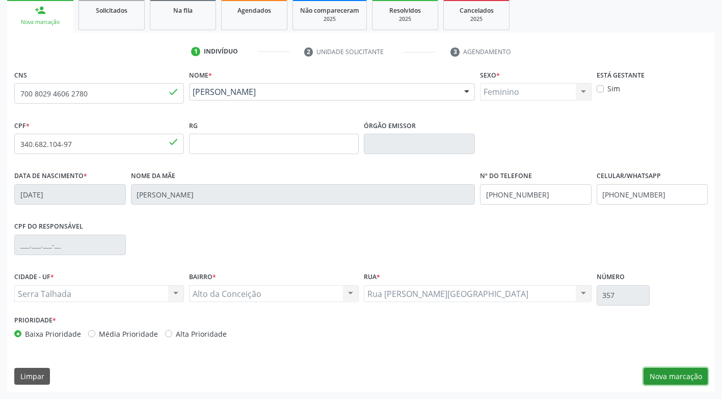
click at [691, 372] on button "Nova marcação" at bounding box center [676, 376] width 64 height 17
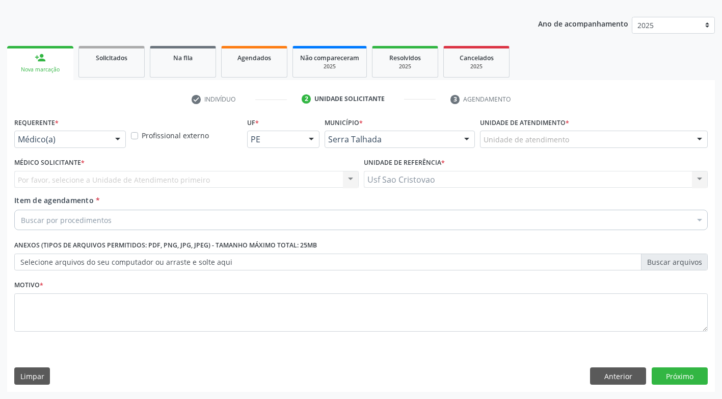
scroll to position [107, 0]
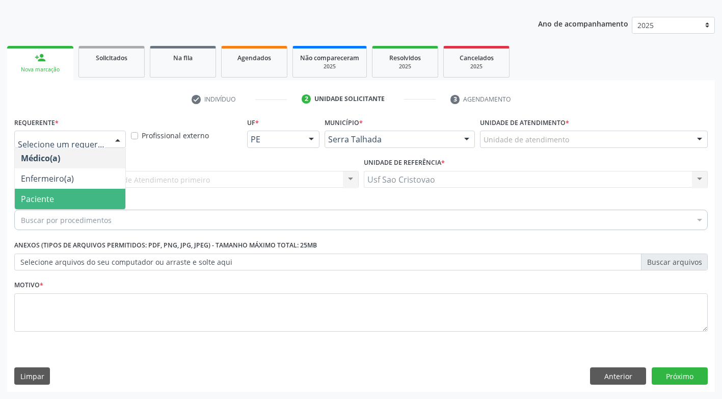
click at [90, 203] on span "Paciente" at bounding box center [70, 199] width 111 height 20
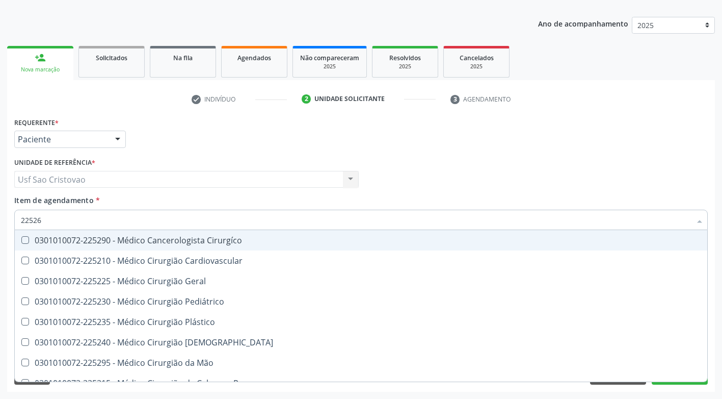
type input "225265"
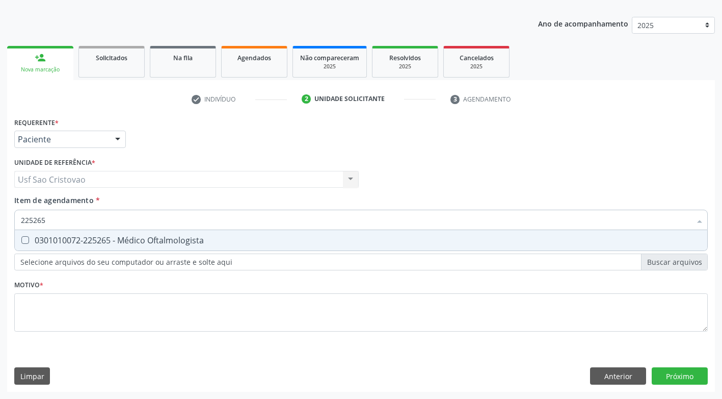
click at [24, 240] on Oftalmologista at bounding box center [25, 240] width 8 height 8
click at [21, 240] on Oftalmologista "checkbox" at bounding box center [18, 240] width 7 height 7
checkbox Oftalmologista "true"
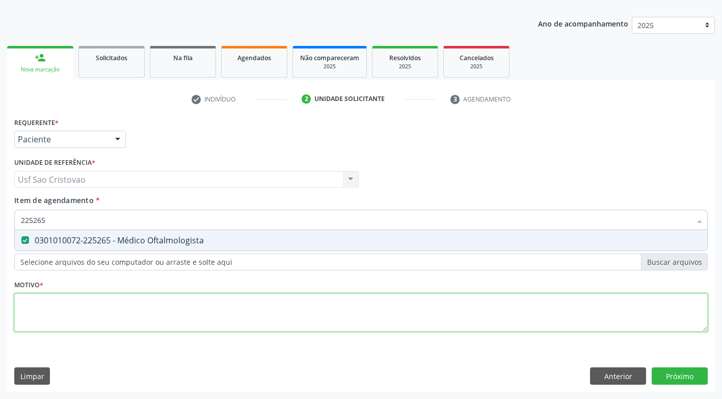
click at [68, 307] on div "Requerente * Paciente Médico(a) Enfermeiro(a) Paciente Nenhum resultado encontr…" at bounding box center [361, 230] width 694 height 231
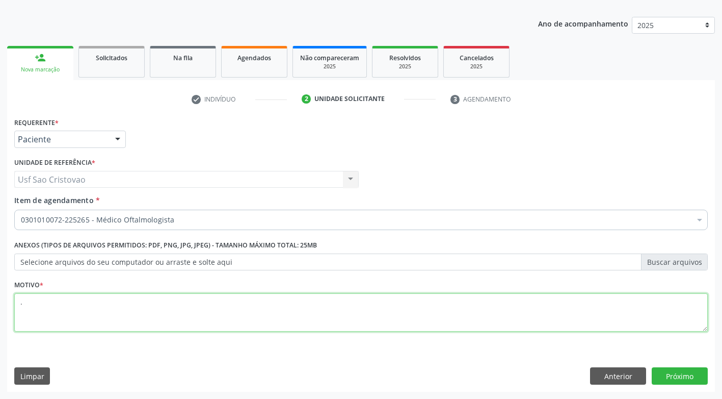
type textarea "."
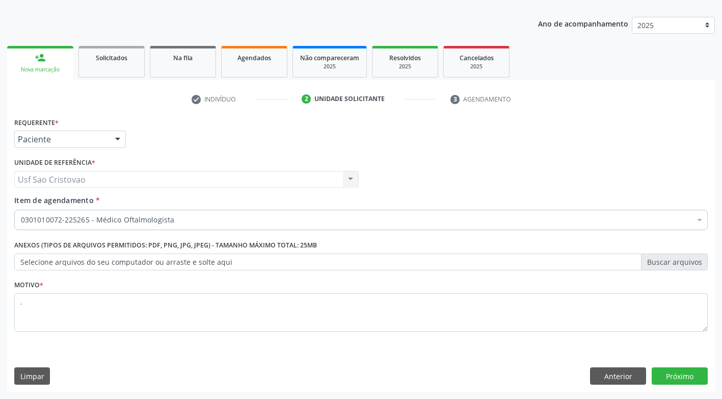
click at [103, 347] on div "Requerente * Paciente Médico(a) Enfermeiro(a) Paciente Nenhum resultado encontr…" at bounding box center [361, 253] width 708 height 277
click at [697, 376] on button "Próximo" at bounding box center [680, 375] width 56 height 17
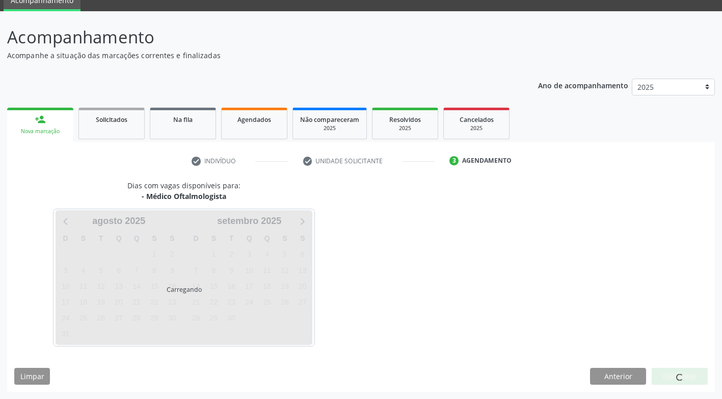
scroll to position [45, 0]
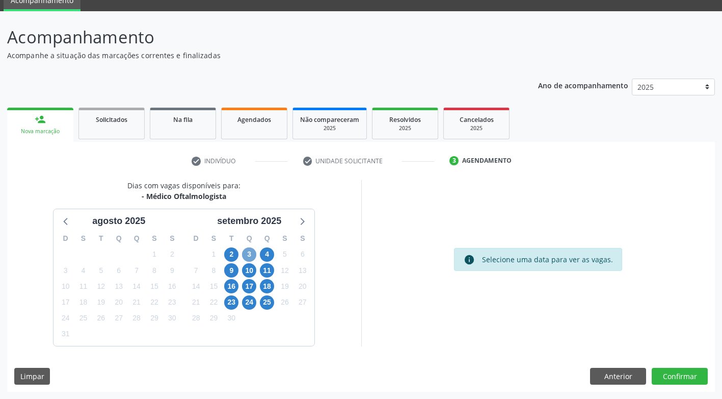
click at [247, 252] on span "3" at bounding box center [249, 254] width 14 height 14
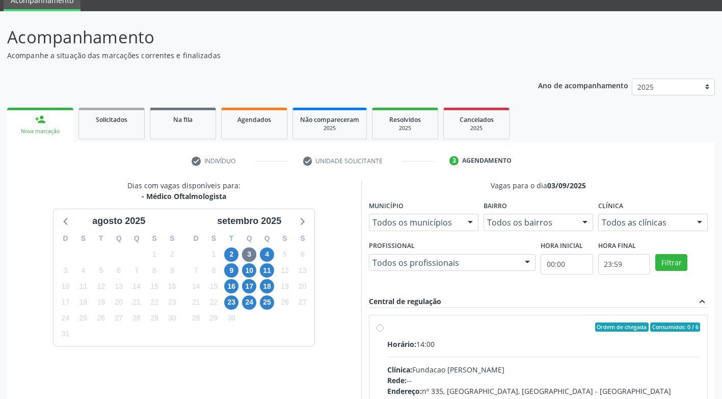
drag, startPoint x: 382, startPoint y: 328, endPoint x: 406, endPoint y: 323, distance: 24.4
click at [387, 327] on label "Ordem de chegada Consumidos: 0 / 6 Horário: 14:00 Clínica: Fundacao Altino Vent…" at bounding box center [544, 400] width 314 height 157
click at [382, 327] on input "Ordem de chegada Consumidos: 0 / 6 Horário: 14:00 Clínica: Fundacao Altino Vent…" at bounding box center [380, 326] width 7 height 9
radio input "true"
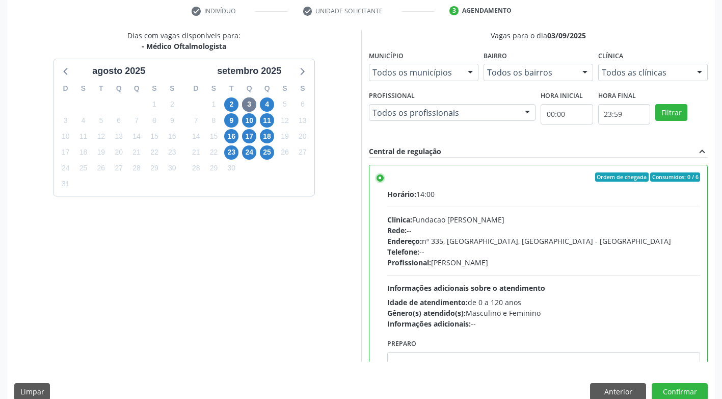
scroll to position [198, 0]
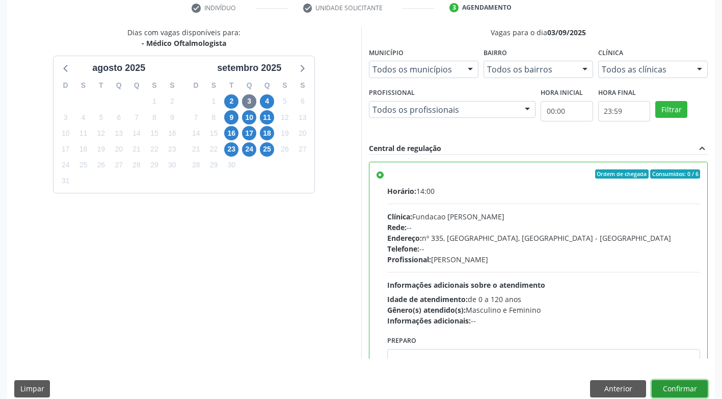
click at [674, 388] on button "Confirmar" at bounding box center [680, 388] width 56 height 17
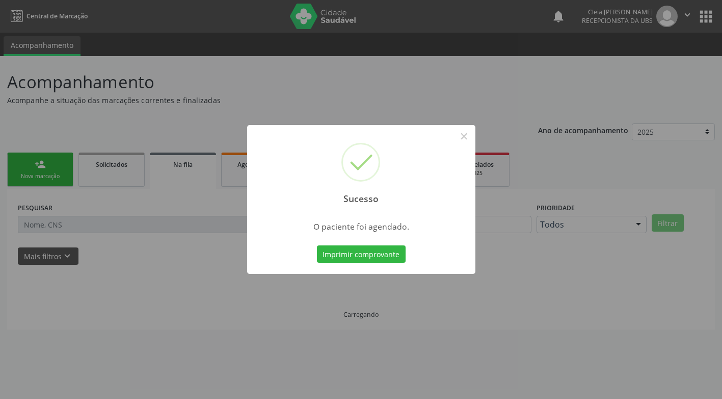
scroll to position [0, 0]
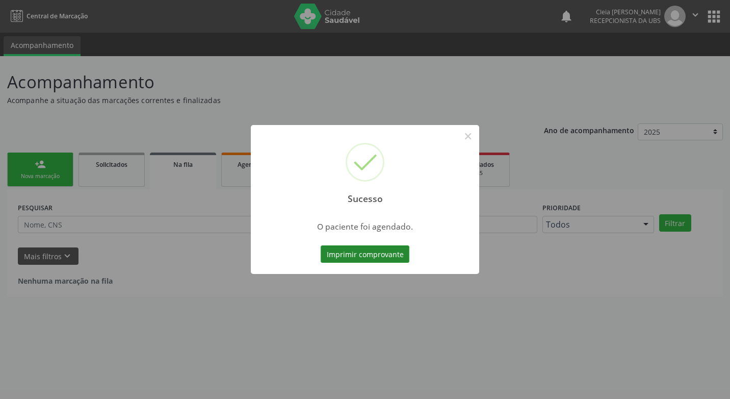
click at [376, 253] on button "Imprimir comprovante" at bounding box center [365, 253] width 89 height 17
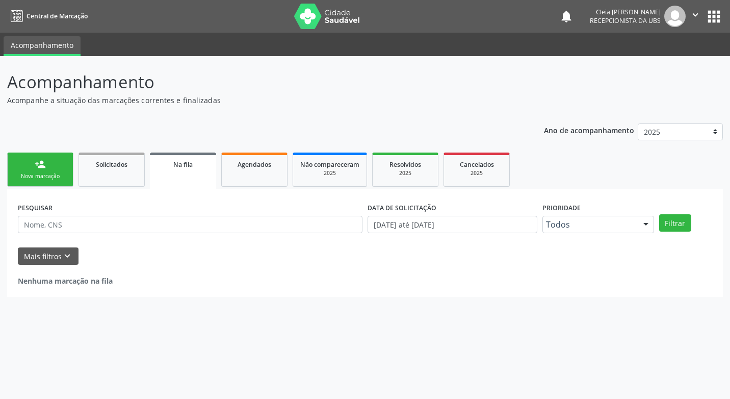
click at [58, 172] on div "Nova marcação" at bounding box center [40, 176] width 51 height 8
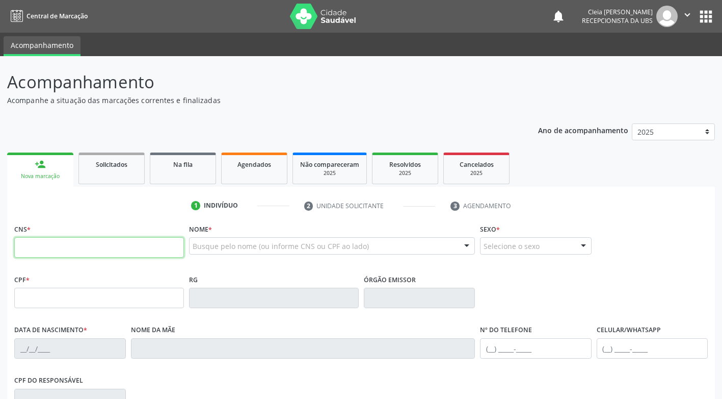
click at [125, 250] on input "text" at bounding box center [99, 247] width 170 height 20
paste input "705 0016 2419 7154"
type input "705 0016 2419 7154"
type input "100.519.314-27"
type input "21/09/1991"
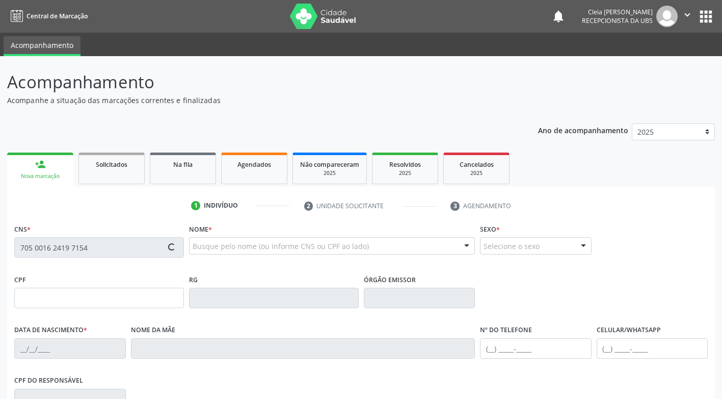
type input "Ivoneide Cordeiro de Macedo"
type input "(87) 99981-9822"
type input "194"
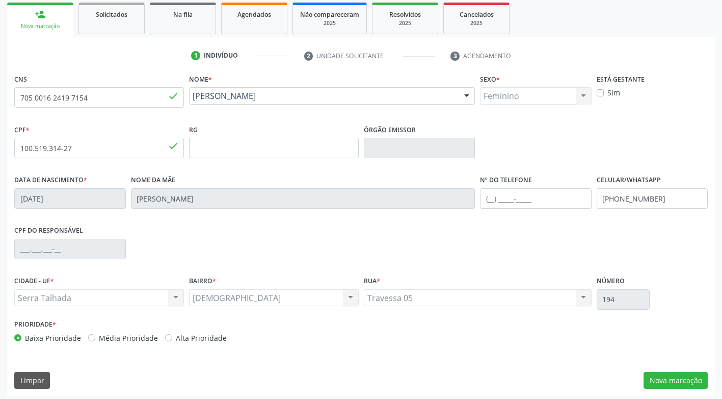
scroll to position [154, 0]
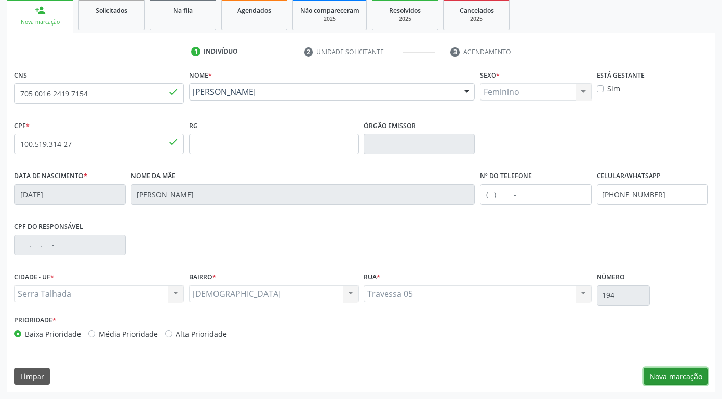
click at [652, 375] on button "Nova marcação" at bounding box center [676, 376] width 64 height 17
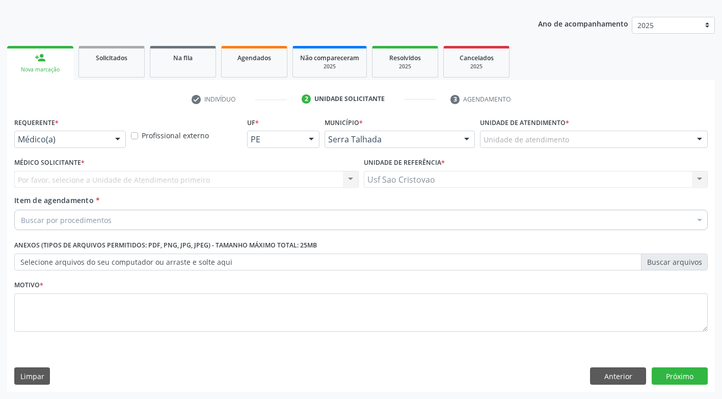
scroll to position [107, 0]
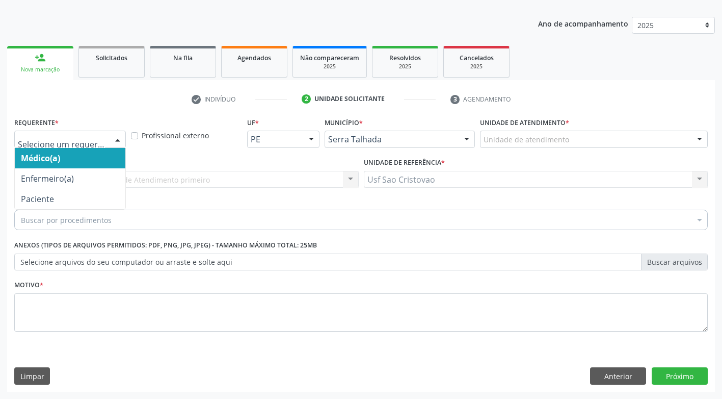
click at [112, 138] on div at bounding box center [117, 139] width 15 height 17
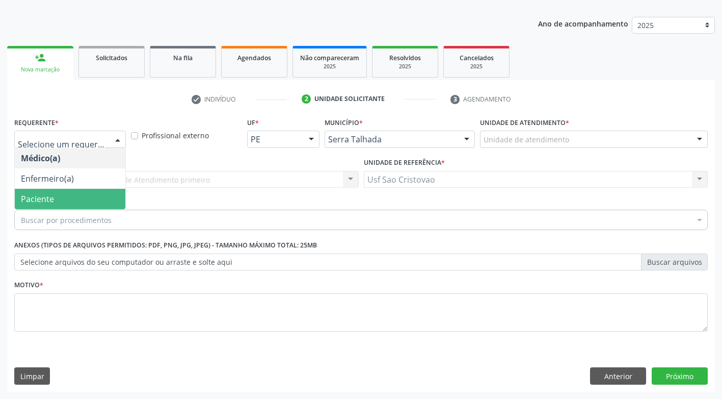
click at [107, 195] on span "Paciente" at bounding box center [70, 199] width 111 height 20
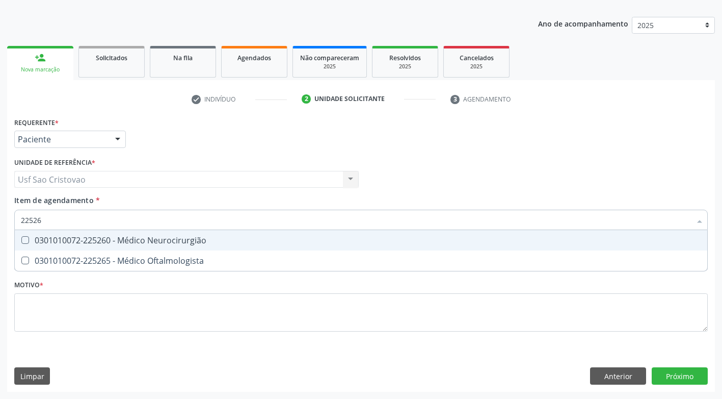
type input "225265"
click at [26, 239] on Oftalmologista at bounding box center [25, 240] width 8 height 8
click at [21, 239] on Oftalmologista "checkbox" at bounding box center [18, 240] width 7 height 7
checkbox Oftalmologista "true"
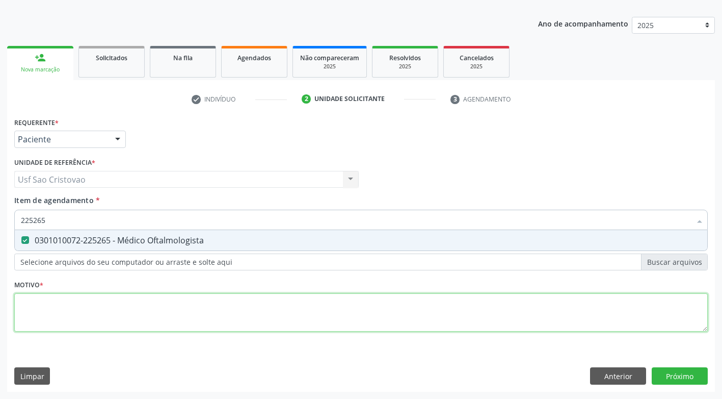
click at [60, 312] on div "Requerente * Paciente Médico(a) Enfermeiro(a) Paciente Nenhum resultado encontr…" at bounding box center [361, 230] width 694 height 231
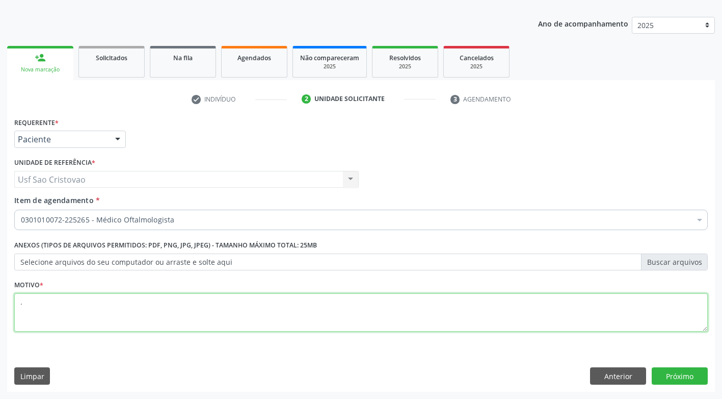
type textarea "."
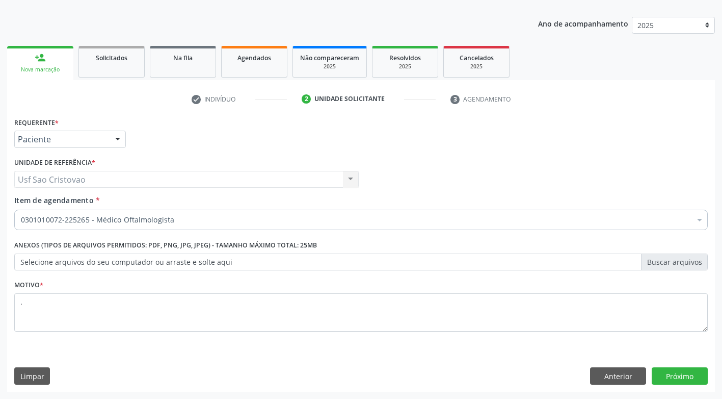
click at [167, 364] on div "Requerente * Paciente Médico(a) Enfermeiro(a) Paciente Nenhum resultado encontr…" at bounding box center [361, 253] width 708 height 277
click at [664, 377] on button "Próximo" at bounding box center [680, 375] width 56 height 17
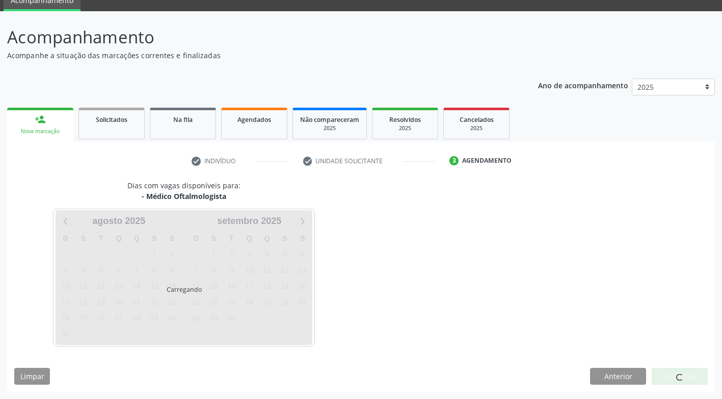
scroll to position [45, 0]
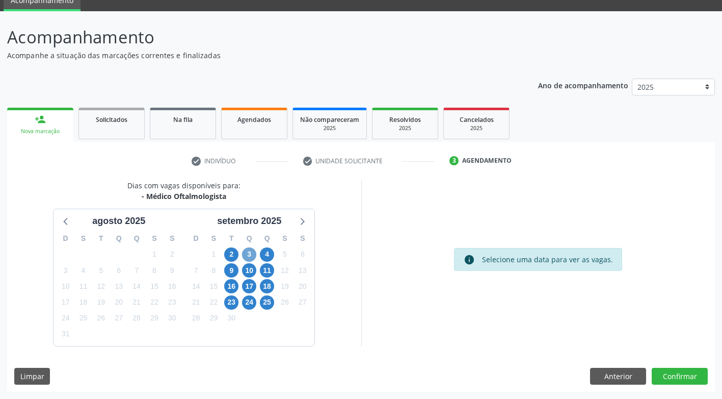
click at [250, 251] on span "3" at bounding box center [249, 254] width 14 height 14
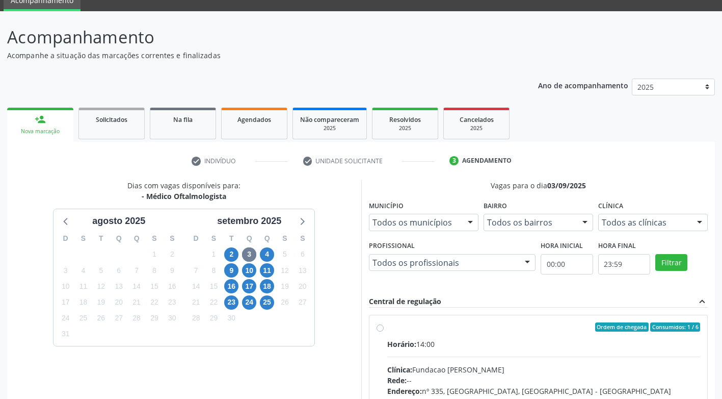
click at [387, 328] on label "Ordem de chegada Consumidos: 1 / 6 Horário: 14:00 Clínica: Fundacao Altino Vent…" at bounding box center [544, 400] width 314 height 157
click at [382, 328] on input "Ordem de chegada Consumidos: 1 / 6 Horário: 14:00 Clínica: Fundacao Altino Vent…" at bounding box center [380, 326] width 7 height 9
radio input "true"
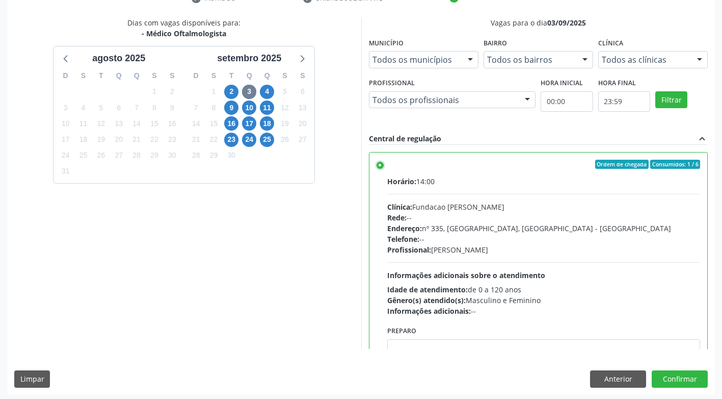
scroll to position [211, 0]
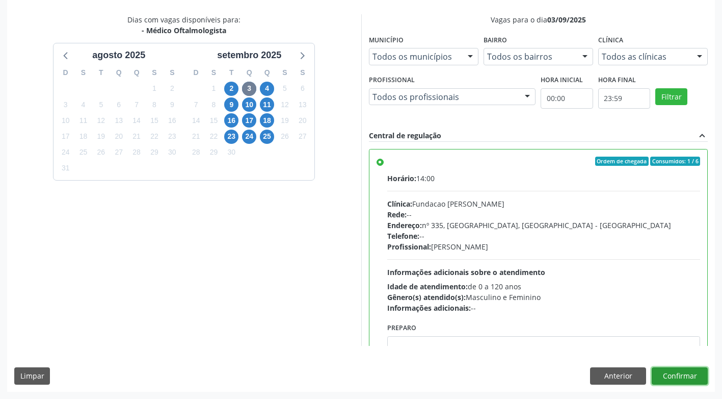
click at [678, 374] on button "Confirmar" at bounding box center [680, 375] width 56 height 17
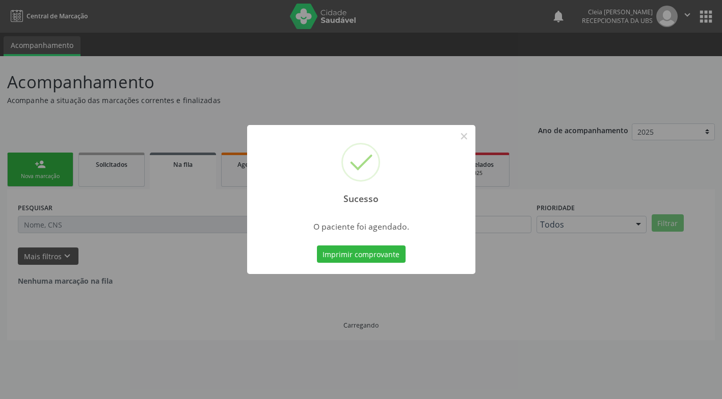
scroll to position [0, 0]
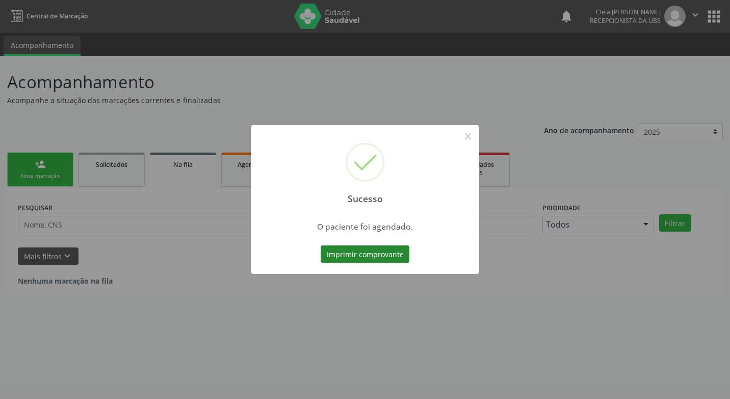
click at [380, 252] on button "Imprimir comprovante" at bounding box center [365, 253] width 89 height 17
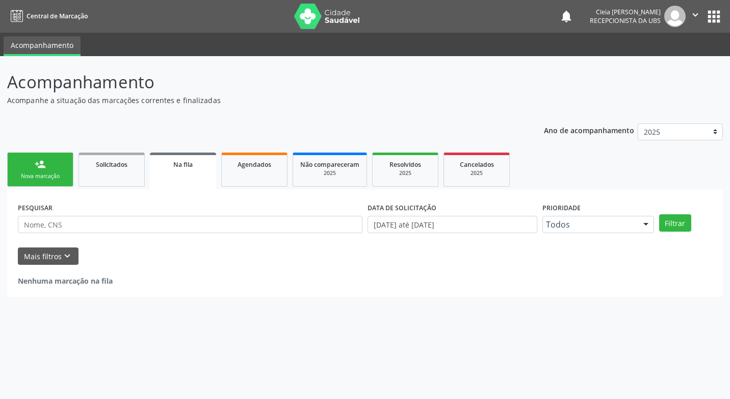
click at [35, 171] on link "person_add Nova marcação" at bounding box center [40, 169] width 66 height 34
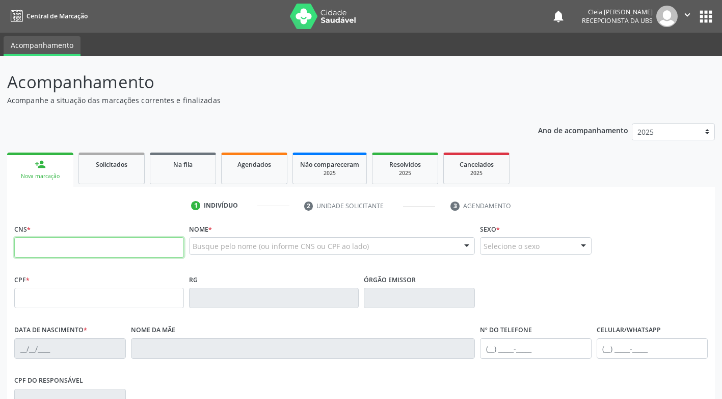
click at [115, 248] on input "text" at bounding box center [99, 247] width 170 height 20
paste input "706 4031 3646 3188"
type input "706 4031 3646 3188"
type input "15/07/1993"
type input "Djanira Maria Bastos"
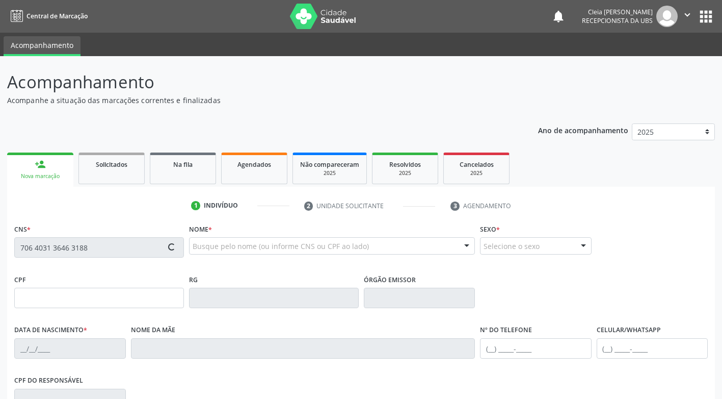
type input "(99) 99999-9999"
type input "485"
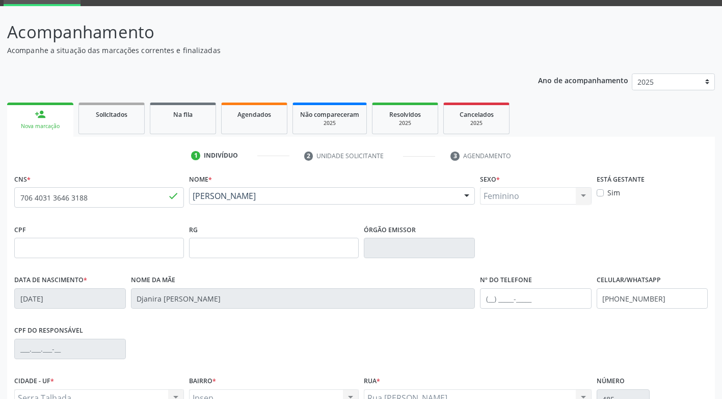
scroll to position [154, 0]
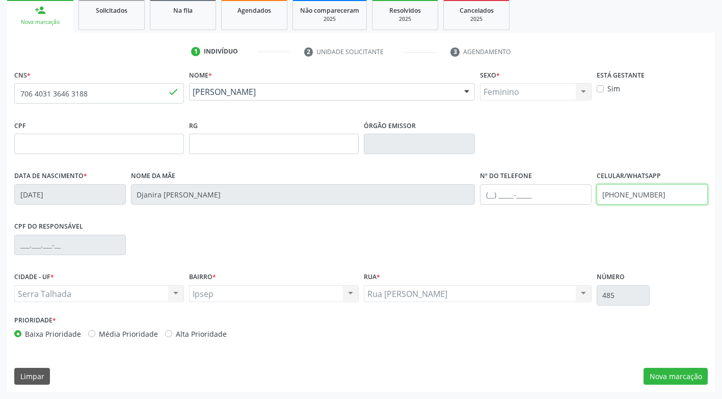
drag, startPoint x: 659, startPoint y: 195, endPoint x: 582, endPoint y: 199, distance: 77.1
click at [586, 199] on div "Data de nascimento * 15/07/1993 Nome da mãe Djanira Maria Bastos Nº do Telefone…" at bounding box center [361, 193] width 699 height 50
type input "(87) 99992-2849"
click at [676, 378] on button "Nova marcação" at bounding box center [676, 376] width 64 height 17
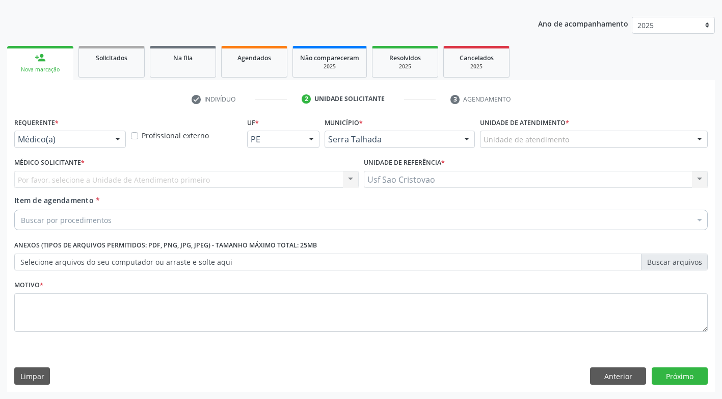
scroll to position [107, 0]
click at [137, 217] on div "Buscar por procedimentos" at bounding box center [361, 220] width 694 height 20
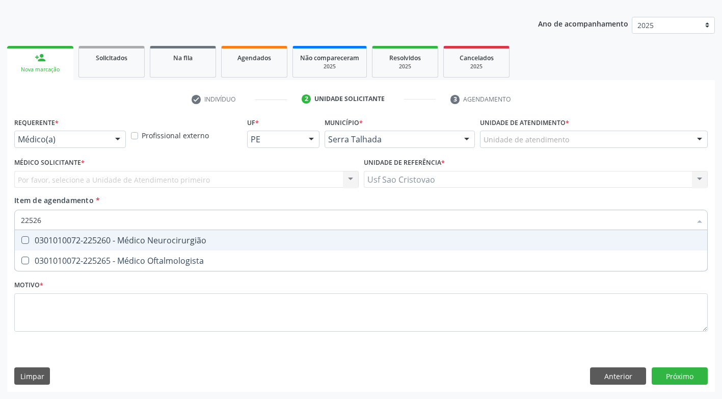
type input "225265"
click at [25, 238] on Oftalmologista at bounding box center [25, 240] width 8 height 8
click at [21, 238] on Oftalmologista "checkbox" at bounding box center [18, 240] width 7 height 7
checkbox Oftalmologista "true"
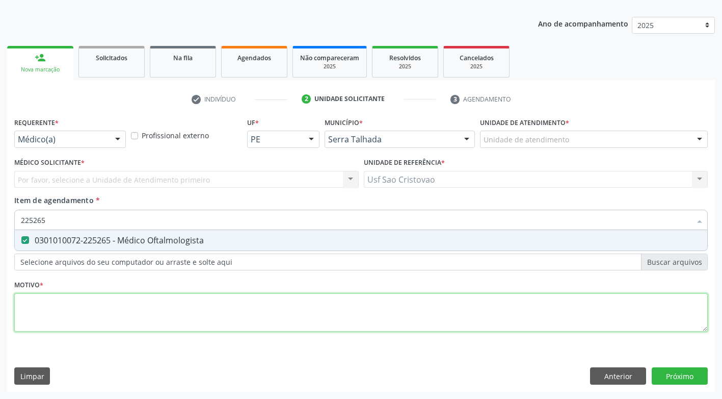
click at [88, 307] on div "Requerente * Médico(a) Médico(a) Enfermeiro(a) Paciente Nenhum resultado encont…" at bounding box center [361, 230] width 694 height 231
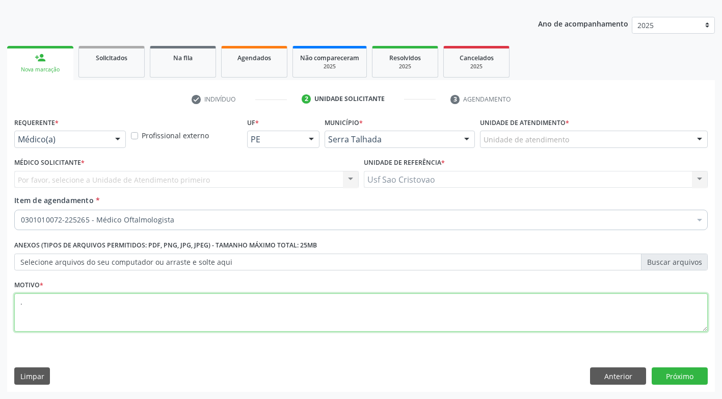
type textarea "."
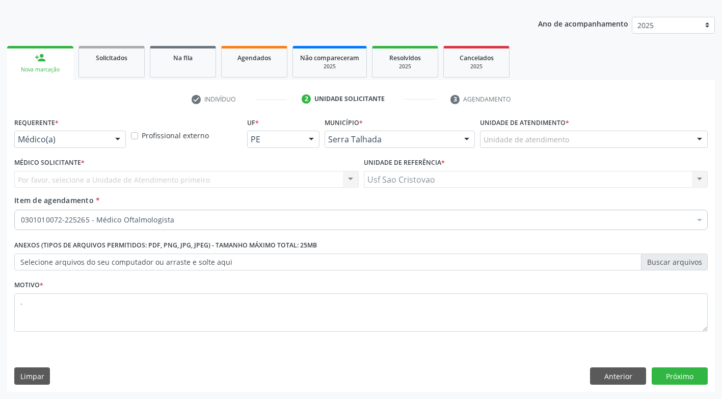
click at [319, 372] on div "Limpar Anterior Próximo" at bounding box center [361, 375] width 694 height 17
click at [667, 374] on button "Próximo" at bounding box center [680, 375] width 56 height 17
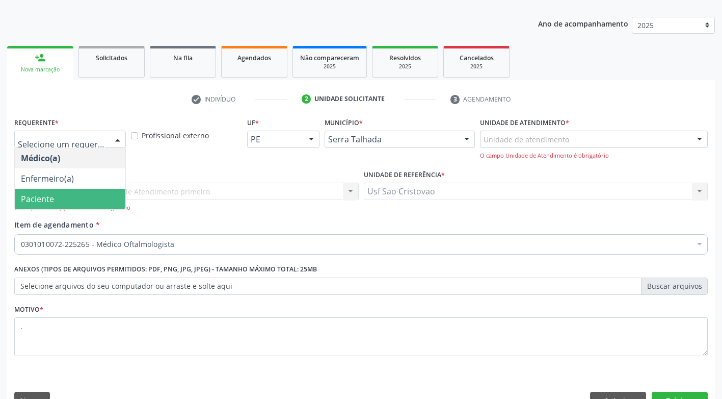
click at [87, 204] on span "Paciente" at bounding box center [70, 199] width 111 height 20
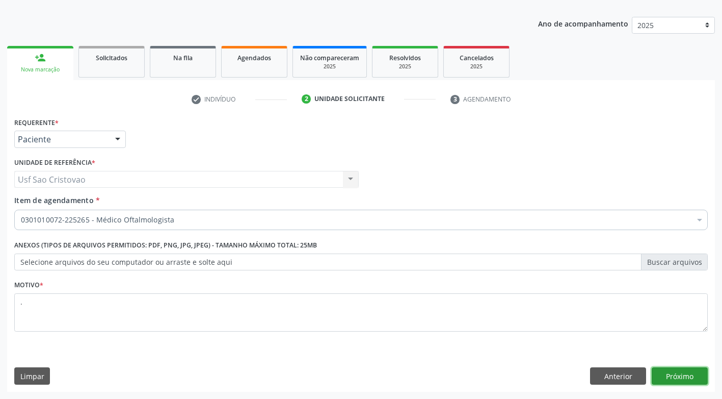
click at [692, 377] on button "Próximo" at bounding box center [680, 375] width 56 height 17
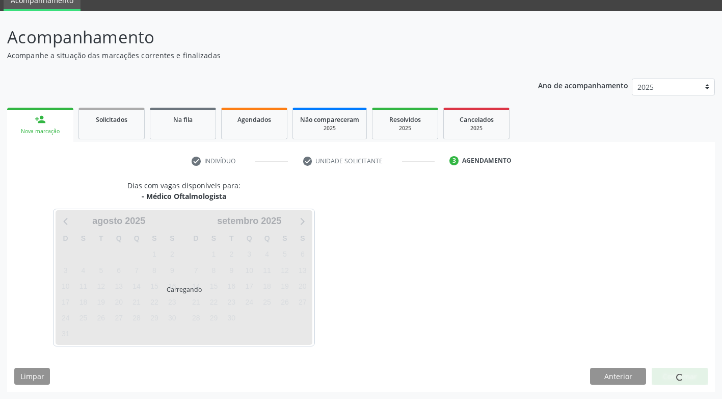
scroll to position [45, 0]
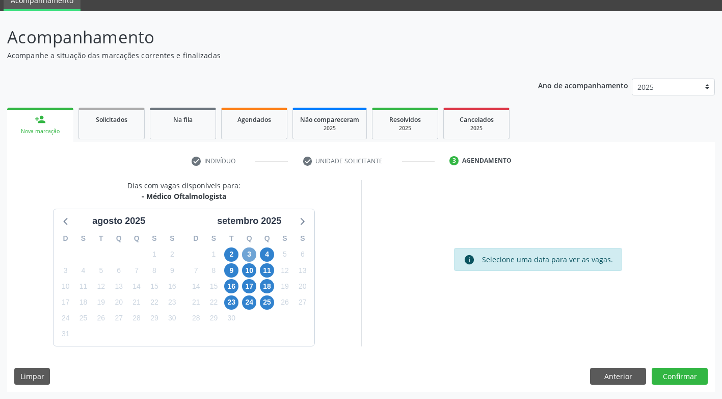
click at [247, 253] on span "3" at bounding box center [249, 254] width 14 height 14
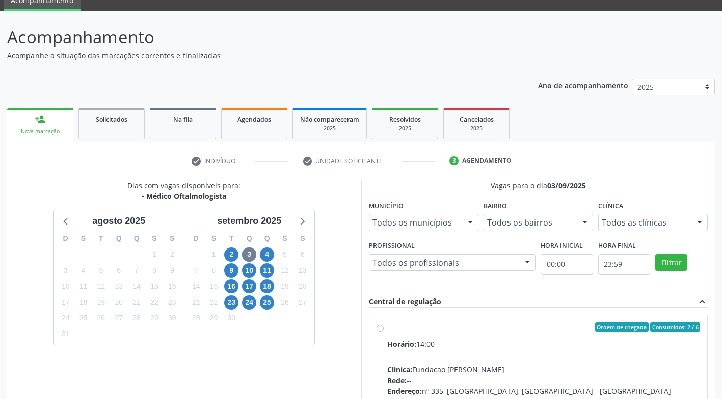
click at [387, 325] on label "Ordem de chegada Consumidos: 2 / 6 Horário: 14:00 Clínica: Fundacao Altino Vent…" at bounding box center [544, 400] width 314 height 157
click at [381, 325] on input "Ordem de chegada Consumidos: 2 / 6 Horário: 14:00 Clínica: Fundacao Altino Vent…" at bounding box center [380, 326] width 7 height 9
radio input "true"
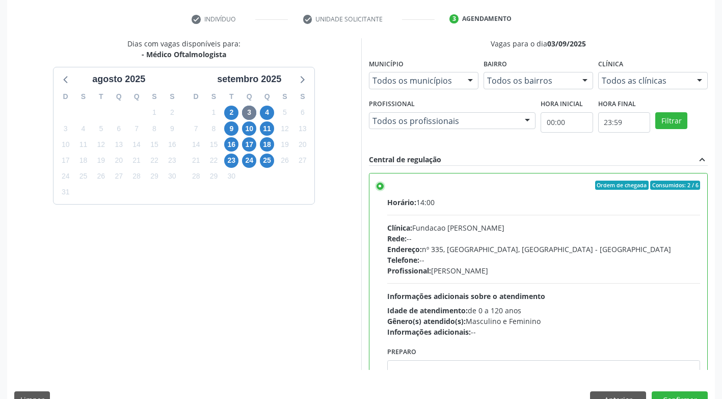
scroll to position [211, 0]
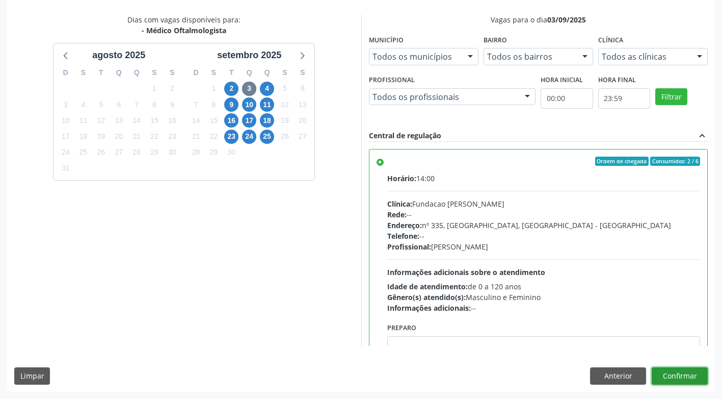
click at [680, 377] on button "Confirmar" at bounding box center [680, 375] width 56 height 17
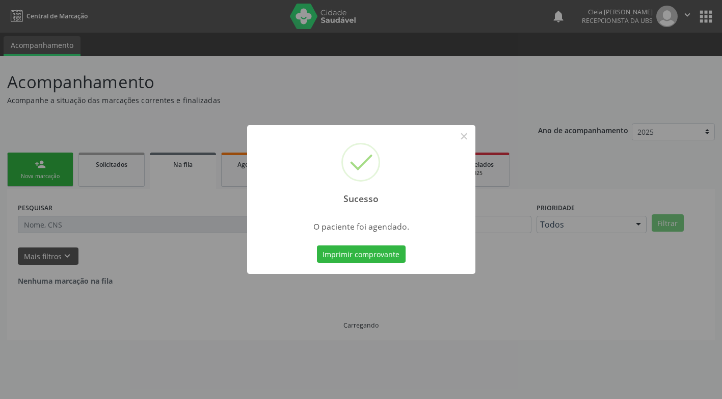
scroll to position [0, 0]
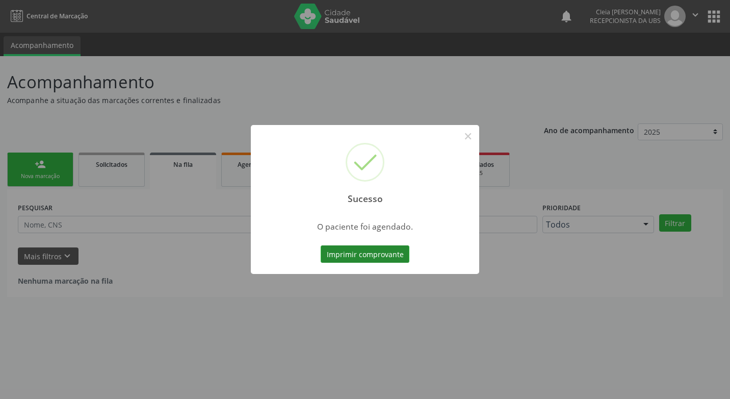
click at [373, 257] on button "Imprimir comprovante" at bounding box center [365, 253] width 89 height 17
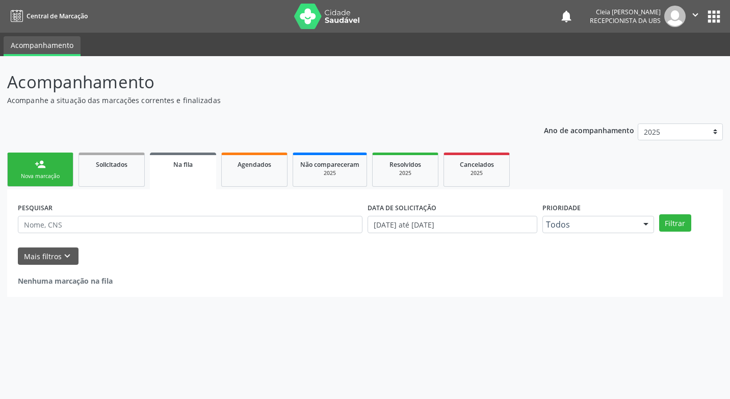
click at [62, 175] on div "Nova marcação" at bounding box center [40, 176] width 51 height 8
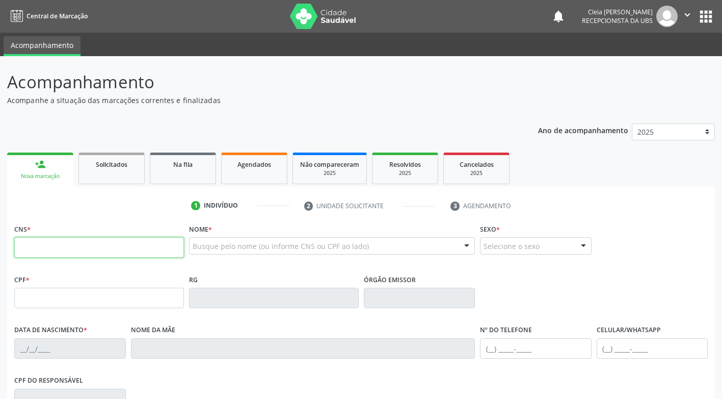
click at [120, 243] on input "text" at bounding box center [99, 247] width 170 height 20
type input "700 0088 3076 3203"
type input "864.400.394-15"
type input "04/01/1968"
type input "Maria Luiza da Silva"
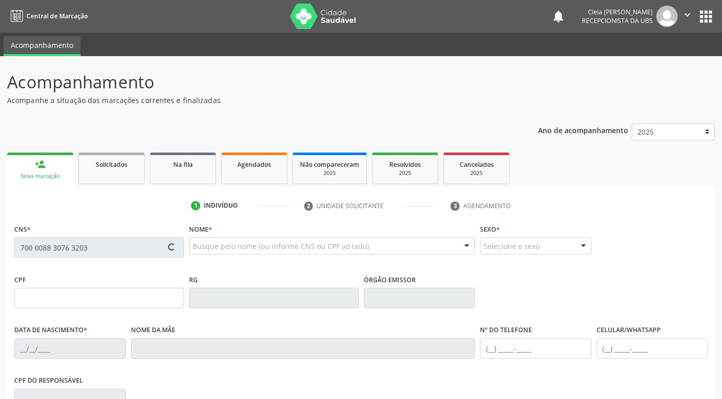
type input "(87) 99901-8867"
type input "(87) 8812-9903"
type input "335.603.788-93"
type input "127"
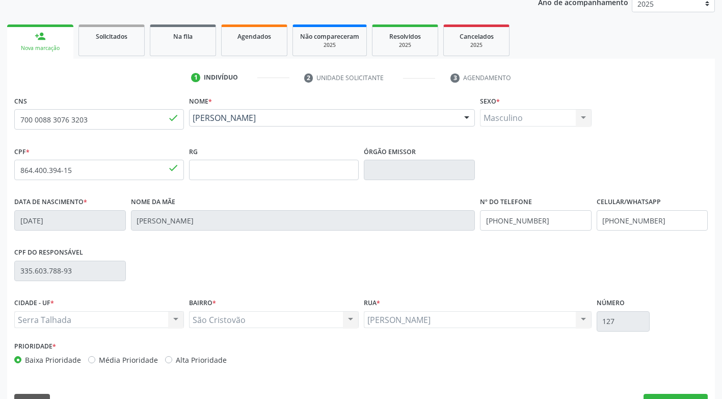
scroll to position [154, 0]
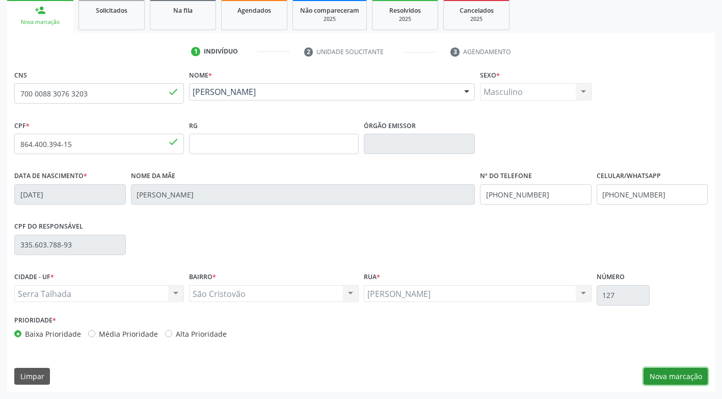
click at [669, 380] on button "Nova marcação" at bounding box center [676, 376] width 64 height 17
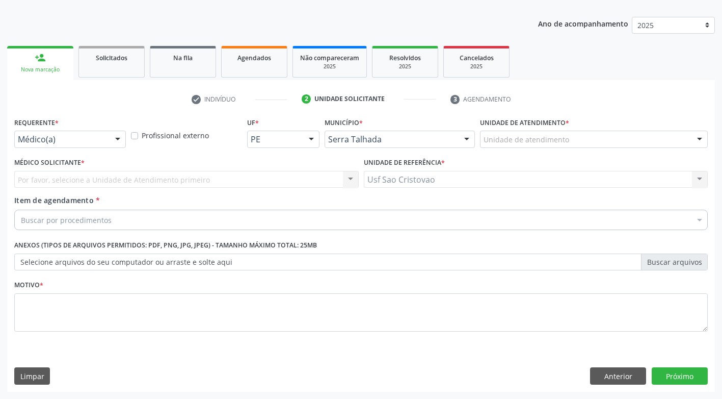
scroll to position [107, 0]
click at [75, 147] on div "Médico(a)" at bounding box center [70, 139] width 112 height 17
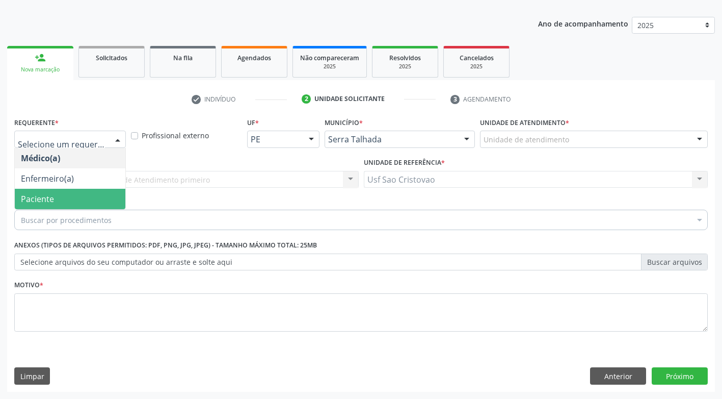
click at [91, 199] on span "Paciente" at bounding box center [70, 199] width 111 height 20
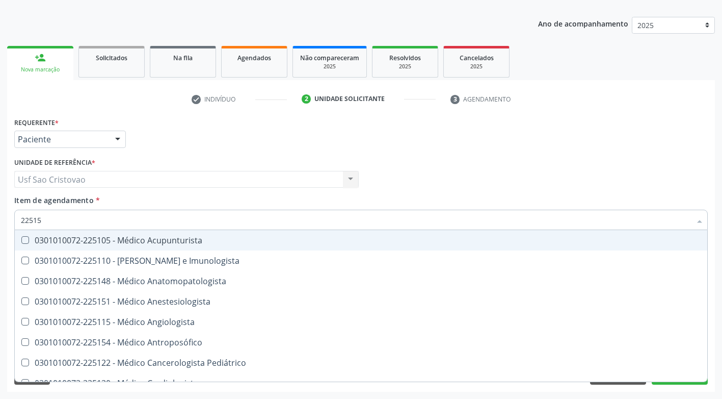
type input "225155"
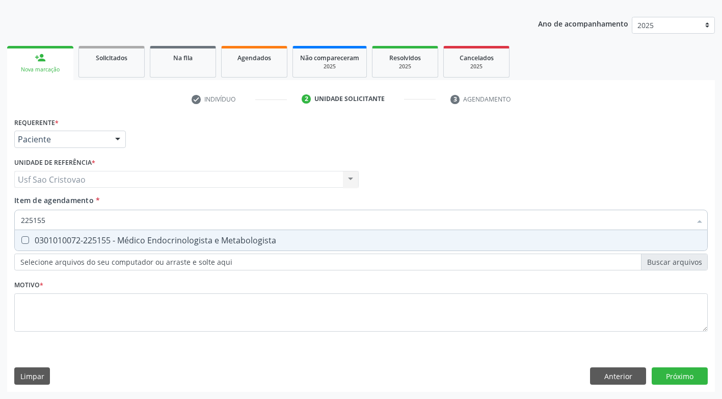
click at [23, 242] on Metabologista at bounding box center [25, 240] width 8 height 8
click at [21, 242] on Metabologista "checkbox" at bounding box center [18, 240] width 7 height 7
checkbox Metabologista "true"
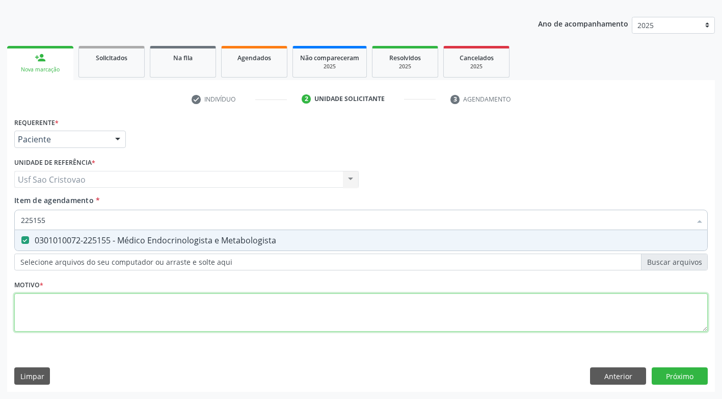
click at [158, 307] on div "Requerente * Paciente Médico(a) Enfermeiro(a) Paciente Nenhum resultado encontr…" at bounding box center [361, 230] width 694 height 231
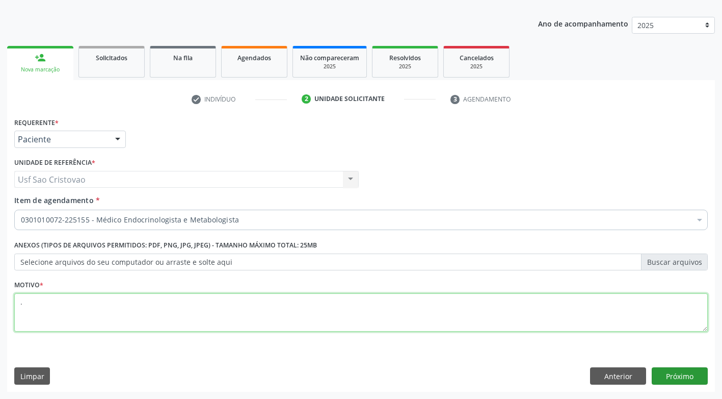
type textarea "."
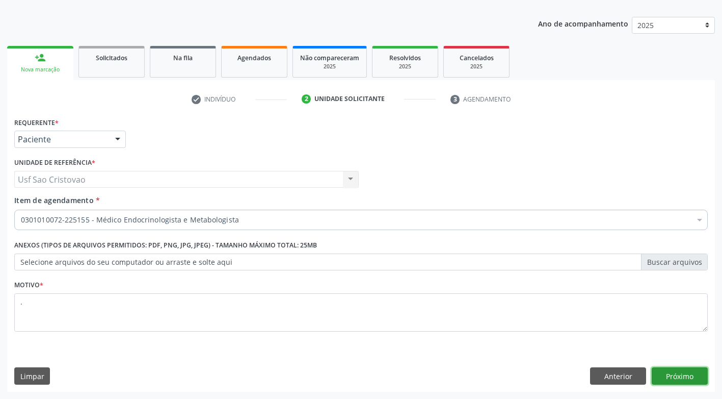
click at [670, 377] on button "Próximo" at bounding box center [680, 375] width 56 height 17
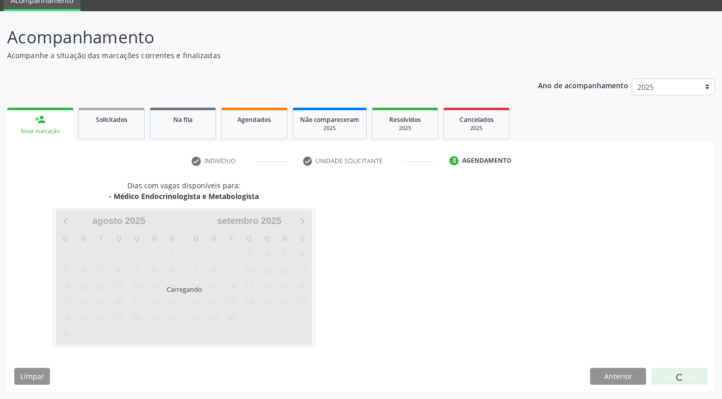
scroll to position [45, 0]
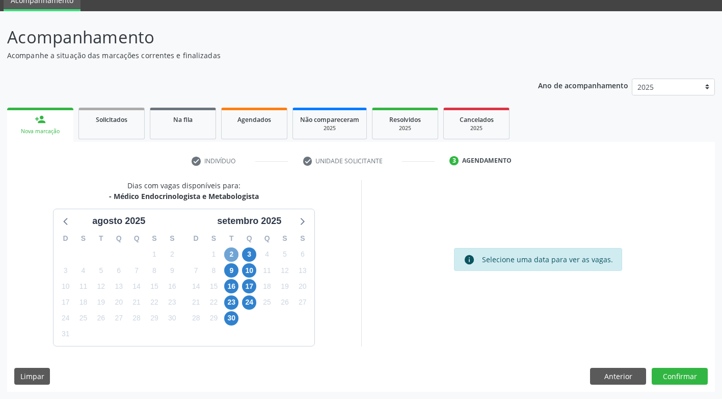
click at [229, 253] on span "2" at bounding box center [231, 254] width 14 height 14
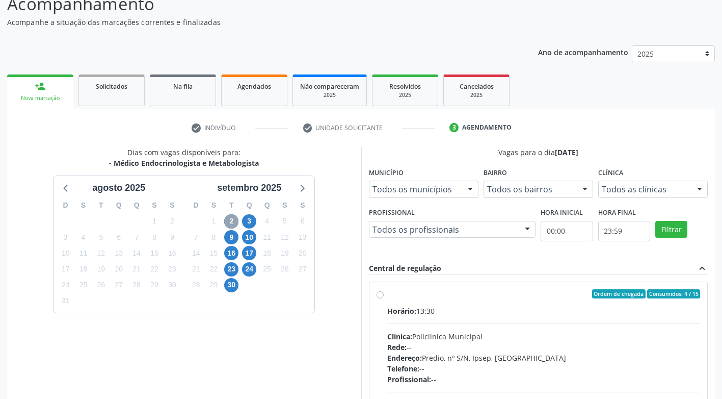
scroll to position [96, 0]
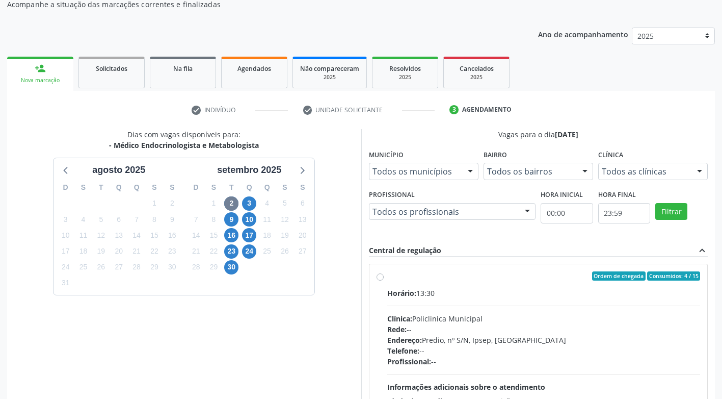
click at [387, 277] on label "Ordem de chegada Consumidos: 4 / 15 Horário: 13:30 Clínica: Policlinica Municip…" at bounding box center [544, 349] width 314 height 157
click at [381, 277] on input "Ordem de chegada Consumidos: 4 / 15 Horário: 13:30 Clínica: Policlinica Municip…" at bounding box center [380, 275] width 7 height 9
radio input "true"
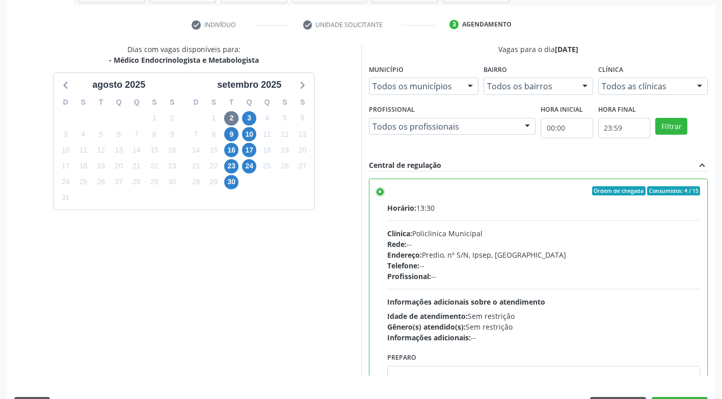
scroll to position [211, 0]
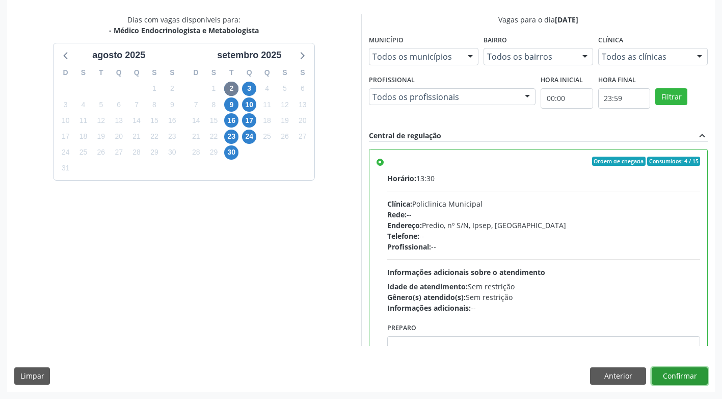
click at [673, 380] on button "Confirmar" at bounding box center [680, 375] width 56 height 17
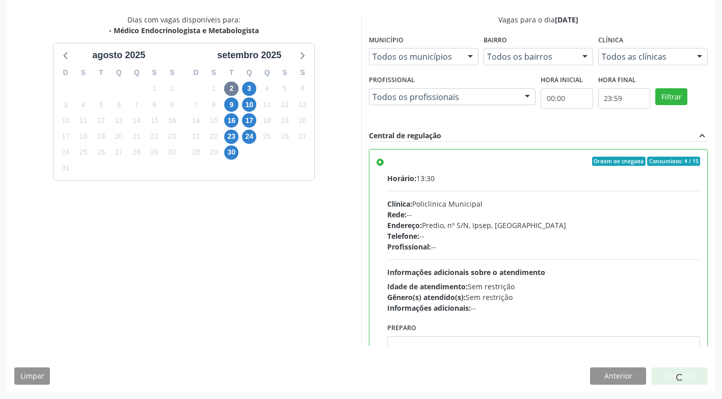
scroll to position [0, 0]
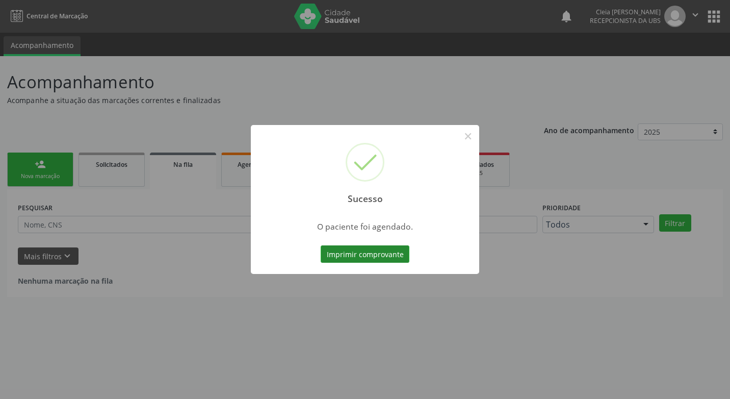
click at [382, 254] on button "Imprimir comprovante" at bounding box center [365, 253] width 89 height 17
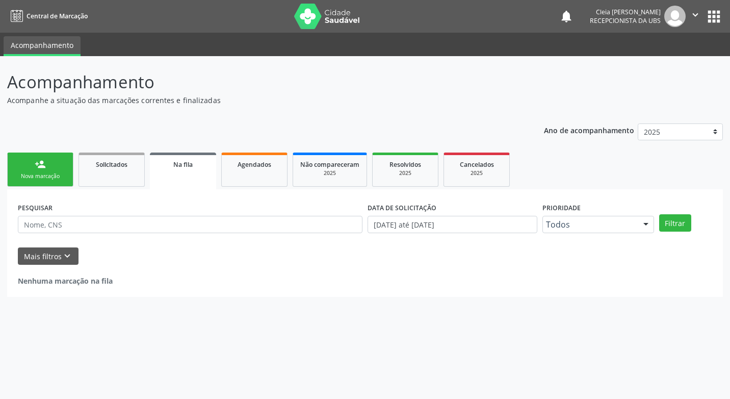
click at [50, 165] on link "person_add Nova marcação" at bounding box center [40, 169] width 66 height 34
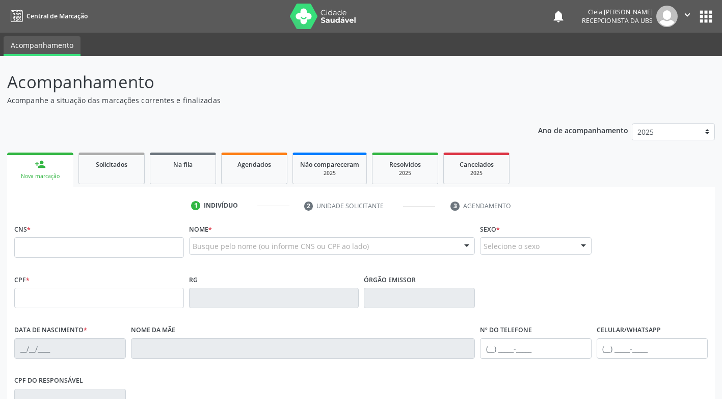
click at [50, 165] on link "person_add Nova marcação" at bounding box center [40, 169] width 66 height 34
click at [92, 244] on input "text" at bounding box center [99, 247] width 170 height 20
type input "707 6072 1110 3392"
type input "070.695.134-45"
type input "14/02/1986"
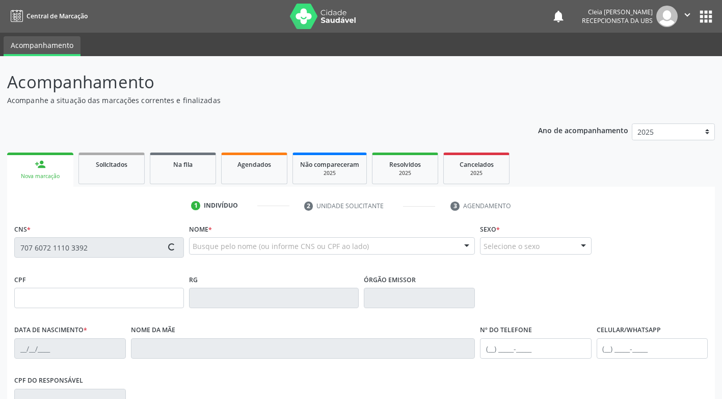
type input "Maria Iandeci Conrado"
type input "(87) 99915-8258"
type input "502.895.601-44"
type input "78"
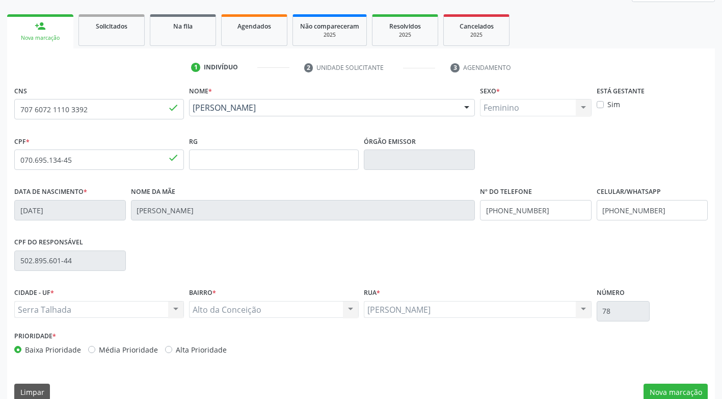
scroll to position [154, 0]
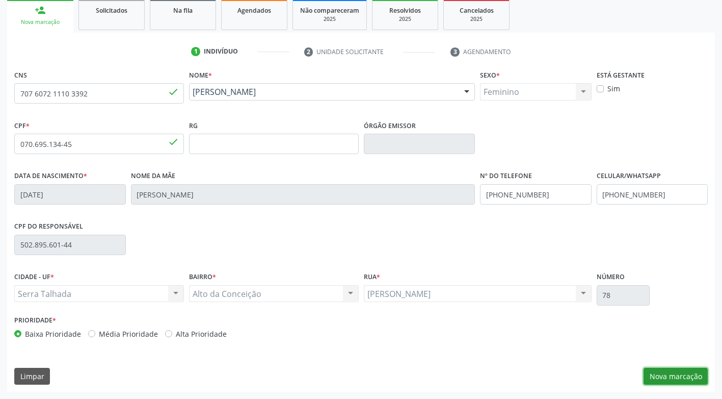
click at [670, 377] on button "Nova marcação" at bounding box center [676, 376] width 64 height 17
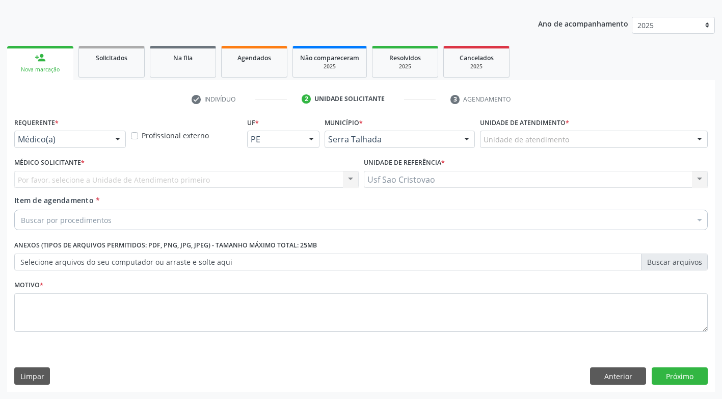
scroll to position [107, 0]
click at [126, 225] on div "Buscar por procedimentos" at bounding box center [361, 220] width 694 height 20
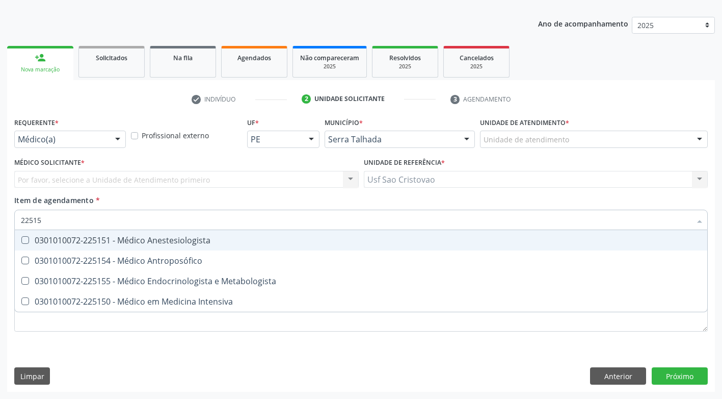
type input "225155"
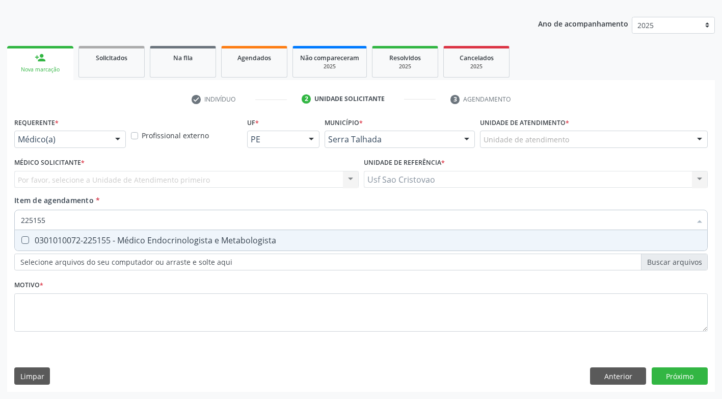
click at [24, 240] on Metabologista at bounding box center [25, 240] width 8 height 8
click at [21, 240] on Metabologista "checkbox" at bounding box center [18, 240] width 7 height 7
checkbox Metabologista "true"
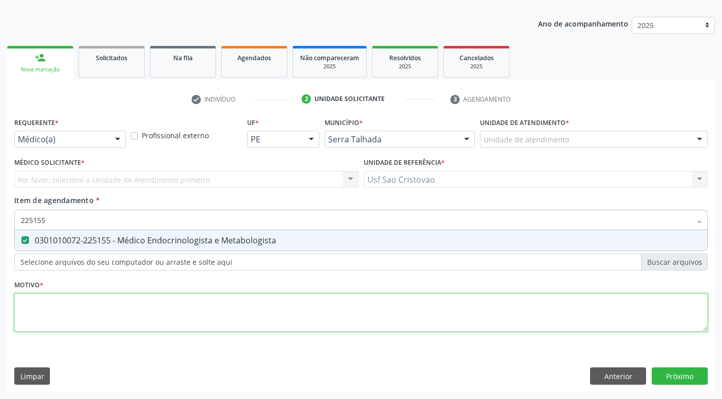
click at [134, 313] on div "Requerente * Médico(a) Médico(a) Enfermeiro(a) Paciente Nenhum resultado encont…" at bounding box center [361, 230] width 694 height 231
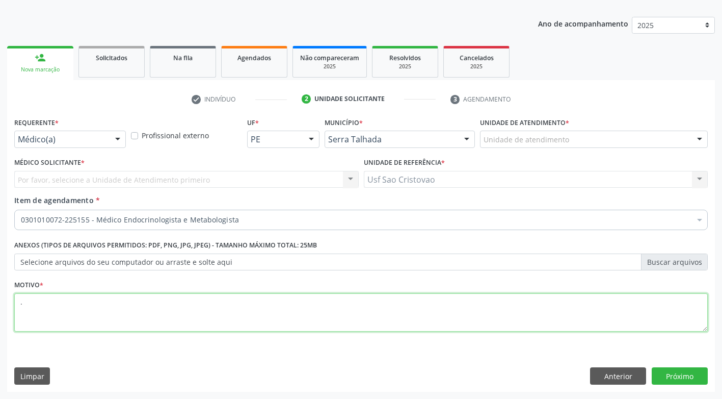
type textarea "."
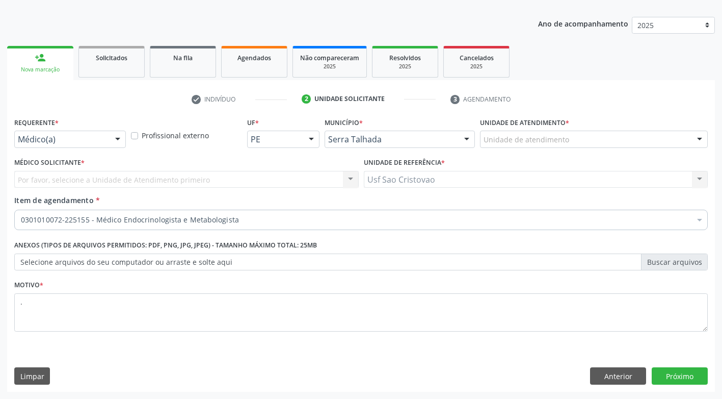
click at [165, 356] on div "Requerente * Médico(a) Médico(a) Enfermeiro(a) Paciente Nenhum resultado encont…" at bounding box center [361, 253] width 708 height 277
click at [671, 372] on button "Próximo" at bounding box center [680, 375] width 56 height 17
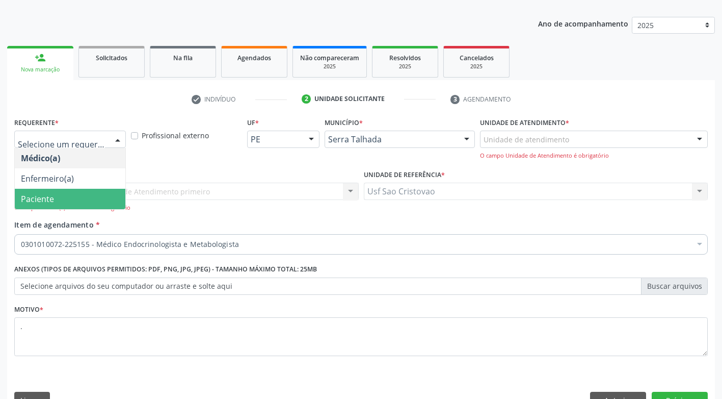
click at [93, 202] on span "Paciente" at bounding box center [70, 199] width 111 height 20
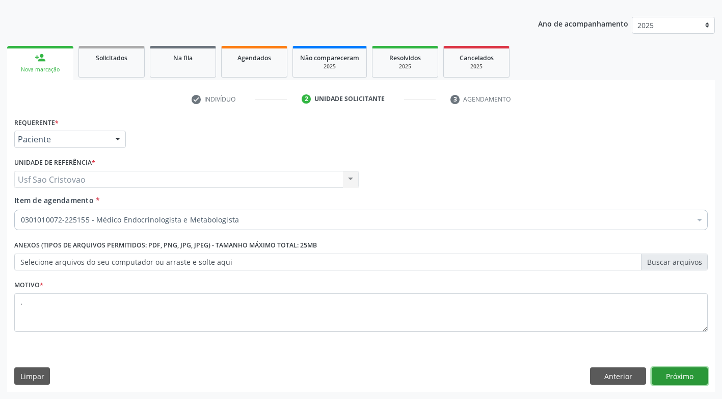
click at [700, 374] on button "Próximo" at bounding box center [680, 375] width 56 height 17
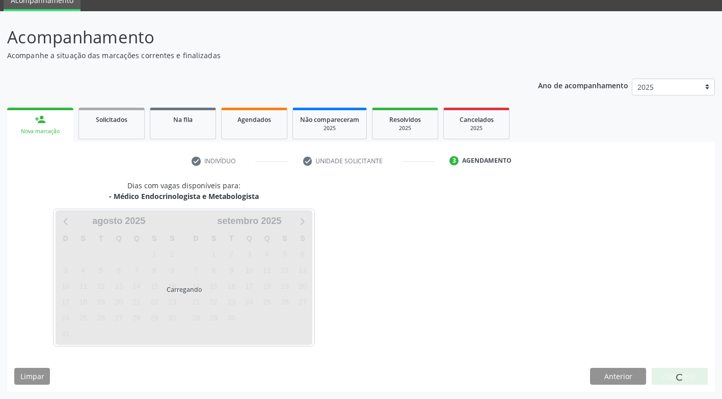
scroll to position [45, 0]
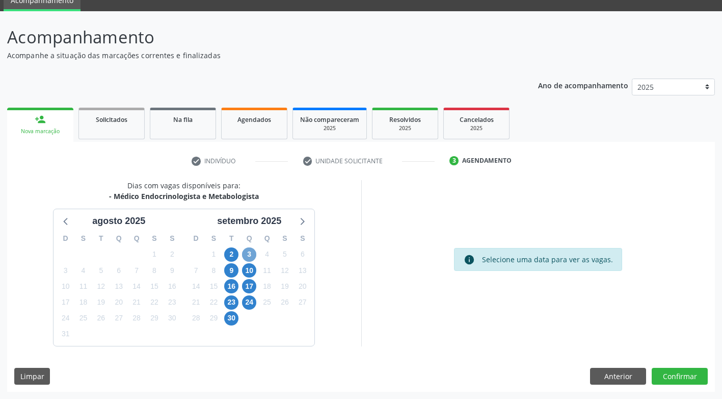
click at [249, 253] on span "3" at bounding box center [249, 254] width 14 height 14
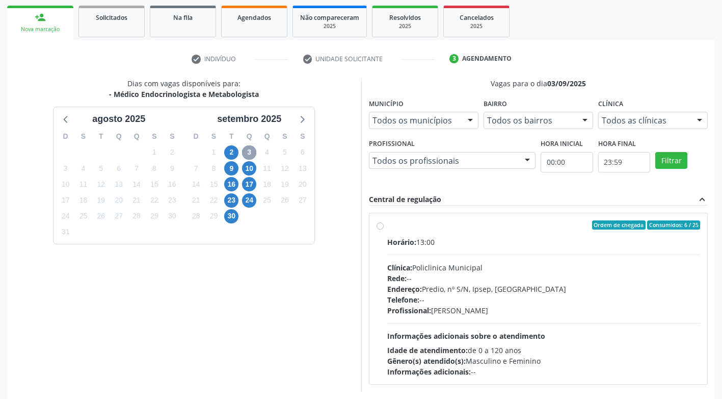
scroll to position [192, 0]
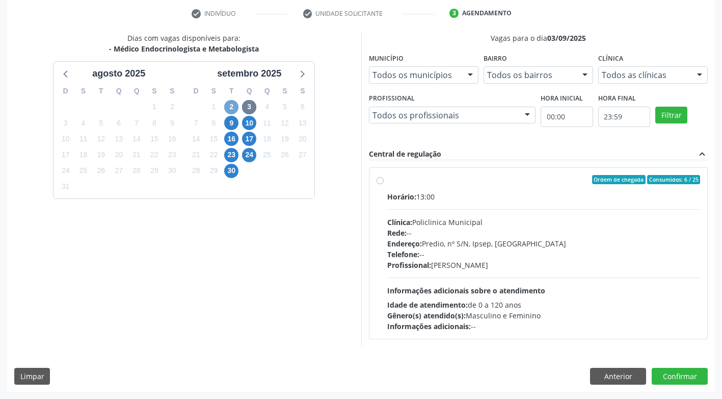
click at [229, 107] on span "2" at bounding box center [231, 107] width 14 height 14
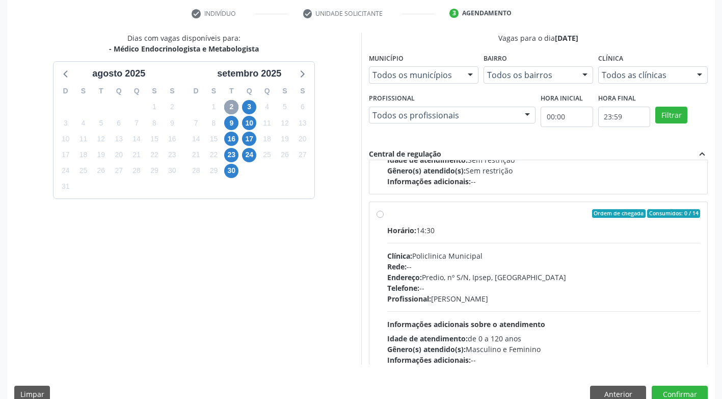
scroll to position [153, 0]
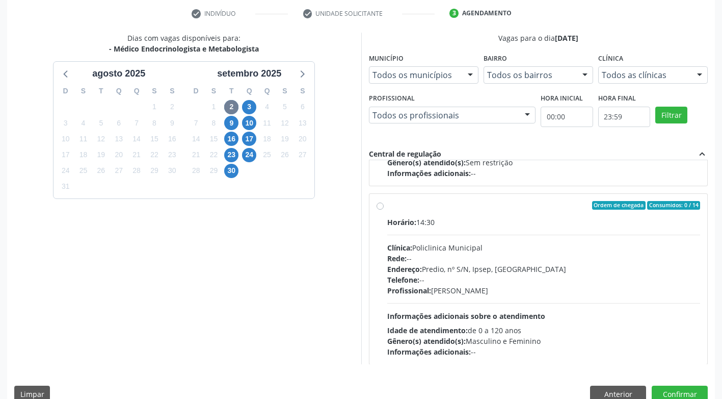
click at [387, 206] on label "Ordem de chegada Consumidos: 0 / 14 Horário: 14:30 Clínica: Policlinica Municip…" at bounding box center [544, 279] width 314 height 157
click at [380, 206] on input "Ordem de chegada Consumidos: 0 / 14 Horário: 14:30 Clínica: Policlinica Municip…" at bounding box center [380, 205] width 7 height 9
radio input "true"
click at [673, 391] on button "Confirmar" at bounding box center [680, 393] width 56 height 17
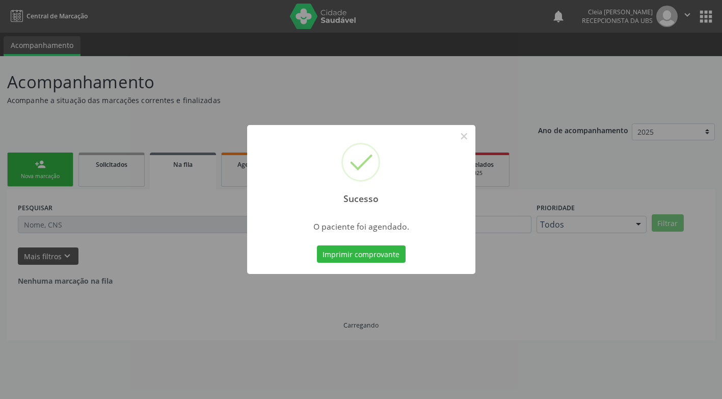
scroll to position [0, 0]
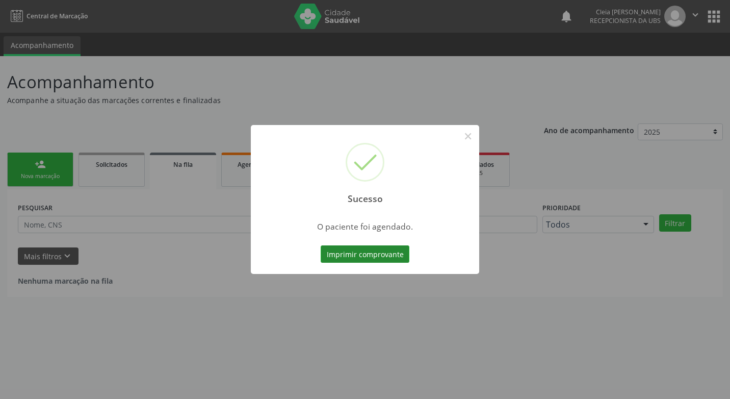
click at [343, 255] on button "Imprimir comprovante" at bounding box center [365, 253] width 89 height 17
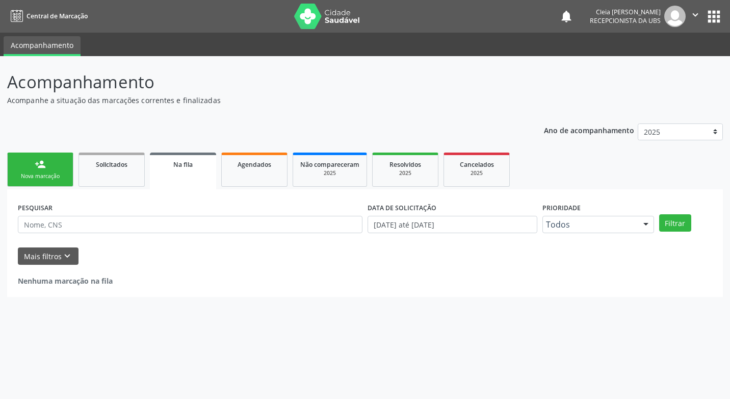
click at [63, 174] on div "Sucesso × O paciente foi agendado. Imprimir comprovante Cancel" at bounding box center [365, 199] width 730 height 399
click at [63, 175] on div "Nova marcação" at bounding box center [40, 176] width 51 height 8
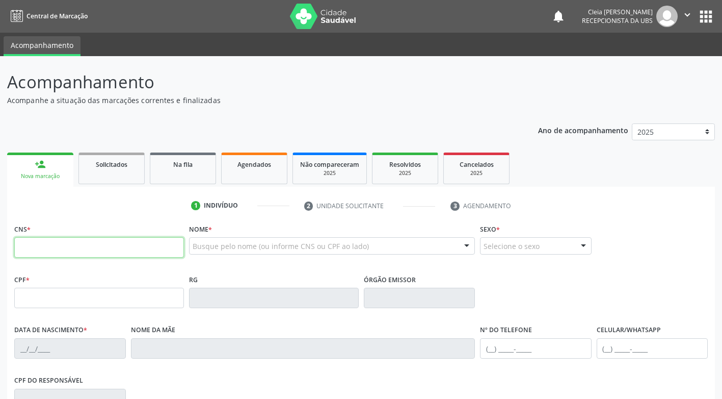
click at [90, 251] on input "text" at bounding box center [99, 247] width 170 height 20
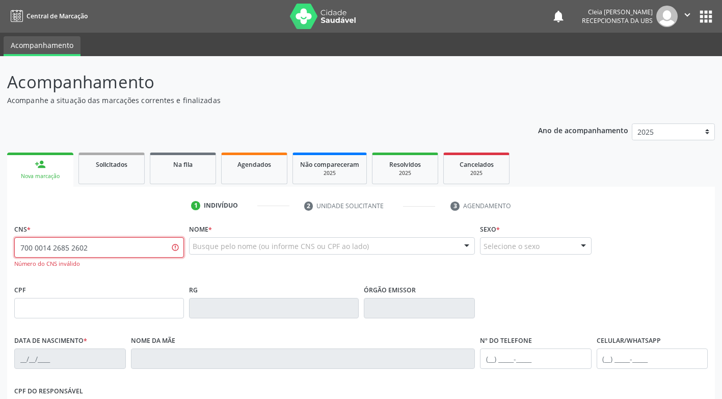
type input "700 0014 2685 2602"
drag, startPoint x: 89, startPoint y: 246, endPoint x: -2, endPoint y: 257, distance: 91.4
click at [0, 257] on html "Central de Marcação notifications Cleia Rejane Pereira da Silva Mello Recepcion…" at bounding box center [361, 199] width 722 height 399
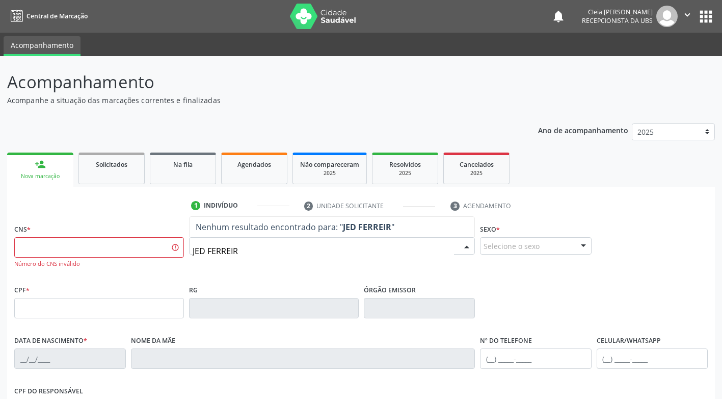
type input "JED FERREIRA"
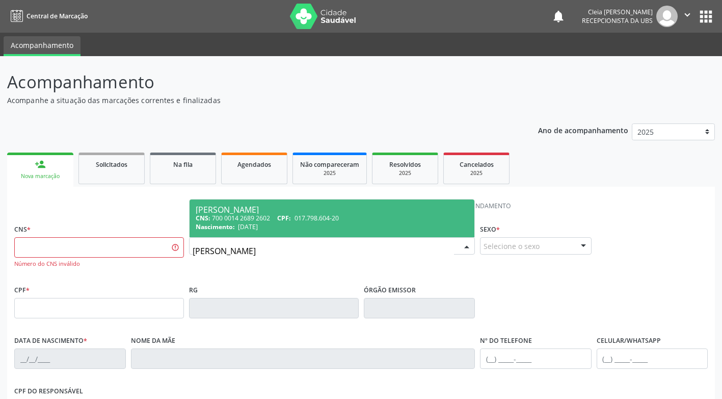
click at [272, 218] on div "CNS: 700 0014 2689 2602 CPF: 017.798.604-20" at bounding box center [332, 218] width 273 height 9
type input "700 0014 2689 2602"
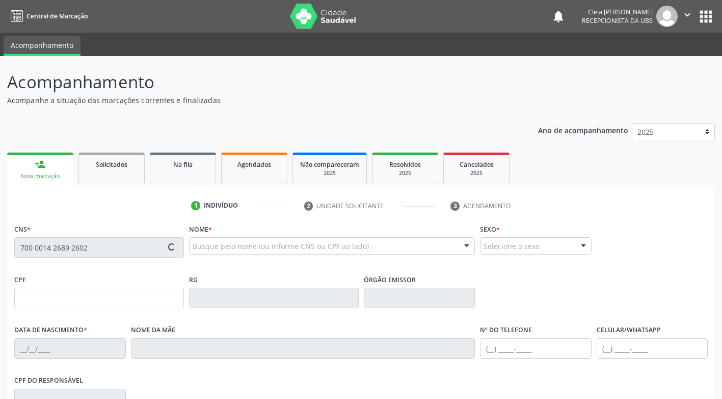
type input "017.798.604-20"
type input "28/06/1962"
type input "Donaria Alexandrina da Conceicao"
type input "[PHONE_NUMBER]"
type input "(87) 9919-0704"
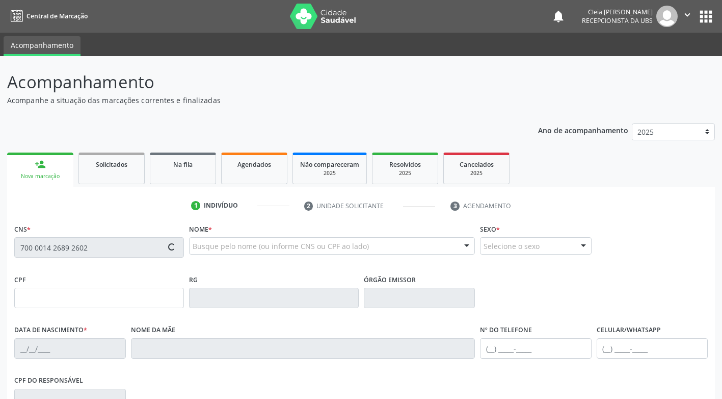
type input "935.807.894-49"
type input "159"
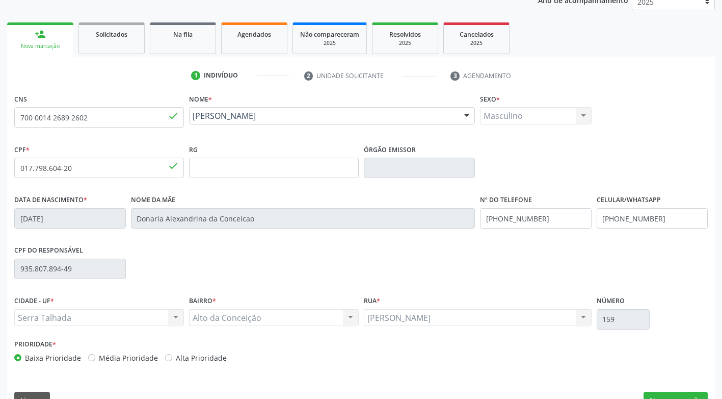
scroll to position [154, 0]
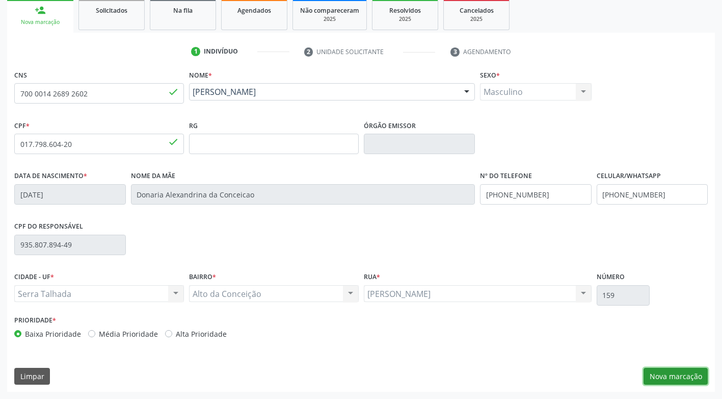
drag, startPoint x: 687, startPoint y: 375, endPoint x: 692, endPoint y: 374, distance: 5.7
click at [690, 376] on button "Nova marcação" at bounding box center [676, 376] width 64 height 17
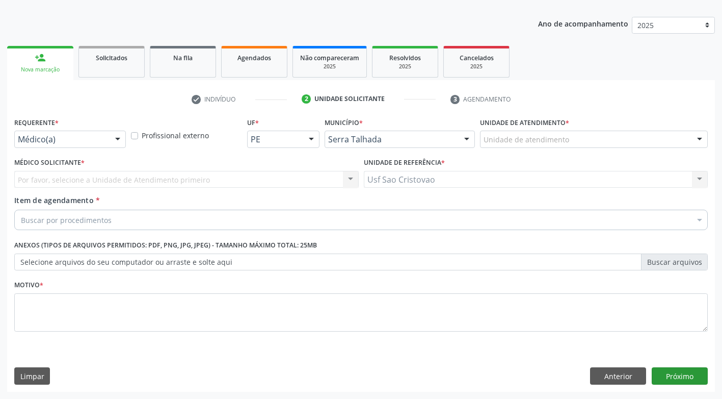
scroll to position [107, 0]
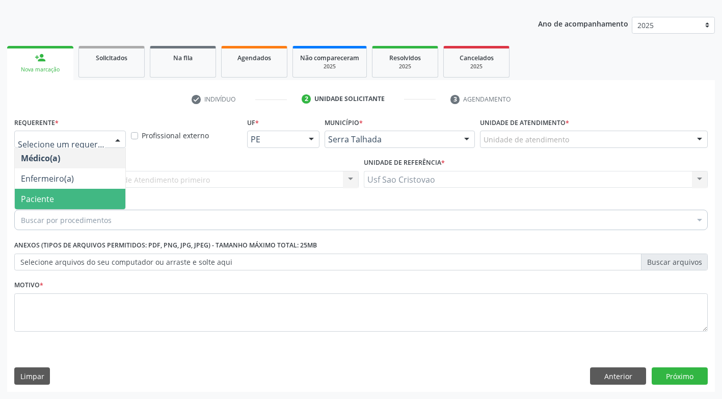
click at [85, 196] on span "Paciente" at bounding box center [70, 199] width 111 height 20
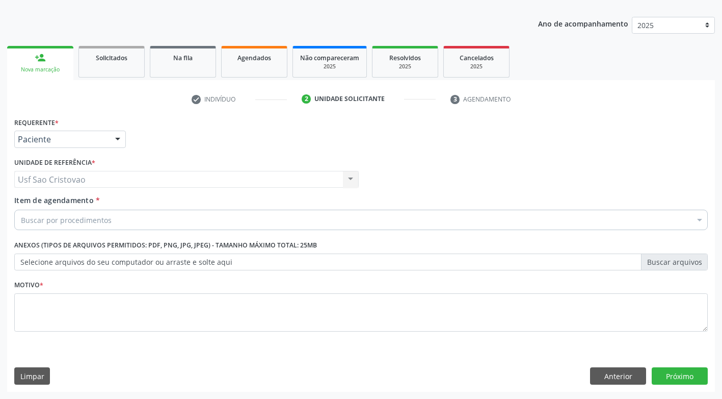
drag, startPoint x: 98, startPoint y: 221, endPoint x: 100, endPoint y: 212, distance: 9.3
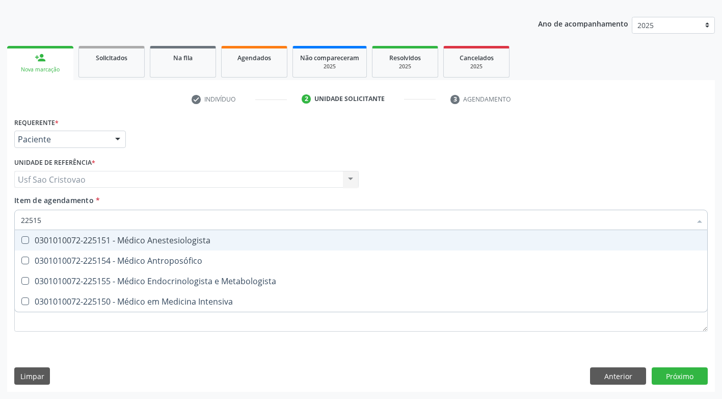
type input "225155"
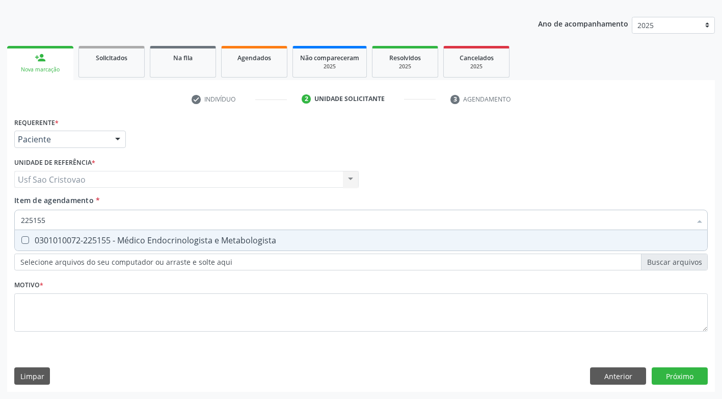
click at [23, 240] on Metabologista at bounding box center [25, 240] width 8 height 8
click at [21, 240] on Metabologista "checkbox" at bounding box center [18, 240] width 7 height 7
checkbox Metabologista "true"
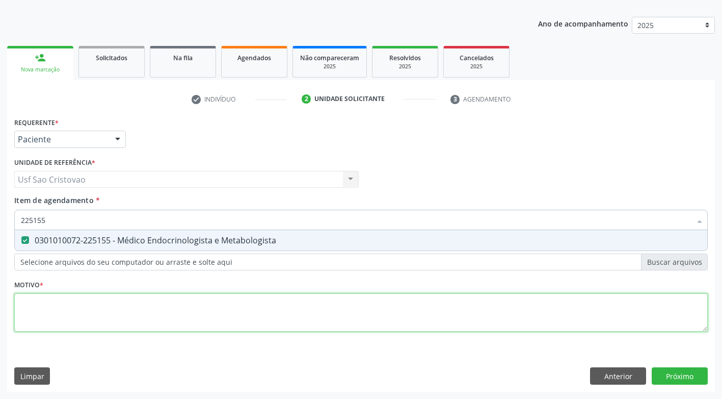
click at [84, 316] on div "Requerente * Paciente Médico(a) Enfermeiro(a) Paciente Nenhum resultado encontr…" at bounding box center [361, 230] width 694 height 231
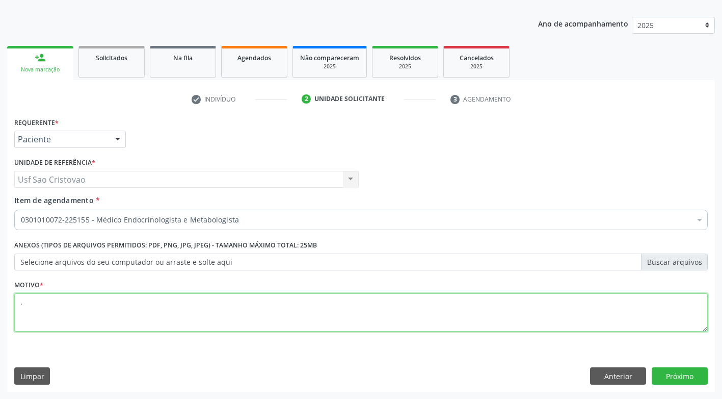
type textarea "."
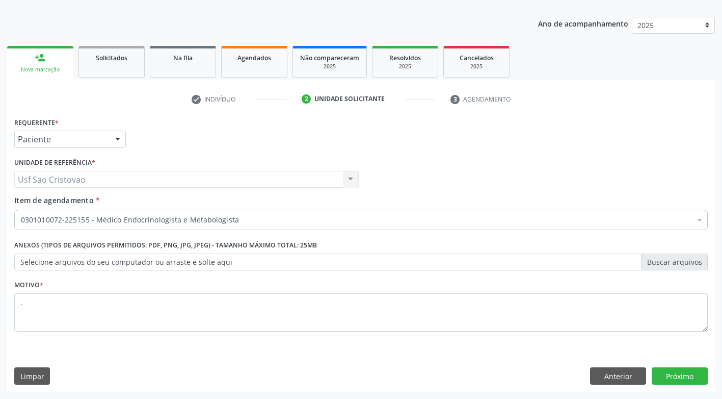
click at [155, 368] on div "Limpar Anterior Próximo" at bounding box center [361, 375] width 694 height 17
click at [668, 374] on button "Próximo" at bounding box center [680, 375] width 56 height 17
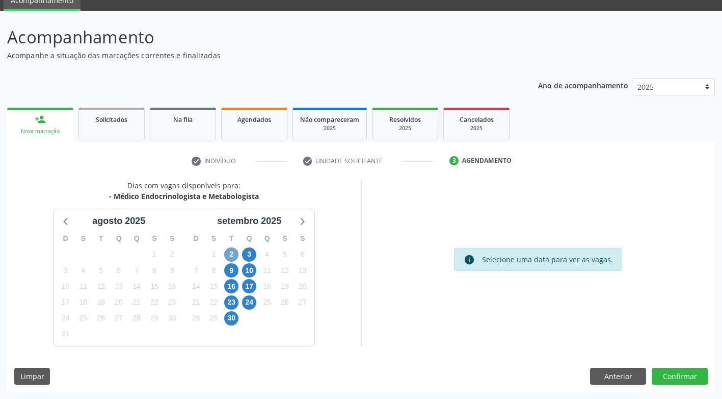
click at [230, 252] on span "2" at bounding box center [231, 254] width 14 height 14
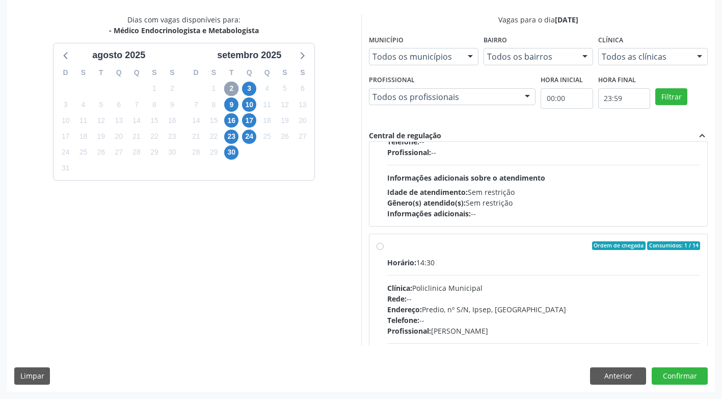
scroll to position [102, 0]
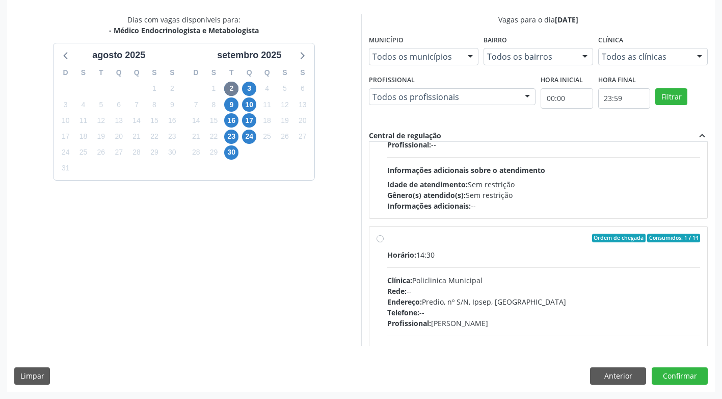
click at [387, 239] on label "Ordem de chegada Consumidos: 1 / 14 Horário: 14:30 Clínica: Policlinica Municip…" at bounding box center [544, 312] width 314 height 157
click at [380, 239] on input "Ordem de chegada Consumidos: 1 / 14 Horário: 14:30 Clínica: Policlinica Municip…" at bounding box center [380, 238] width 7 height 9
radio input "true"
click at [671, 373] on button "Confirmar" at bounding box center [680, 375] width 56 height 17
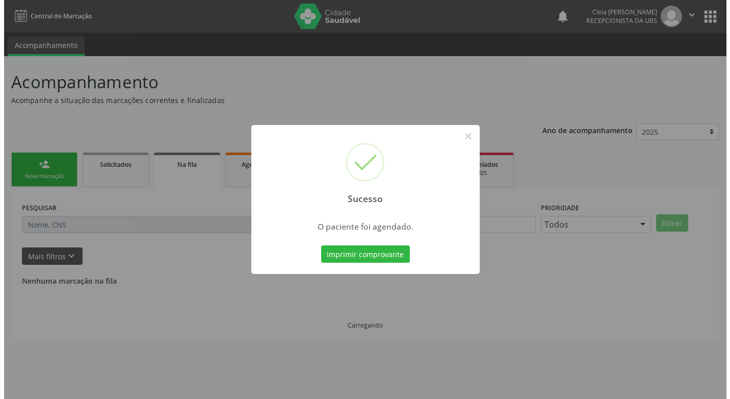
scroll to position [0, 0]
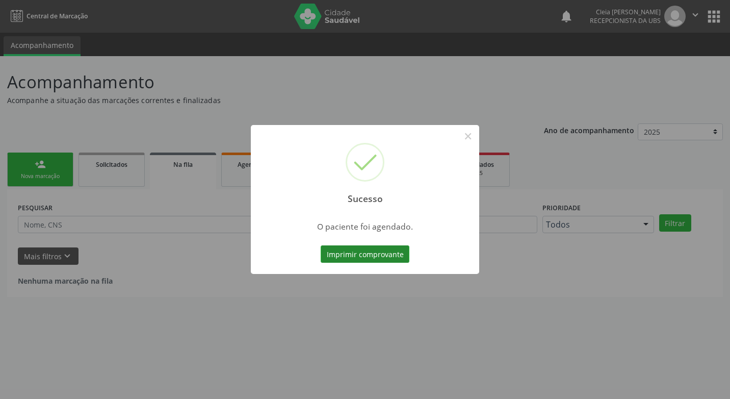
click at [396, 255] on button "Imprimir comprovante" at bounding box center [365, 253] width 89 height 17
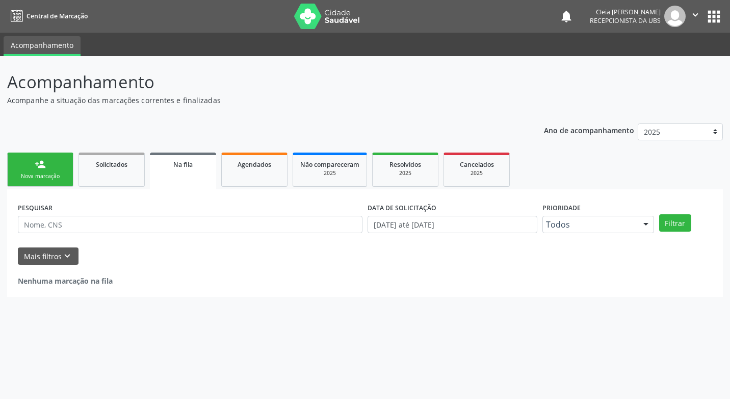
click at [41, 168] on div "Sucesso × O paciente foi agendado. Imprimir comprovante Cancel" at bounding box center [365, 199] width 730 height 399
click at [58, 173] on div "Nova marcação" at bounding box center [40, 176] width 51 height 8
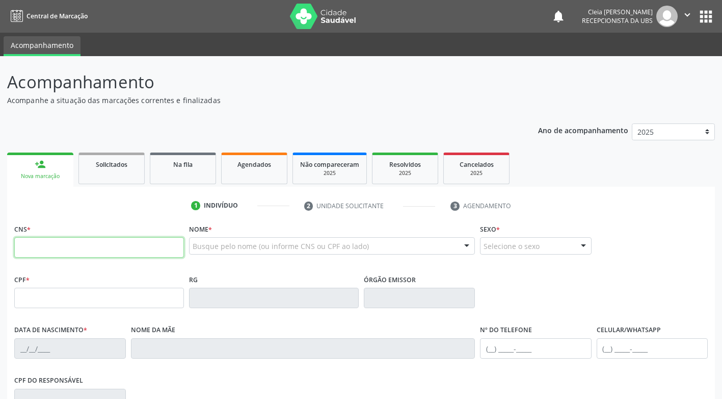
click at [109, 253] on input "text" at bounding box center [99, 247] width 170 height 20
type input "898 0045 0154 6982"
type input "901.275.448-87"
type input "[DATE]"
type input "[PERSON_NAME][DEMOGRAPHIC_DATA]"
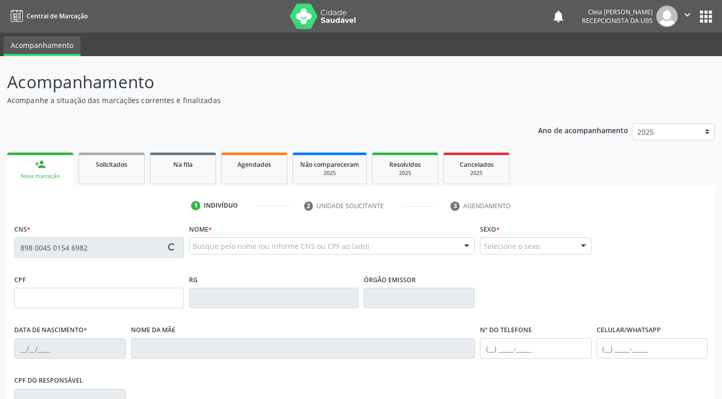
type input "[PHONE_NUMBER]"
type input "50"
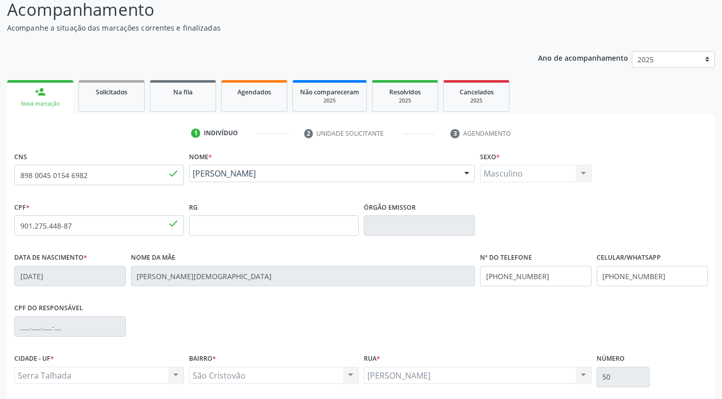
scroll to position [154, 0]
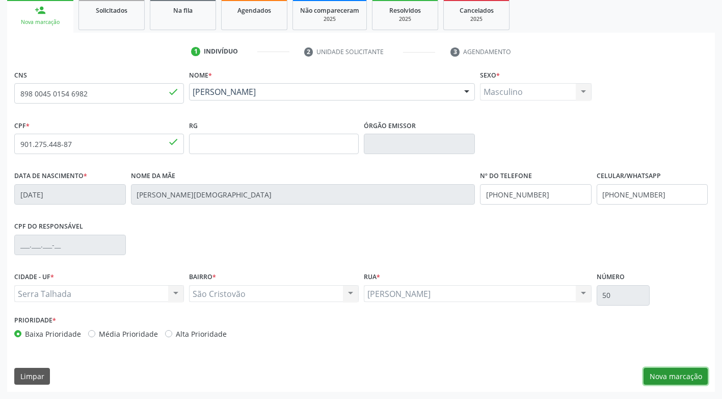
click at [682, 377] on button "Nova marcação" at bounding box center [676, 376] width 64 height 17
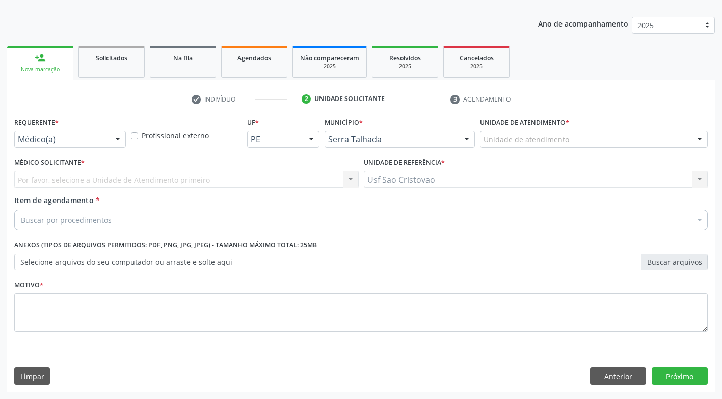
click at [119, 142] on div at bounding box center [117, 139] width 15 height 17
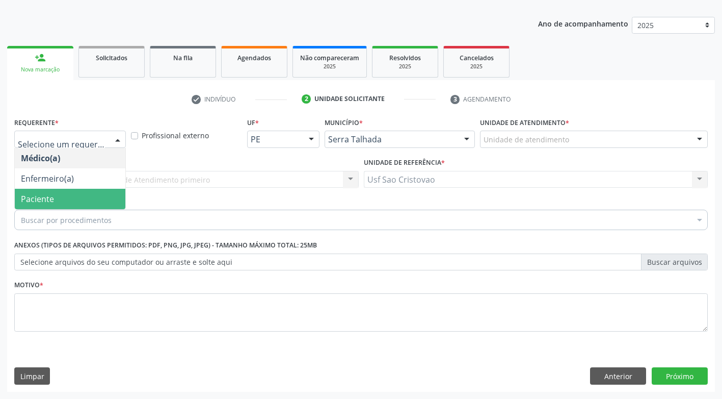
click at [110, 196] on span "Paciente" at bounding box center [70, 199] width 111 height 20
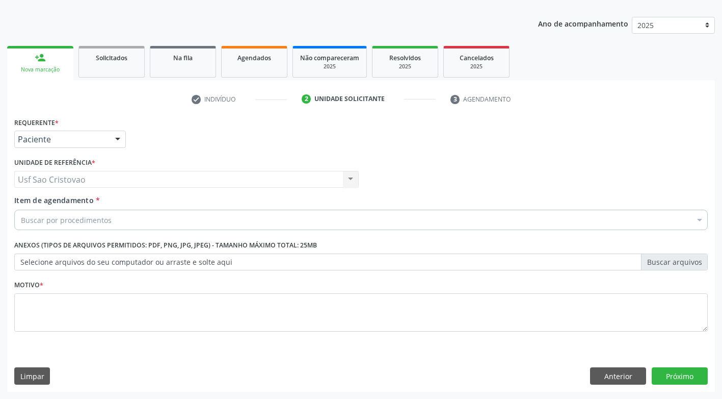
click at [115, 223] on div "Buscar por procedimentos" at bounding box center [361, 220] width 694 height 20
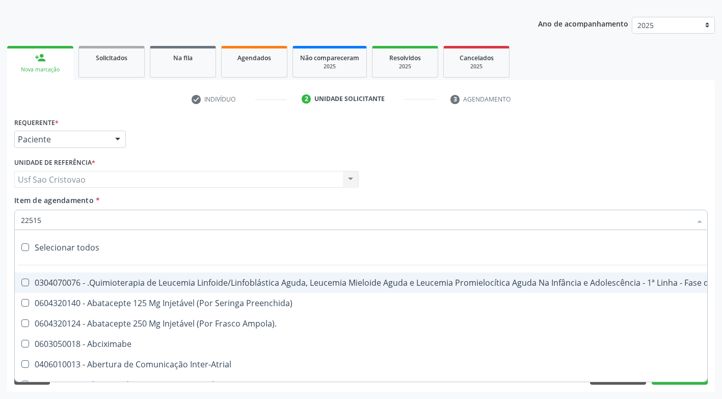
type input "225155"
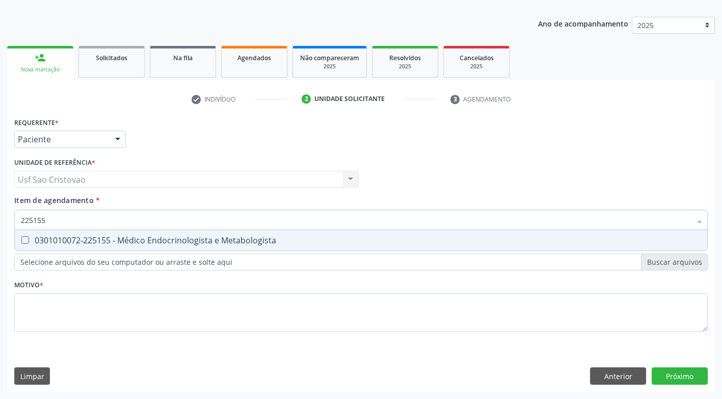
click at [25, 241] on Metabologista at bounding box center [25, 240] width 8 height 8
click at [21, 241] on Metabologista "checkbox" at bounding box center [18, 240] width 7 height 7
checkbox Metabologista "true"
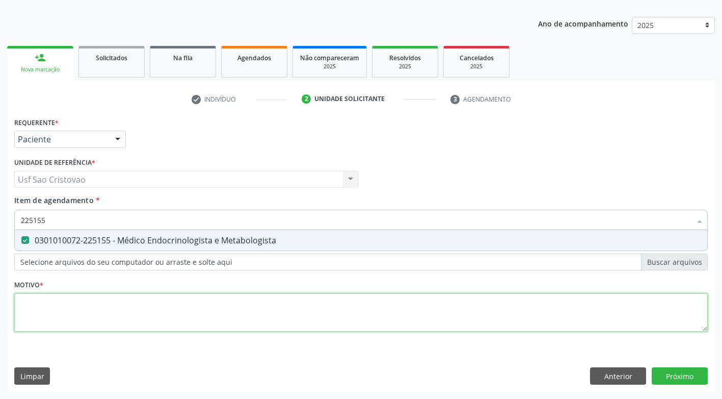
click at [53, 314] on div "Requerente * Paciente Médico(a) Enfermeiro(a) Paciente Nenhum resultado encontr…" at bounding box center [361, 230] width 694 height 231
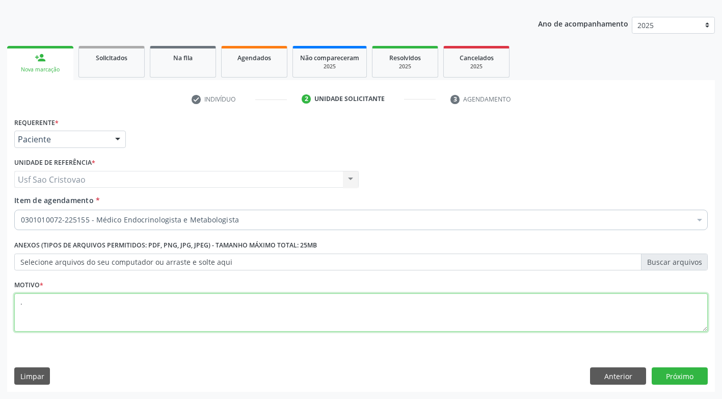
type textarea "."
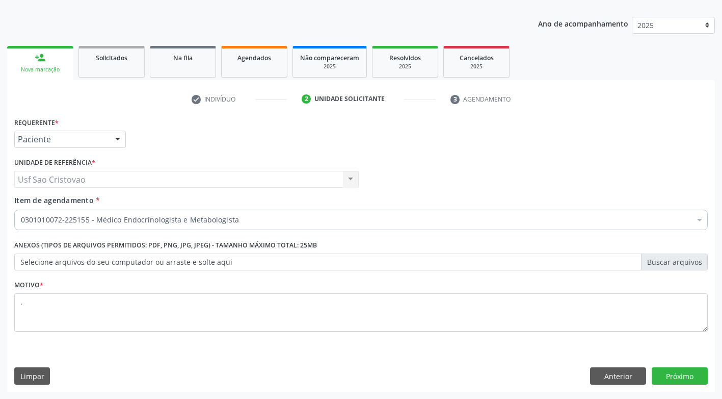
click at [249, 372] on div "Limpar Anterior Próximo" at bounding box center [361, 375] width 694 height 17
click at [675, 377] on button "Próximo" at bounding box center [680, 375] width 56 height 17
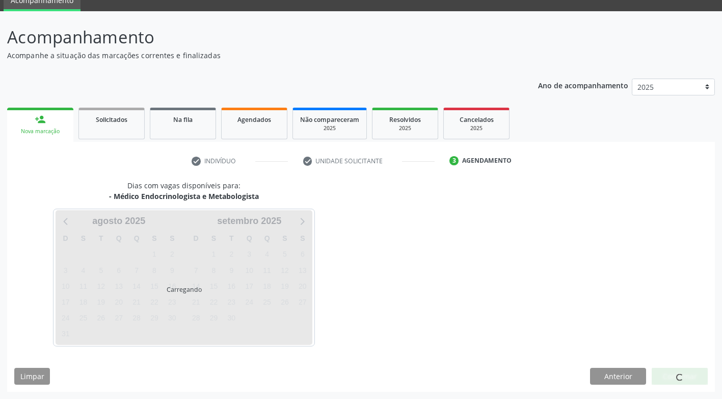
scroll to position [45, 0]
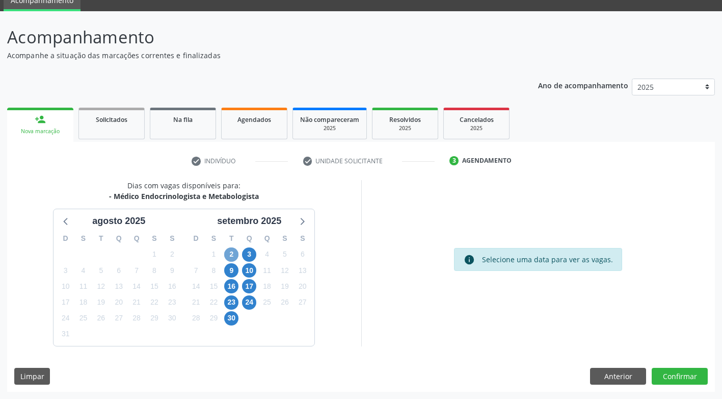
click at [231, 252] on span "2" at bounding box center [231, 254] width 14 height 14
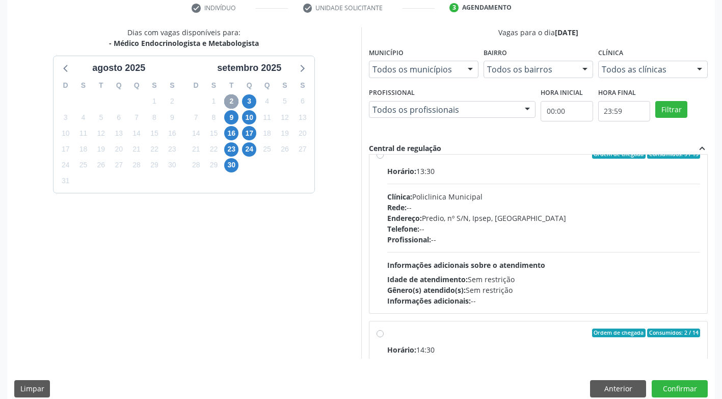
scroll to position [0, 0]
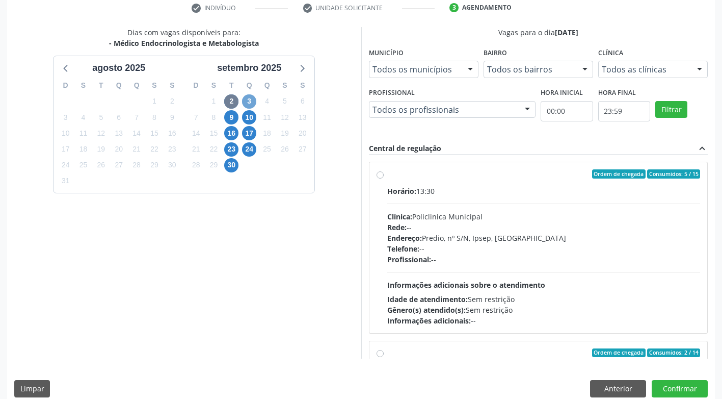
click at [249, 105] on span "3" at bounding box center [249, 101] width 14 height 14
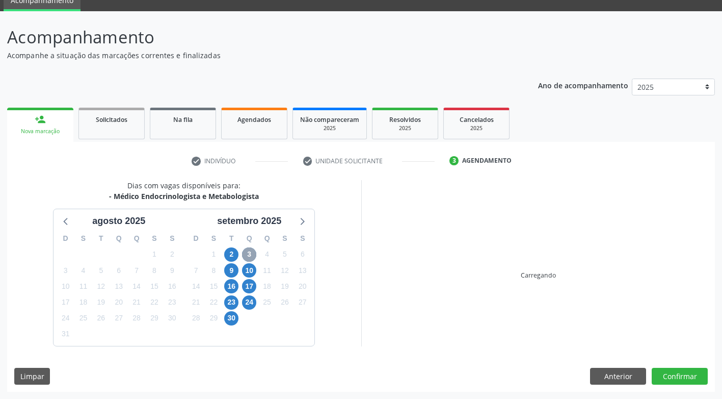
scroll to position [192, 0]
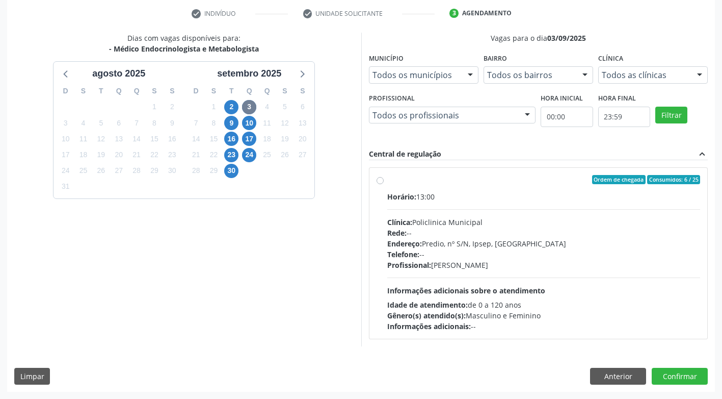
click at [387, 179] on label "Ordem de chegada Consumidos: 6 / 25 Horário: 13:00 Clínica: Policlinica Municip…" at bounding box center [544, 253] width 314 height 157
click at [379, 179] on input "Ordem de chegada Consumidos: 6 / 25 Horário: 13:00 Clínica: Policlinica Municip…" at bounding box center [380, 179] width 7 height 9
radio input "true"
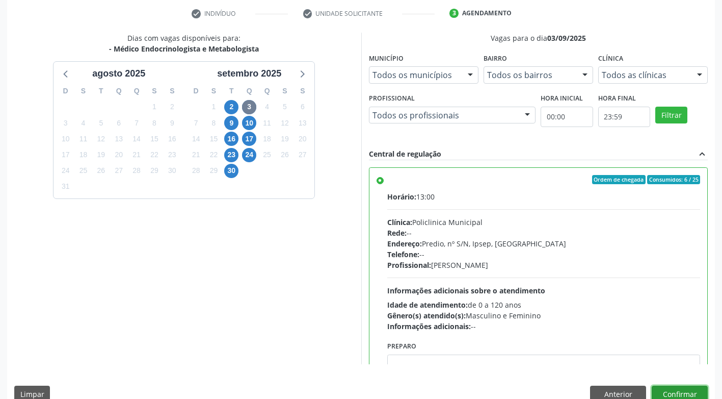
click at [663, 389] on button "Confirmar" at bounding box center [680, 393] width 56 height 17
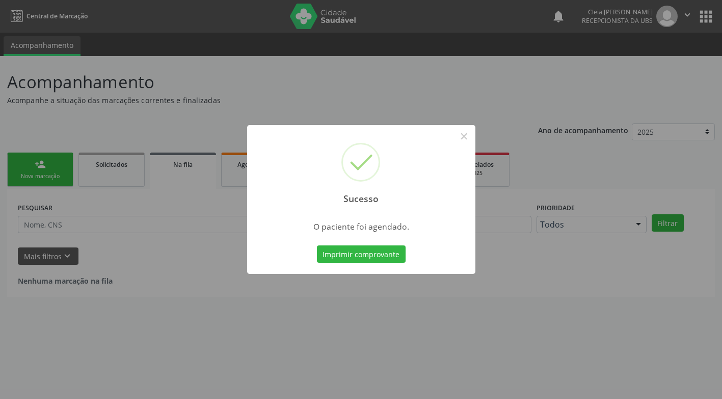
scroll to position [0, 0]
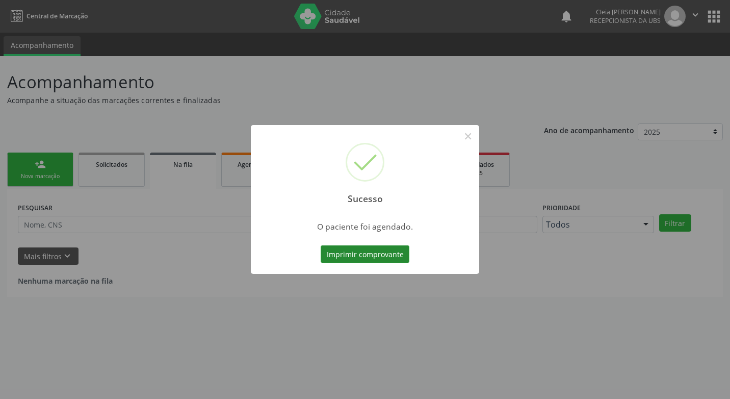
click at [353, 252] on button "Imprimir comprovante" at bounding box center [365, 253] width 89 height 17
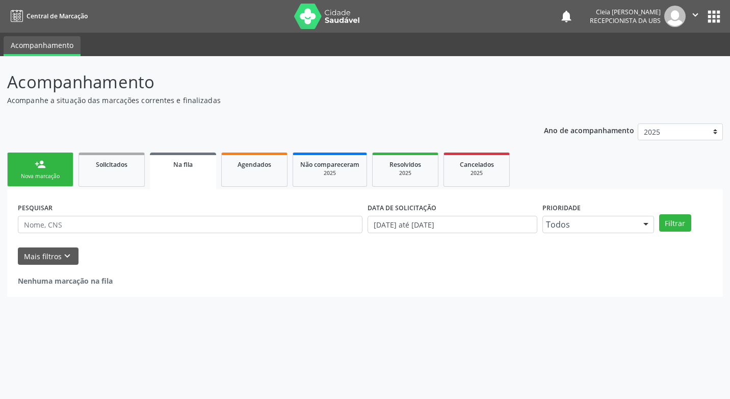
click at [54, 172] on div "Sucesso × O paciente foi agendado. Imprimir comprovante Cancel" at bounding box center [365, 199] width 730 height 399
click at [45, 169] on div "person_add" at bounding box center [40, 164] width 11 height 11
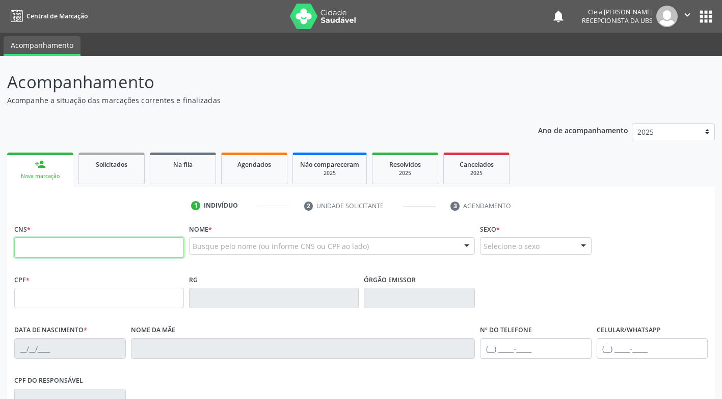
click at [124, 252] on input "text" at bounding box center [99, 247] width 170 height 20
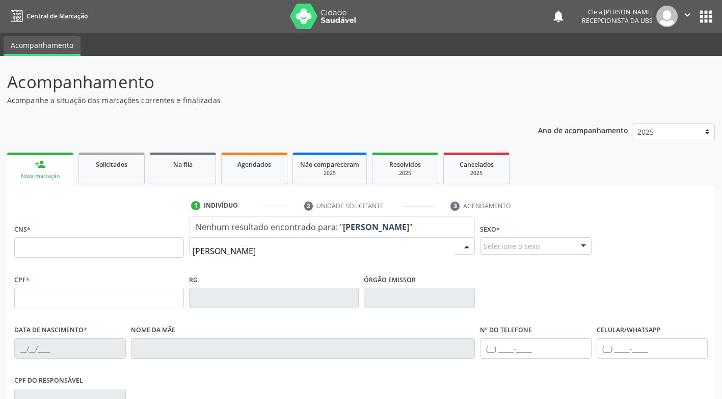
type input "ANA PAULA DA SILVA"
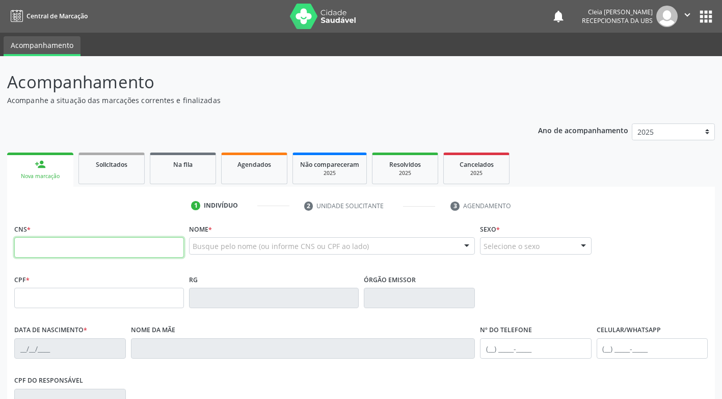
click at [62, 245] on input "text" at bounding box center [99, 247] width 170 height 20
paste input "700 4094 1346 1849"
type input "700 4094 1346 1849"
type input "048.438.014-10"
type input "15/02/1982"
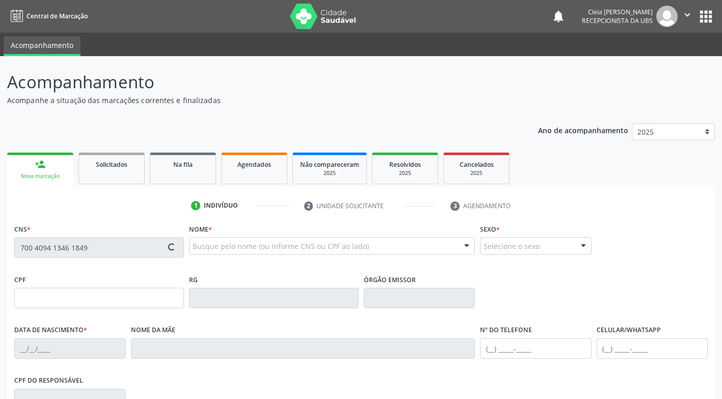
type input "Maria Aparecida Pereira da Silva"
type input "(87) 99999-9999"
type input "(87) 99199-0943"
type input "158"
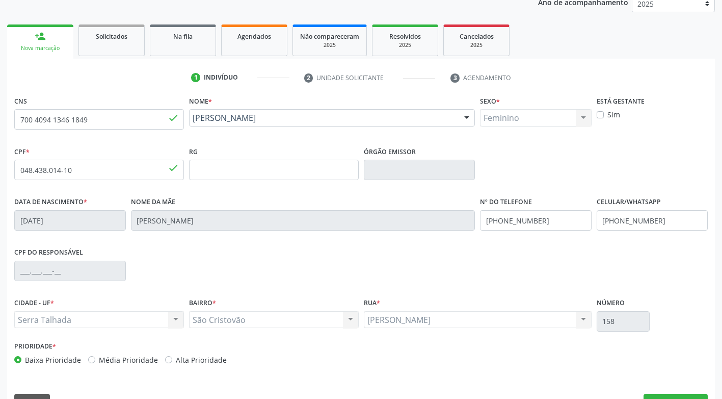
scroll to position [154, 0]
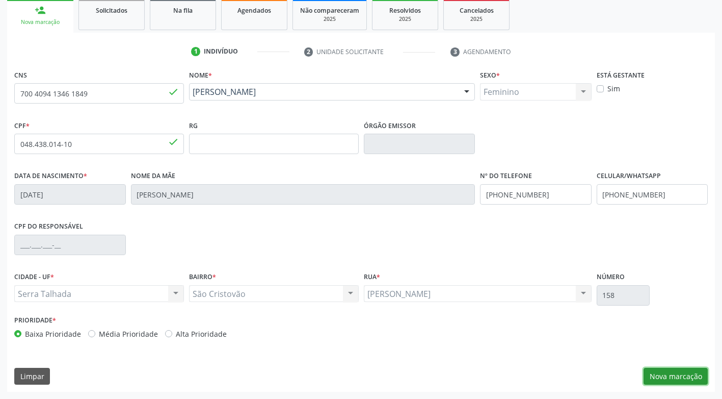
click at [686, 375] on button "Nova marcação" at bounding box center [676, 376] width 64 height 17
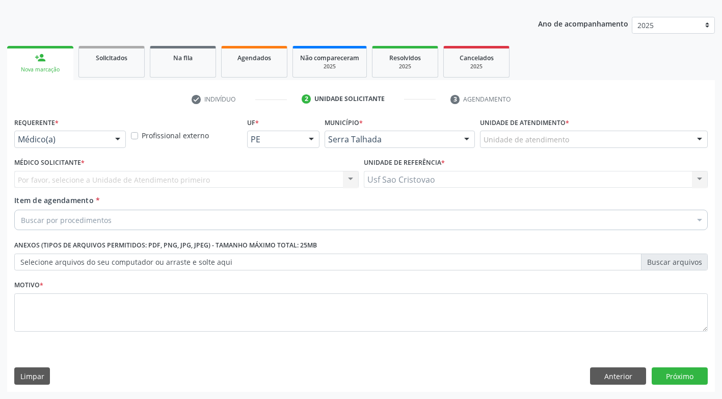
scroll to position [107, 0]
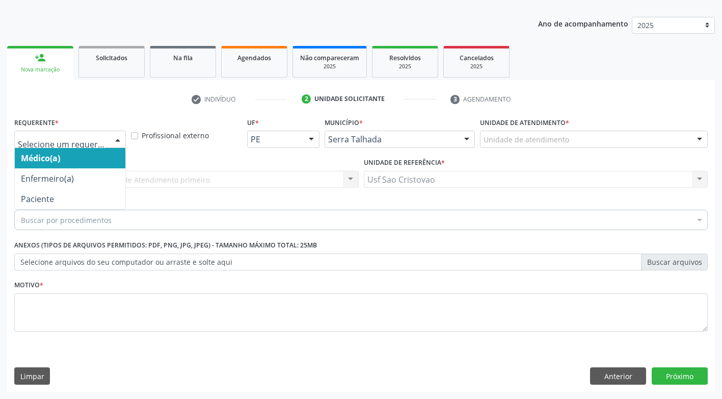
click at [117, 138] on div at bounding box center [117, 139] width 15 height 17
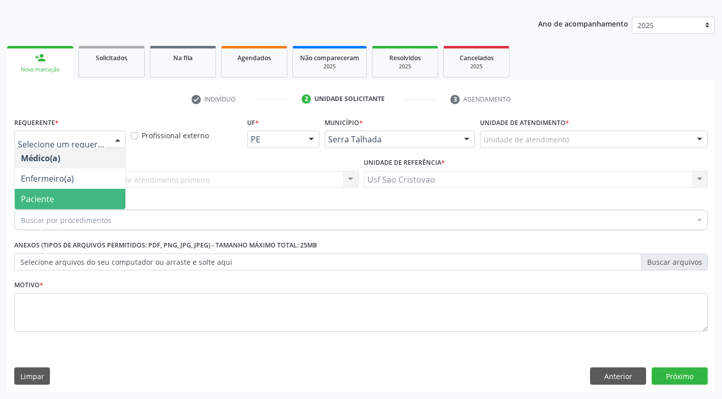
click at [94, 197] on span "Paciente" at bounding box center [70, 199] width 111 height 20
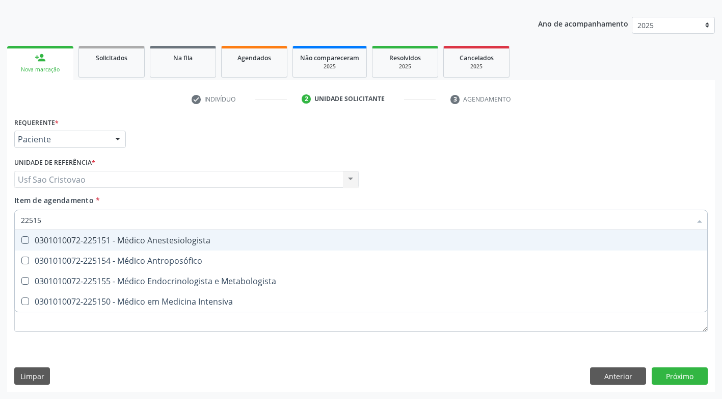
type input "225155"
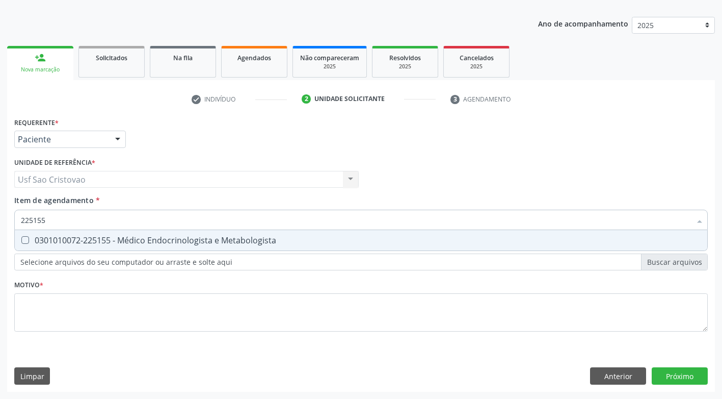
click at [27, 242] on Metabologista at bounding box center [25, 240] width 8 height 8
click at [21, 242] on Metabologista "checkbox" at bounding box center [18, 240] width 7 height 7
checkbox Metabologista "true"
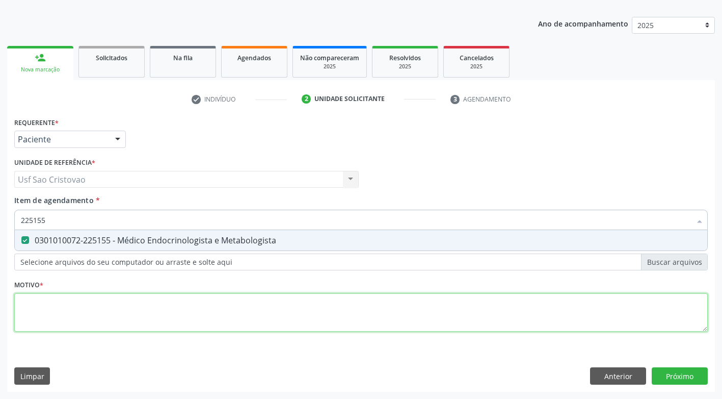
click at [69, 308] on div "Requerente * Paciente Médico(a) Enfermeiro(a) Paciente Nenhum resultado encontr…" at bounding box center [361, 230] width 694 height 231
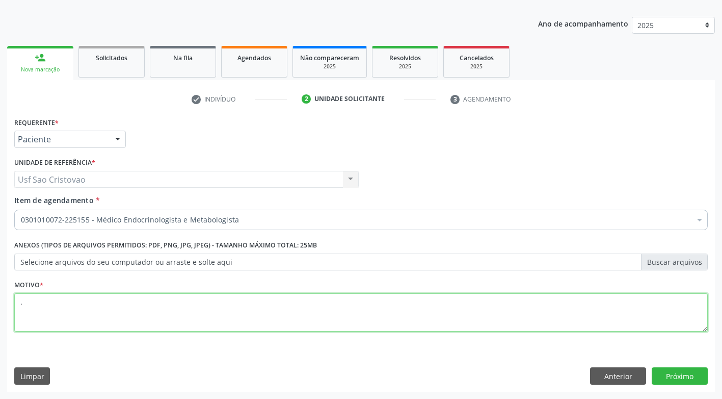
type textarea "."
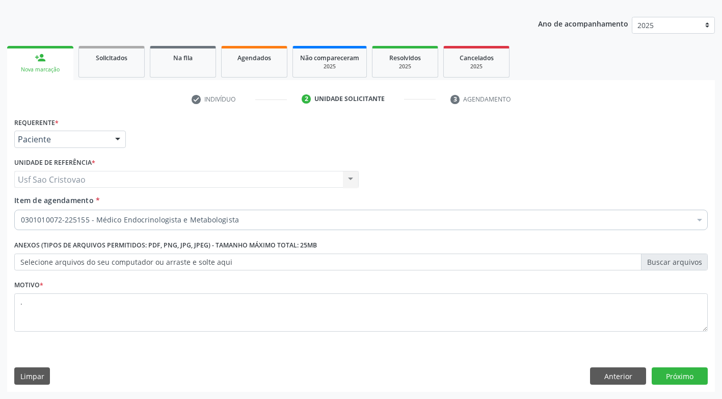
drag, startPoint x: 226, startPoint y: 362, endPoint x: 359, endPoint y: 393, distance: 136.4
click at [228, 364] on div "Requerente * Paciente Médico(a) Enfermeiro(a) Paciente Nenhum resultado encontr…" at bounding box center [361, 253] width 708 height 277
click at [661, 373] on button "Próximo" at bounding box center [680, 375] width 56 height 17
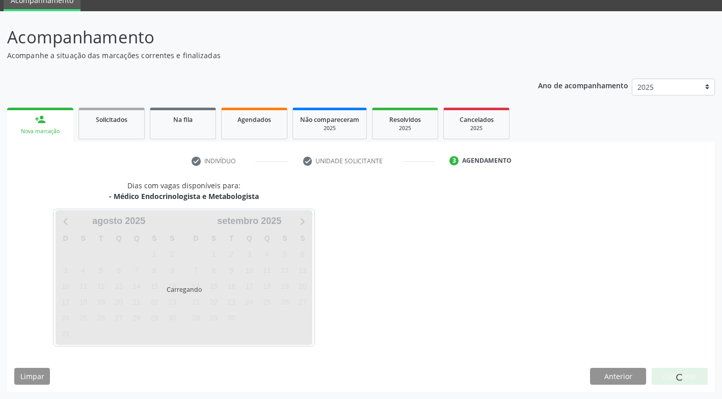
scroll to position [45, 0]
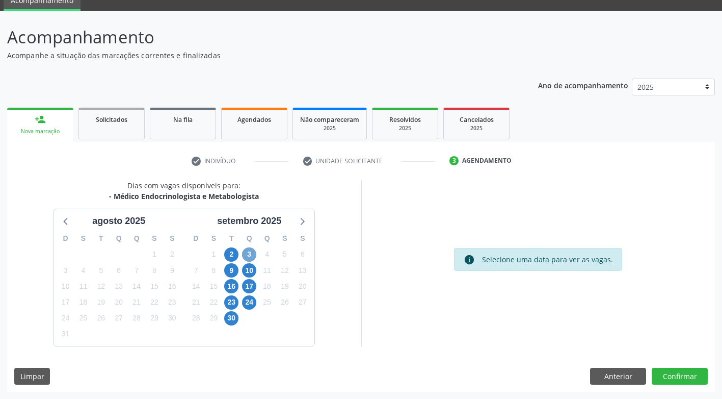
click at [246, 254] on span "3" at bounding box center [249, 254] width 14 height 14
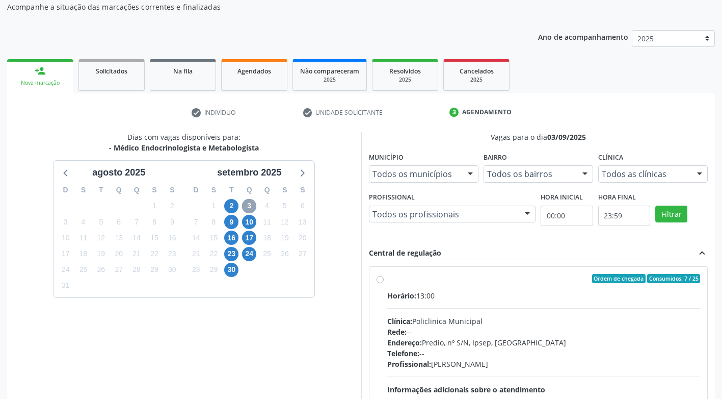
scroll to position [96, 0]
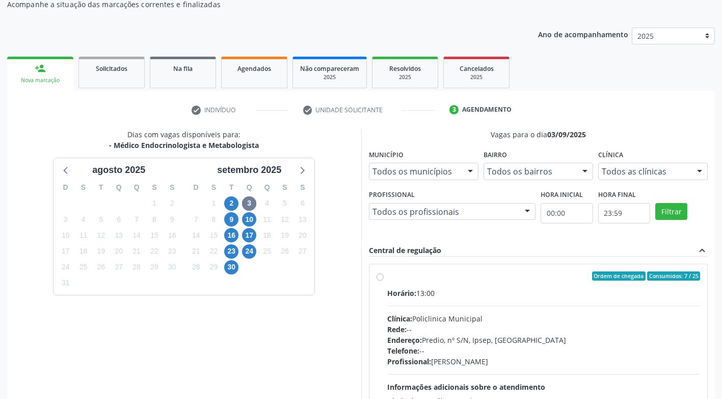
click at [387, 278] on label "Ordem de chegada Consumidos: 7 / 25 Horário: 13:00 Clínica: Policlinica Municip…" at bounding box center [544, 349] width 314 height 157
click at [381, 278] on input "Ordem de chegada Consumidos: 7 / 25 Horário: 13:00 Clínica: Policlinica Municip…" at bounding box center [380, 275] width 7 height 9
radio input "true"
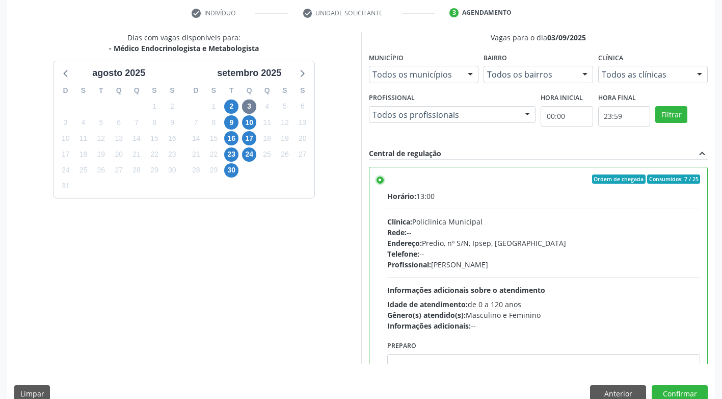
scroll to position [211, 0]
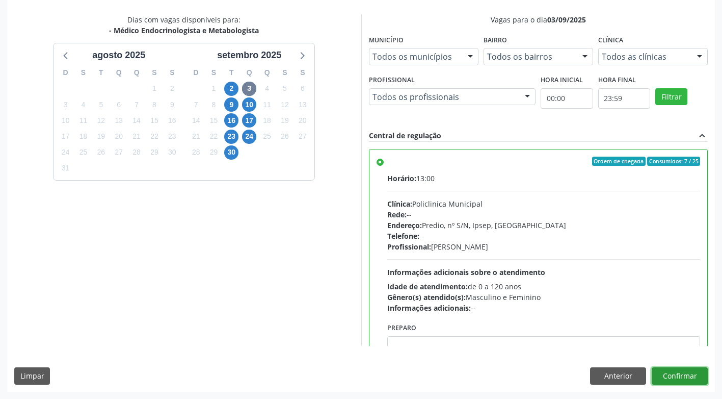
click at [686, 375] on button "Confirmar" at bounding box center [680, 375] width 56 height 17
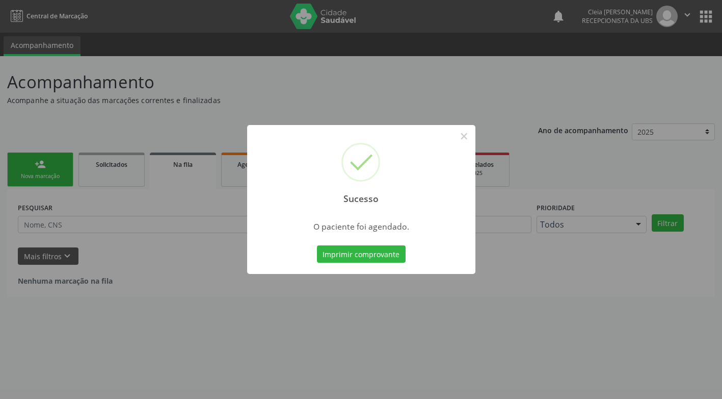
scroll to position [0, 0]
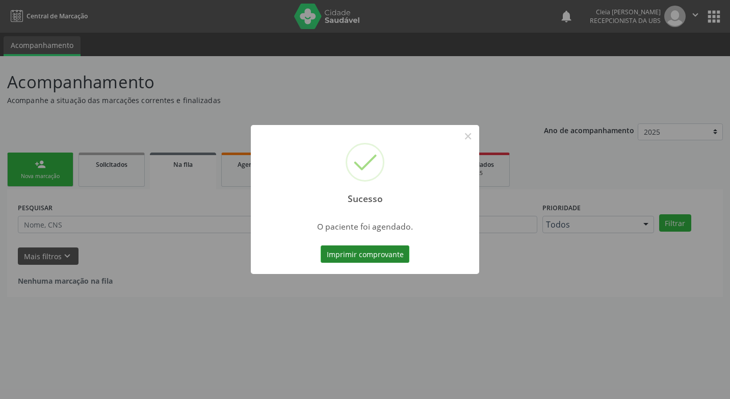
click at [357, 256] on button "Imprimir comprovante" at bounding box center [365, 253] width 89 height 17
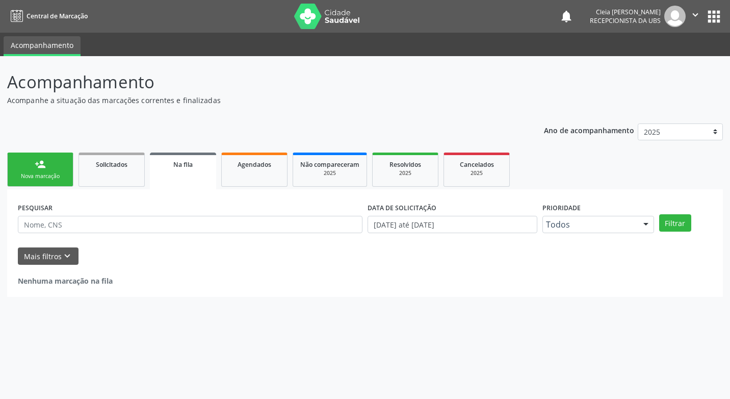
click at [46, 167] on link "person_add Nova marcação" at bounding box center [40, 169] width 66 height 34
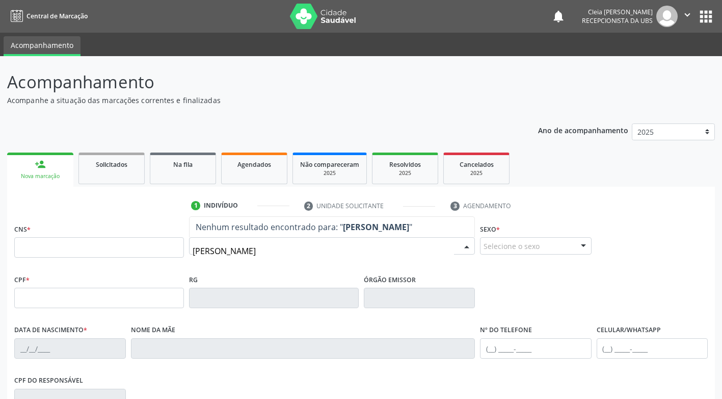
type input "MARIA YEDA DA SILVA NUNES"
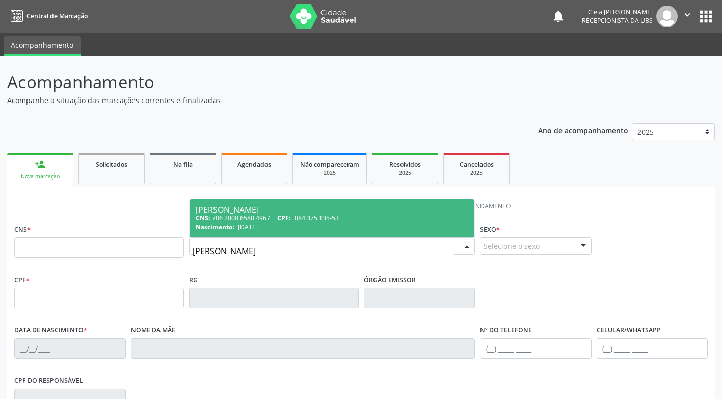
click at [295, 222] on div "CNS: 706 2000 6588 4967 CPF: 084.375.135-53" at bounding box center [332, 218] width 273 height 9
type input "706 2000 6588 4967"
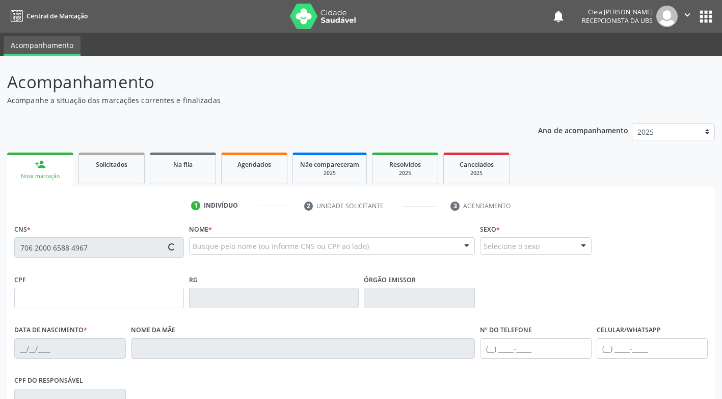
type input "084.375.135-53"
type input "08/11/1949"
type input "Lucia Epaminondas da Silva"
type input "(87) 99995-6272"
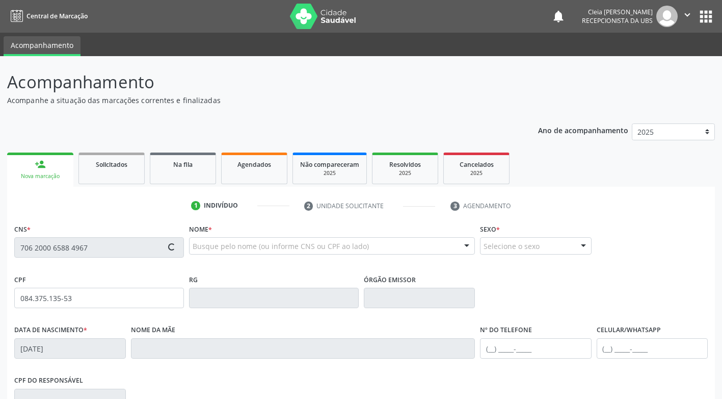
type input "566.905.415-68"
type input "116"
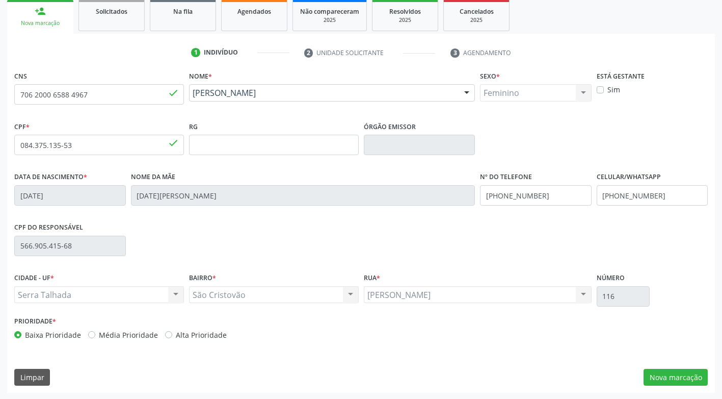
scroll to position [154, 0]
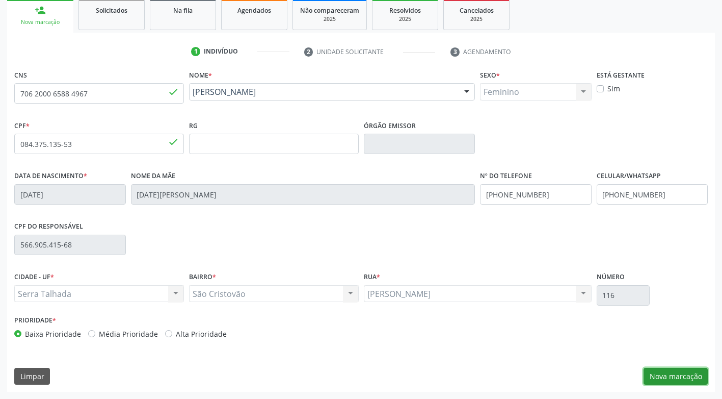
click at [670, 375] on button "Nova marcação" at bounding box center [676, 376] width 64 height 17
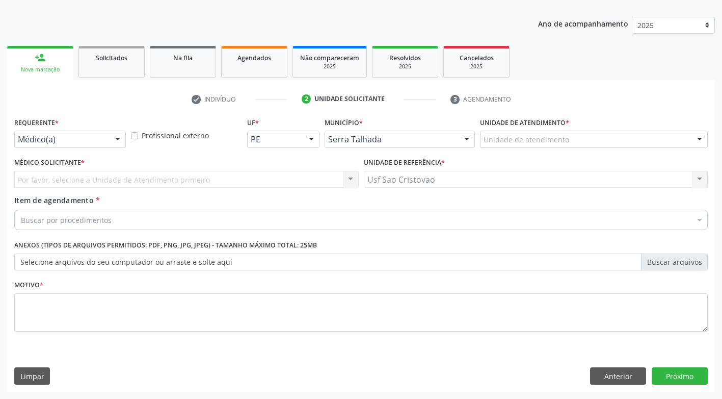
scroll to position [107, 0]
click at [116, 140] on div at bounding box center [117, 139] width 15 height 17
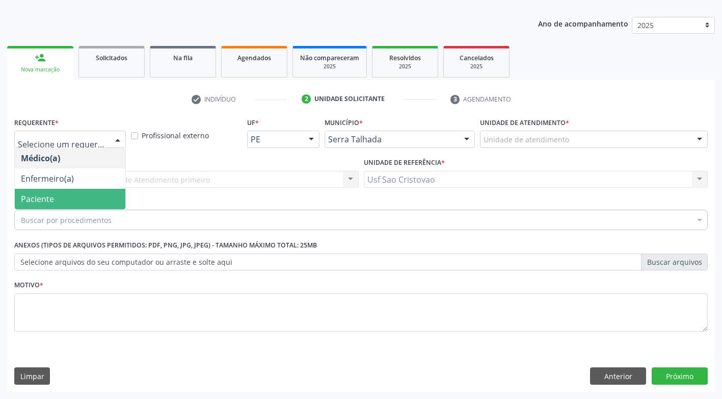
click at [91, 201] on span "Paciente" at bounding box center [70, 199] width 111 height 20
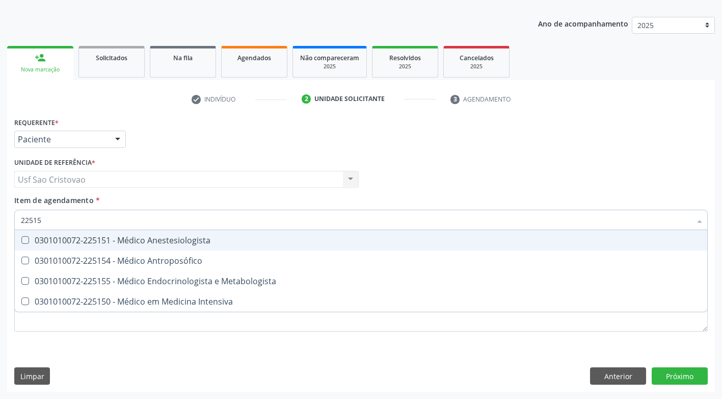
type input "225155"
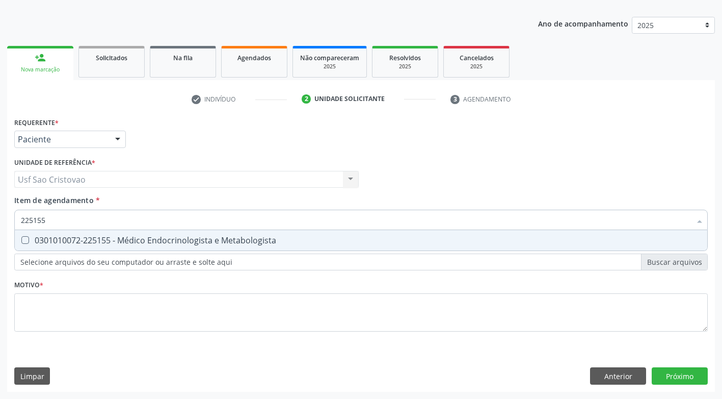
click at [25, 240] on Metabologista at bounding box center [25, 240] width 8 height 8
click at [21, 240] on Metabologista "checkbox" at bounding box center [18, 240] width 7 height 7
checkbox Metabologista "true"
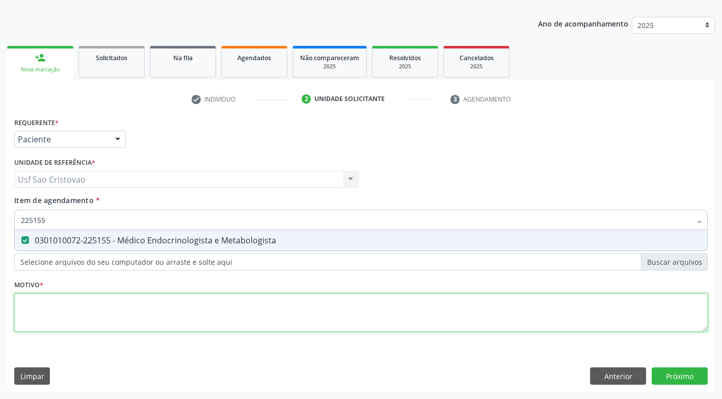
click at [62, 316] on div "Requerente * Paciente Médico(a) Enfermeiro(a) Paciente Nenhum resultado encontr…" at bounding box center [361, 230] width 694 height 231
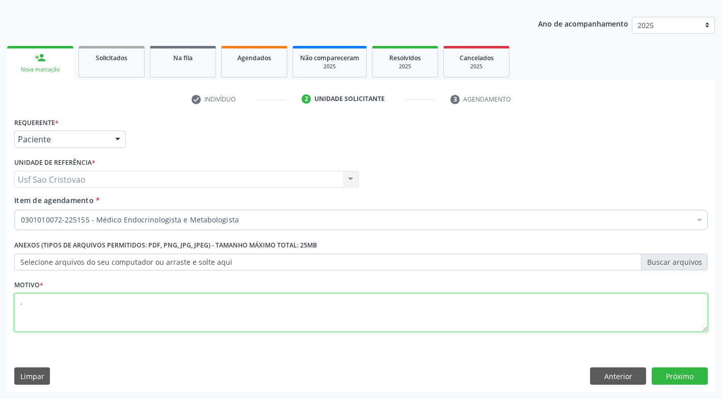
type textarea "."
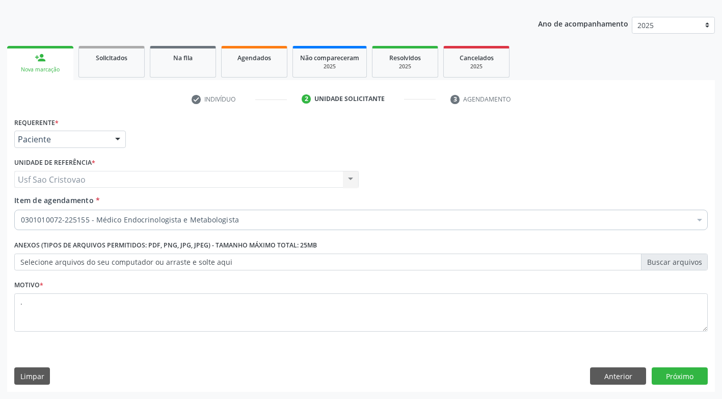
click at [310, 354] on div "Requerente * Paciente Médico(a) Enfermeiro(a) Paciente Nenhum resultado encontr…" at bounding box center [361, 253] width 708 height 277
click at [669, 377] on button "Próximo" at bounding box center [680, 375] width 56 height 17
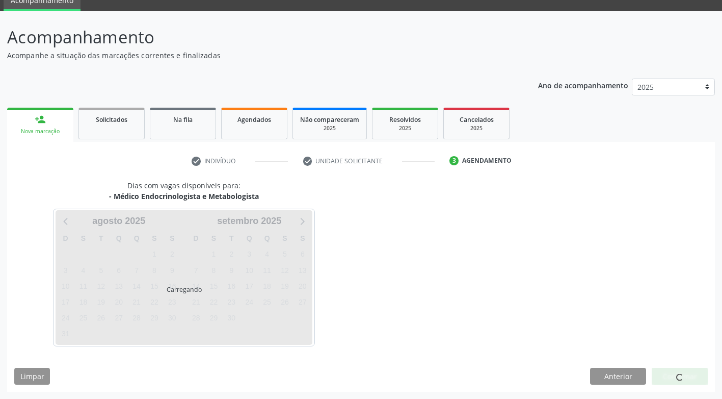
scroll to position [45, 0]
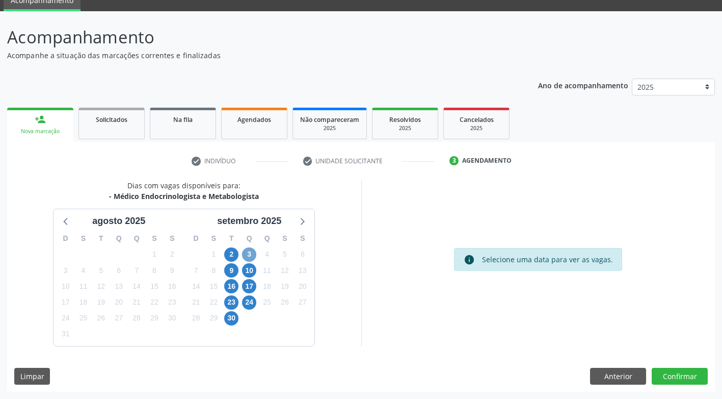
click at [247, 256] on span "3" at bounding box center [249, 254] width 14 height 14
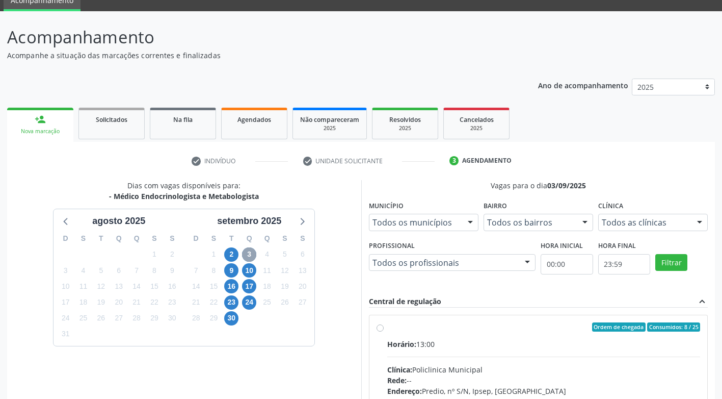
scroll to position [147, 0]
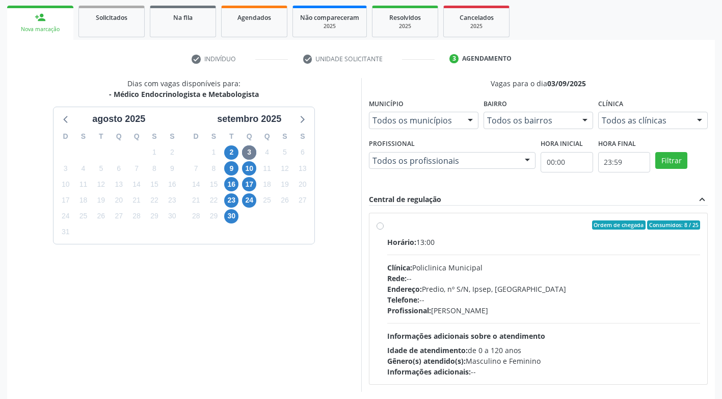
click at [387, 226] on label "Ordem de chegada Consumidos: 8 / 25 Horário: 13:00 Clínica: Policlinica Municip…" at bounding box center [544, 298] width 314 height 157
click at [381, 226] on input "Ordem de chegada Consumidos: 8 / 25 Horário: 13:00 Clínica: Policlinica Municip…" at bounding box center [380, 224] width 7 height 9
radio input "true"
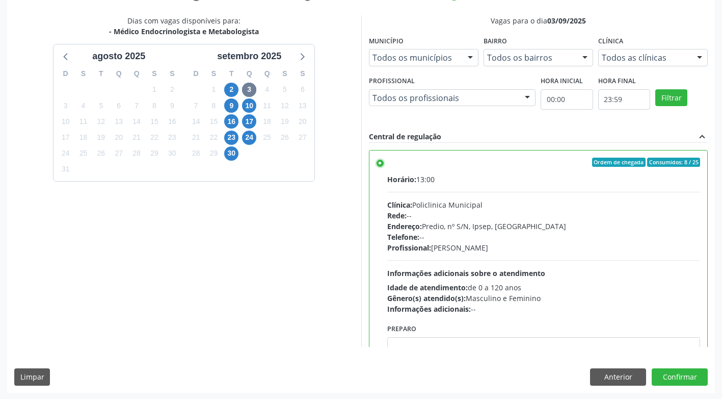
scroll to position [211, 0]
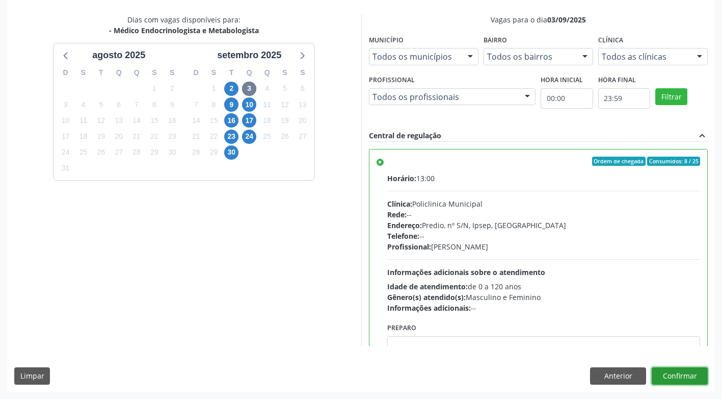
click at [699, 375] on button "Confirmar" at bounding box center [680, 375] width 56 height 17
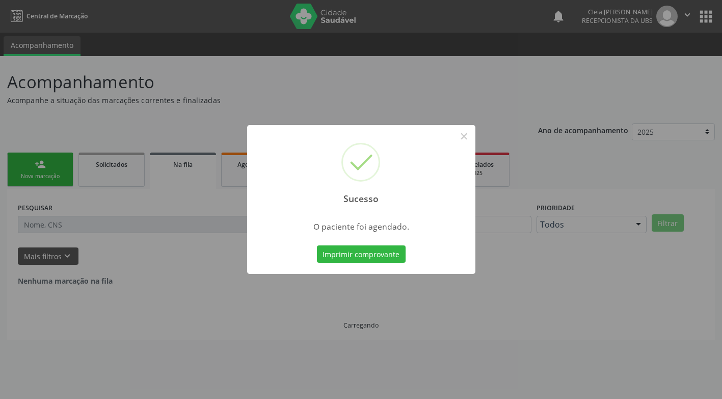
scroll to position [0, 0]
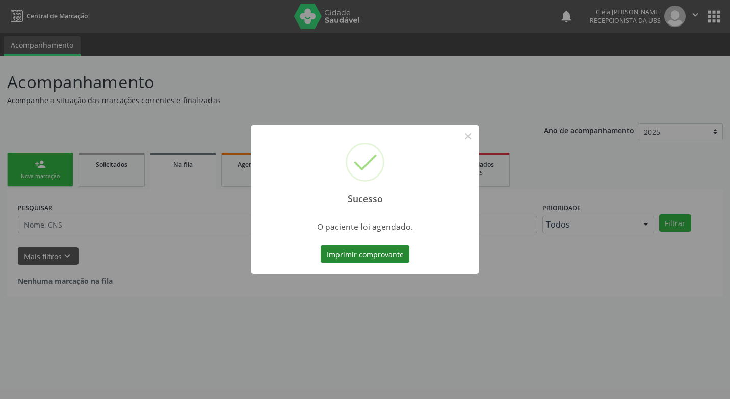
click at [395, 249] on button "Imprimir comprovante" at bounding box center [365, 253] width 89 height 17
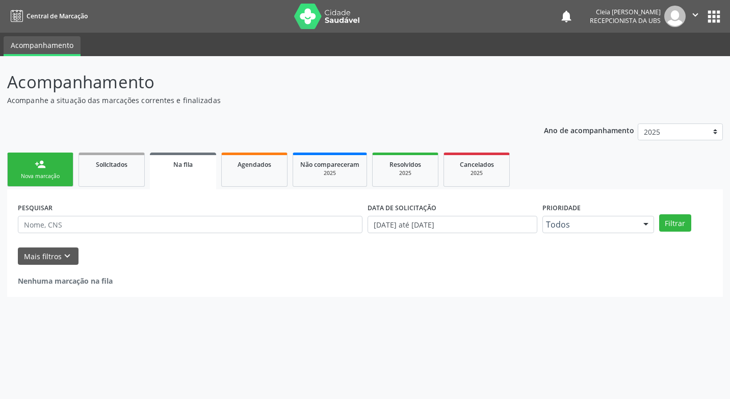
click at [32, 169] on div "Sucesso × O paciente foi agendado. Imprimir comprovante Cancel" at bounding box center [365, 199] width 730 height 399
click at [32, 169] on link "person_add Nova marcação" at bounding box center [40, 169] width 66 height 34
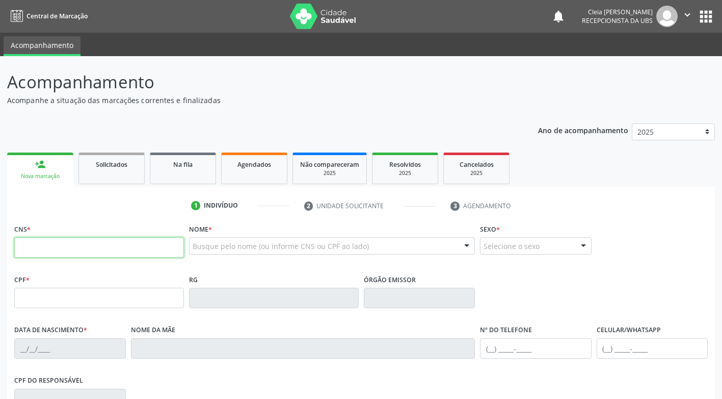
click at [84, 248] on input "text" at bounding box center [99, 247] width 170 height 20
type input "706 4081 2189 3089"
type input "756.795.154-15"
type input "14/07/1948"
type input "Juvencio de Souza Ferraz"
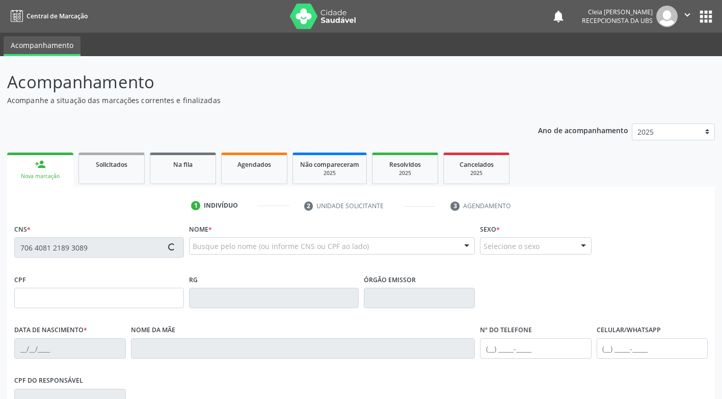
type input "(87) 98128-3085"
type input "048.376.284-94"
type input "27"
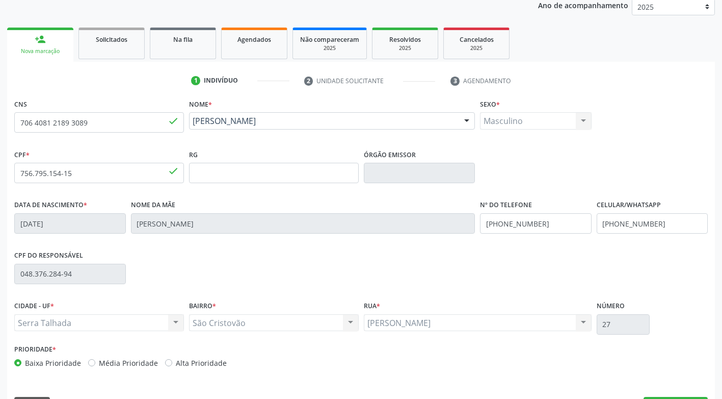
scroll to position [154, 0]
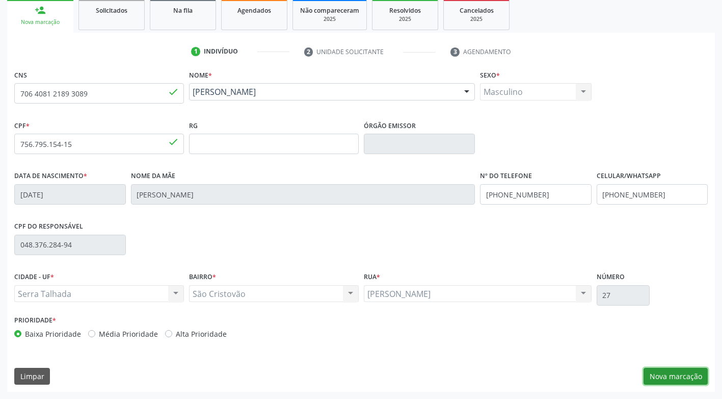
click at [675, 378] on button "Nova marcação" at bounding box center [676, 376] width 64 height 17
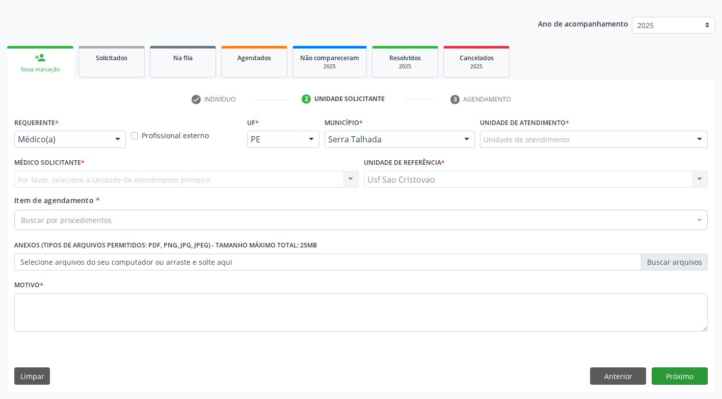
scroll to position [107, 0]
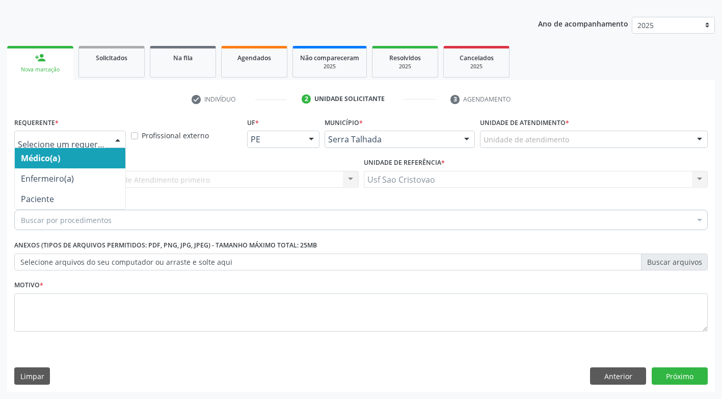
click at [116, 137] on div at bounding box center [117, 139] width 15 height 17
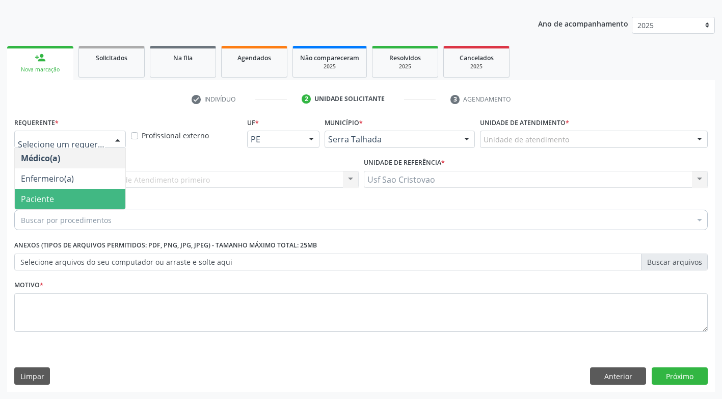
click at [77, 202] on span "Paciente" at bounding box center [70, 199] width 111 height 20
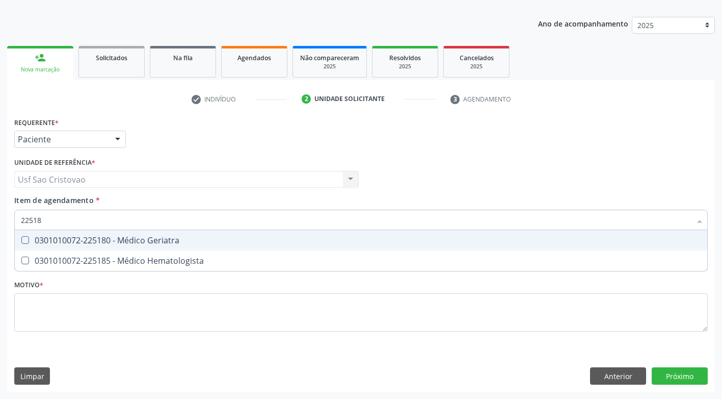
type input "225180"
click at [26, 241] on Geriatra at bounding box center [25, 240] width 8 height 8
click at [21, 241] on Geriatra "checkbox" at bounding box center [18, 240] width 7 height 7
checkbox Geriatra "true"
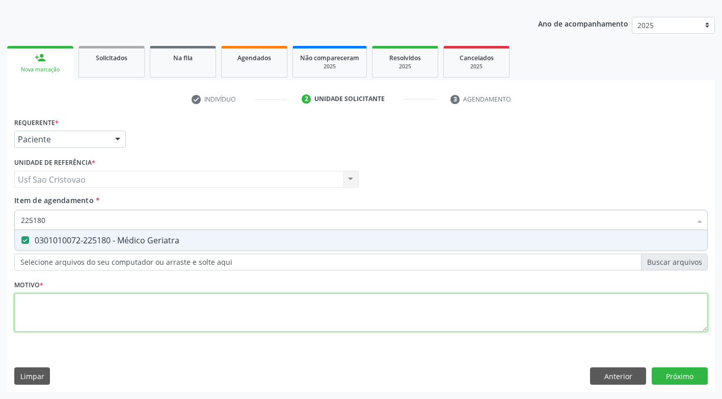
click at [65, 307] on div "Requerente * Paciente Médico(a) Enfermeiro(a) Paciente Nenhum resultado encontr…" at bounding box center [361, 230] width 694 height 231
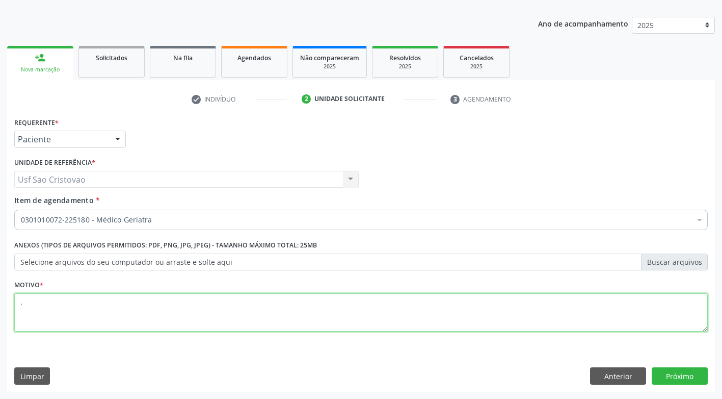
type textarea "."
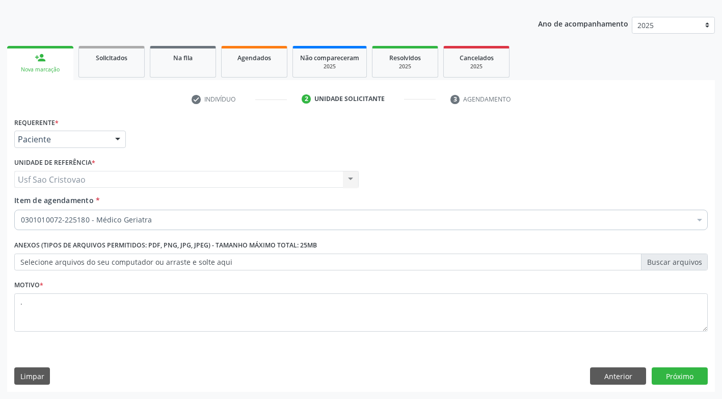
click at [478, 354] on div "Requerente * Paciente Médico(a) Enfermeiro(a) Paciente Nenhum resultado encontr…" at bounding box center [361, 253] width 708 height 277
click at [676, 374] on button "Próximo" at bounding box center [680, 375] width 56 height 17
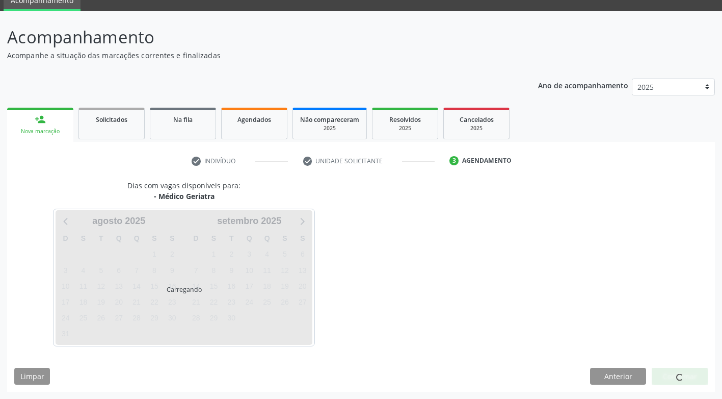
scroll to position [45, 0]
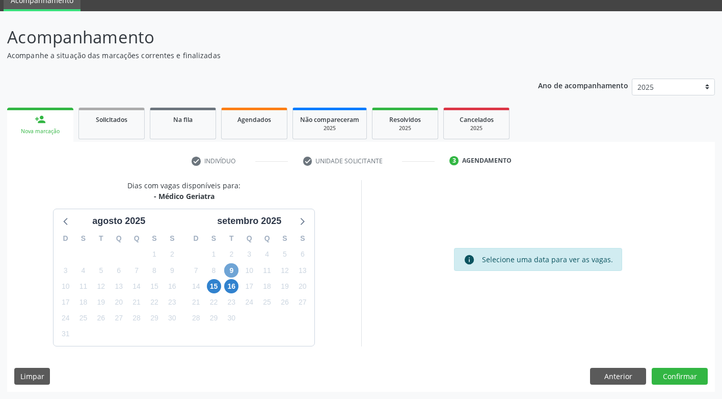
click at [229, 268] on span "9" at bounding box center [231, 270] width 14 height 14
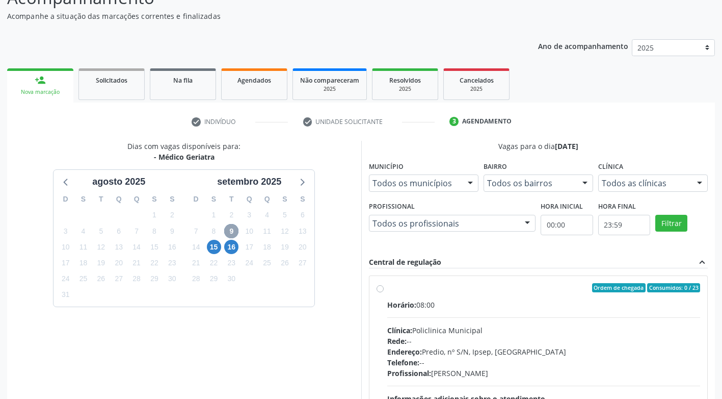
scroll to position [96, 0]
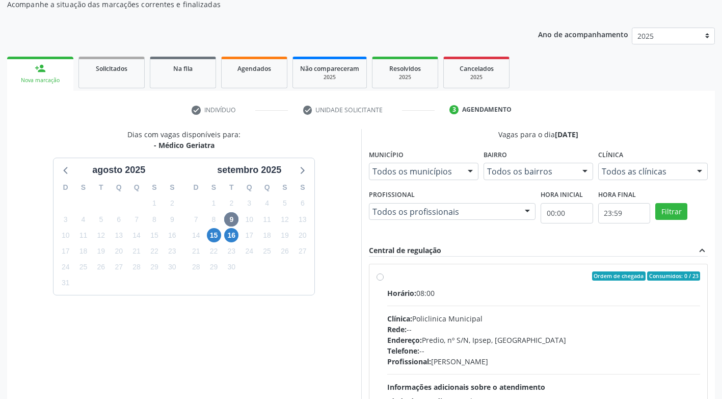
click at [387, 278] on label "Ordem de chegada Consumidos: 0 / 23 Horário: 08:00 Clínica: Policlinica Municip…" at bounding box center [544, 349] width 314 height 157
click at [379, 278] on input "Ordem de chegada Consumidos: 0 / 23 Horário: 08:00 Clínica: Policlinica Municip…" at bounding box center [380, 275] width 7 height 9
radio input "true"
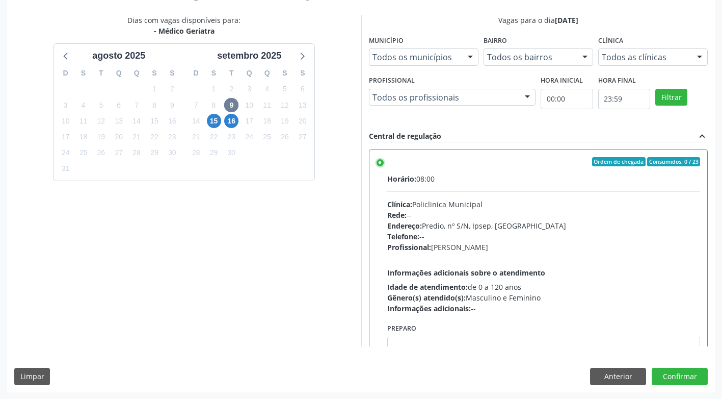
scroll to position [211, 0]
click at [679, 376] on button "Confirmar" at bounding box center [680, 375] width 56 height 17
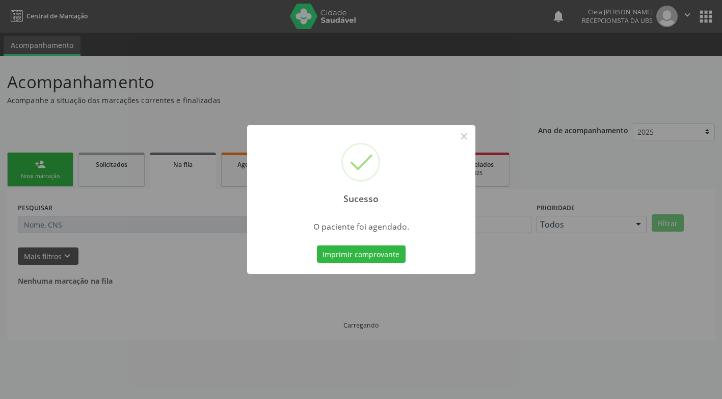
scroll to position [0, 0]
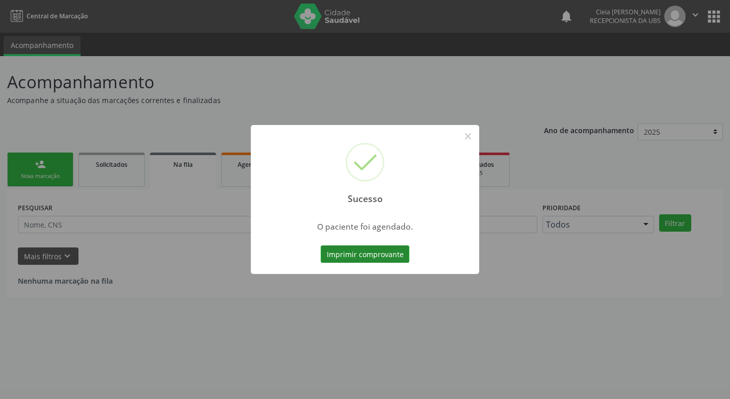
click at [373, 252] on button "Imprimir comprovante" at bounding box center [365, 253] width 89 height 17
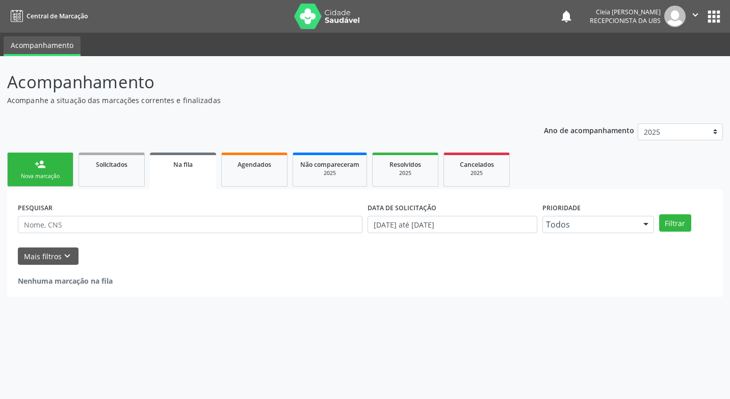
click at [32, 166] on link "person_add Nova marcação" at bounding box center [40, 169] width 66 height 34
click at [43, 172] on link "person_add Nova marcação" at bounding box center [40, 169] width 66 height 34
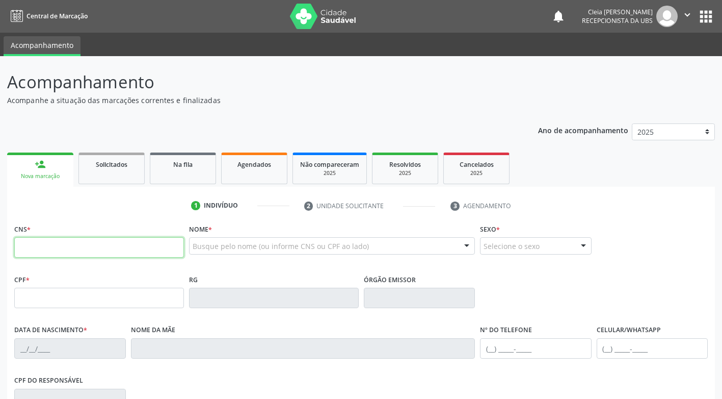
click at [56, 252] on input "text" at bounding box center [99, 247] width 170 height 20
type input "898 0500 6610 4418"
type input "174.019.924-34"
type input "25/04/1946"
type input "Constança Maria de Sousa"
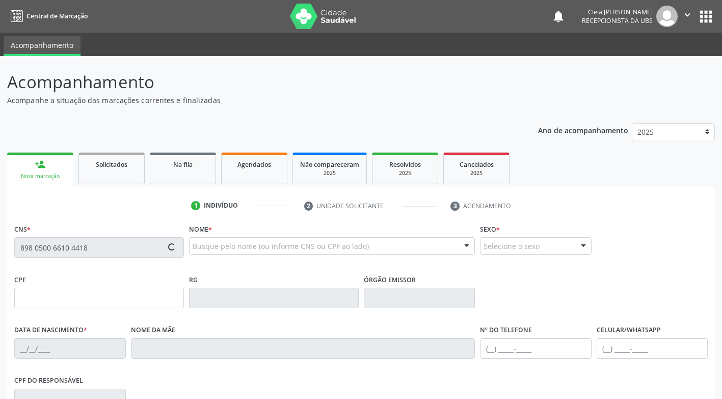
type input "(87) 99949-5815"
type input "487.902.654-91"
type input "306"
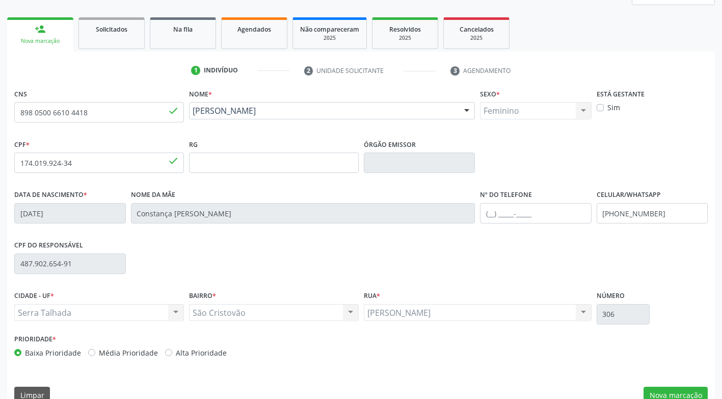
scroll to position [154, 0]
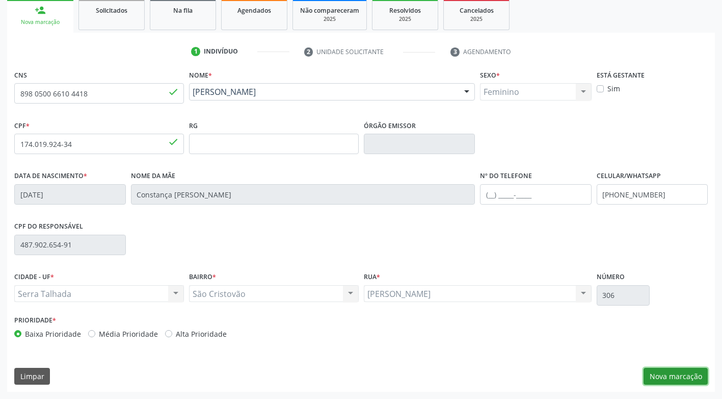
click at [675, 378] on button "Nova marcação" at bounding box center [676, 376] width 64 height 17
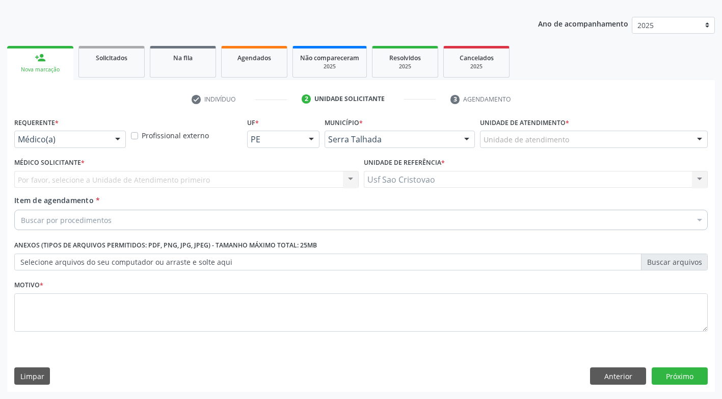
scroll to position [107, 0]
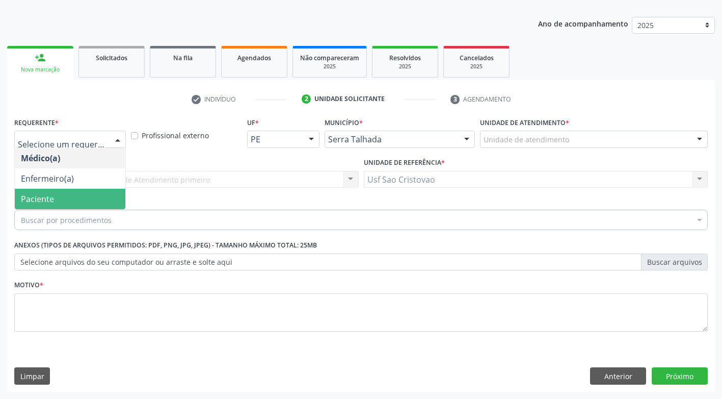
click at [108, 193] on span "Paciente" at bounding box center [70, 199] width 111 height 20
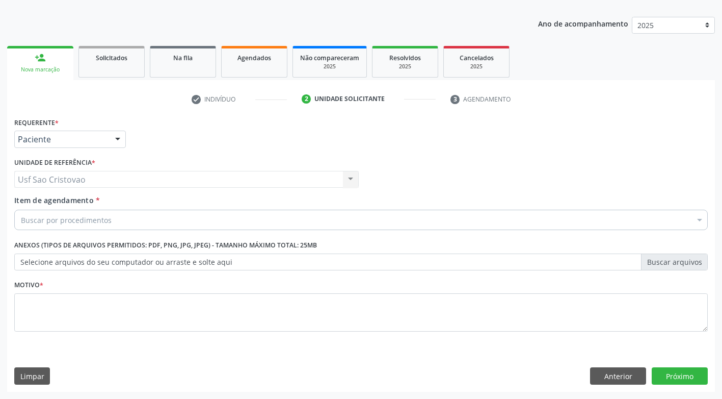
click at [125, 219] on div "Buscar por procedimentos" at bounding box center [361, 220] width 694 height 20
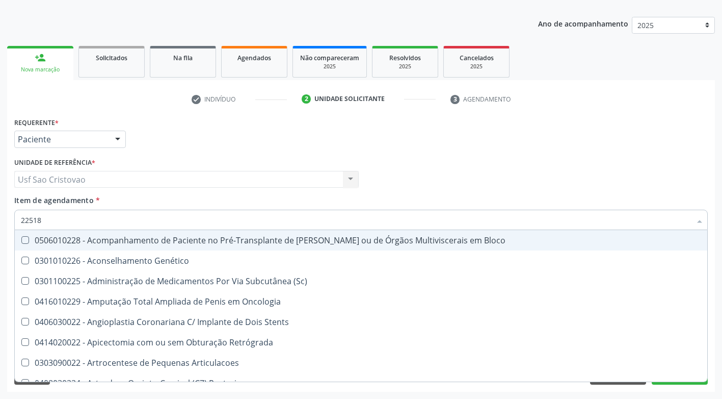
type input "225180"
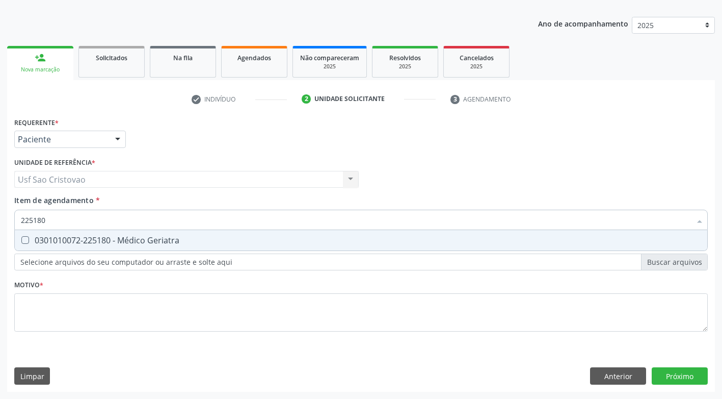
click at [28, 241] on Geriatra at bounding box center [25, 240] width 8 height 8
click at [21, 241] on Geriatra "checkbox" at bounding box center [18, 240] width 7 height 7
checkbox Geriatra "true"
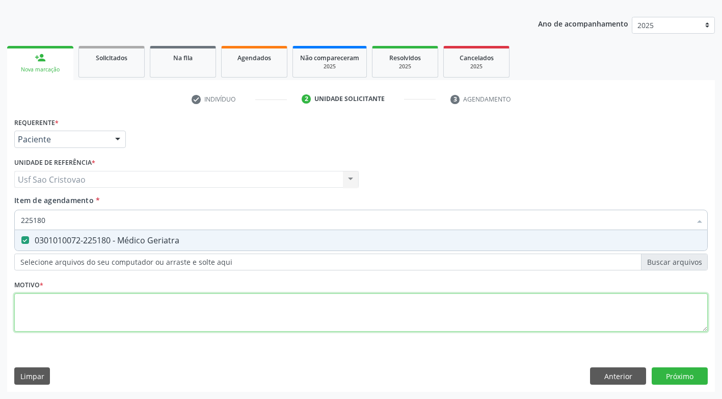
click at [67, 307] on div "Requerente * Paciente Médico(a) Enfermeiro(a) Paciente Nenhum resultado encontr…" at bounding box center [361, 230] width 694 height 231
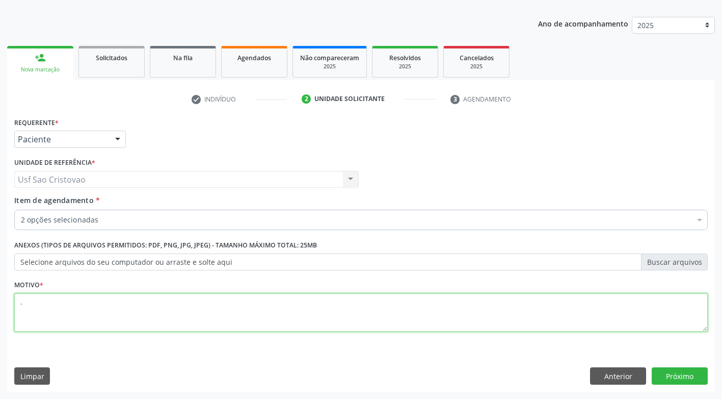
click at [375, 310] on div "Requerente * Paciente Médico(a) Enfermeiro(a) Paciente Nenhum resultado encontr…" at bounding box center [361, 230] width 694 height 231
type textarea "."
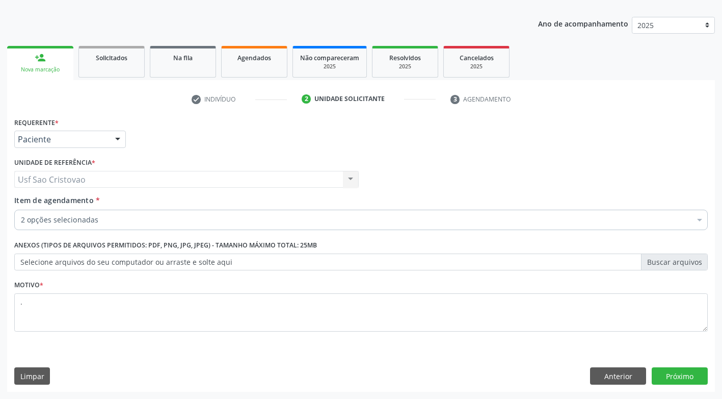
click at [456, 366] on div "Requerente * Paciente Médico(a) Enfermeiro(a) Paciente Nenhum resultado encontr…" at bounding box center [361, 253] width 708 height 277
click at [677, 375] on button "Próximo" at bounding box center [680, 375] width 56 height 17
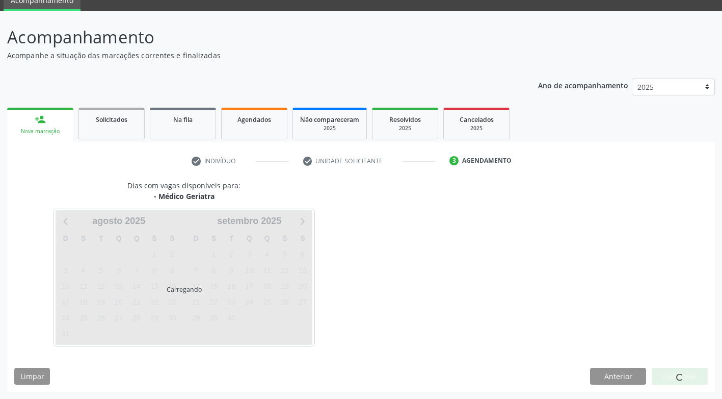
scroll to position [45, 0]
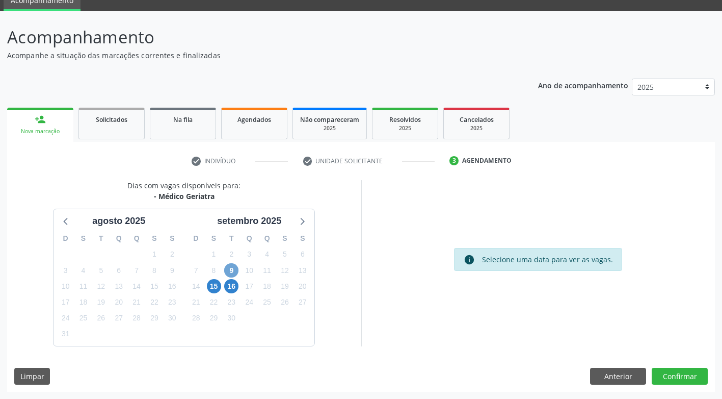
click at [229, 271] on span "9" at bounding box center [231, 270] width 14 height 14
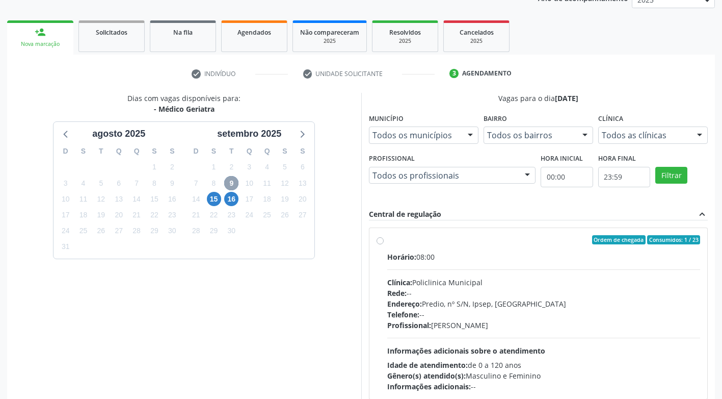
scroll to position [192, 0]
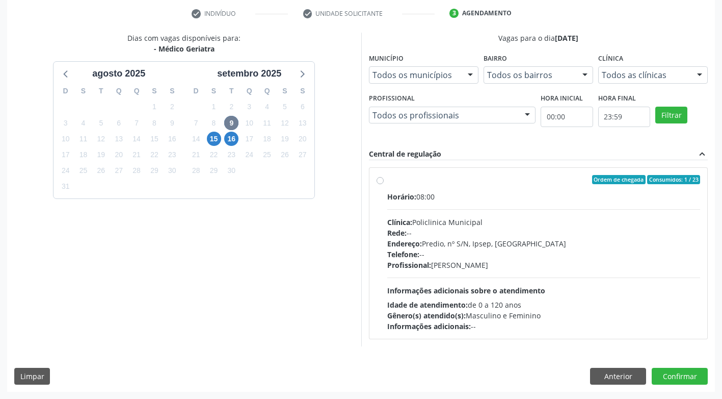
click at [387, 181] on label "Ordem de chegada Consumidos: 1 / 23 Horário: 08:00 Clínica: Policlinica Municip…" at bounding box center [544, 253] width 314 height 157
click at [377, 181] on input "Ordem de chegada Consumidos: 1 / 23 Horário: 08:00 Clínica: Policlinica Municip…" at bounding box center [380, 179] width 7 height 9
radio input "true"
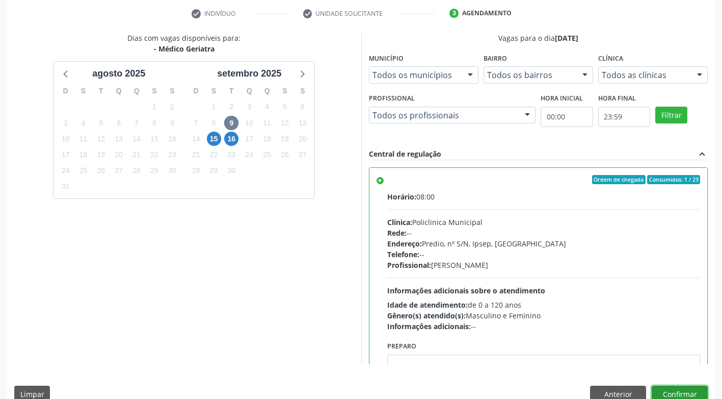
click at [686, 387] on button "Confirmar" at bounding box center [680, 393] width 56 height 17
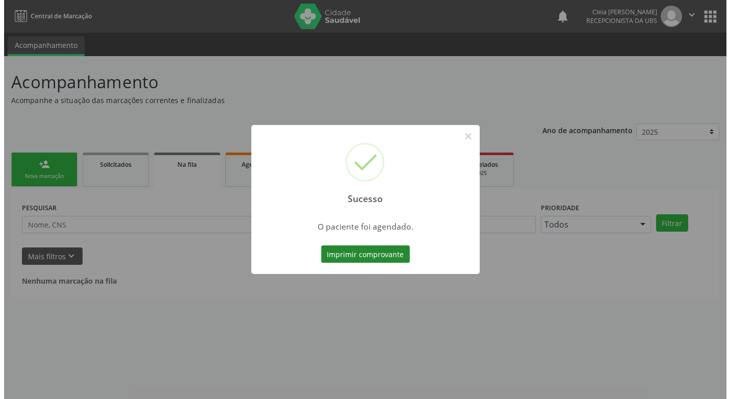
scroll to position [0, 0]
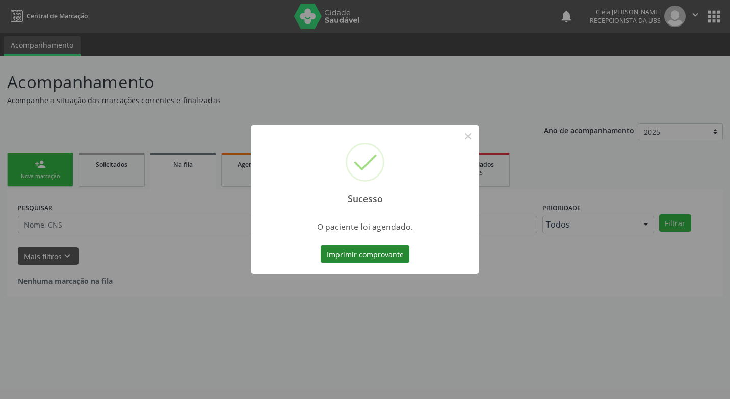
click at [373, 253] on button "Imprimir comprovante" at bounding box center [365, 253] width 89 height 17
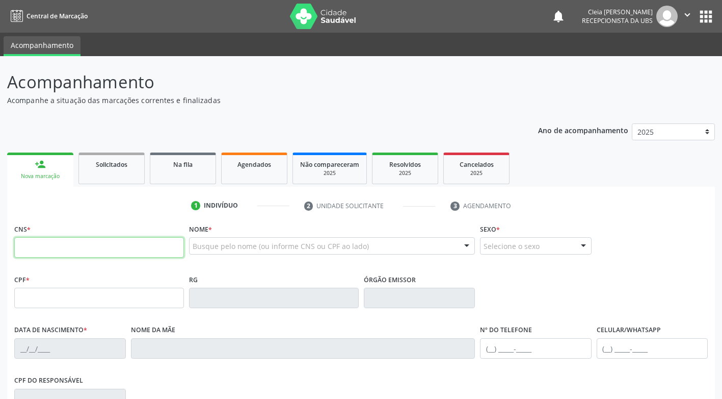
click at [88, 247] on input "text" at bounding box center [99, 247] width 170 height 20
type input "898 0037 2782 3838"
type input "295.986.724-68"
type input "[DATE]"
type input "[PERSON_NAME]"
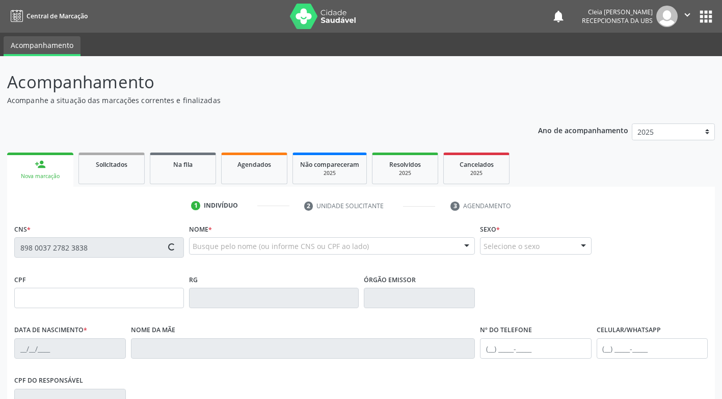
type input "[PHONE_NUMBER]"
type input "370"
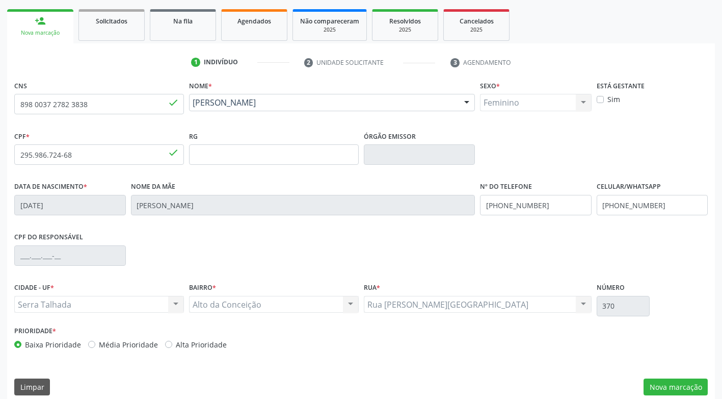
scroll to position [153, 0]
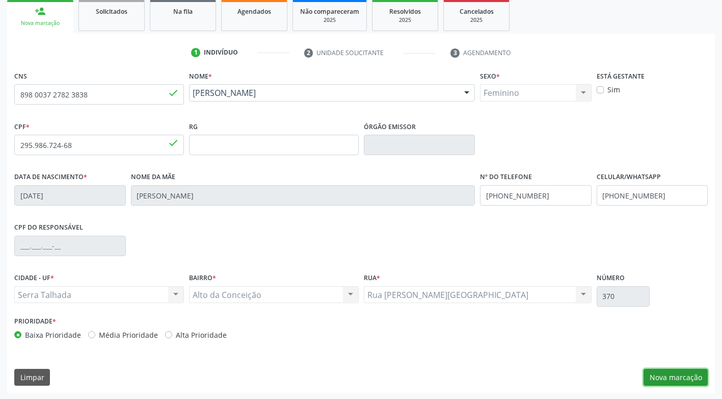
click at [687, 376] on button "Nova marcação" at bounding box center [676, 377] width 64 height 17
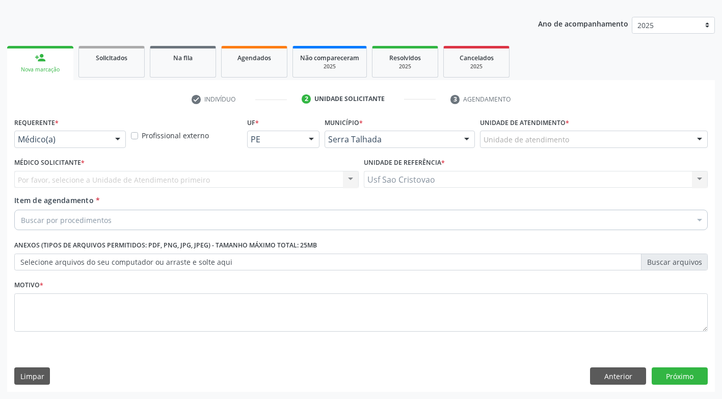
scroll to position [107, 0]
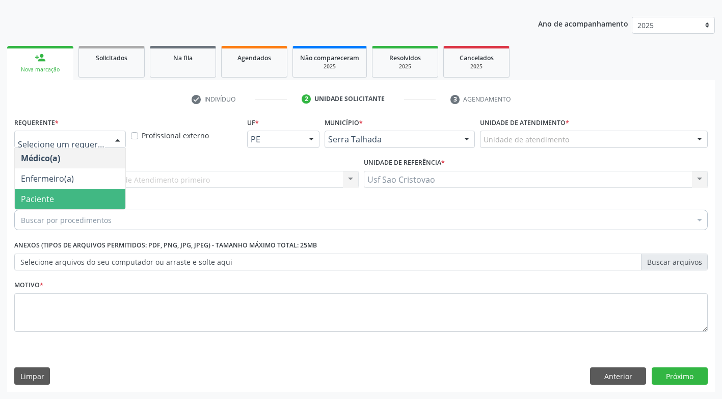
click at [76, 204] on span "Paciente" at bounding box center [70, 199] width 111 height 20
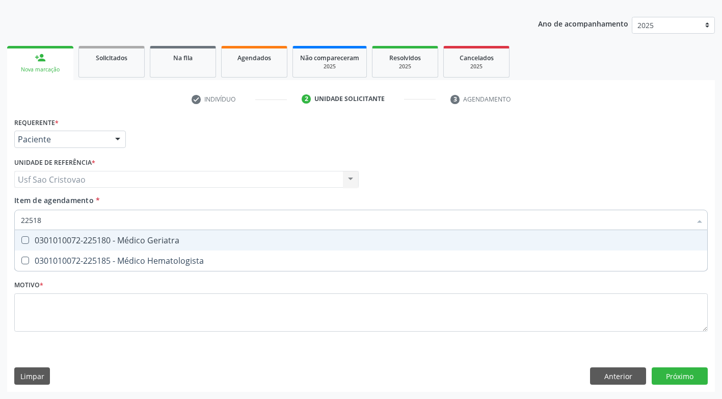
type input "225180"
click at [25, 243] on Geriatra at bounding box center [25, 240] width 8 height 8
click at [21, 243] on Geriatra "checkbox" at bounding box center [18, 240] width 7 height 7
checkbox Geriatra "true"
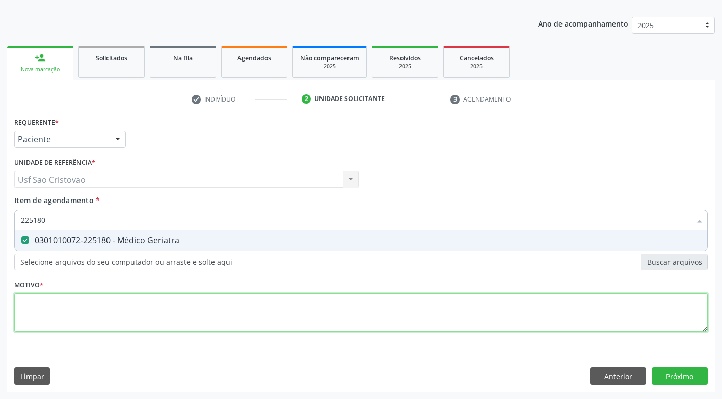
click at [62, 305] on div "Requerente * Paciente Médico(a) Enfermeiro(a) Paciente Nenhum resultado encontr…" at bounding box center [361, 230] width 694 height 231
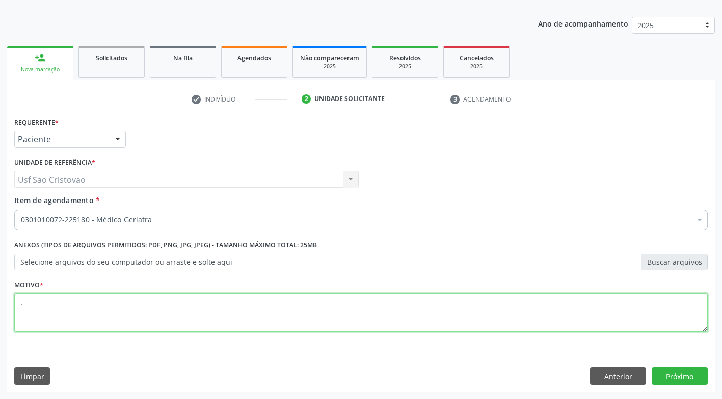
type textarea "."
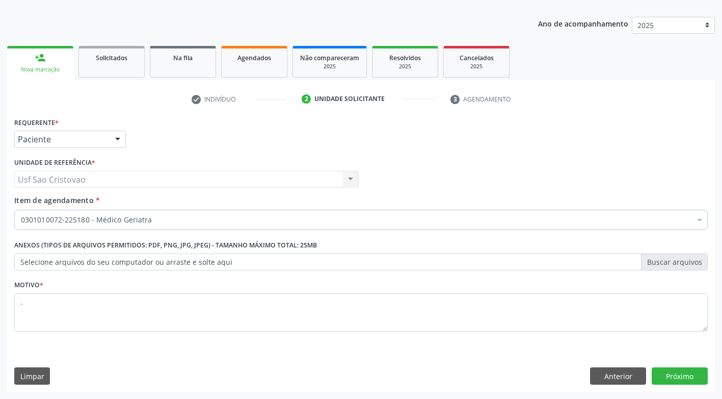
click at [129, 361] on div "Requerente * Paciente Médico(a) Enfermeiro(a) Paciente Nenhum resultado encontr…" at bounding box center [361, 253] width 708 height 277
click at [667, 373] on button "Próximo" at bounding box center [680, 375] width 56 height 17
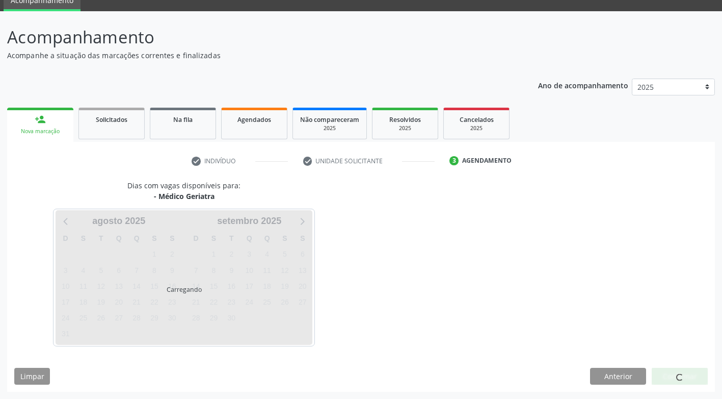
scroll to position [45, 0]
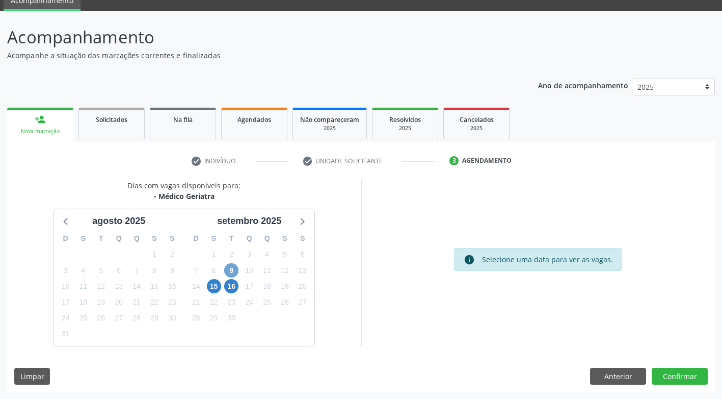
click at [231, 272] on span "9" at bounding box center [231, 270] width 14 height 14
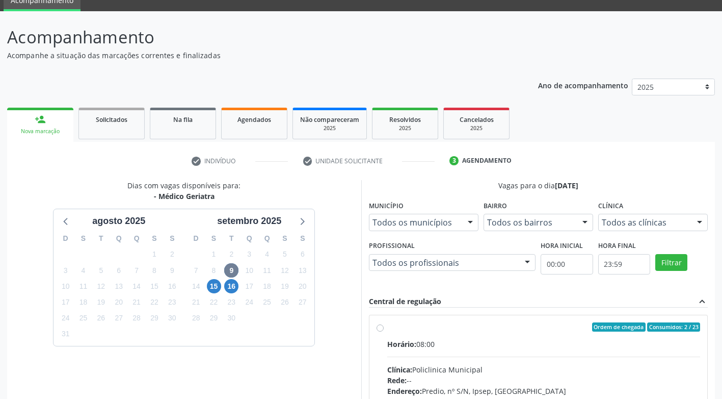
click at [387, 328] on label "Ordem de chegada Consumidos: 2 / 23 Horário: 08:00 Clínica: Policlinica Municip…" at bounding box center [544, 400] width 314 height 157
click at [383, 328] on input "Ordem de chegada Consumidos: 2 / 23 Horário: 08:00 Clínica: Policlinica Municip…" at bounding box center [380, 326] width 7 height 9
radio input "true"
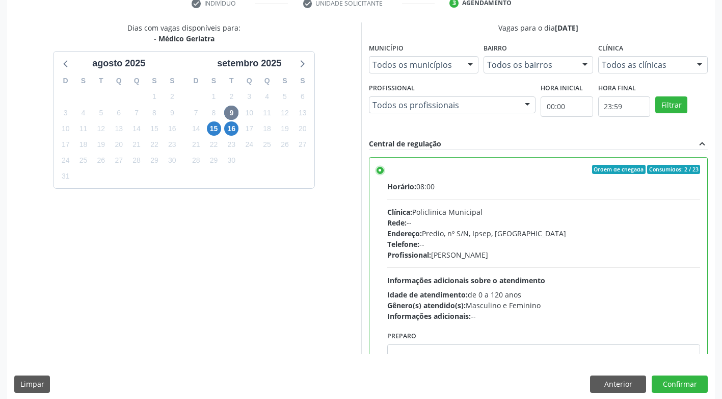
scroll to position [211, 0]
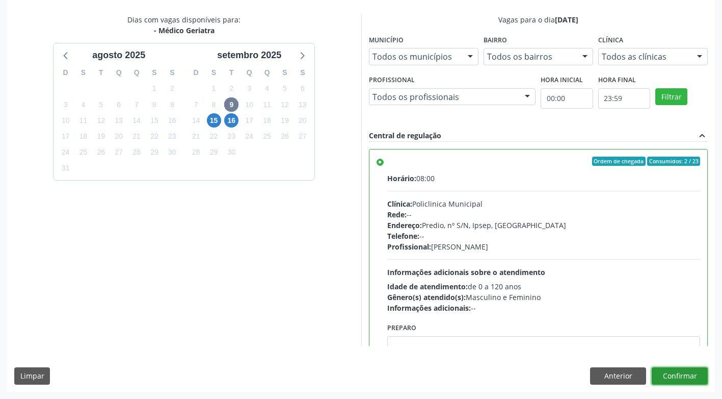
click at [668, 378] on button "Confirmar" at bounding box center [680, 375] width 56 height 17
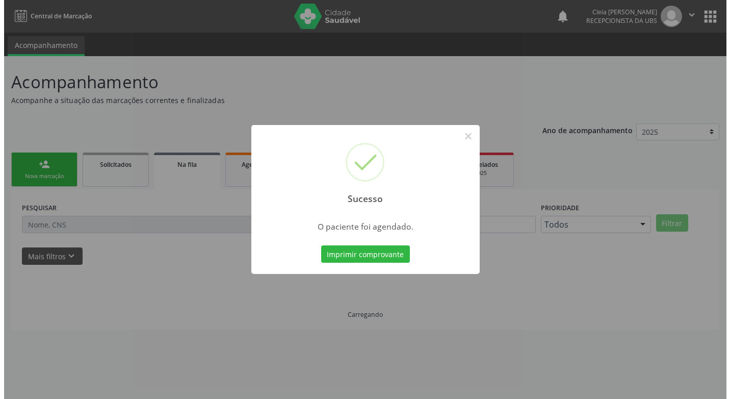
scroll to position [0, 0]
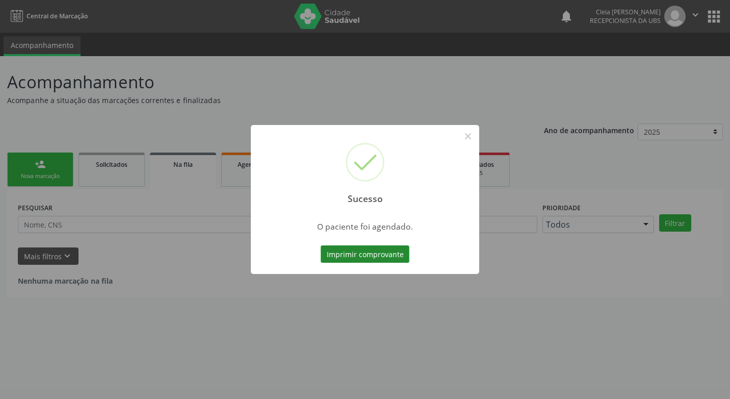
click at [340, 253] on button "Imprimir comprovante" at bounding box center [365, 253] width 89 height 17
